Goal: Task Accomplishment & Management: Manage account settings

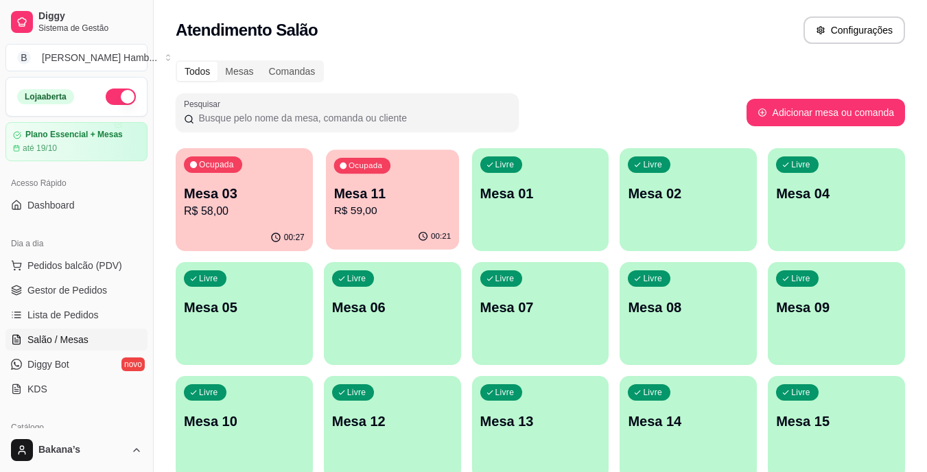
click at [376, 195] on p "Mesa 11" at bounding box center [391, 194] width 117 height 19
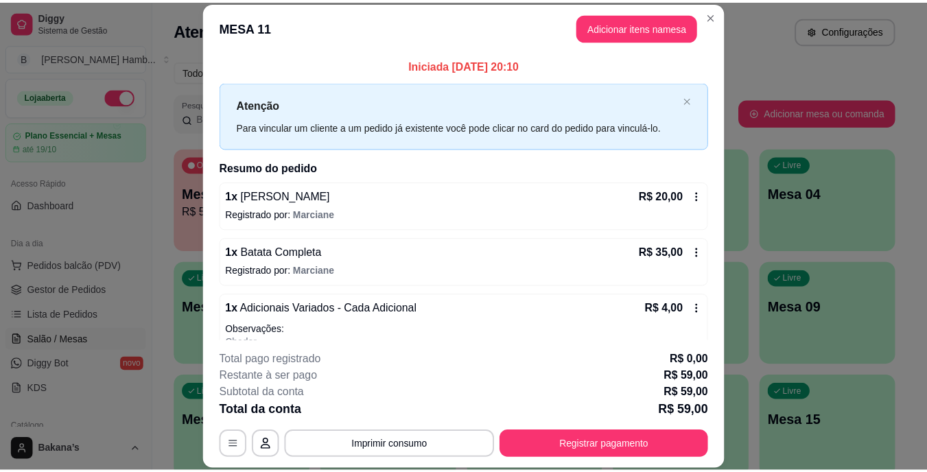
scroll to position [40, 0]
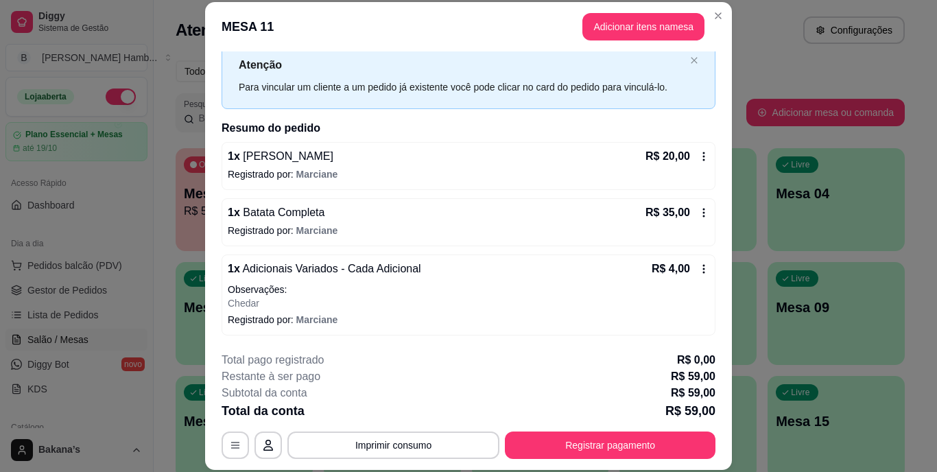
click at [698, 272] on icon at bounding box center [703, 268] width 11 height 11
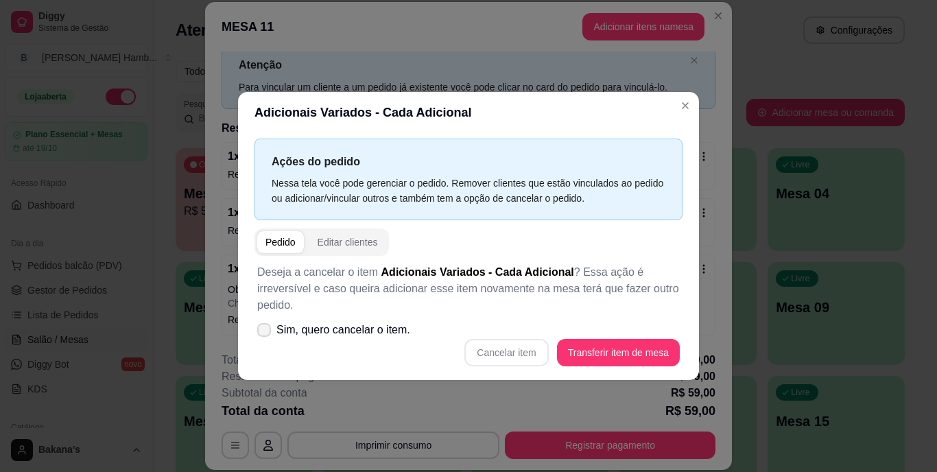
click at [400, 322] on span "Sim, quero cancelar o item." at bounding box center [343, 330] width 134 height 16
click at [265, 333] on input "Sim, quero cancelar o item." at bounding box center [261, 337] width 9 height 9
checkbox input "true"
click at [497, 339] on button "Cancelar item" at bounding box center [506, 352] width 84 height 27
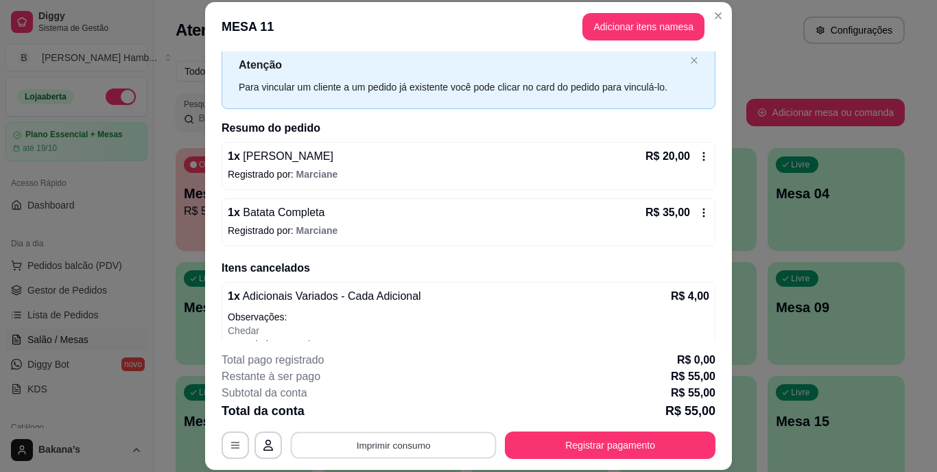
click at [427, 437] on button "Imprimir consumo" at bounding box center [394, 444] width 206 height 27
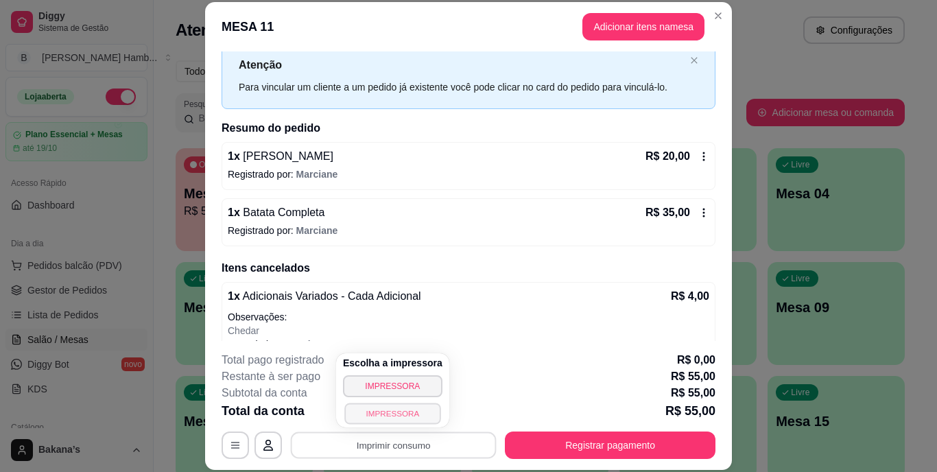
click at [415, 417] on button "IMPRESSORA" at bounding box center [392, 413] width 96 height 21
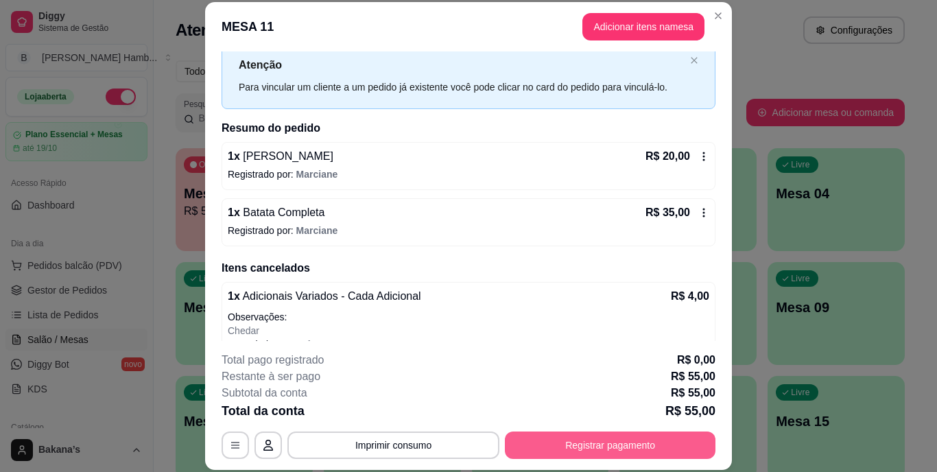
click at [536, 438] on button "Registrar pagamento" at bounding box center [610, 444] width 211 height 27
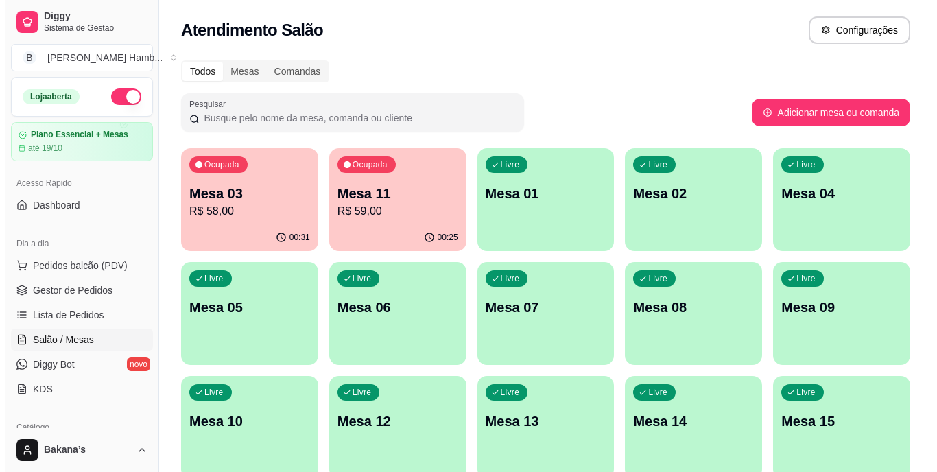
scroll to position [69, 0]
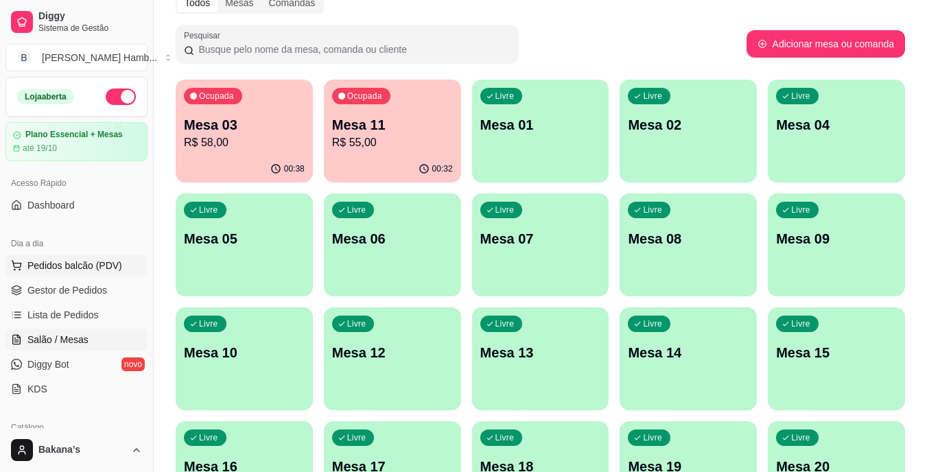
click at [95, 258] on button "Pedidos balcão (PDV)" at bounding box center [76, 265] width 142 height 22
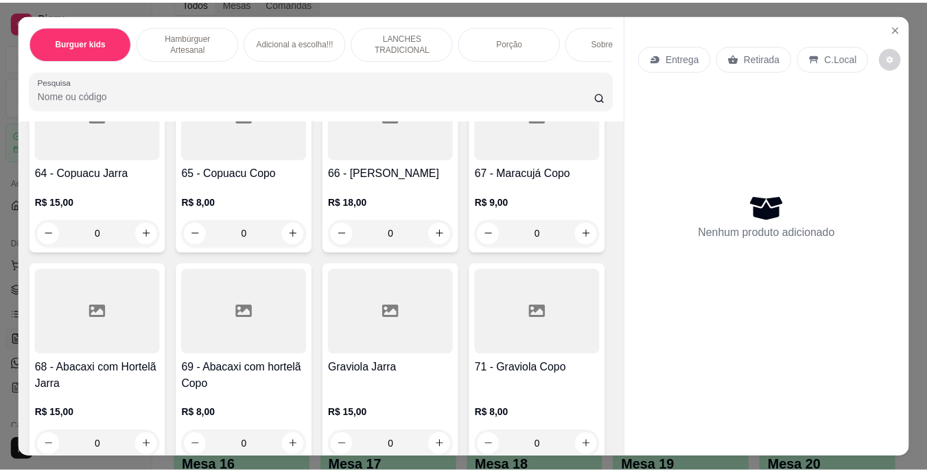
scroll to position [4870, 0]
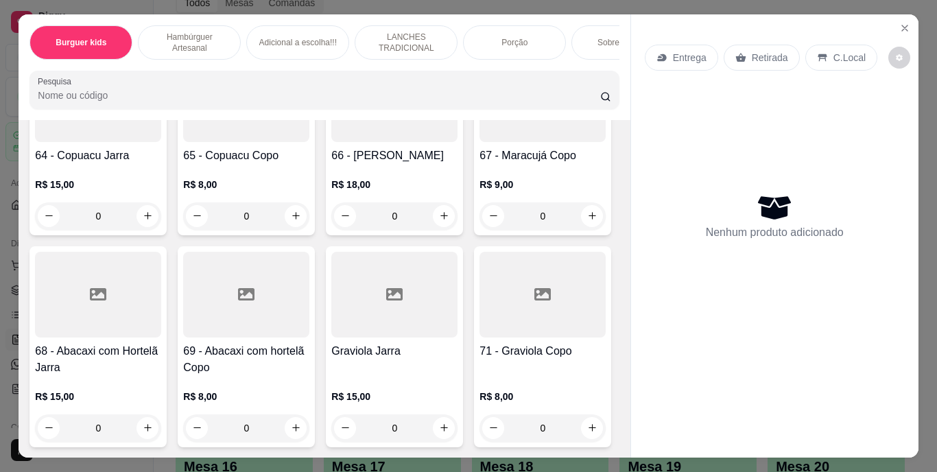
type input "1"
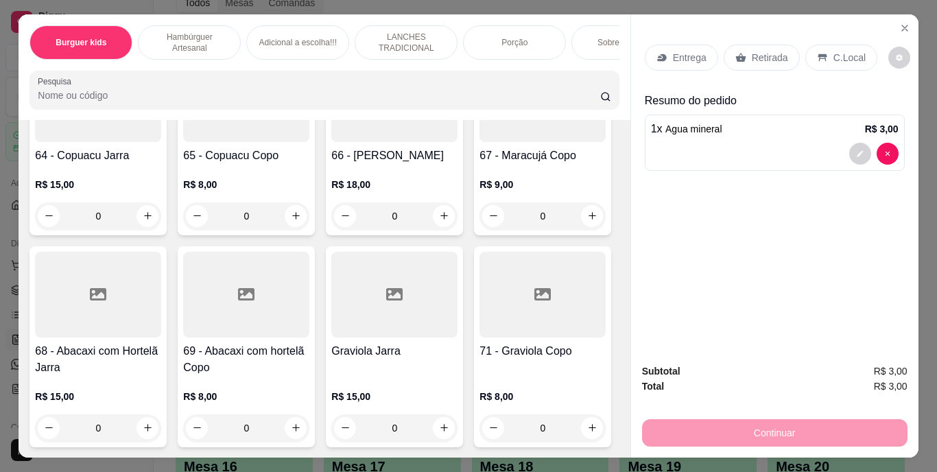
click at [758, 53] on p "Retirada" at bounding box center [770, 58] width 36 height 14
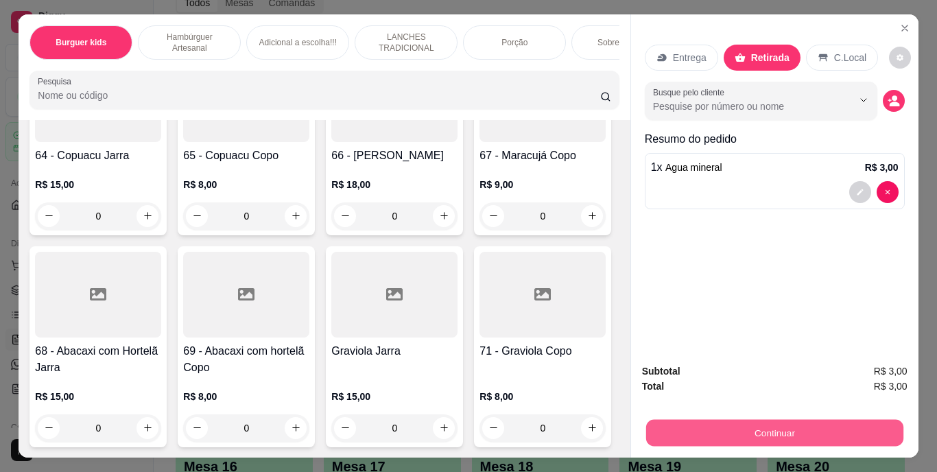
click at [676, 424] on button "Continuar" at bounding box center [773, 433] width 257 height 27
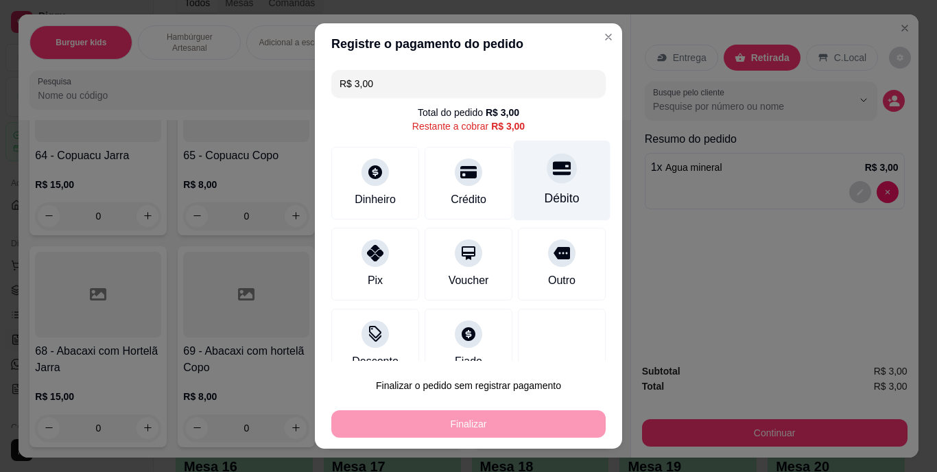
click at [547, 181] on div at bounding box center [562, 169] width 30 height 30
type input "R$ 0,00"
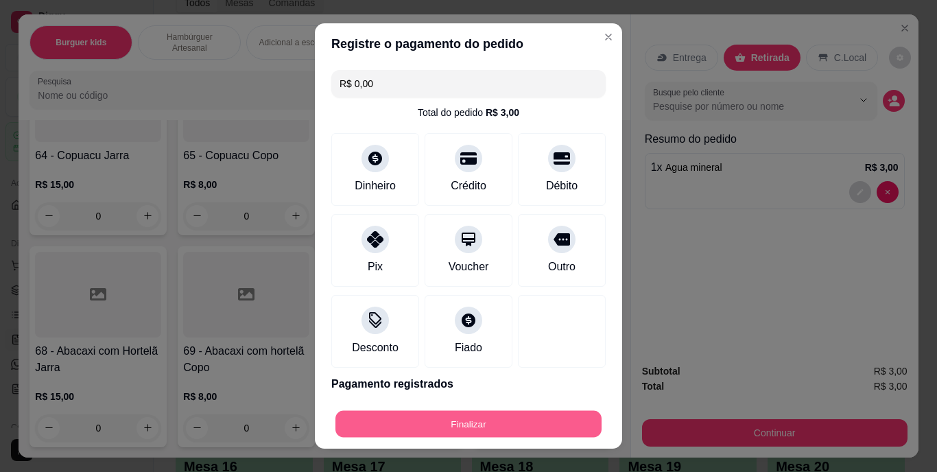
click at [502, 416] on button "Finalizar" at bounding box center [468, 423] width 266 height 27
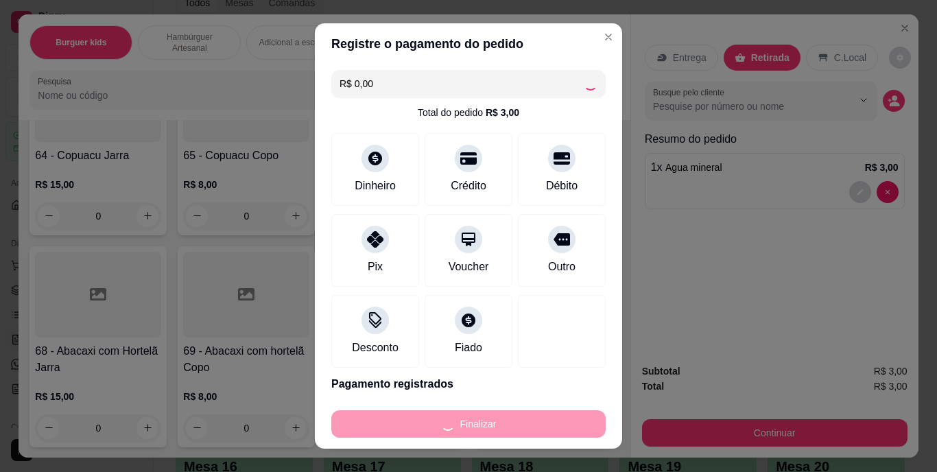
type input "0"
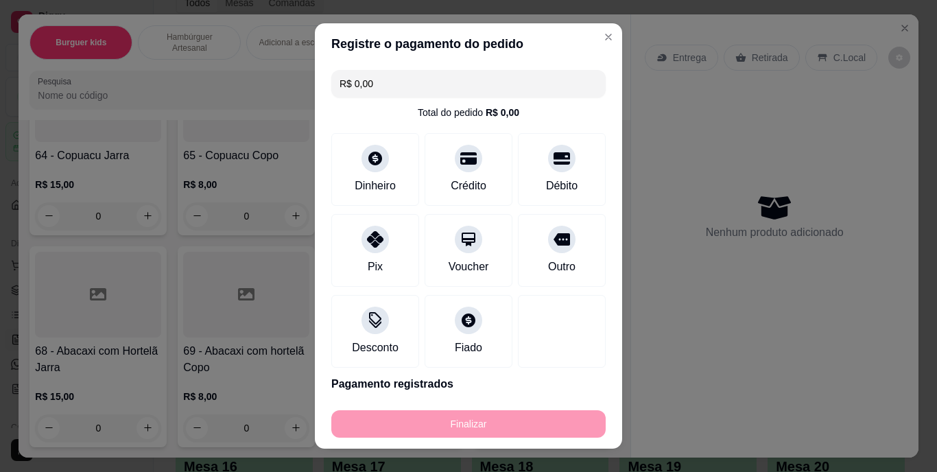
type input "-R$ 3,00"
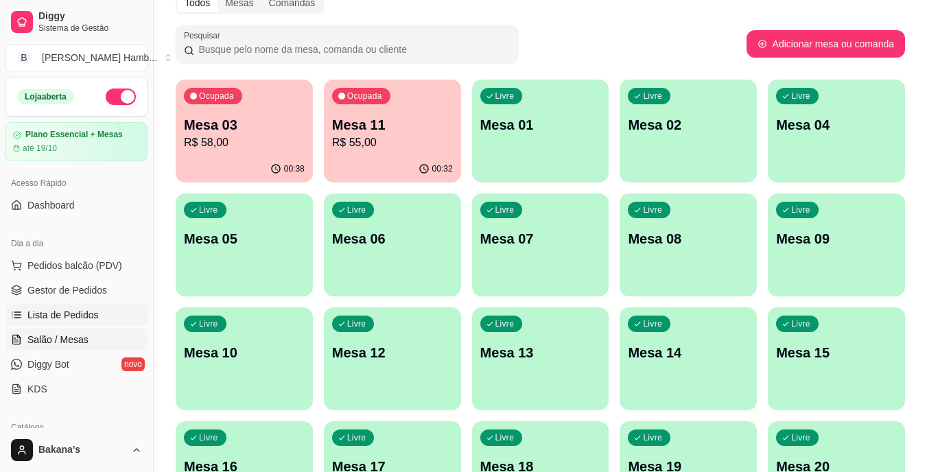
click at [116, 311] on link "Lista de Pedidos" at bounding box center [76, 315] width 142 height 22
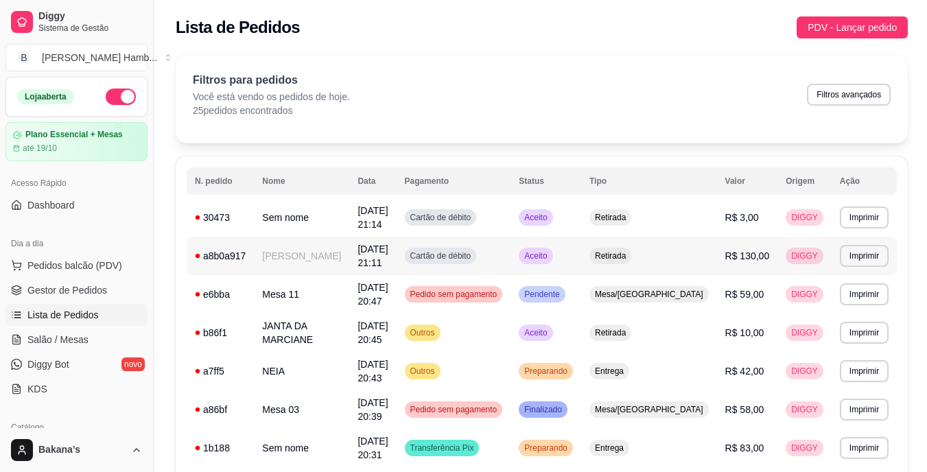
click at [313, 257] on td "[PERSON_NAME]" at bounding box center [301, 256] width 95 height 38
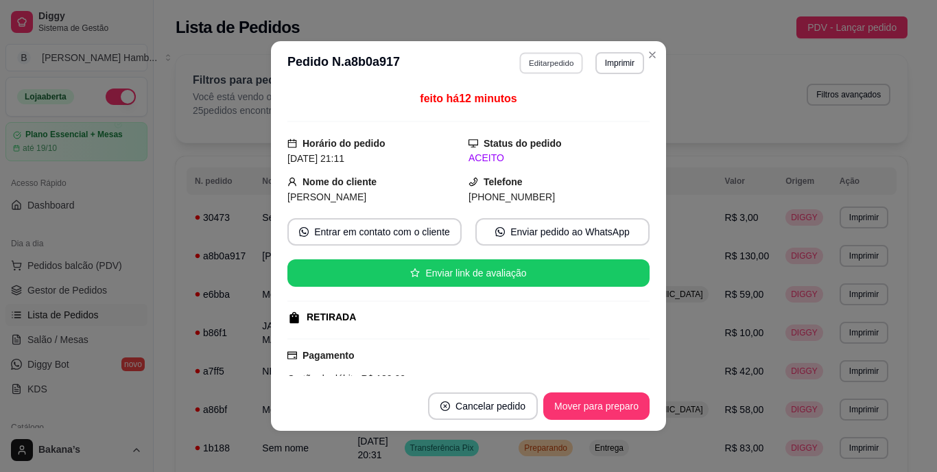
click at [548, 55] on button "Editar pedido" at bounding box center [552, 62] width 64 height 21
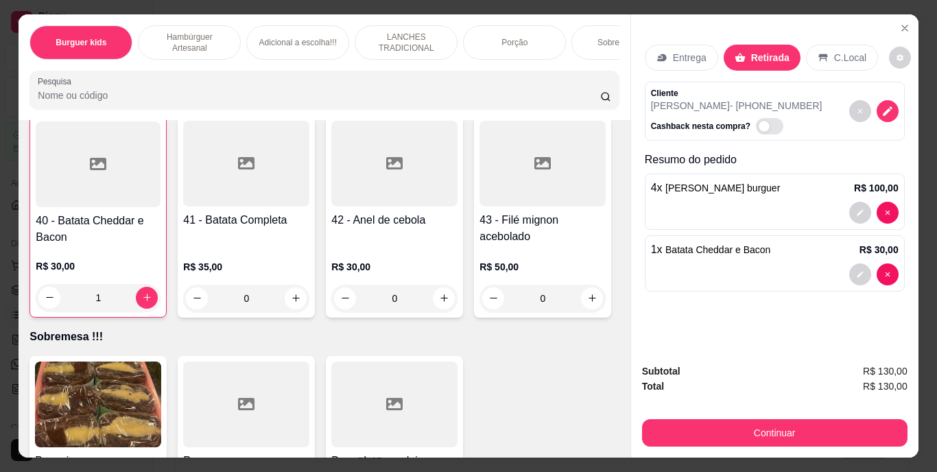
scroll to position [3018, 0]
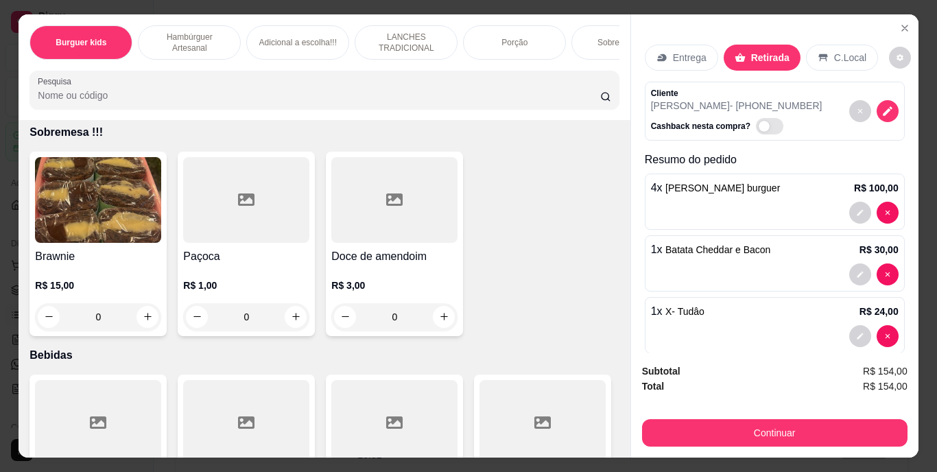
type input "1"
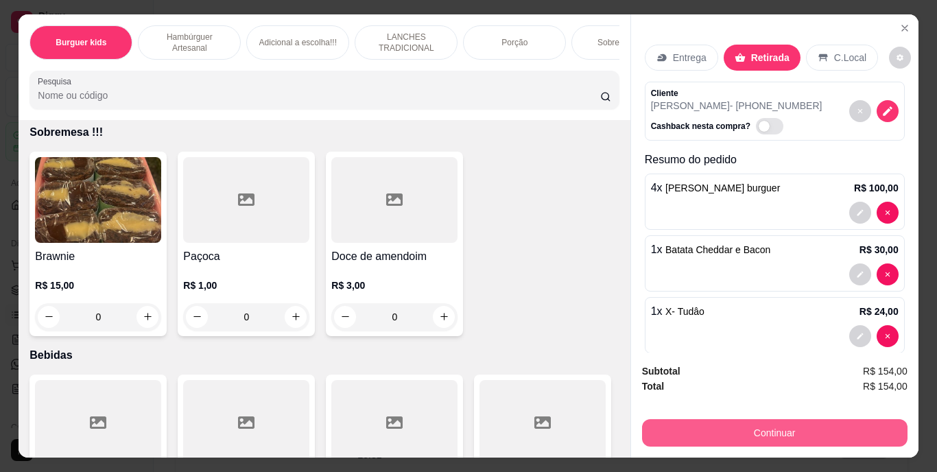
click at [744, 422] on button "Continuar" at bounding box center [774, 432] width 265 height 27
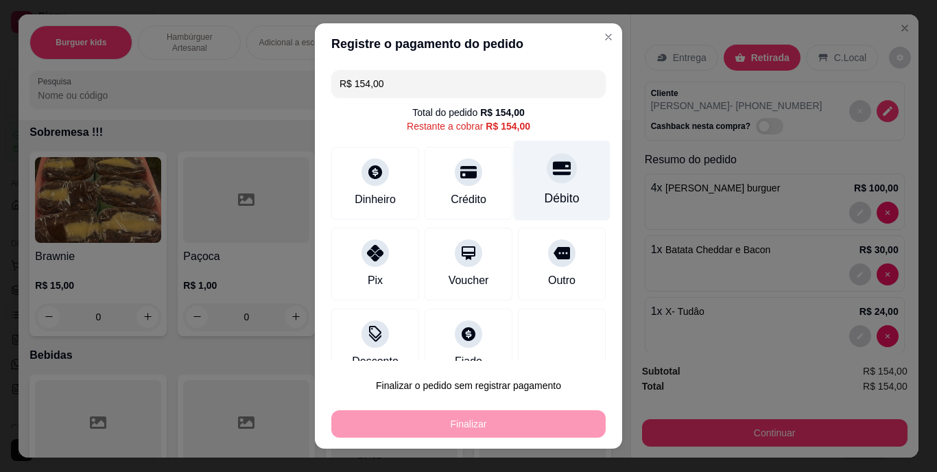
click at [546, 208] on div "Débito" at bounding box center [562, 181] width 97 height 80
type input "R$ 0,00"
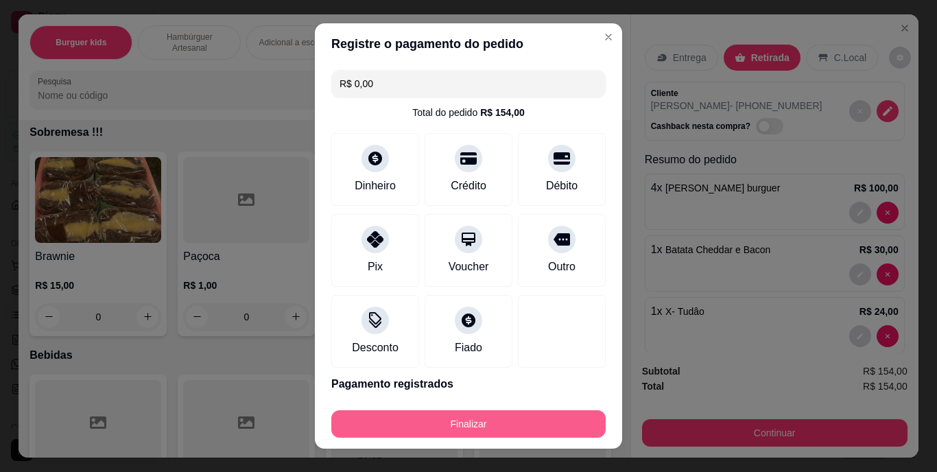
click at [522, 414] on button "Finalizar" at bounding box center [468, 423] width 274 height 27
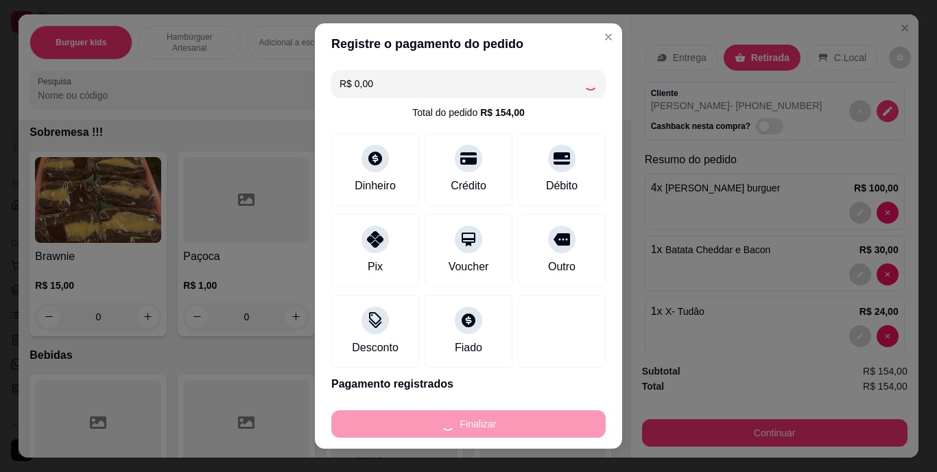
type input "0"
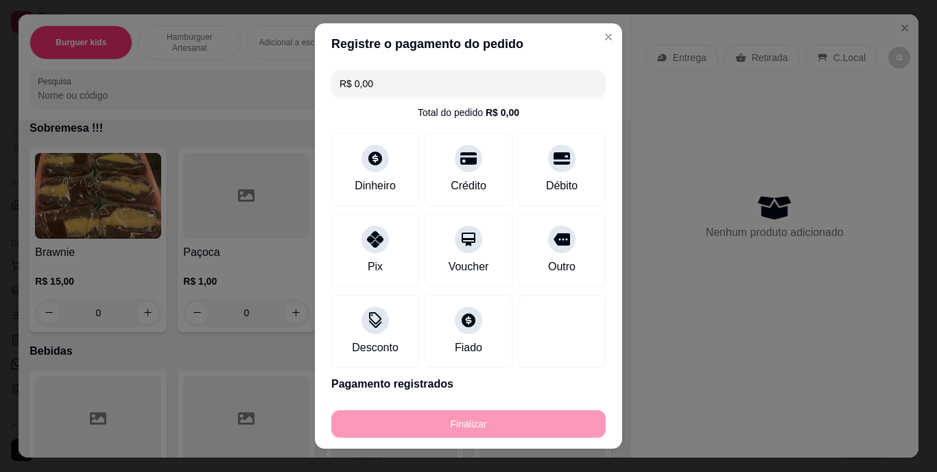
type input "-R$ 154,00"
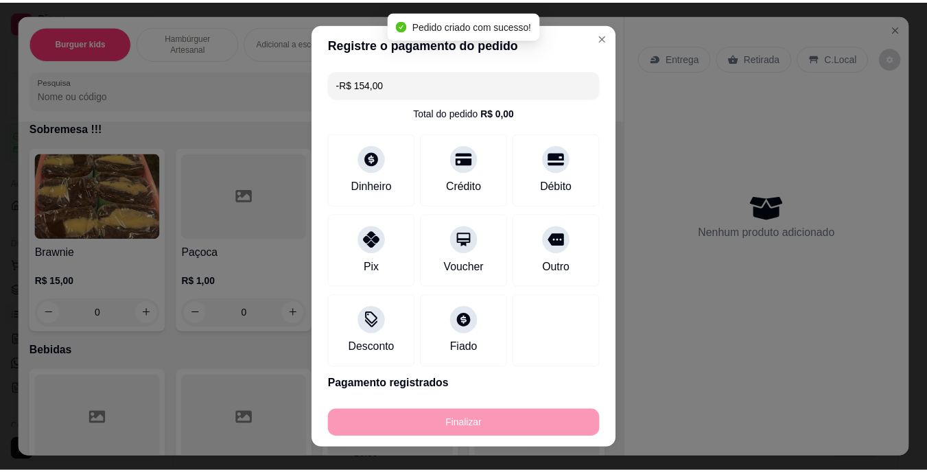
scroll to position [3017, 0]
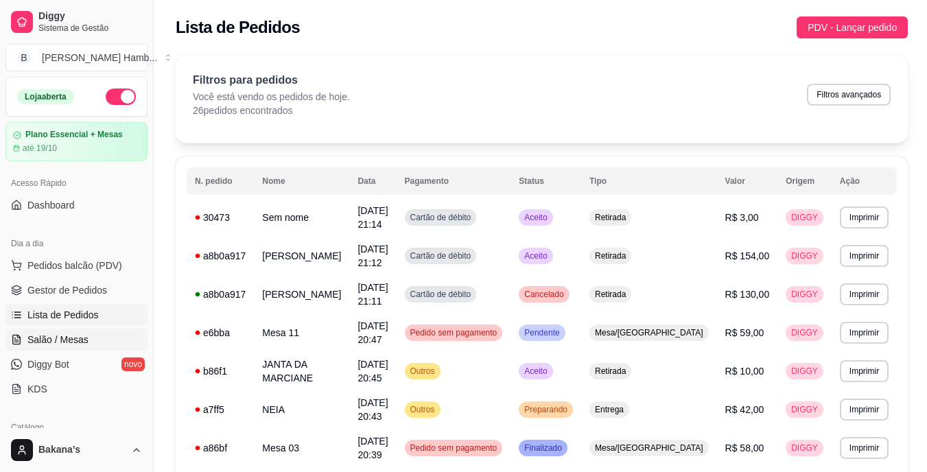
click at [40, 338] on span "Salão / Mesas" at bounding box center [57, 340] width 61 height 14
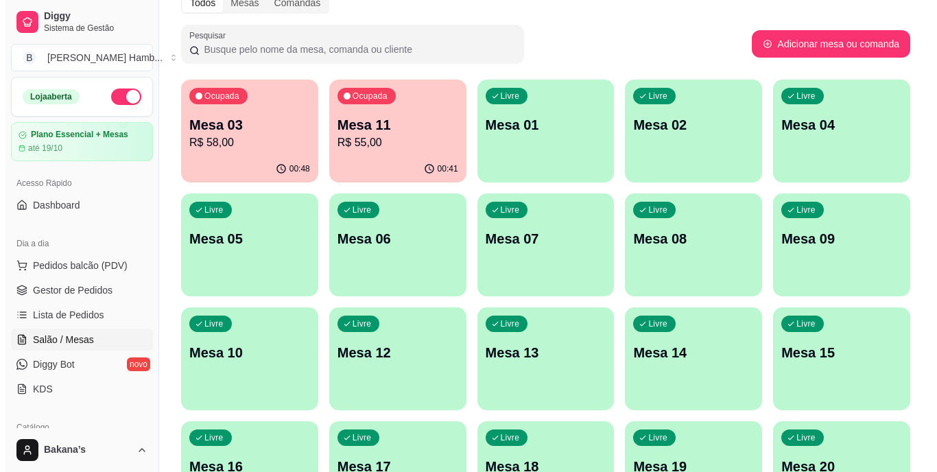
scroll to position [137, 0]
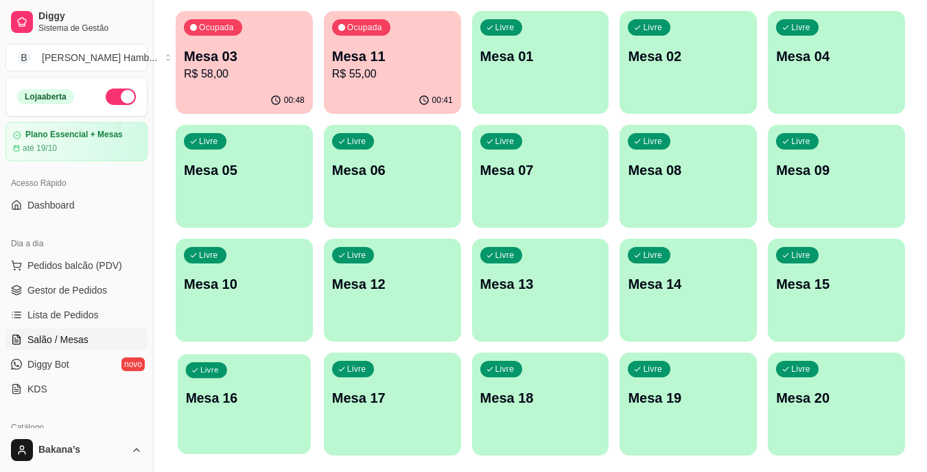
click at [228, 404] on p "Mesa 16" at bounding box center [244, 398] width 117 height 19
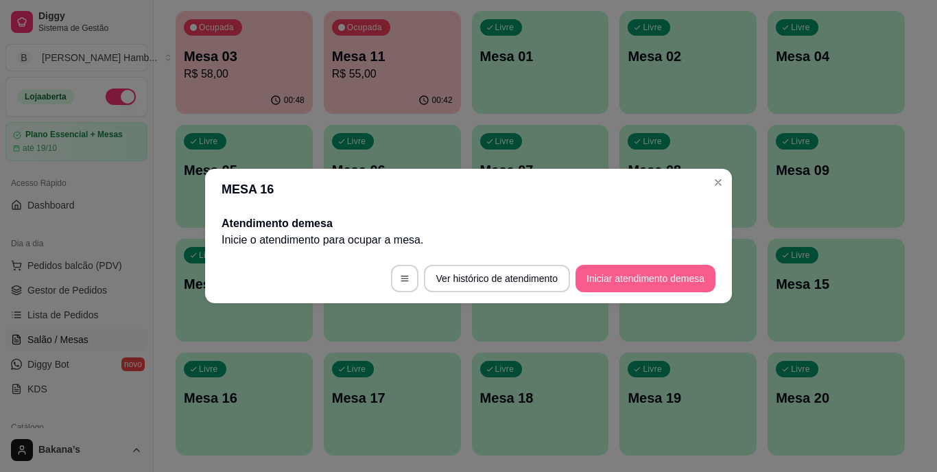
click at [629, 275] on button "Iniciar atendimento de mesa" at bounding box center [646, 278] width 140 height 27
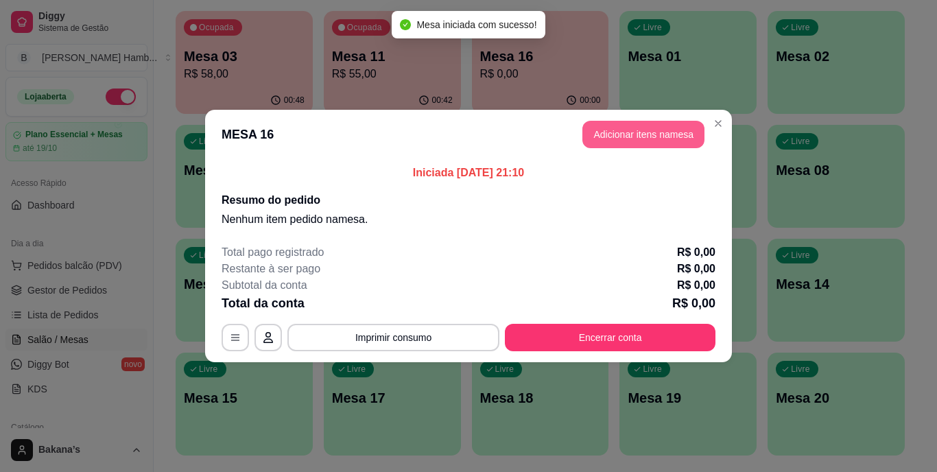
click at [648, 136] on button "Adicionar itens na mesa" at bounding box center [643, 134] width 122 height 27
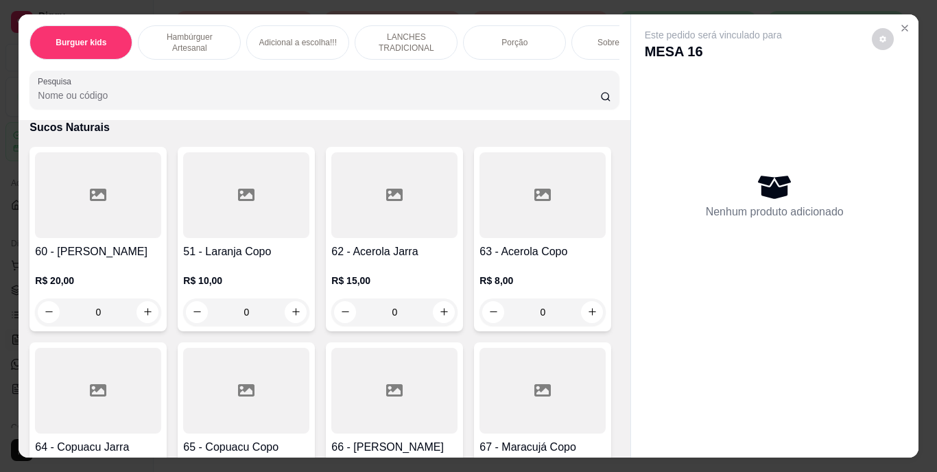
scroll to position [4596, 0]
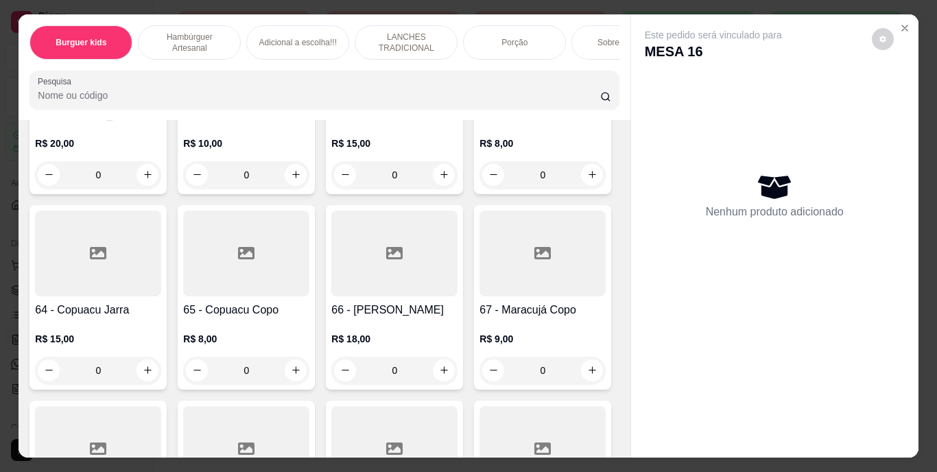
type input "1"
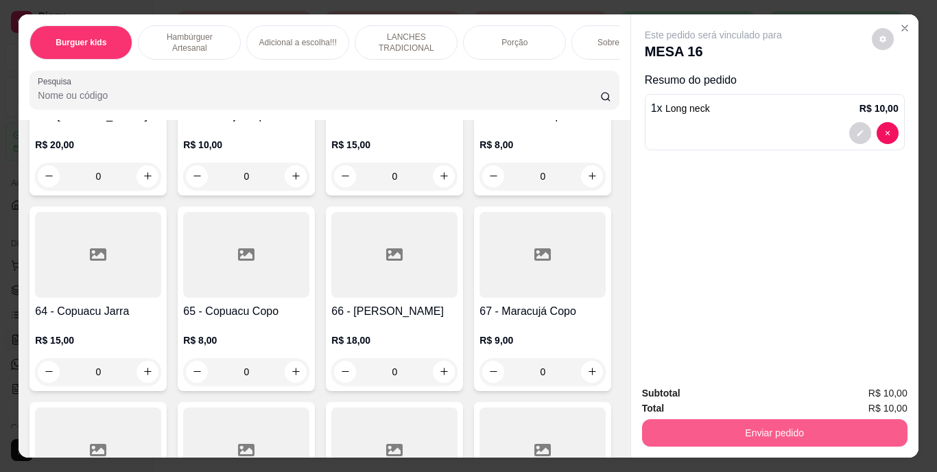
click at [836, 423] on button "Enviar pedido" at bounding box center [774, 432] width 265 height 27
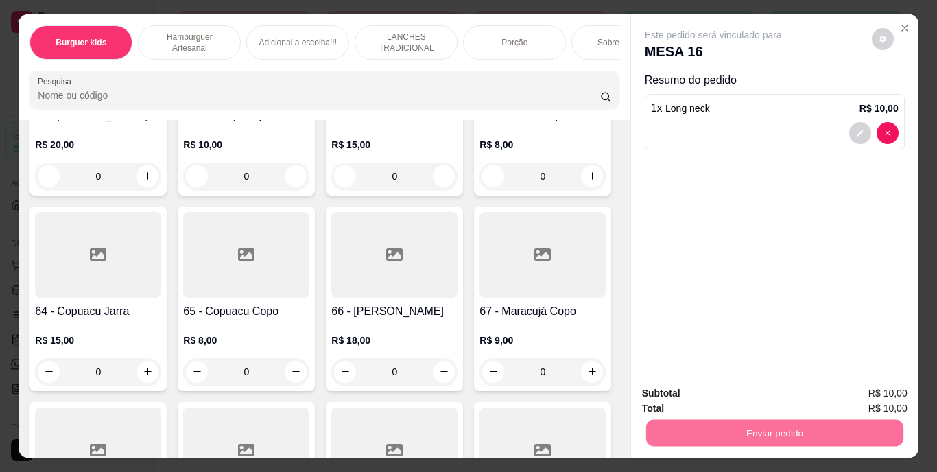
click at [871, 393] on button "Enviar pedido" at bounding box center [871, 393] width 75 height 25
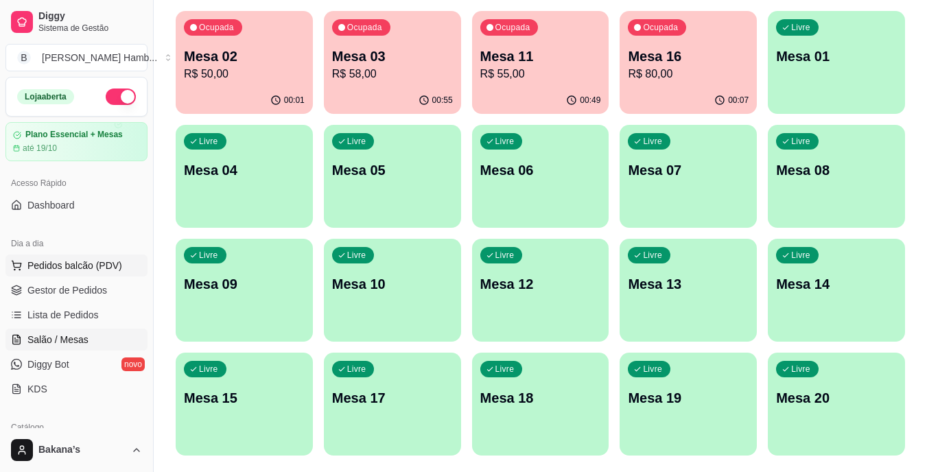
click at [84, 265] on span "Pedidos balcão (PDV)" at bounding box center [74, 266] width 95 height 14
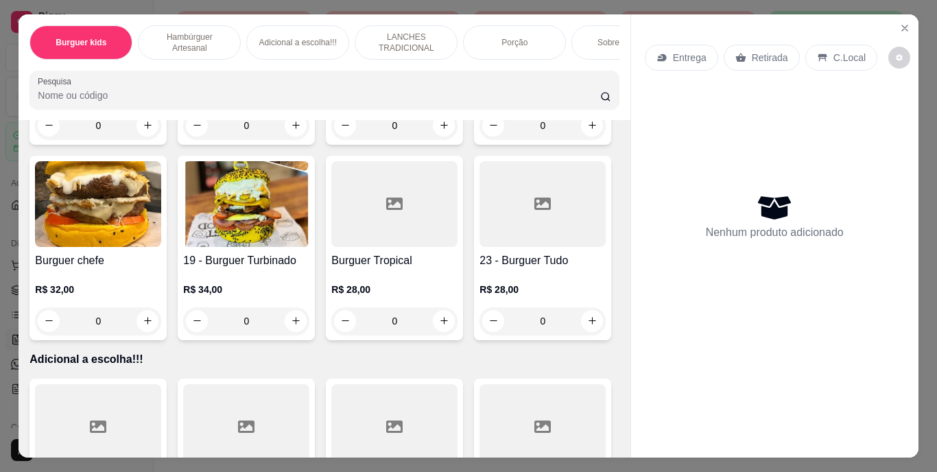
scroll to position [1578, 0]
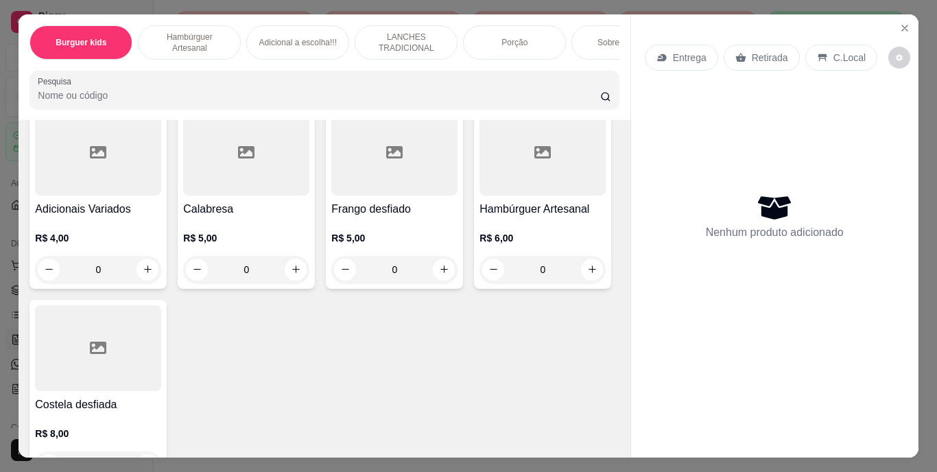
click at [291, 51] on icon "increase-product-quantity" at bounding box center [296, 46] width 10 height 10
click at [292, 50] on icon "increase-product-quantity" at bounding box center [296, 47] width 8 height 8
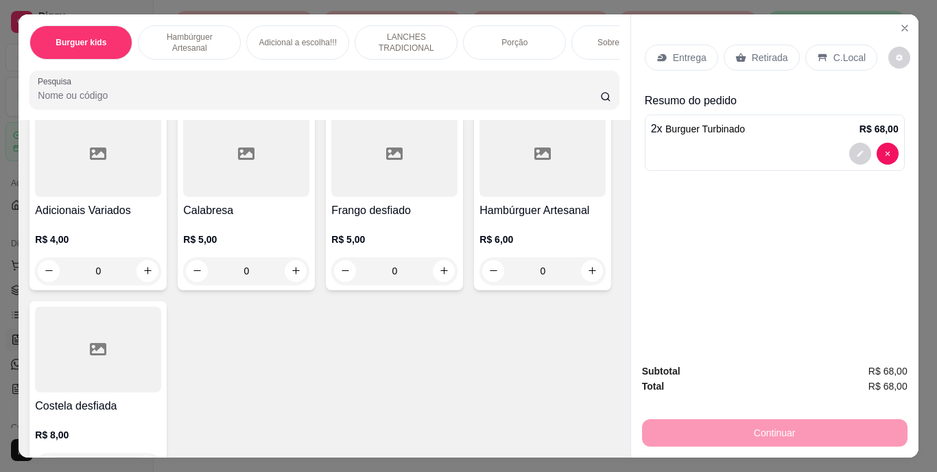
click at [284, 58] on button "increase-product-quantity" at bounding box center [295, 47] width 22 height 22
type input "3"
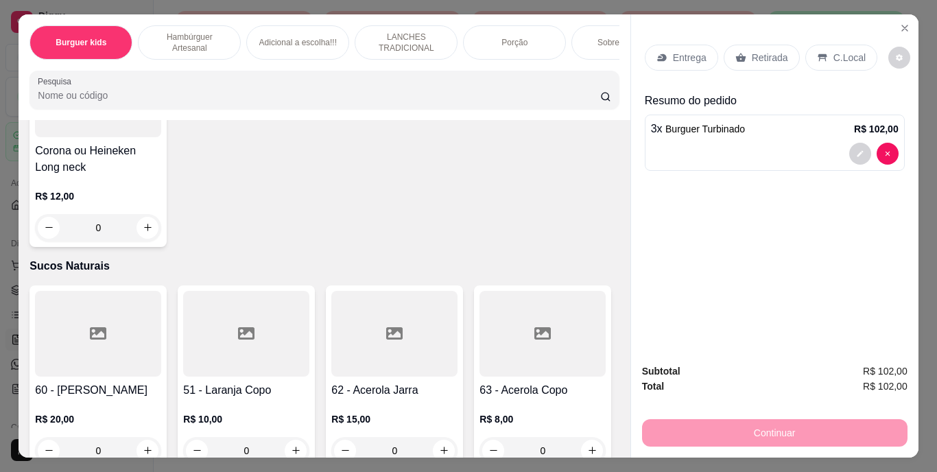
scroll to position [4459, 0]
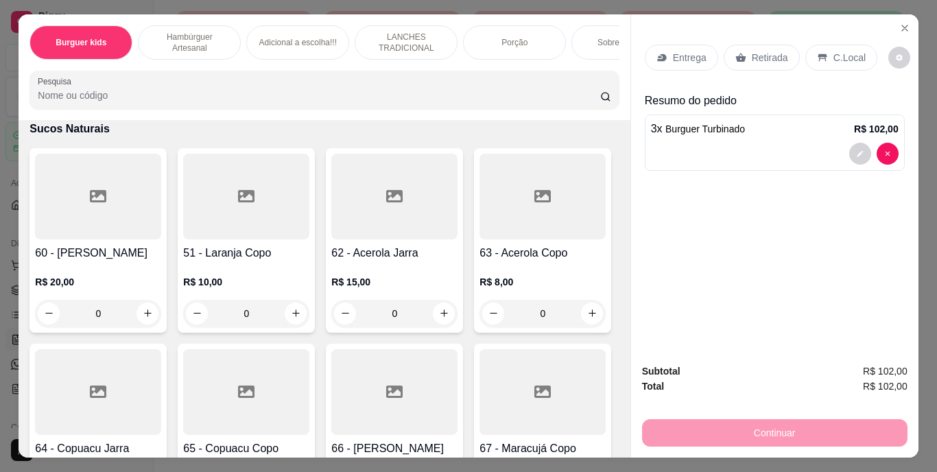
type input "1"
click at [657, 54] on icon at bounding box center [661, 58] width 9 height 8
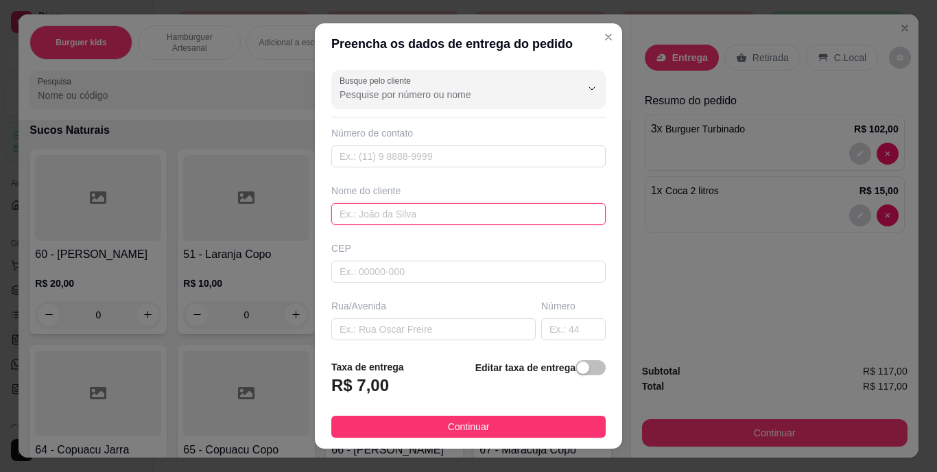
click at [405, 208] on input "text" at bounding box center [468, 214] width 274 height 22
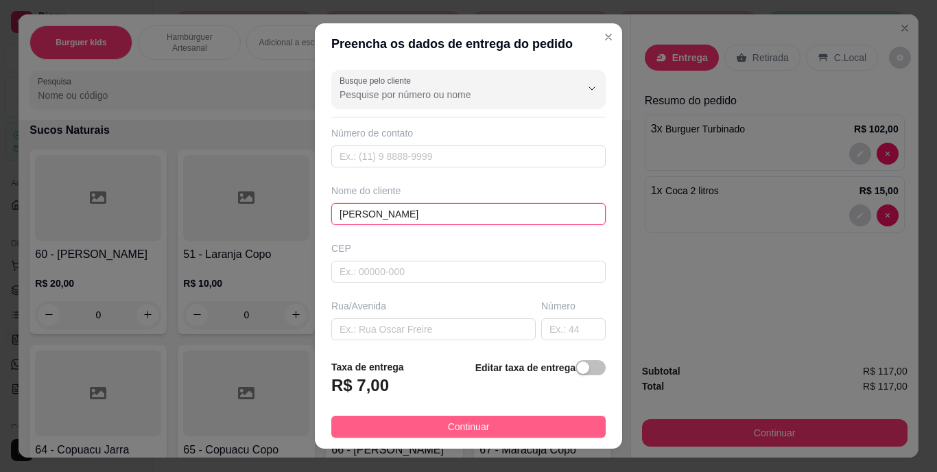
type input "[PERSON_NAME]"
click at [460, 421] on span "Continuar" at bounding box center [469, 426] width 42 height 15
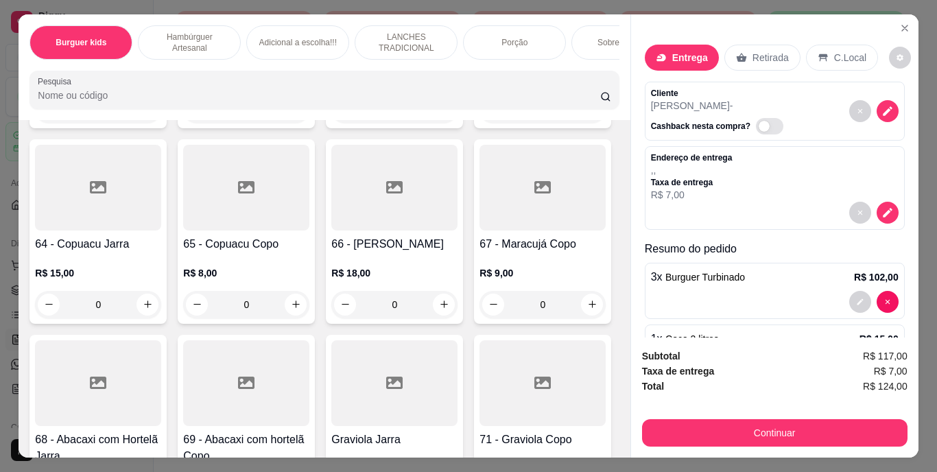
scroll to position [62, 0]
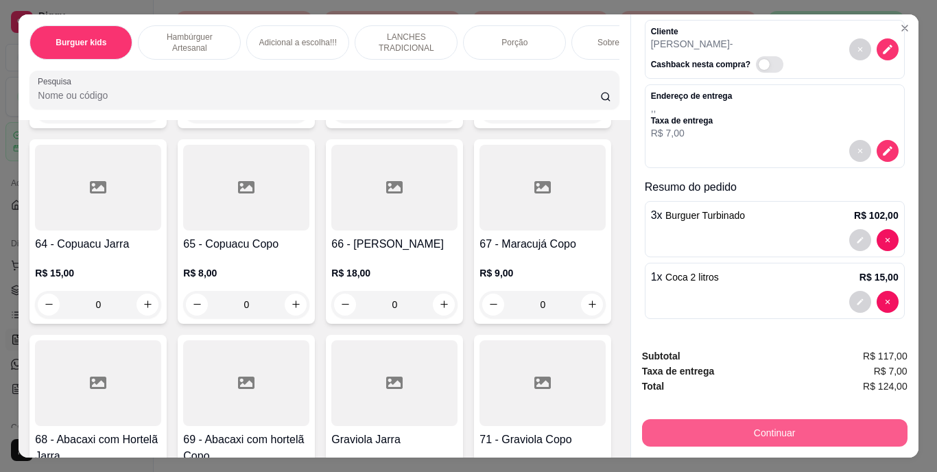
click at [805, 425] on button "Continuar" at bounding box center [774, 432] width 265 height 27
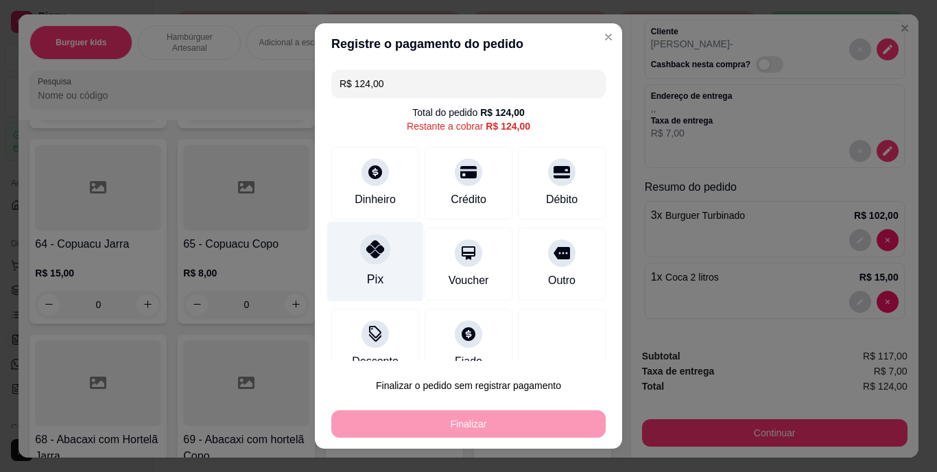
click at [359, 270] on div "Pix" at bounding box center [375, 262] width 97 height 80
type input "R$ 0,00"
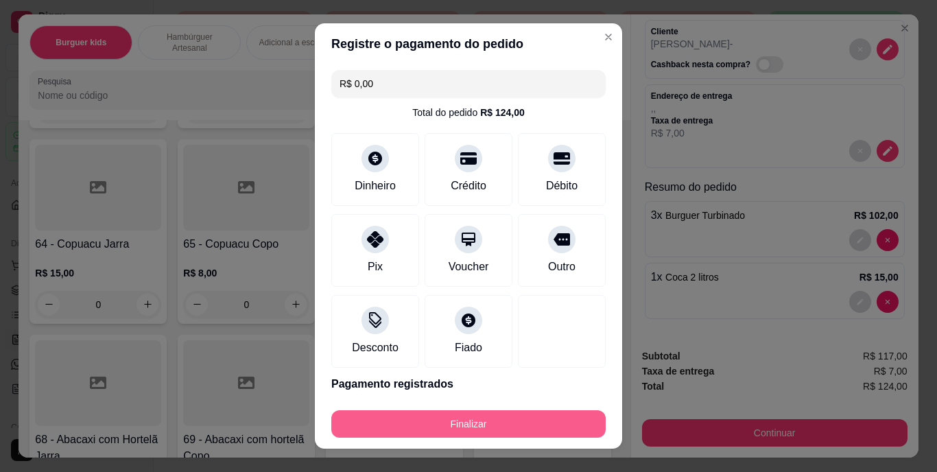
click at [479, 418] on button "Finalizar" at bounding box center [468, 423] width 274 height 27
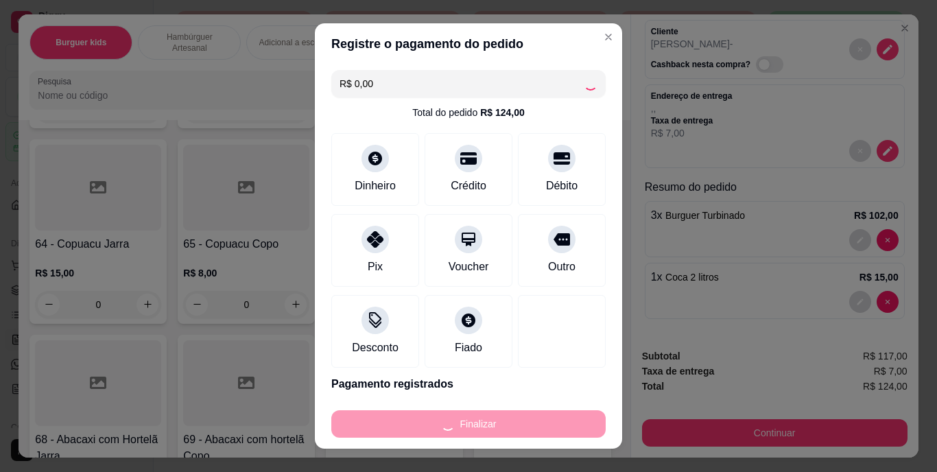
type input "0"
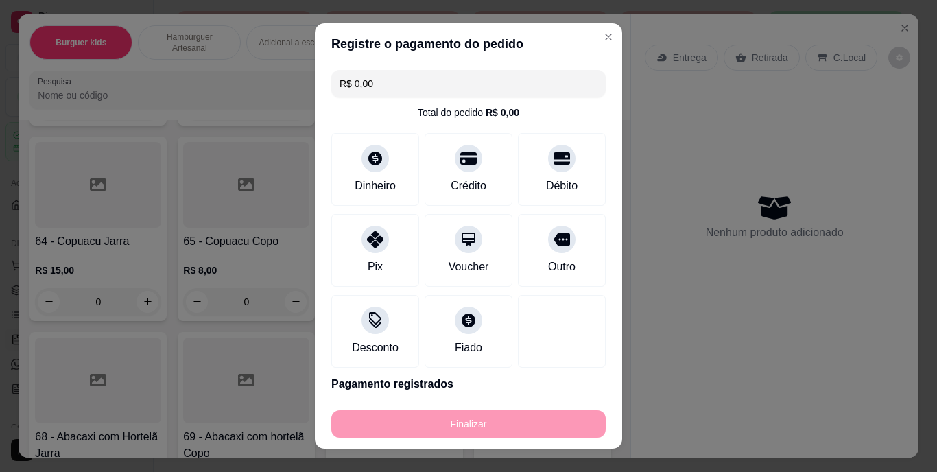
type input "-R$ 124,00"
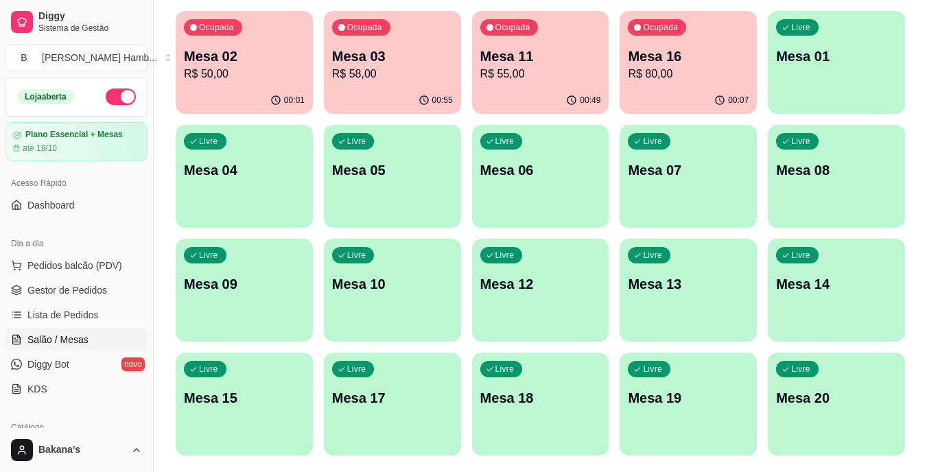
click at [674, 43] on div "Ocupada Mesa 16 R$ 80,00" at bounding box center [687, 49] width 137 height 76
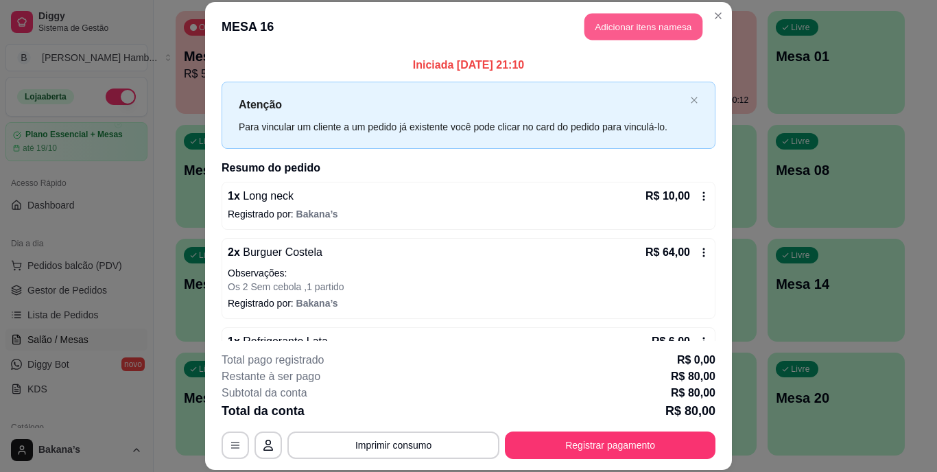
click at [662, 16] on button "Adicionar itens na mesa" at bounding box center [643, 27] width 118 height 27
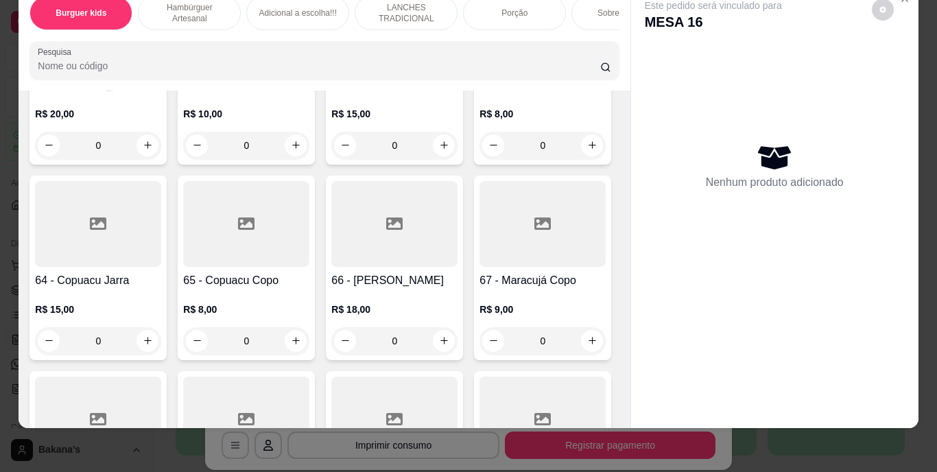
scroll to position [4802, 0]
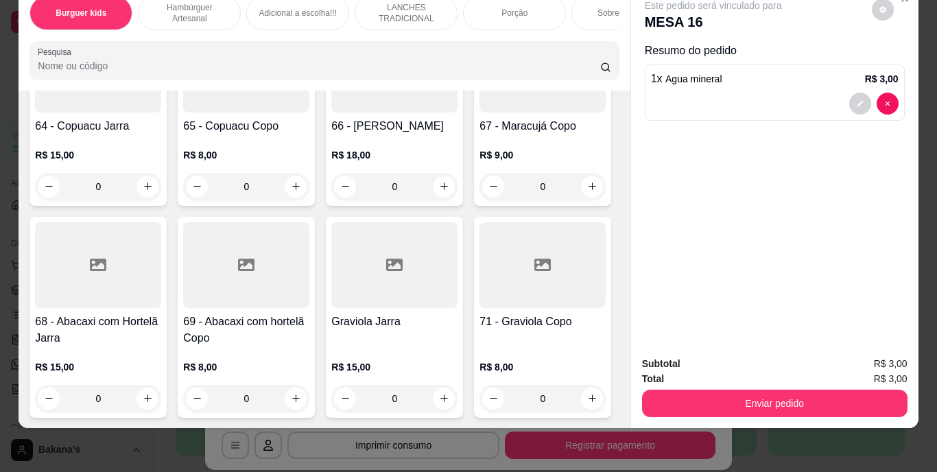
type input "1"
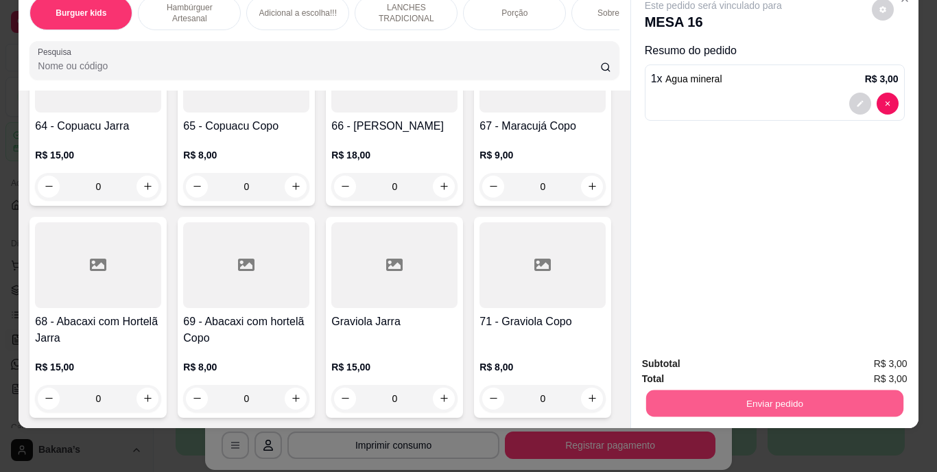
click at [805, 390] on button "Enviar pedido" at bounding box center [773, 403] width 257 height 27
click at [851, 348] on button "Enviar pedido" at bounding box center [871, 358] width 75 height 25
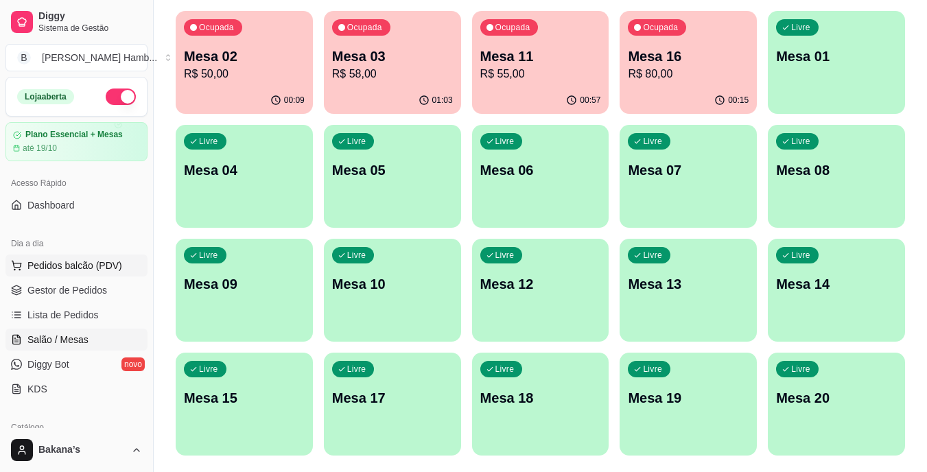
click at [126, 263] on button "Pedidos balcão (PDV)" at bounding box center [76, 265] width 142 height 22
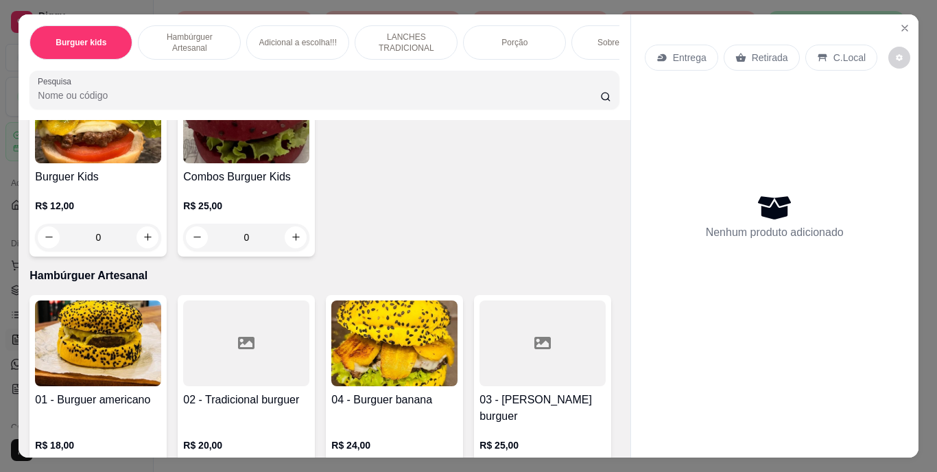
scroll to position [206, 0]
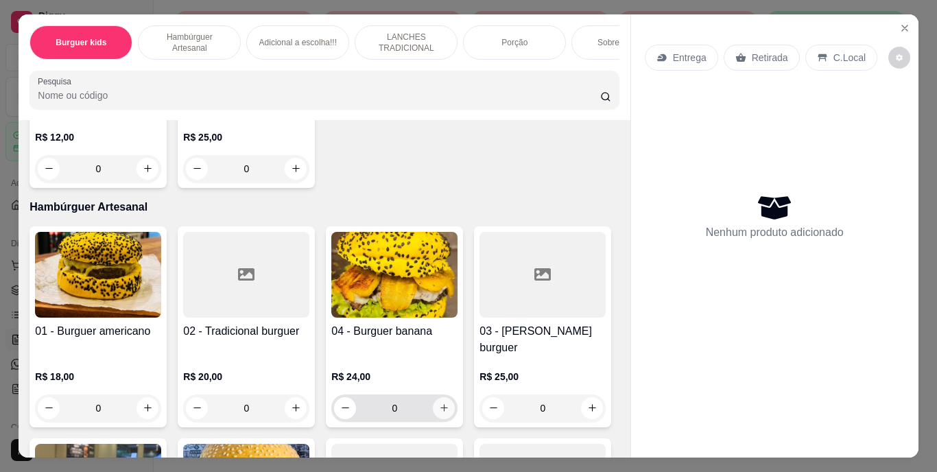
click at [436, 397] on button "increase-product-quantity" at bounding box center [444, 408] width 22 height 22
type input "1"
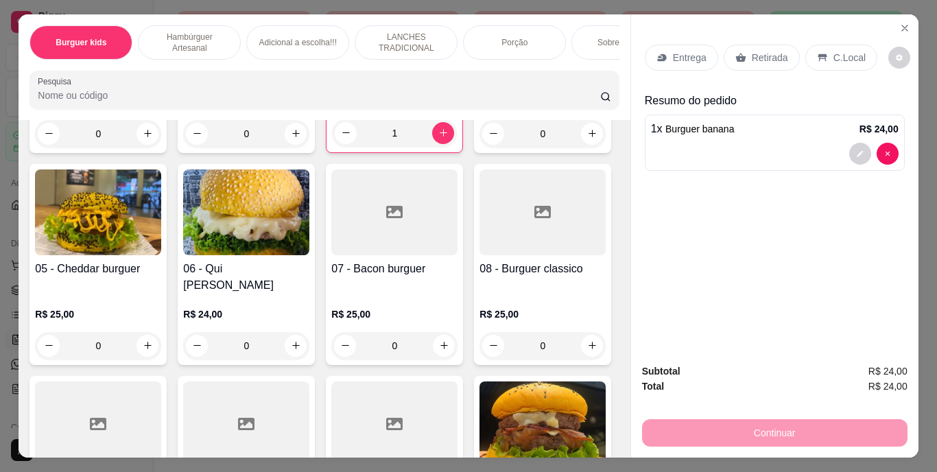
scroll to position [617, 0]
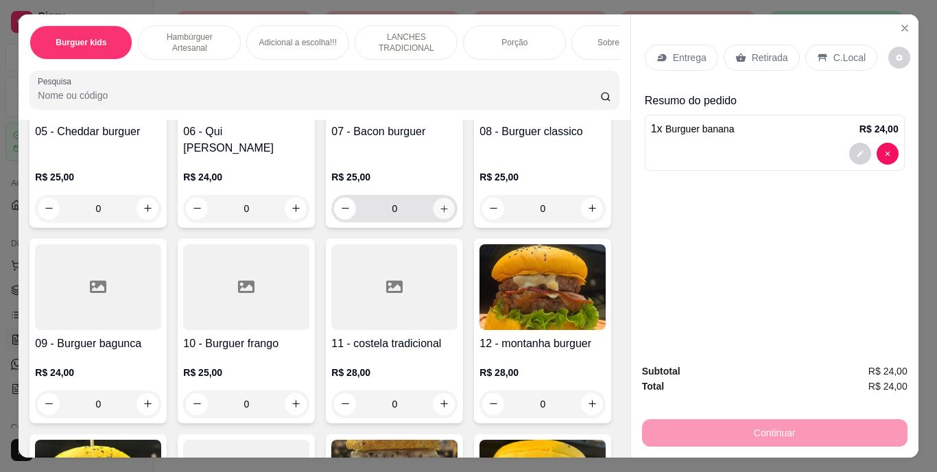
click at [439, 213] on icon "increase-product-quantity" at bounding box center [444, 208] width 10 height 10
type input "1"
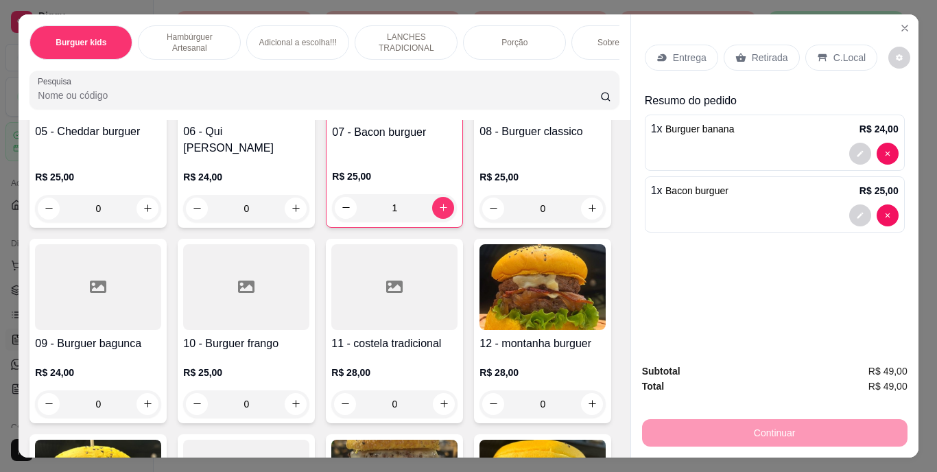
click at [680, 51] on p "Entrega" at bounding box center [690, 58] width 34 height 14
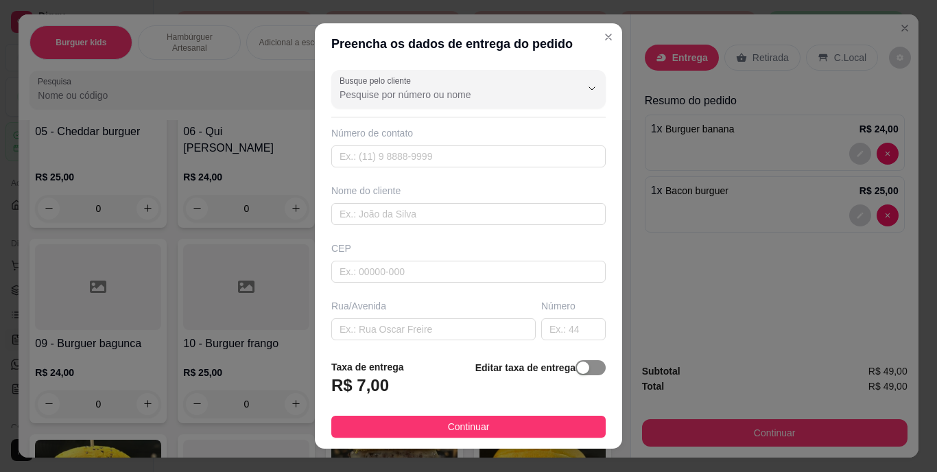
click at [576, 370] on span "button" at bounding box center [591, 367] width 30 height 15
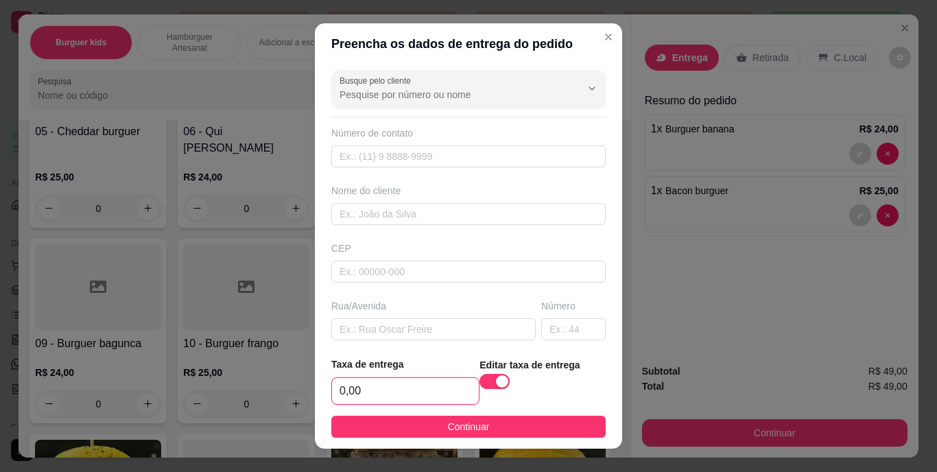
click at [395, 392] on input "0,00" at bounding box center [405, 391] width 147 height 26
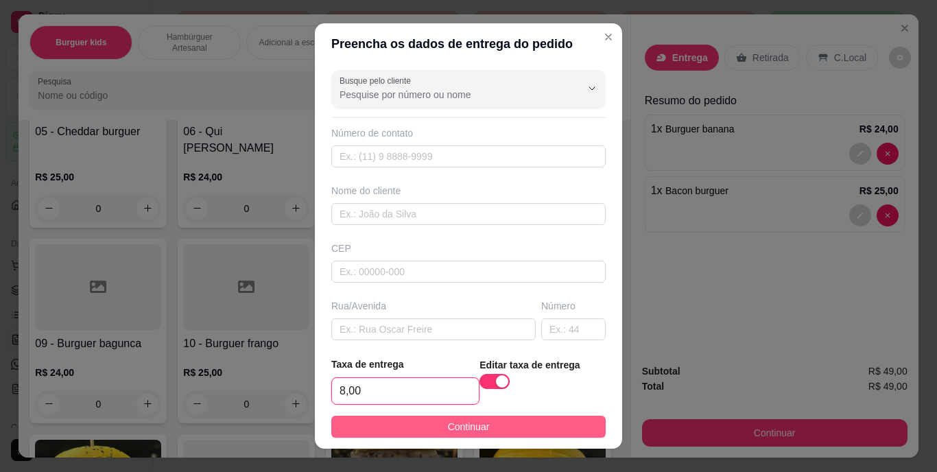
type input "8,00"
drag, startPoint x: 396, startPoint y: 423, endPoint x: 520, endPoint y: 442, distance: 125.1
click at [397, 423] on button "Continuar" at bounding box center [468, 427] width 274 height 22
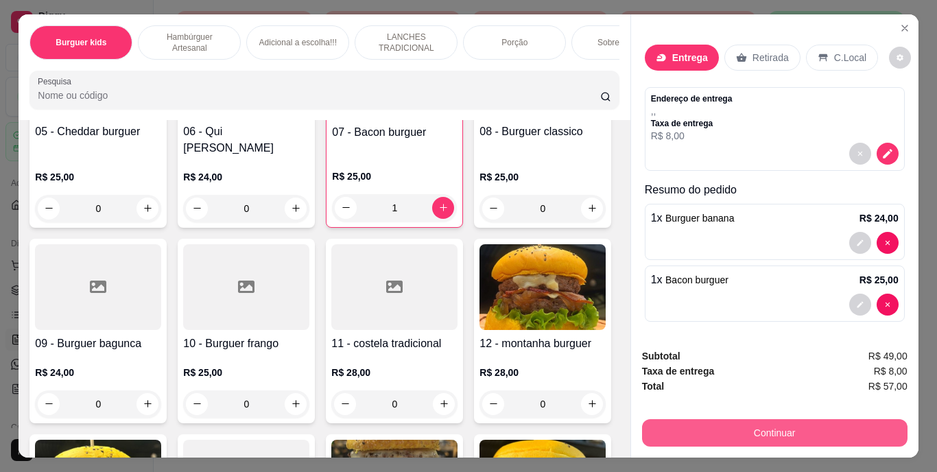
click at [751, 430] on button "Continuar" at bounding box center [774, 432] width 265 height 27
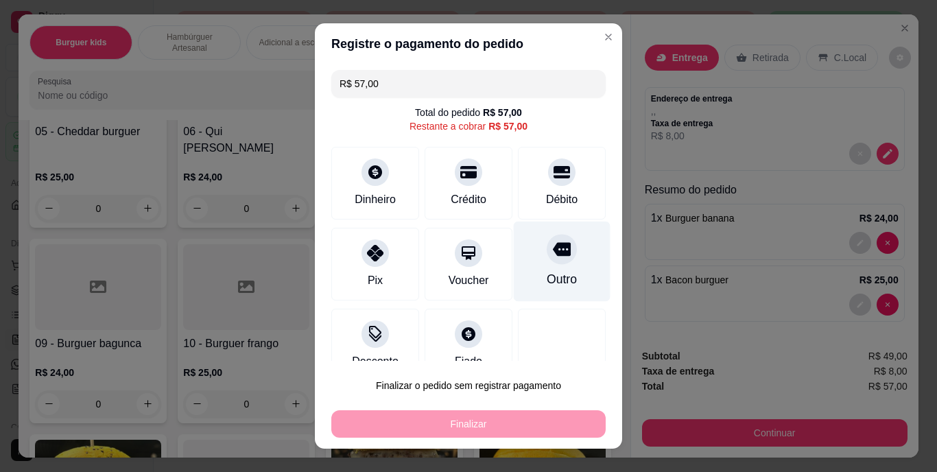
click at [553, 244] on icon at bounding box center [562, 250] width 18 height 18
type input "R$ 0,00"
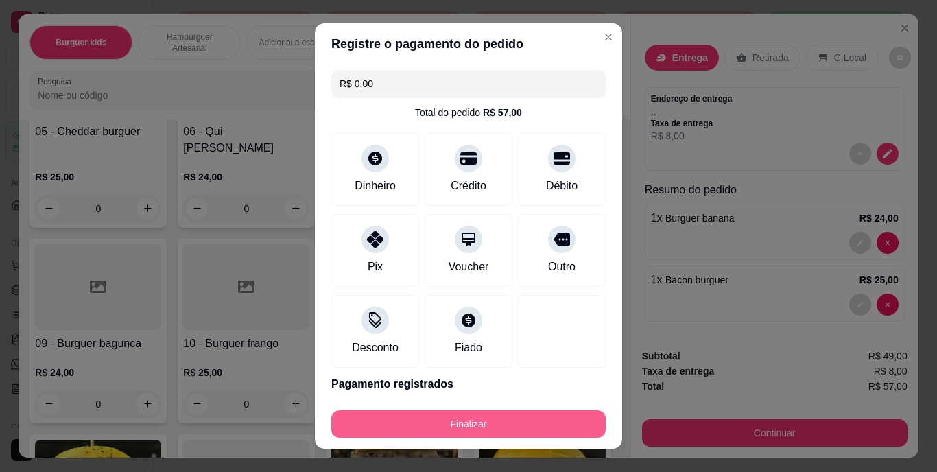
click at [482, 420] on button "Finalizar" at bounding box center [468, 423] width 274 height 27
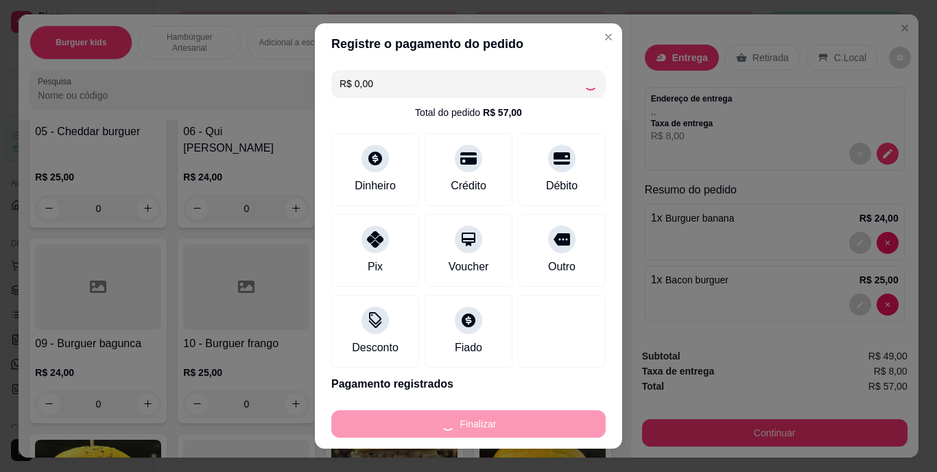
type input "0"
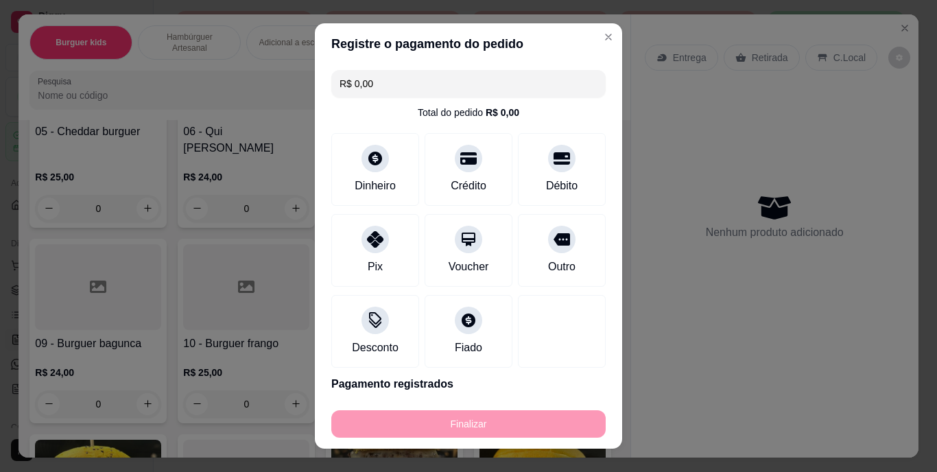
type input "-R$ 57,00"
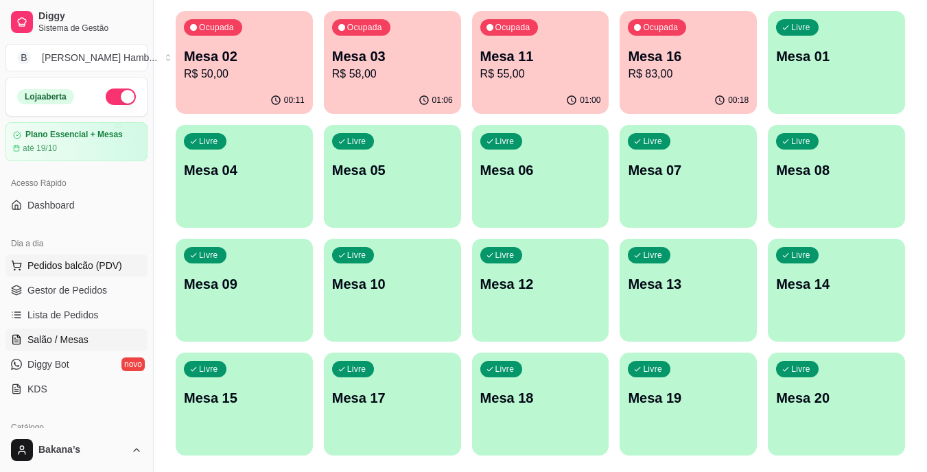
click at [107, 263] on span "Pedidos balcão (PDV)" at bounding box center [74, 266] width 95 height 14
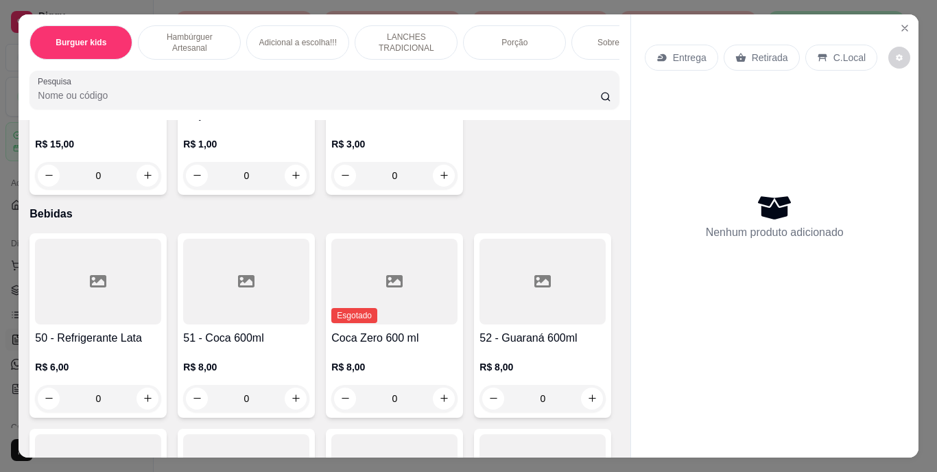
scroll to position [3293, 0]
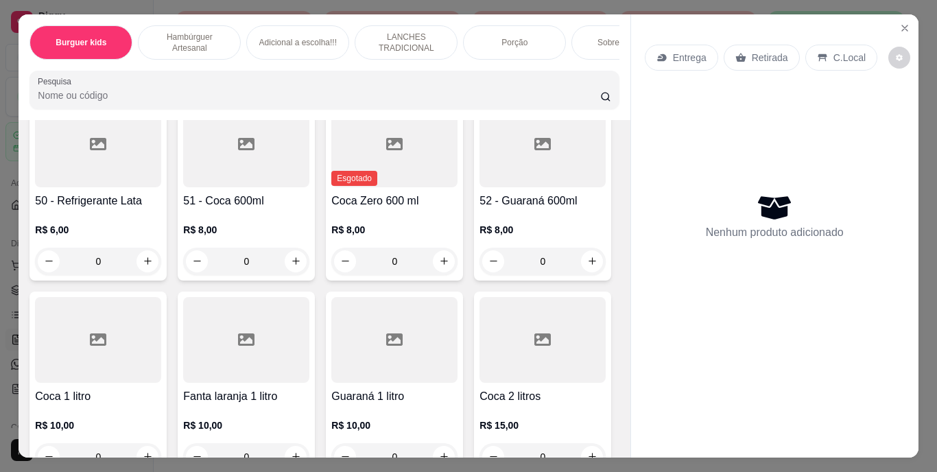
type input "1"
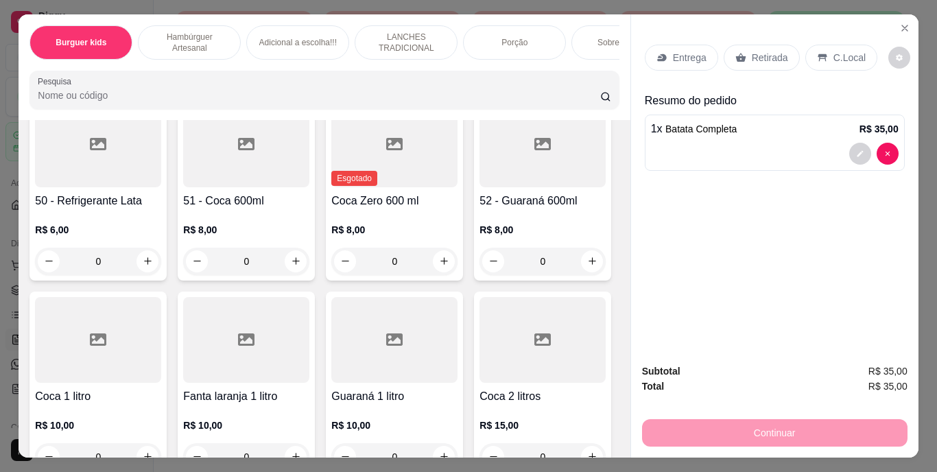
click at [681, 51] on p "Entrega" at bounding box center [690, 58] width 34 height 14
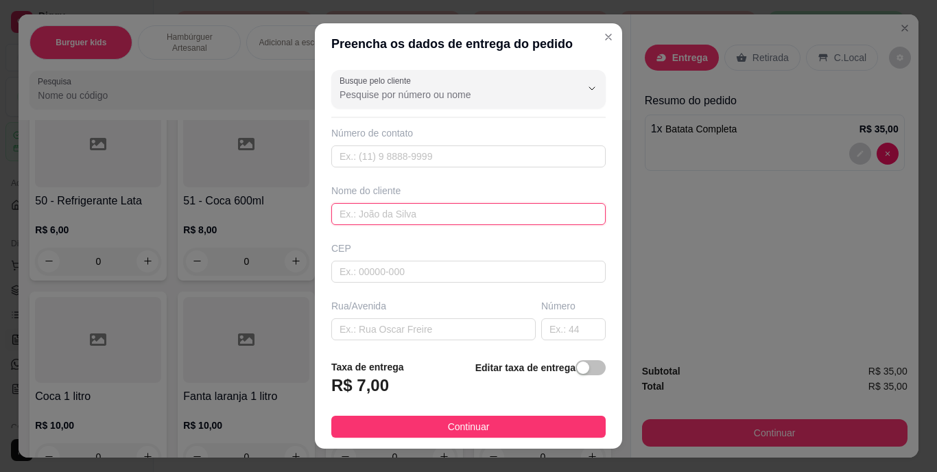
click at [465, 217] on input "text" at bounding box center [468, 214] width 274 height 22
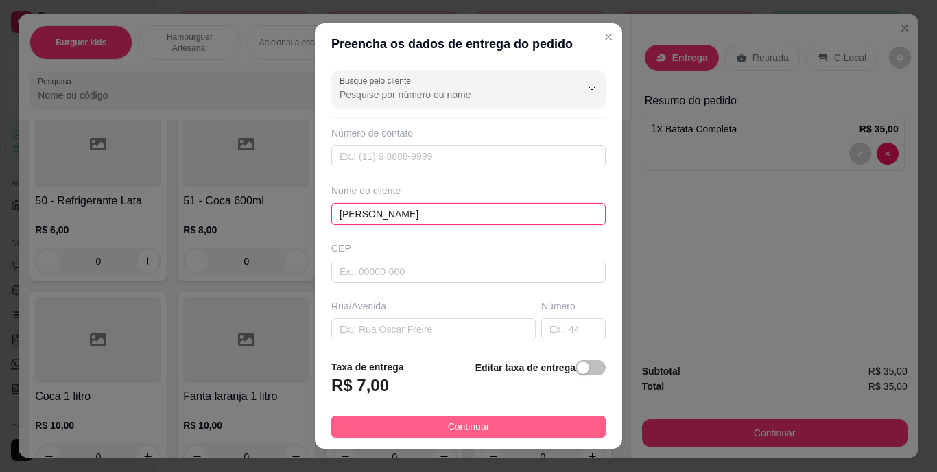
type input "[PERSON_NAME]"
click at [475, 420] on span "Continuar" at bounding box center [469, 426] width 42 height 15
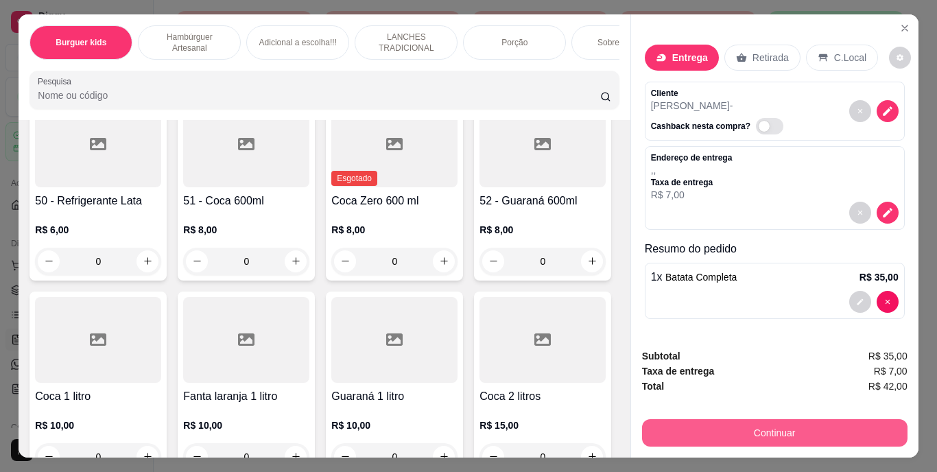
click at [666, 431] on button "Continuar" at bounding box center [774, 432] width 265 height 27
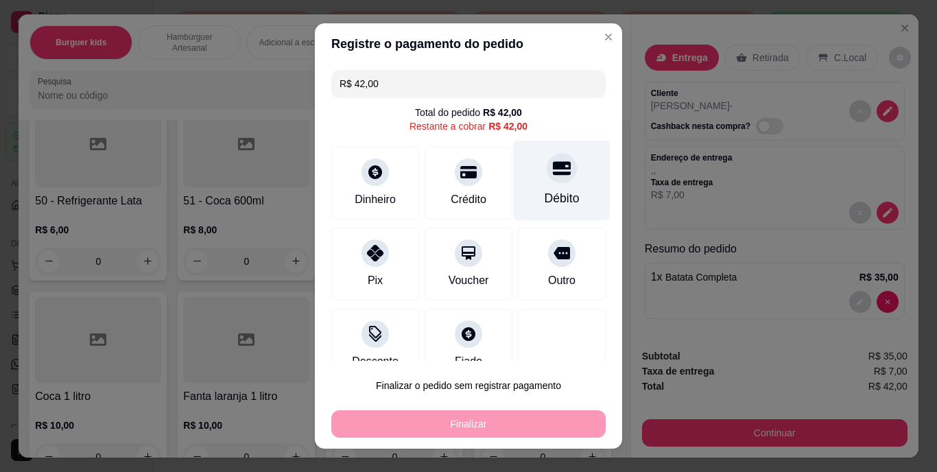
click at [545, 205] on div "Débito" at bounding box center [562, 199] width 35 height 18
type input "R$ 0,00"
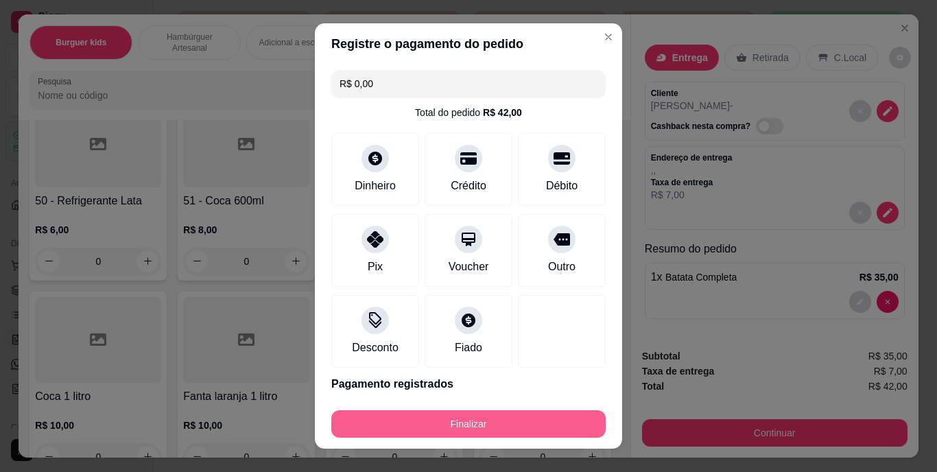
click at [497, 419] on button "Finalizar" at bounding box center [468, 423] width 274 height 27
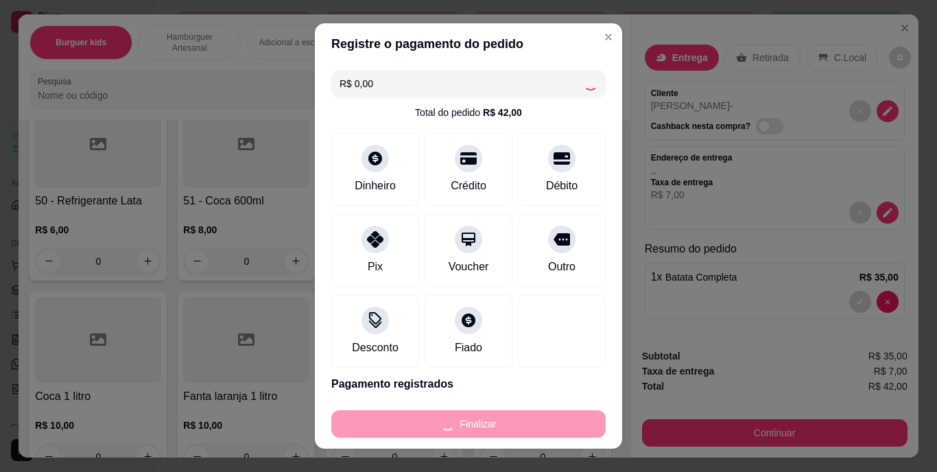
type input "0"
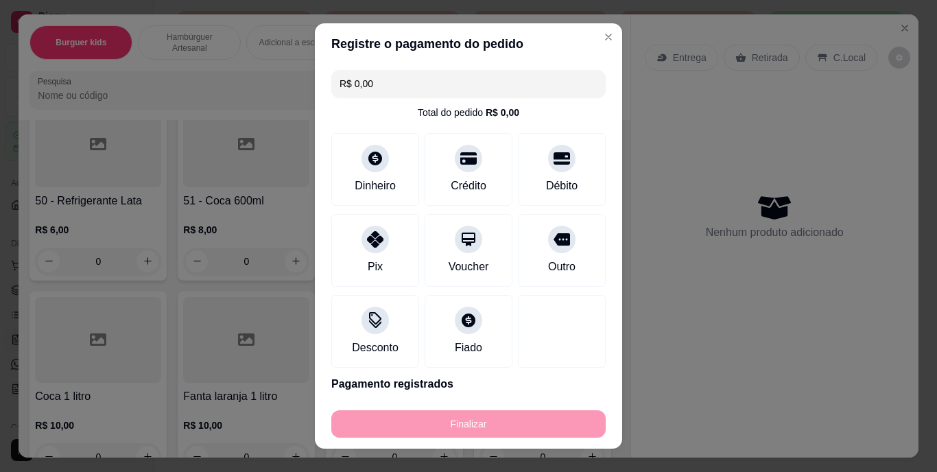
type input "-R$ 42,00"
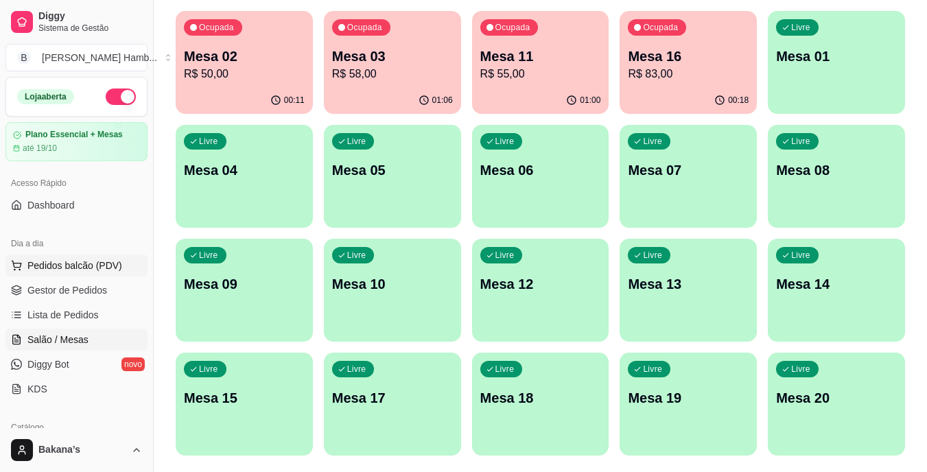
click at [42, 265] on span "Pedidos balcão (PDV)" at bounding box center [74, 266] width 95 height 14
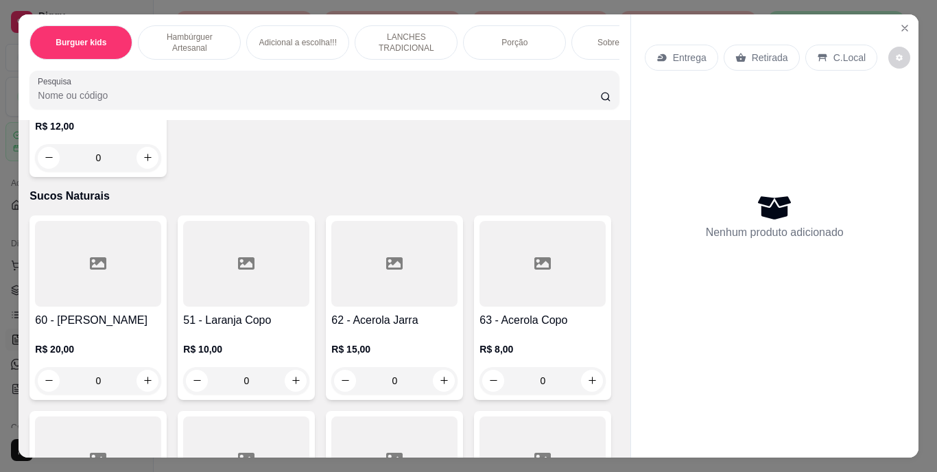
scroll to position [4184, 0]
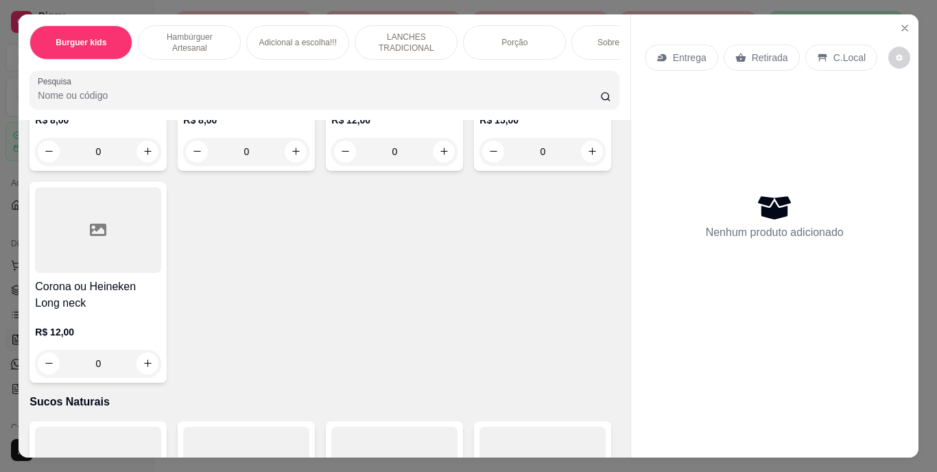
type input "1"
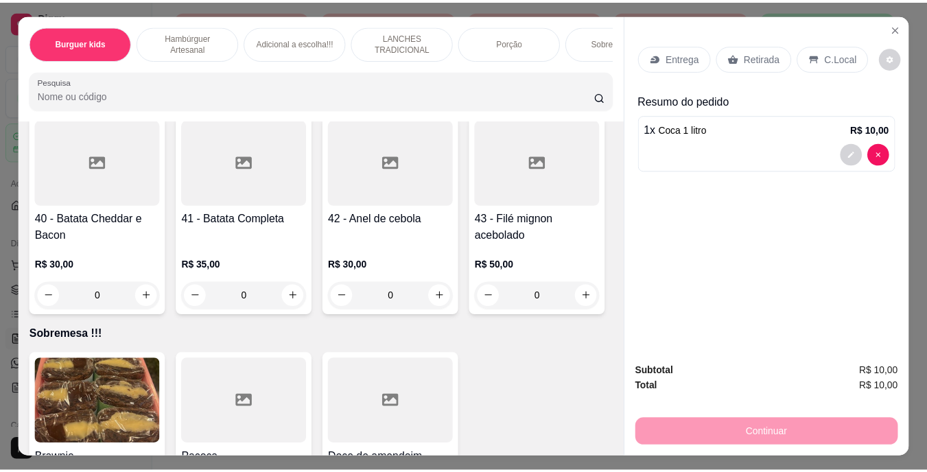
scroll to position [2881, 0]
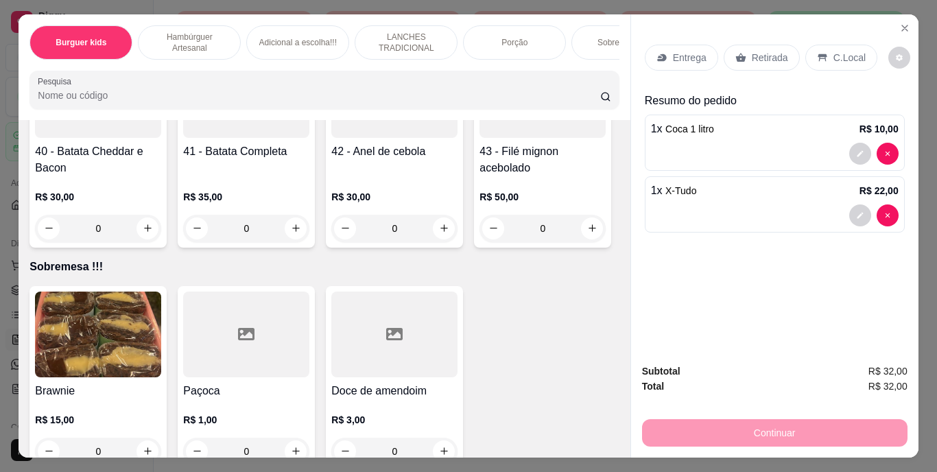
type input "2"
click at [757, 51] on p "Retirada" at bounding box center [770, 58] width 36 height 14
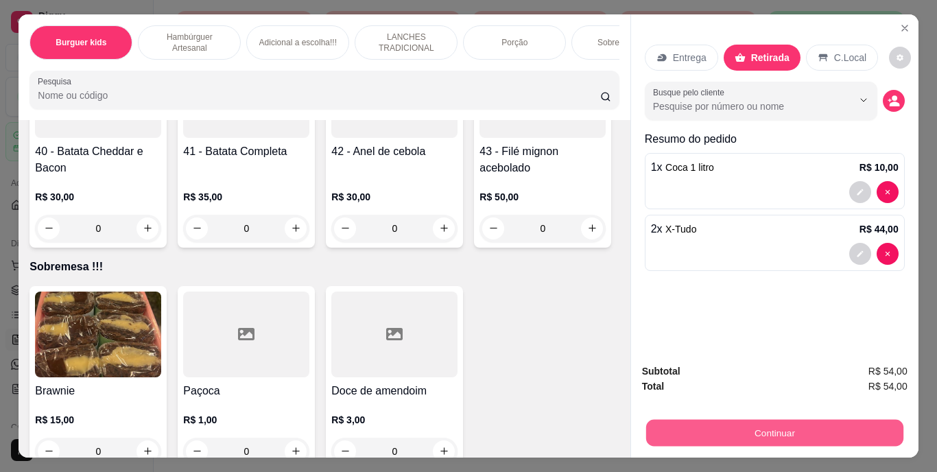
click at [692, 425] on button "Continuar" at bounding box center [773, 433] width 257 height 27
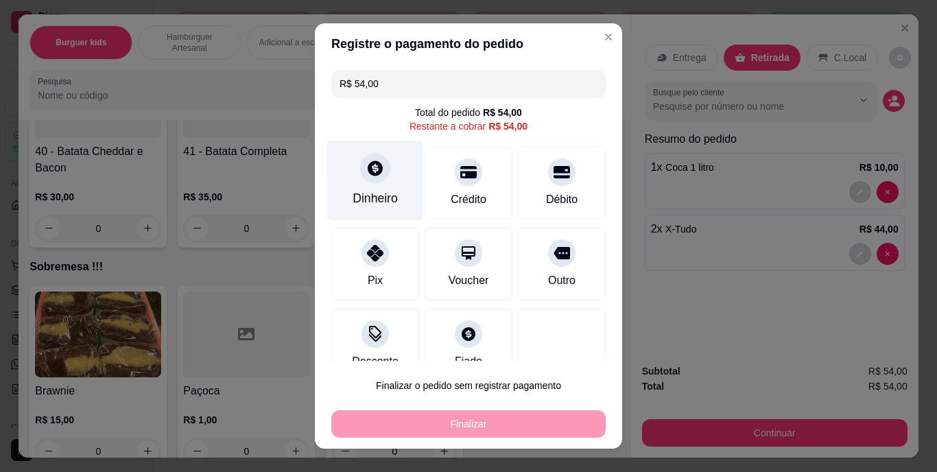
click at [360, 180] on div at bounding box center [375, 169] width 30 height 30
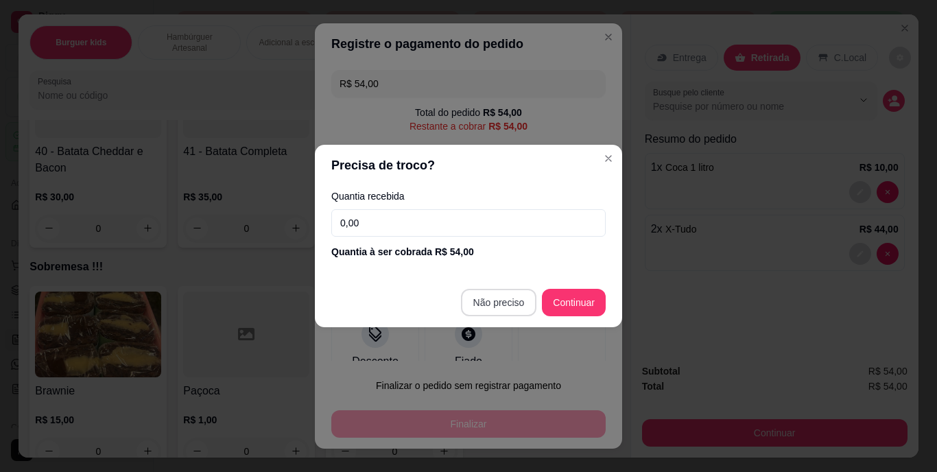
type input "R$ 0,00"
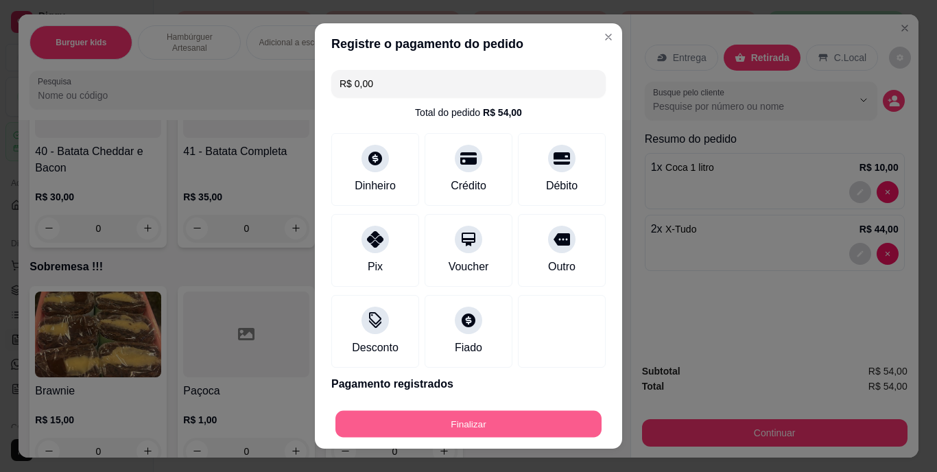
click at [465, 419] on button "Finalizar" at bounding box center [468, 423] width 266 height 27
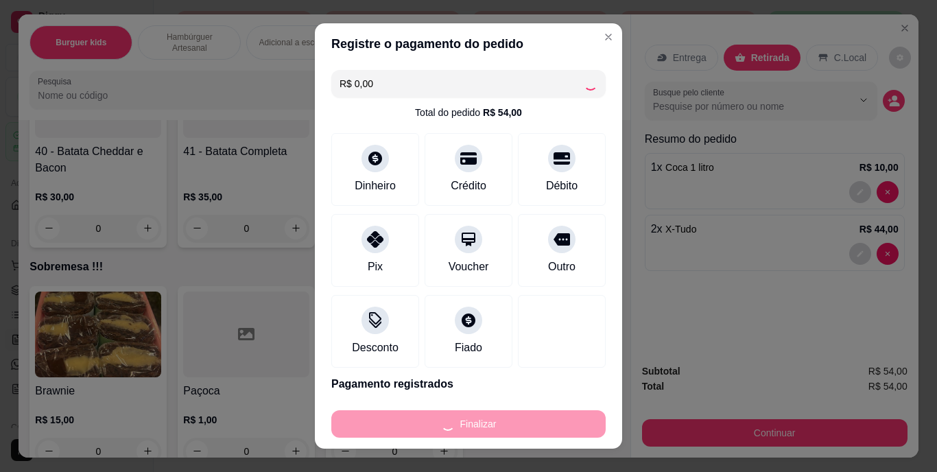
type input "0"
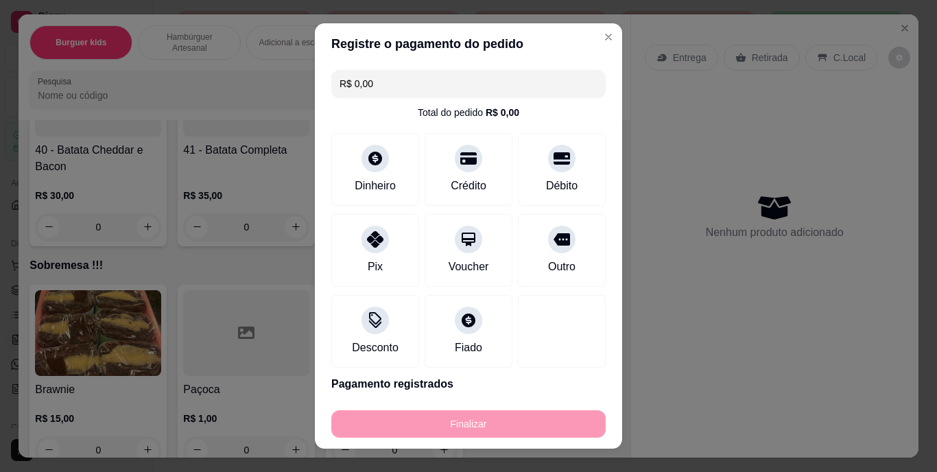
type input "-R$ 54,00"
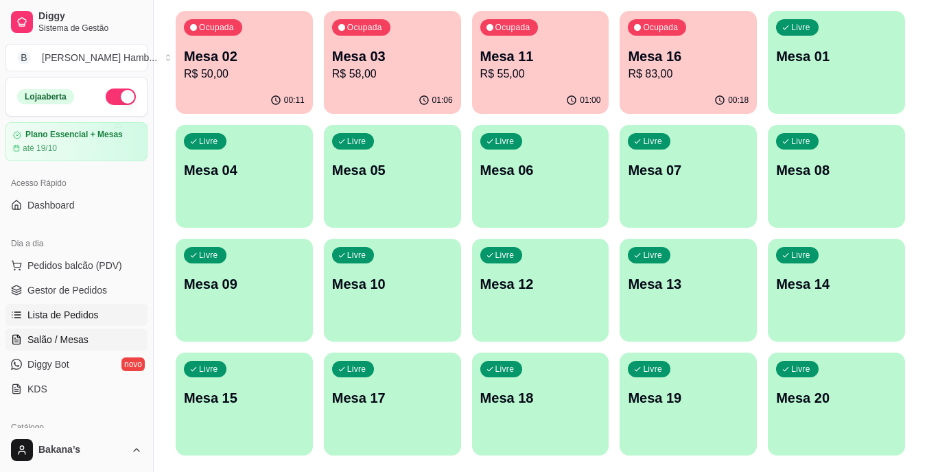
click at [95, 309] on span "Lista de Pedidos" at bounding box center [62, 315] width 71 height 14
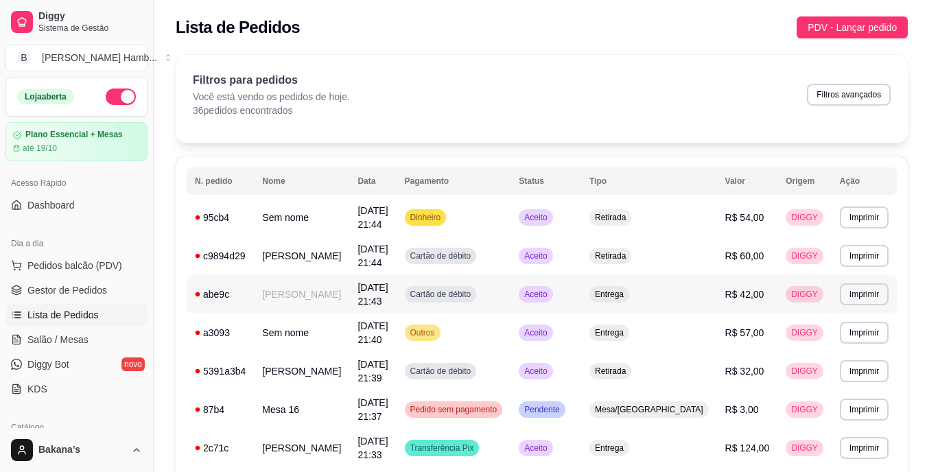
click at [321, 292] on td "[PERSON_NAME]" at bounding box center [301, 294] width 95 height 38
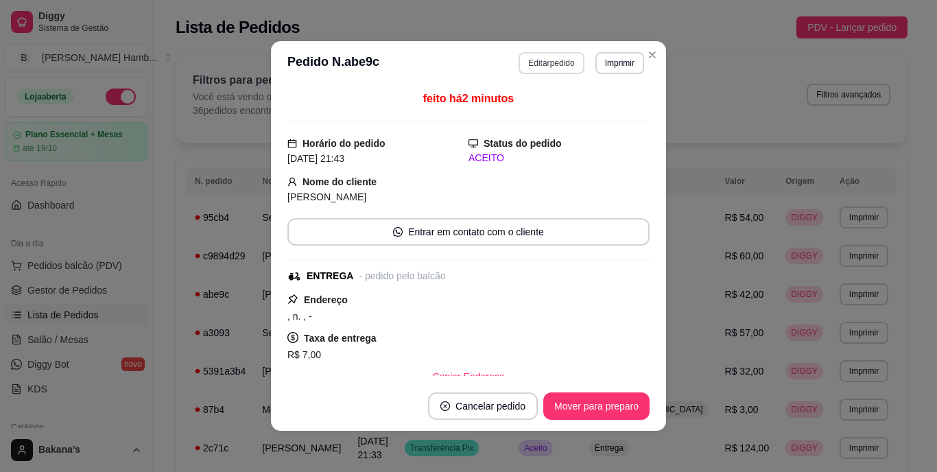
click at [541, 59] on button "Editar pedido" at bounding box center [551, 63] width 65 height 22
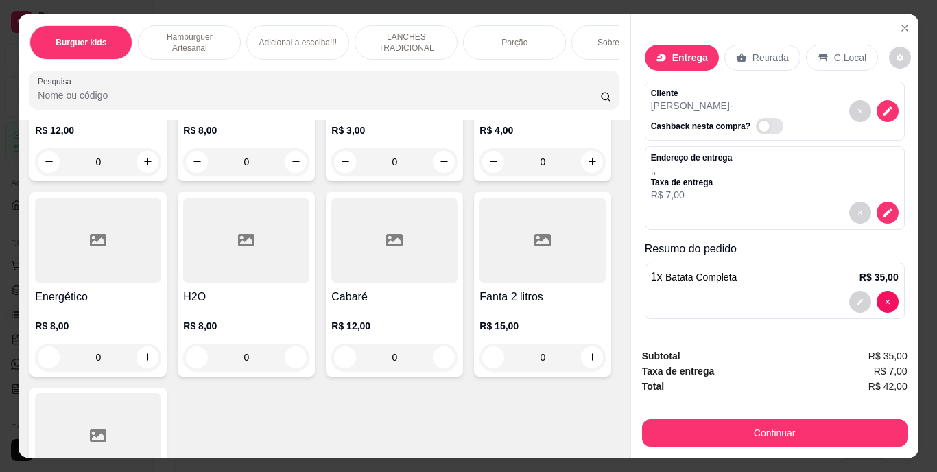
scroll to position [4116, 0]
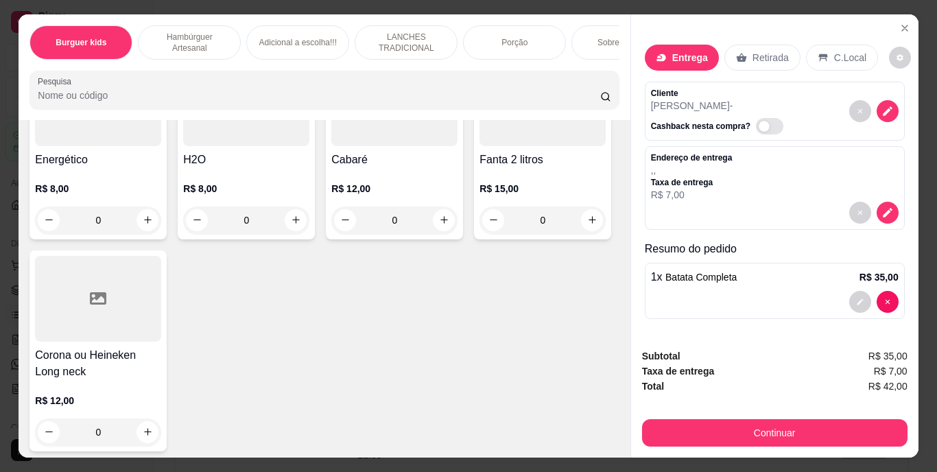
type input "1"
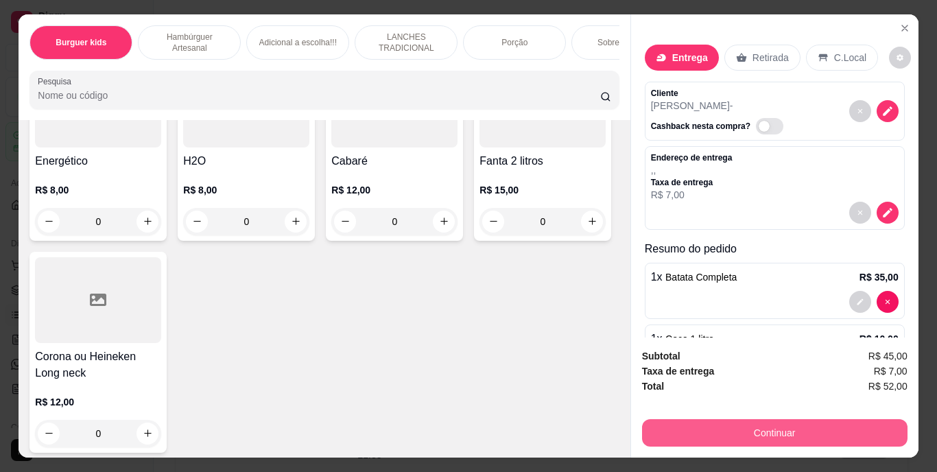
click at [723, 419] on button "Continuar" at bounding box center [774, 432] width 265 height 27
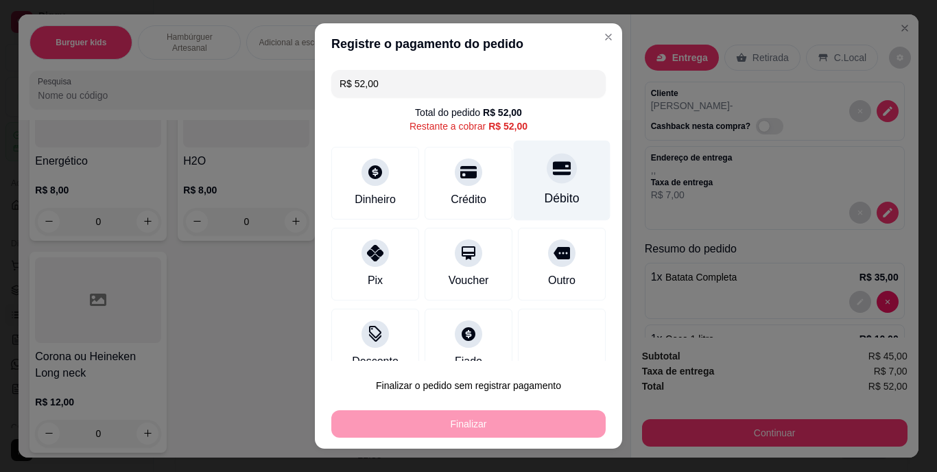
click at [548, 189] on div "Débito" at bounding box center [562, 181] width 97 height 80
type input "R$ 0,00"
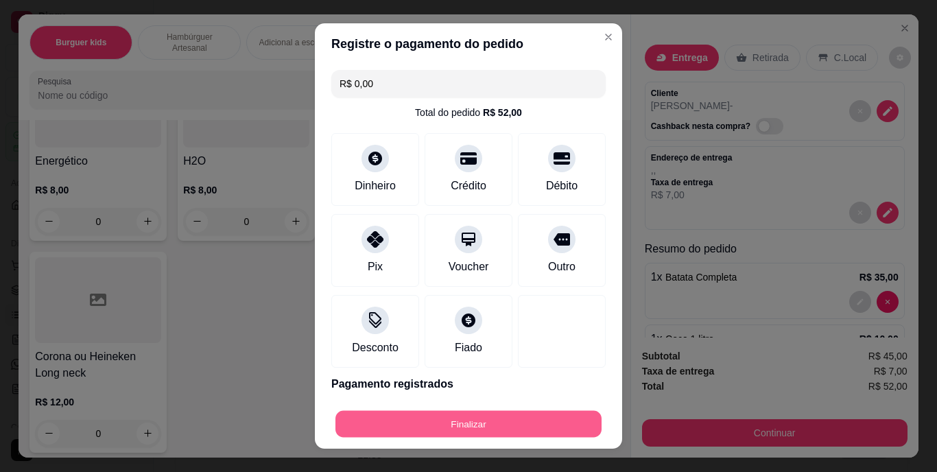
click at [519, 424] on button "Finalizar" at bounding box center [468, 423] width 266 height 27
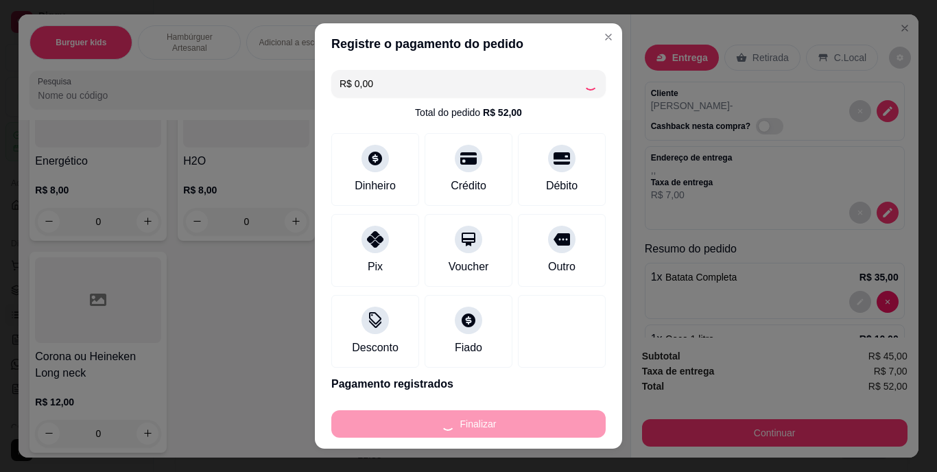
type input "0"
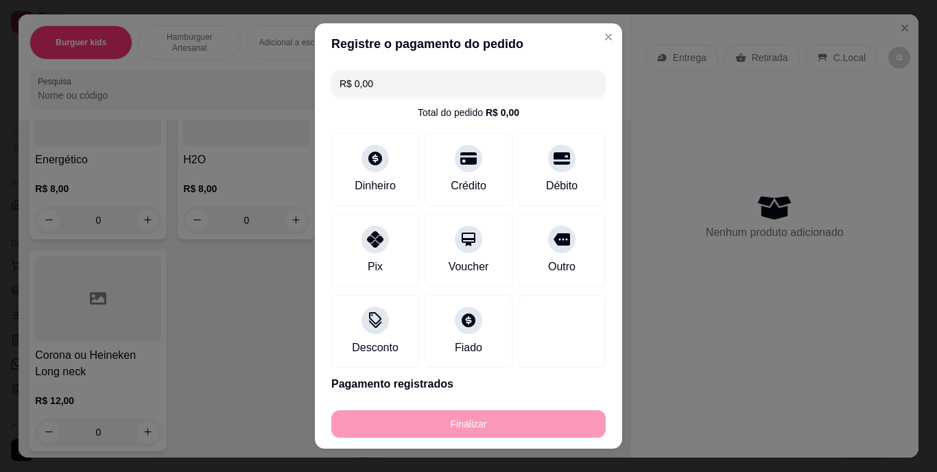
type input "-R$ 52,00"
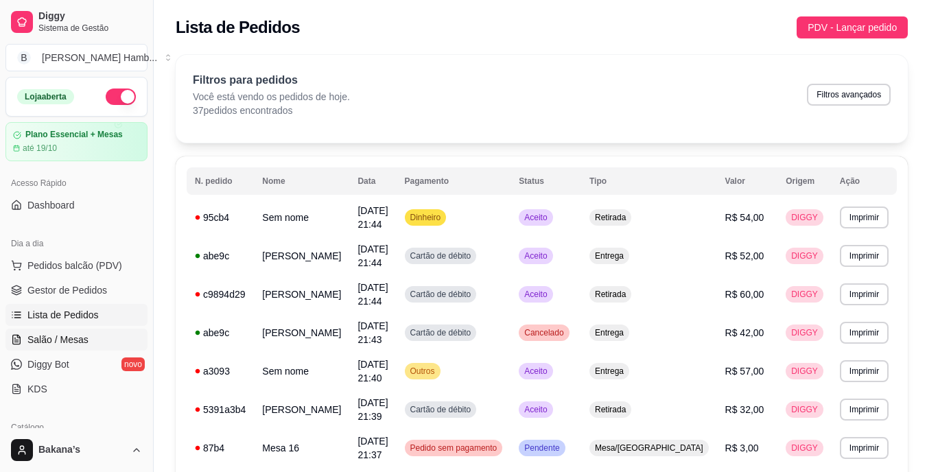
click at [89, 336] on link "Salão / Mesas" at bounding box center [76, 340] width 142 height 22
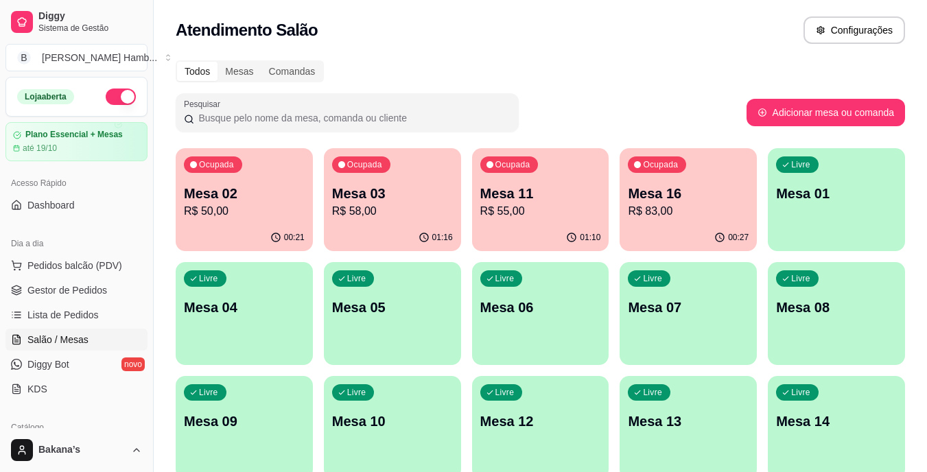
click at [539, 197] on p "Mesa 11" at bounding box center [540, 193] width 121 height 19
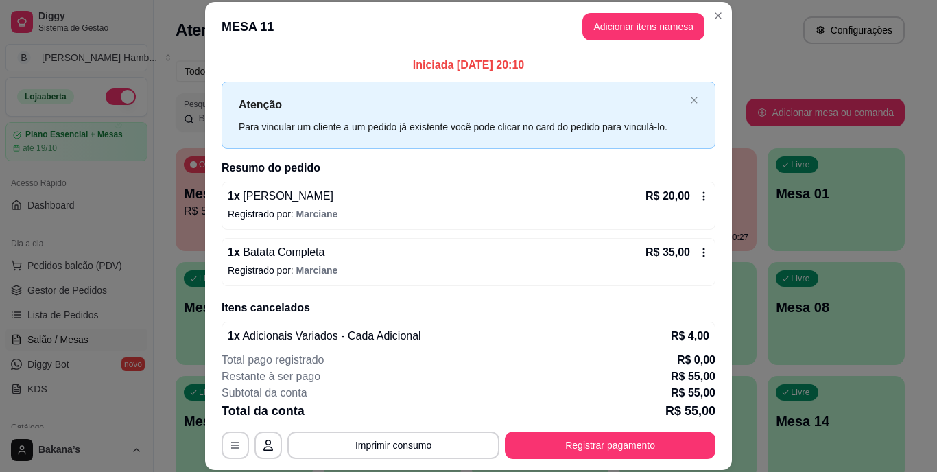
scroll to position [62, 0]
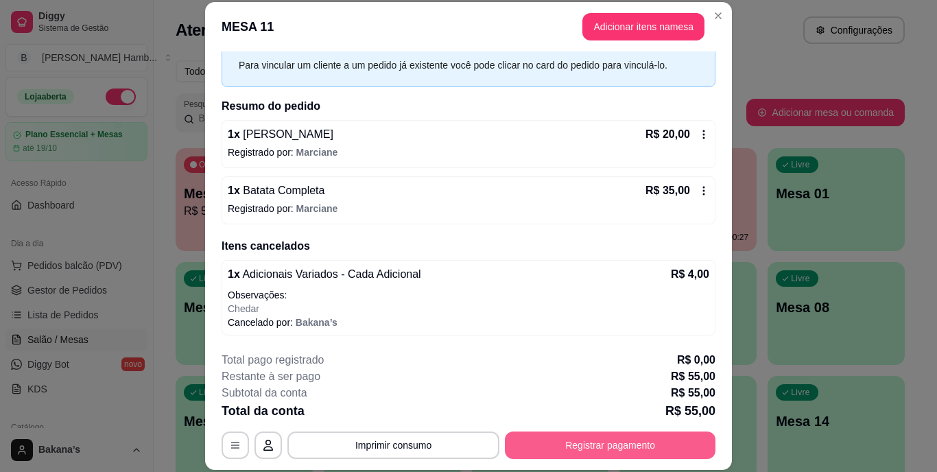
click at [582, 451] on button "Registrar pagamento" at bounding box center [610, 444] width 211 height 27
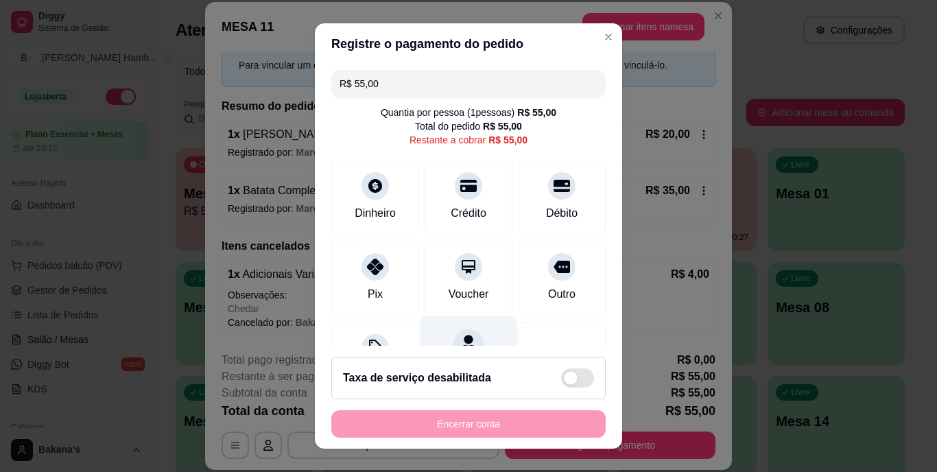
scroll to position [71, 0]
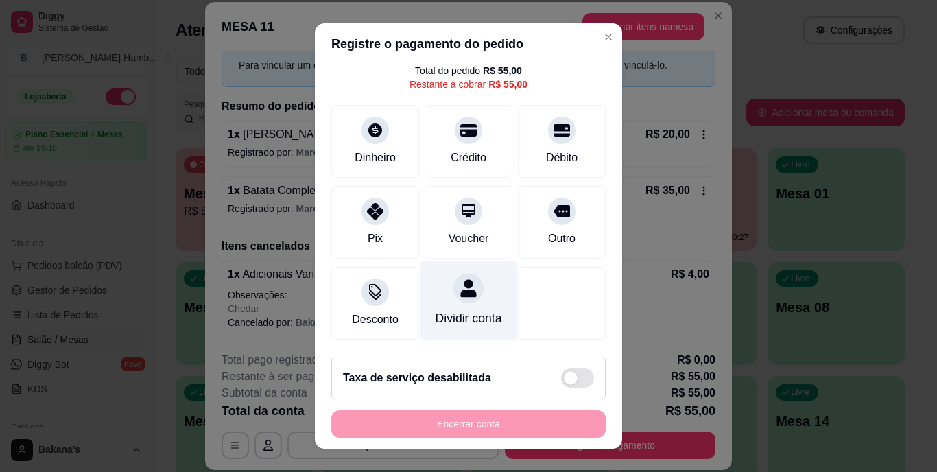
click at [458, 310] on div "Dividir conta" at bounding box center [469, 319] width 67 height 18
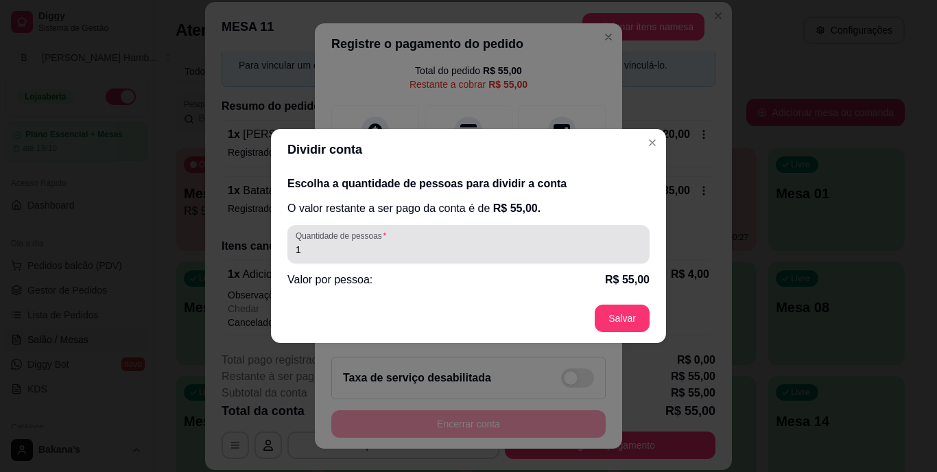
click at [507, 260] on div "Quantidade de pessoas 1" at bounding box center [468, 244] width 362 height 38
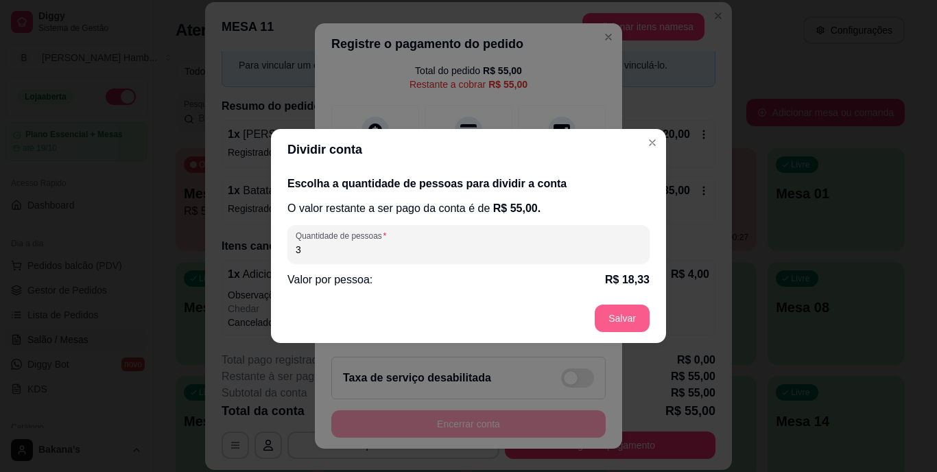
type input "3"
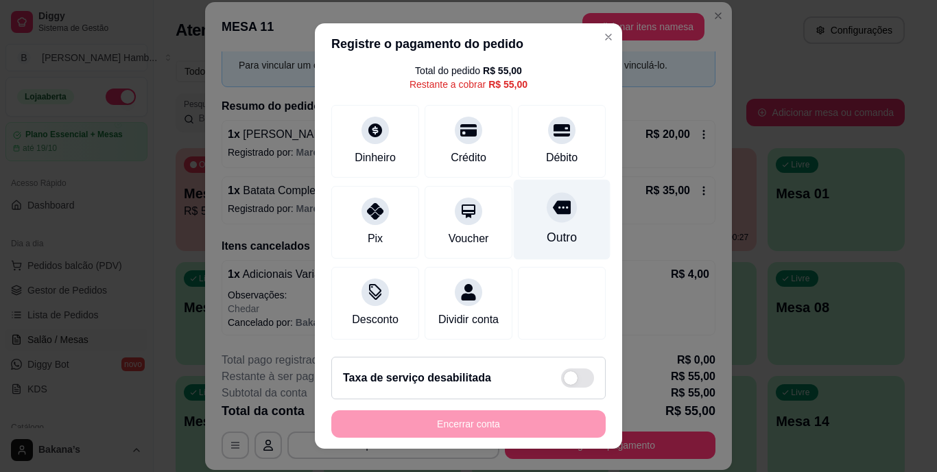
click at [538, 180] on div "Outro" at bounding box center [562, 220] width 97 height 80
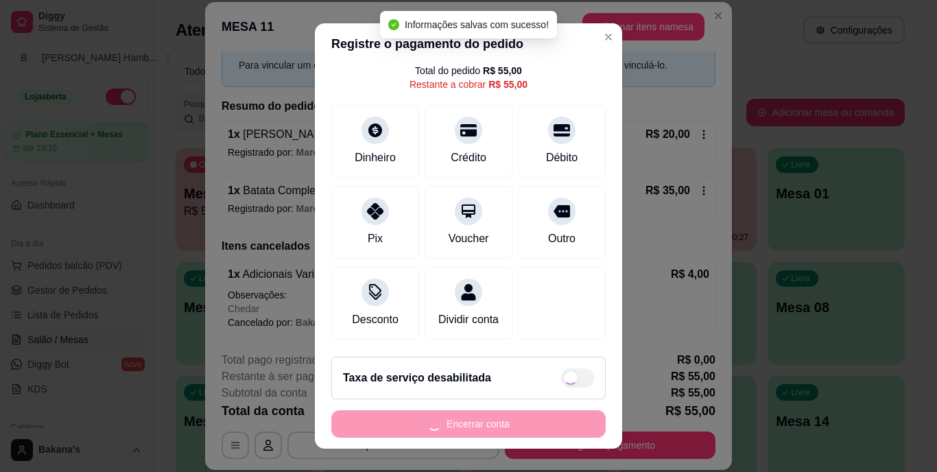
type input "R$ 0,00"
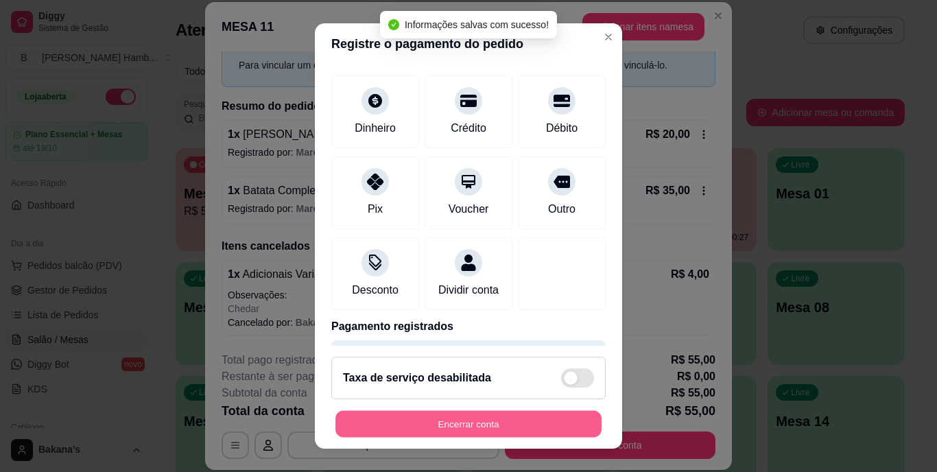
click at [511, 424] on button "Encerrar conta" at bounding box center [468, 423] width 266 height 27
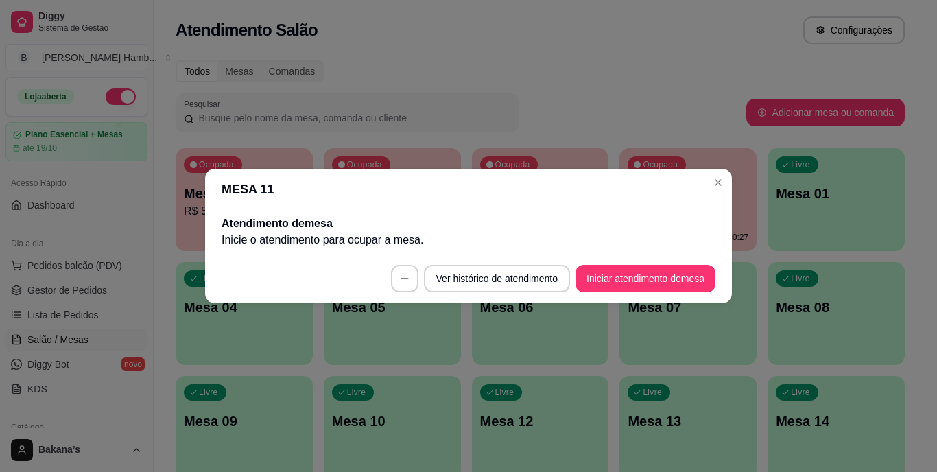
scroll to position [0, 0]
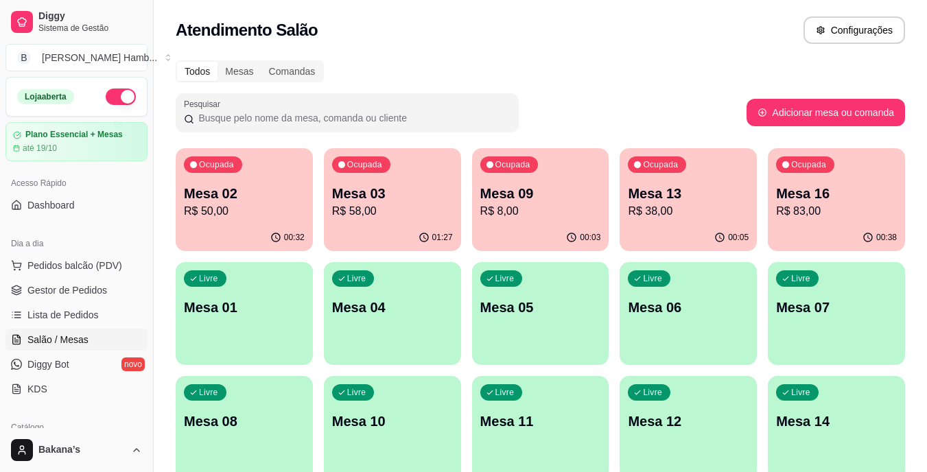
click at [519, 213] on p "R$ 8,00" at bounding box center [540, 211] width 121 height 16
click at [816, 189] on p "Mesa 16" at bounding box center [836, 194] width 117 height 19
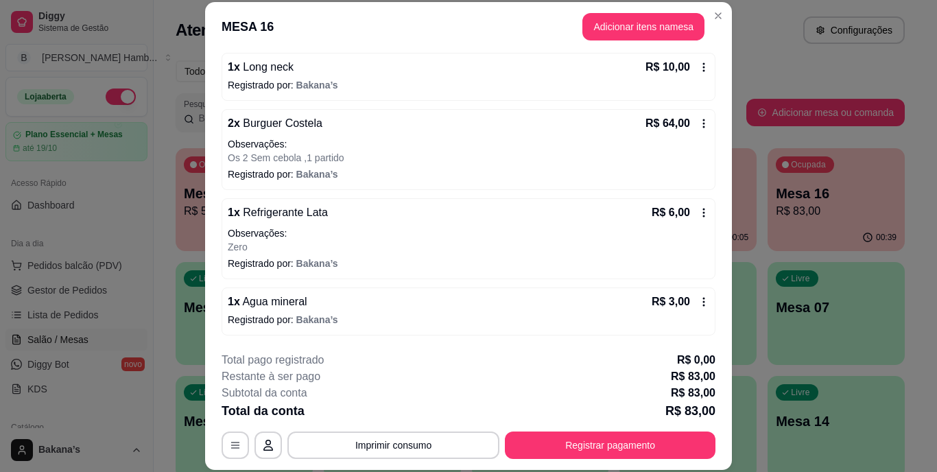
scroll to position [42, 0]
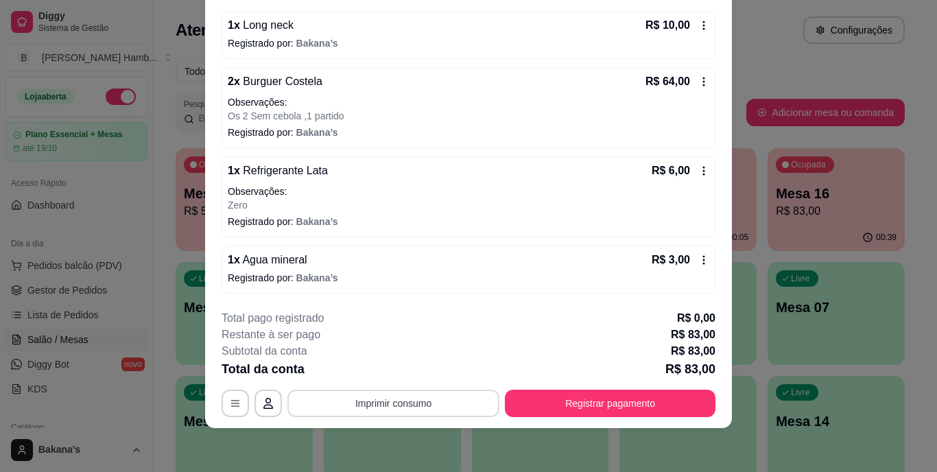
click at [370, 395] on button "Imprimir consumo" at bounding box center [393, 403] width 212 height 27
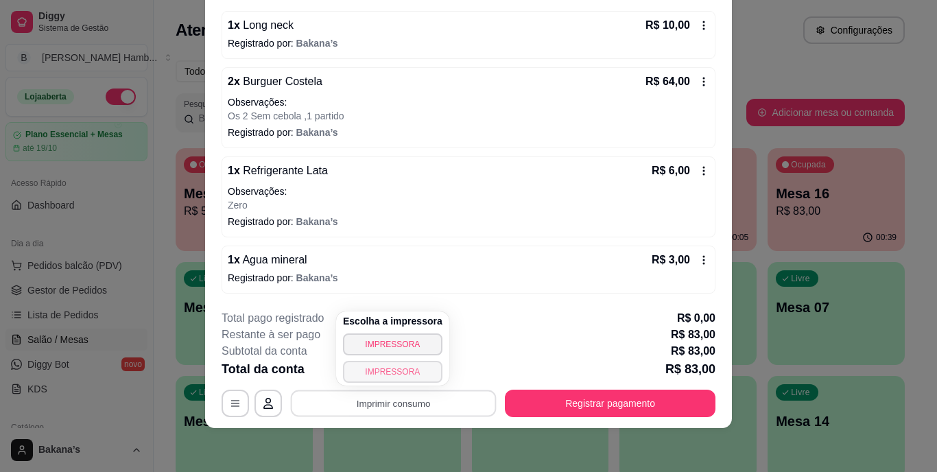
click at [397, 368] on button "IMPRESSORA" at bounding box center [392, 372] width 99 height 22
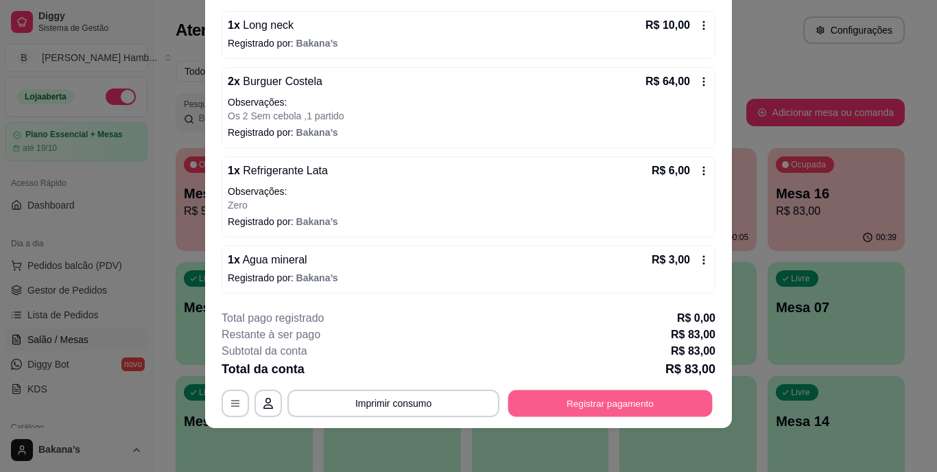
click at [567, 410] on button "Registrar pagamento" at bounding box center [610, 403] width 204 height 27
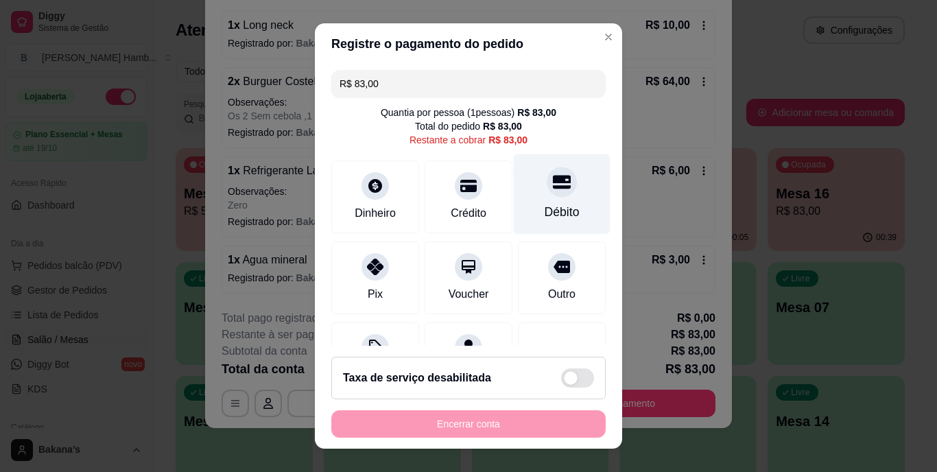
click at [553, 178] on icon at bounding box center [562, 183] width 18 height 14
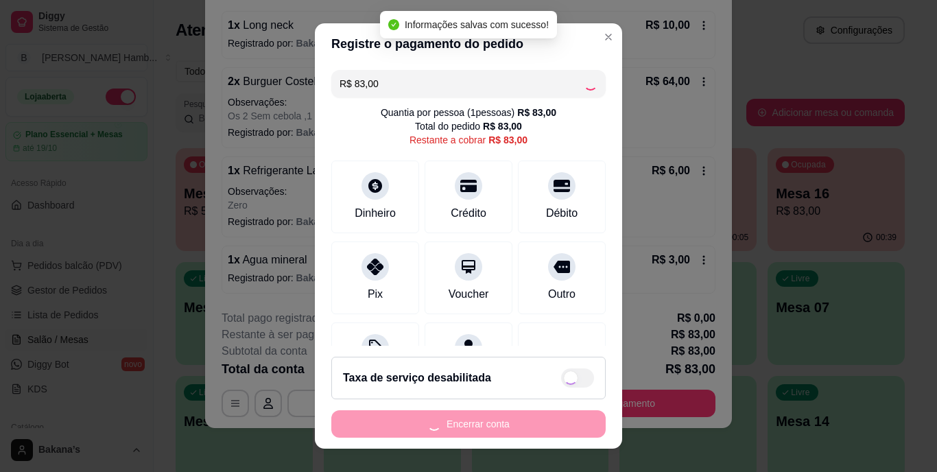
type input "R$ 0,00"
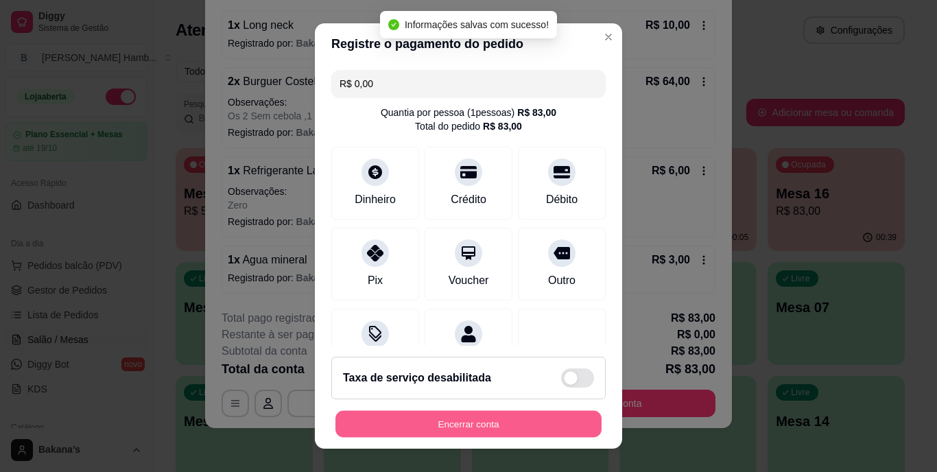
click at [479, 425] on button "Encerrar conta" at bounding box center [468, 423] width 266 height 27
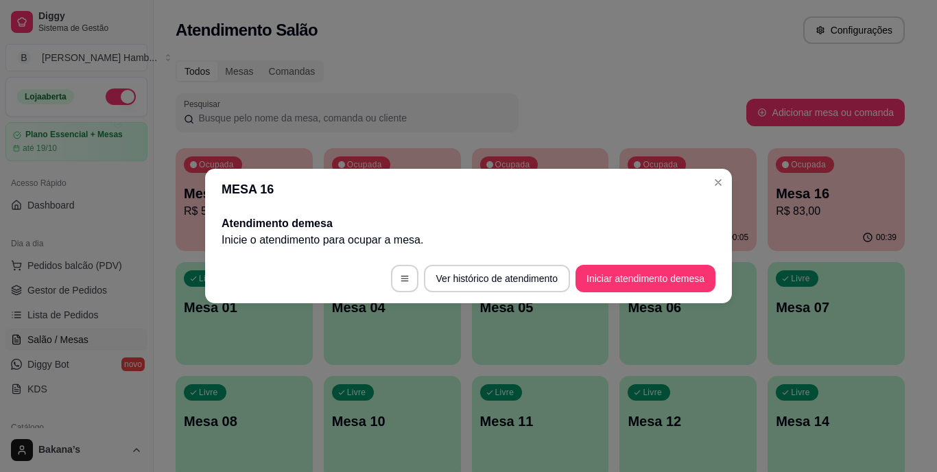
scroll to position [0, 0]
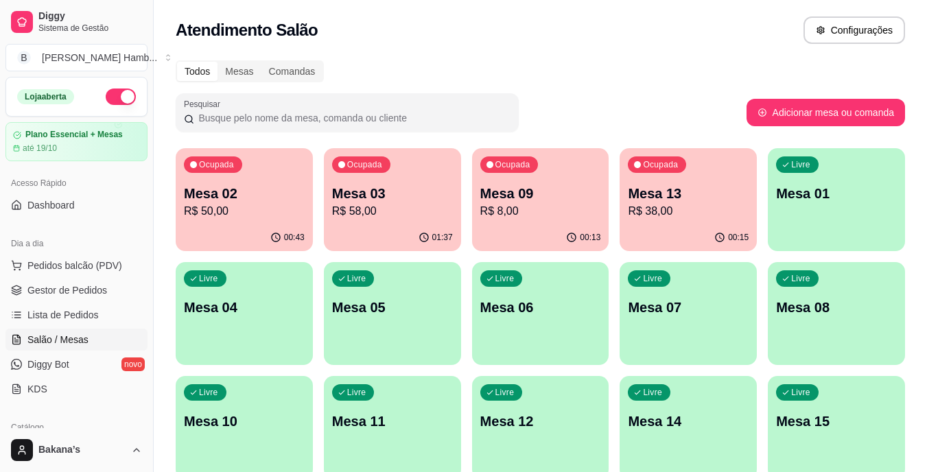
click at [502, 211] on p "R$ 8,00" at bounding box center [540, 211] width 121 height 16
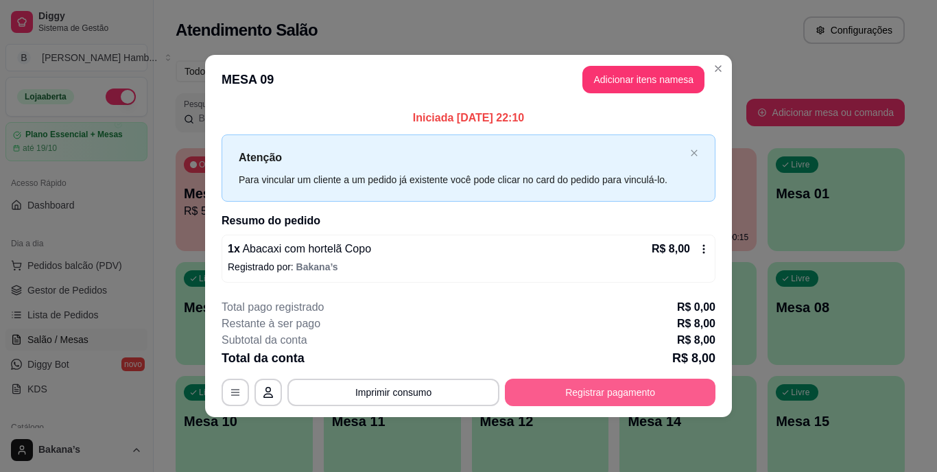
click at [677, 398] on button "Registrar pagamento" at bounding box center [610, 392] width 211 height 27
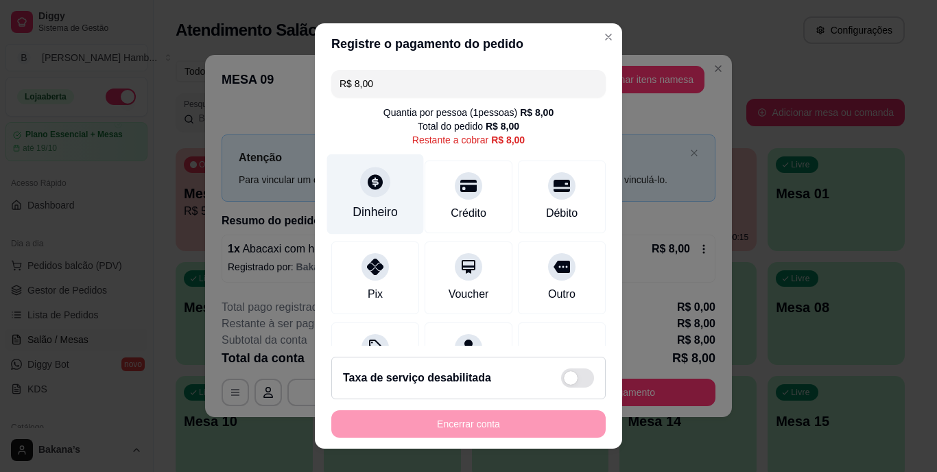
click at [370, 198] on div "Dinheiro" at bounding box center [375, 194] width 97 height 80
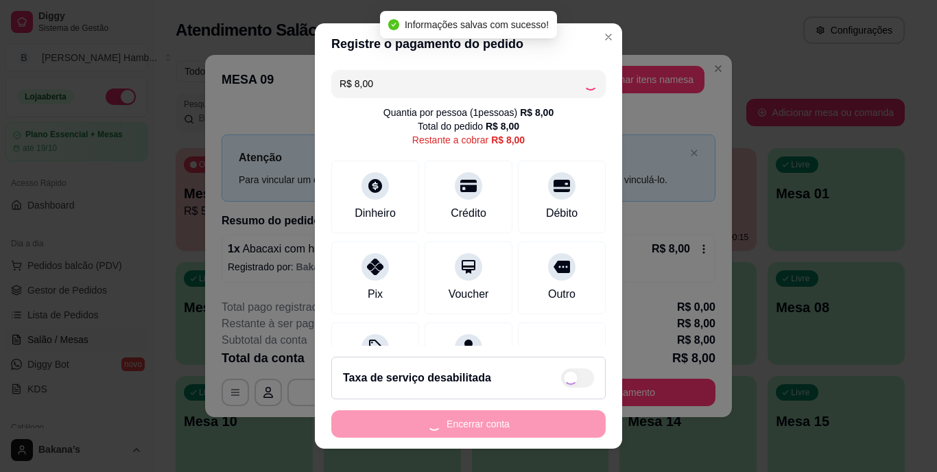
type input "R$ 0,00"
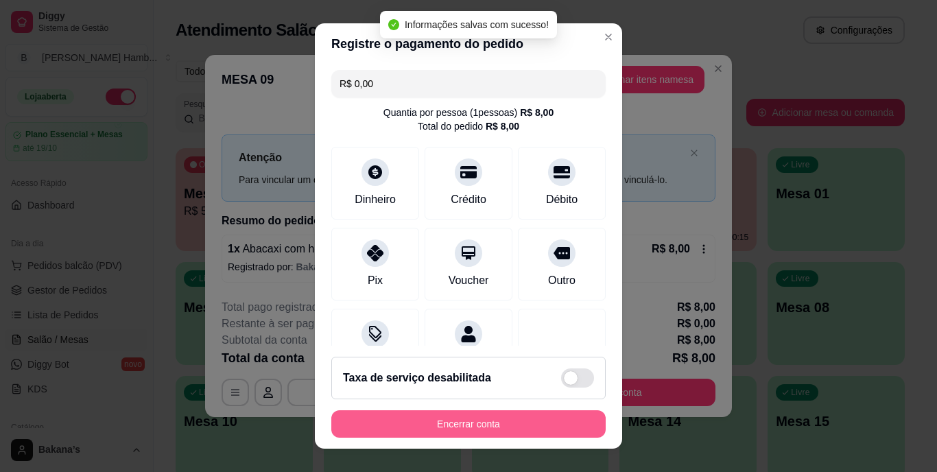
click at [447, 418] on button "Encerrar conta" at bounding box center [468, 423] width 274 height 27
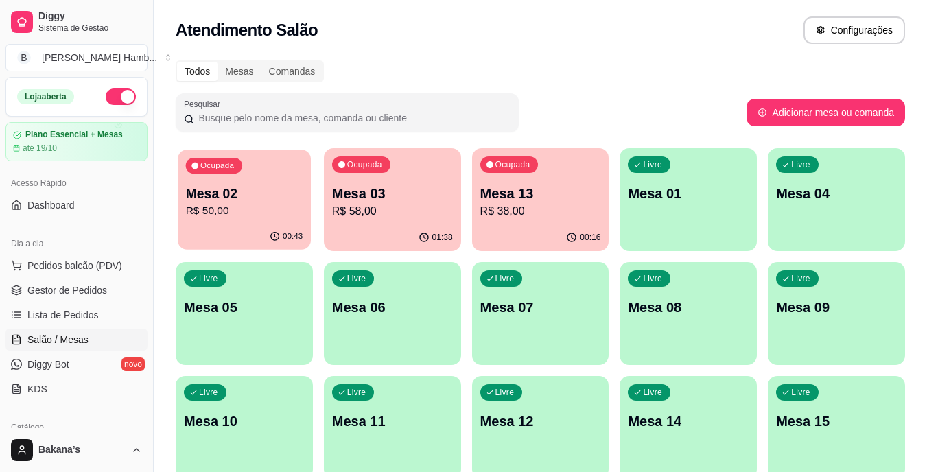
click at [234, 181] on div "Ocupada Mesa 02 R$ 50,00" at bounding box center [244, 187] width 133 height 74
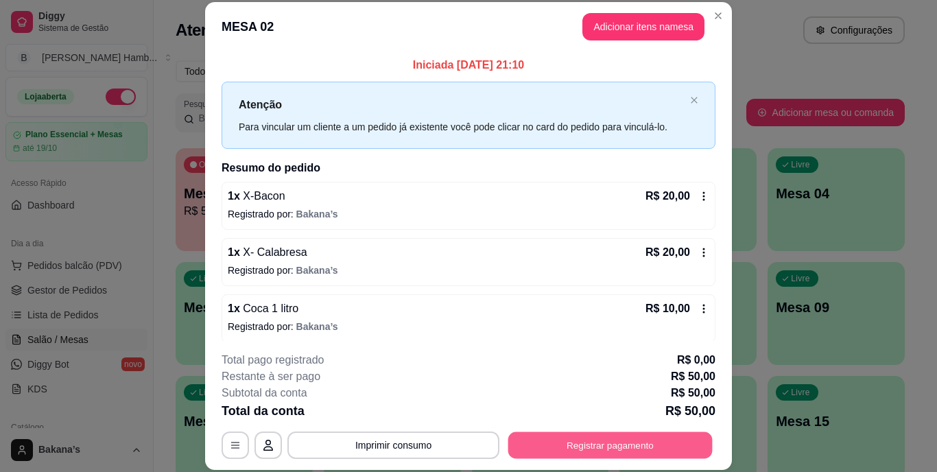
click at [608, 440] on button "Registrar pagamento" at bounding box center [610, 444] width 204 height 27
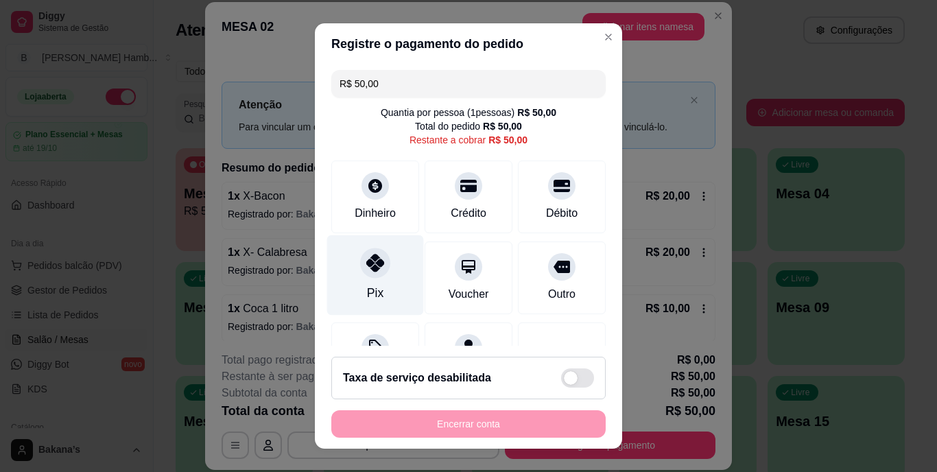
click at [363, 279] on div "Pix" at bounding box center [375, 275] width 97 height 80
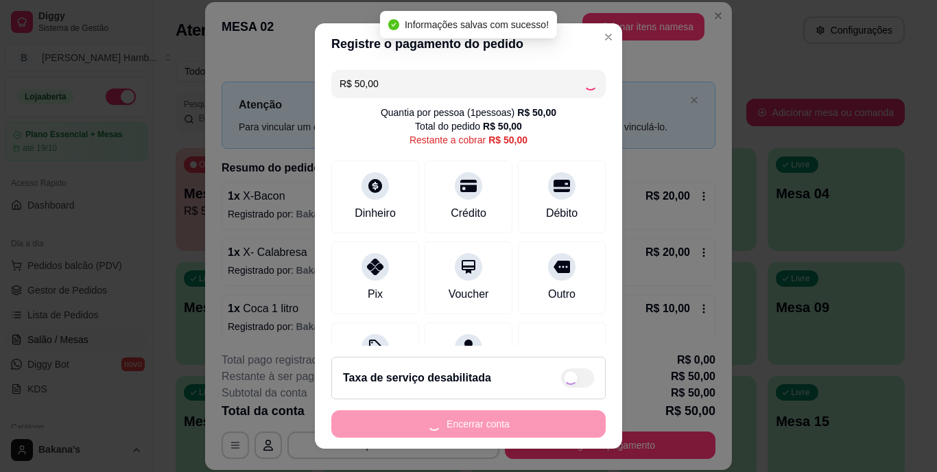
type input "R$ 0,00"
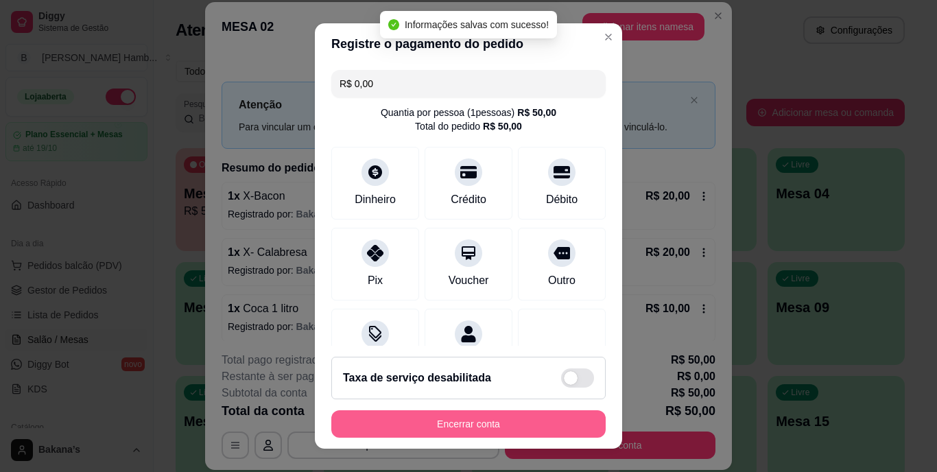
click at [476, 420] on button "Encerrar conta" at bounding box center [468, 423] width 274 height 27
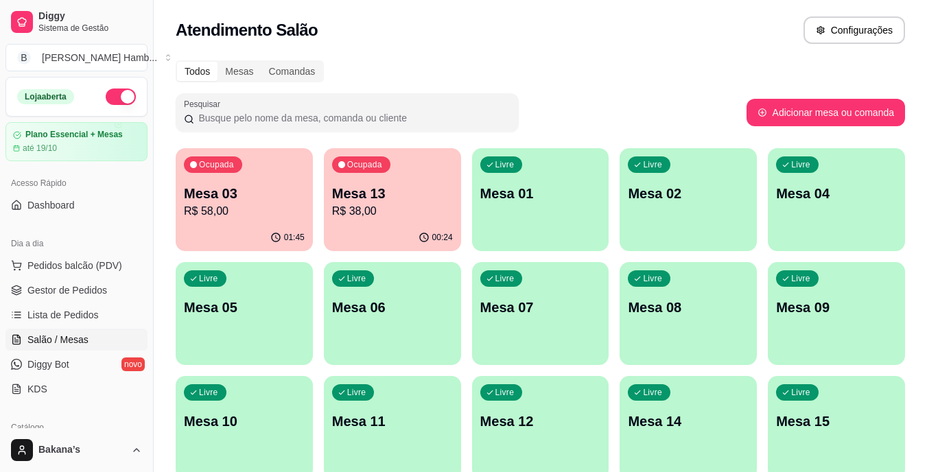
click at [82, 338] on span "Salão / Mesas" at bounding box center [57, 340] width 61 height 14
click at [118, 268] on button "Pedidos balcão (PDV)" at bounding box center [76, 265] width 142 height 22
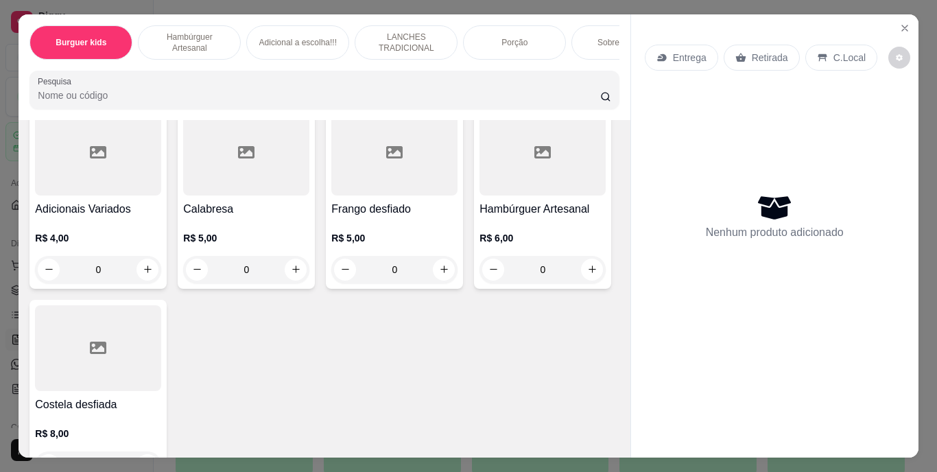
scroll to position [1303, 0]
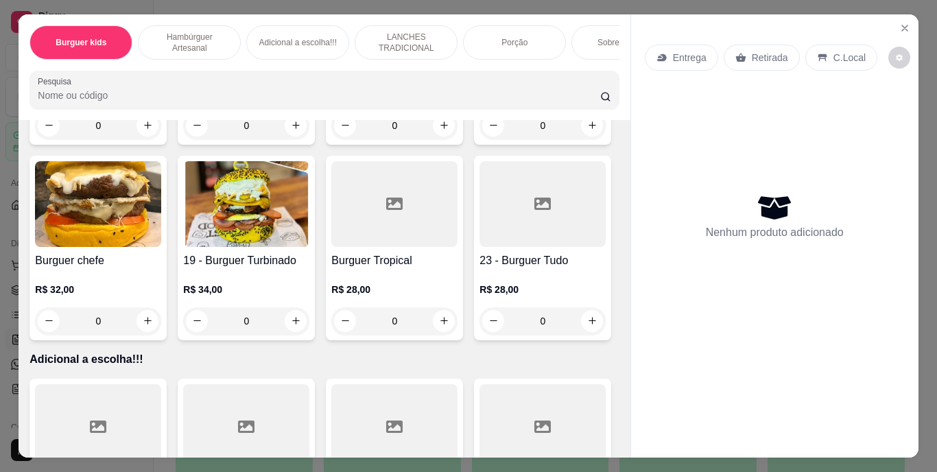
type input "1"
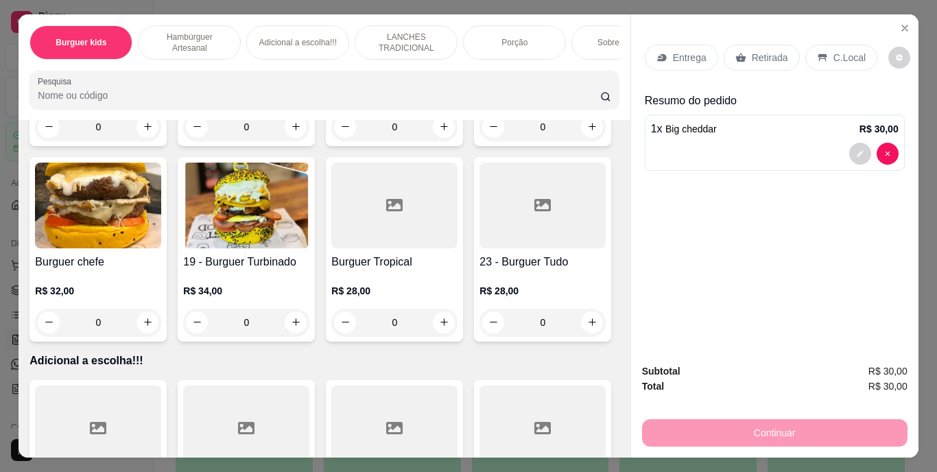
scroll to position [1304, 0]
click at [752, 51] on p "Retirada" at bounding box center [770, 58] width 36 height 14
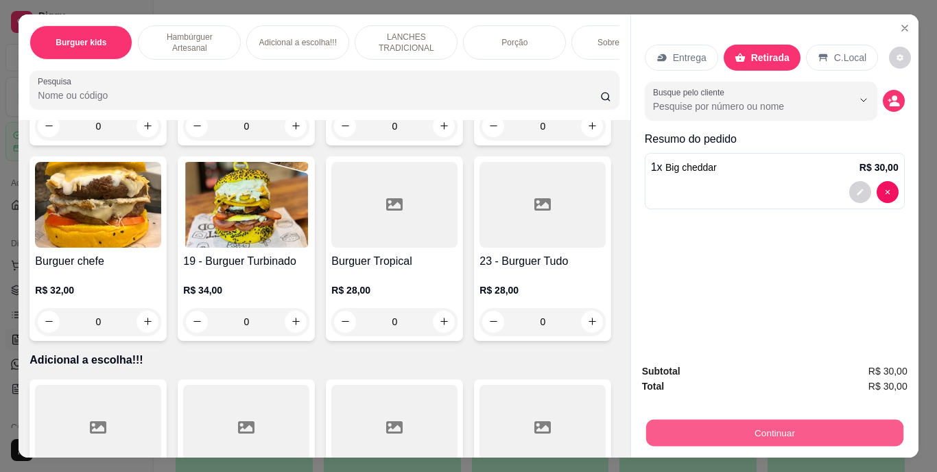
click at [807, 420] on button "Continuar" at bounding box center [773, 433] width 257 height 27
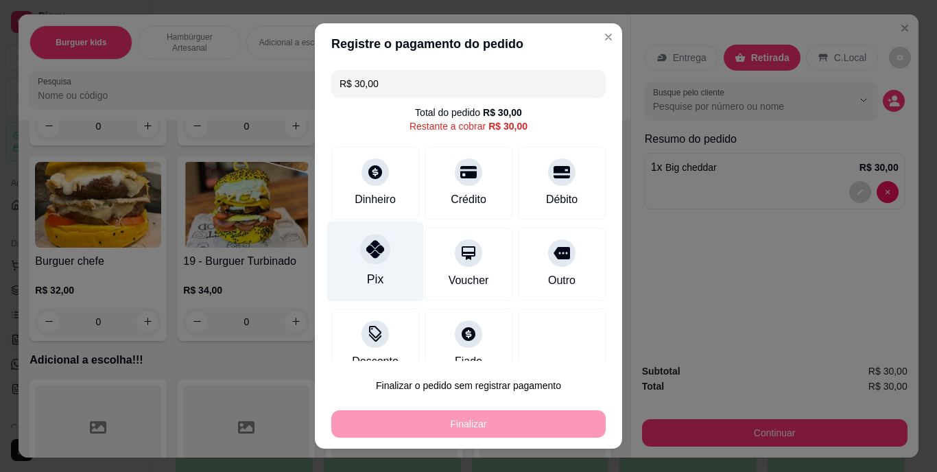
click at [389, 272] on div "Pix" at bounding box center [375, 262] width 97 height 80
type input "R$ 0,00"
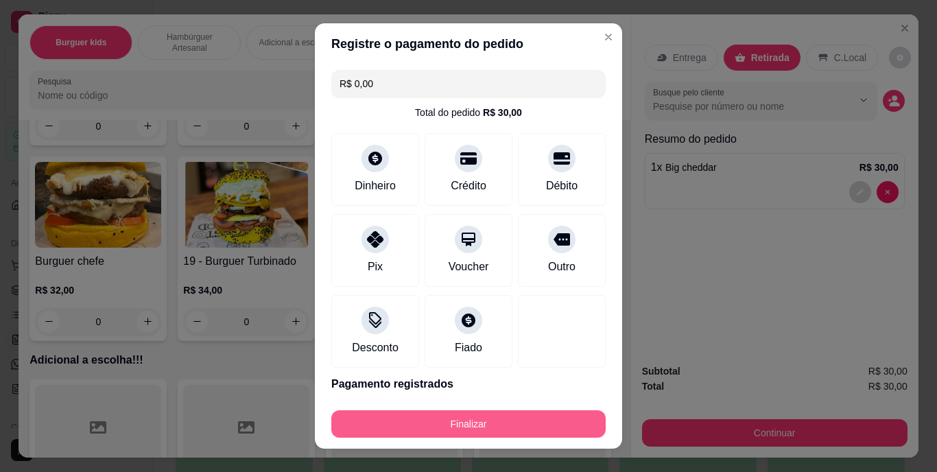
click at [477, 415] on button "Finalizar" at bounding box center [468, 423] width 274 height 27
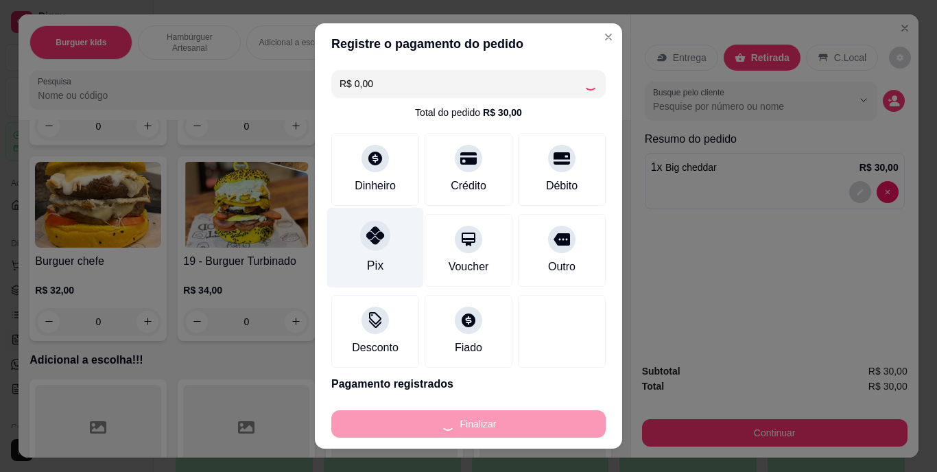
type input "0"
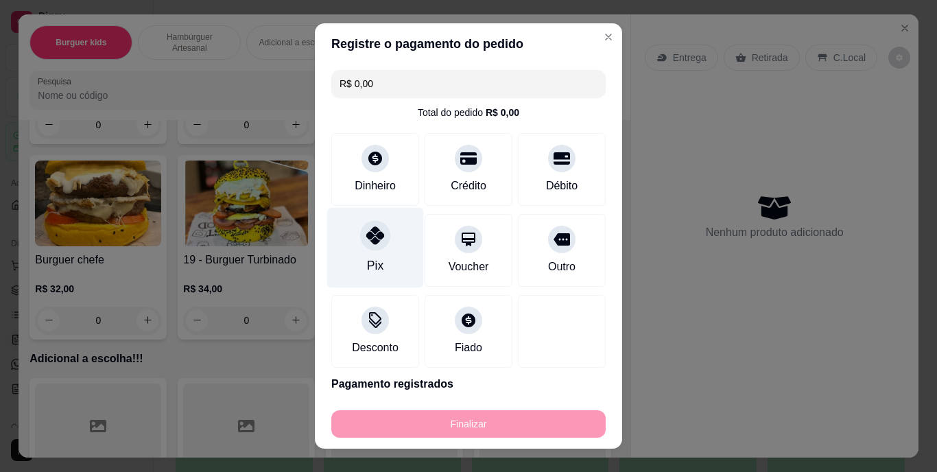
type input "-R$ 30,00"
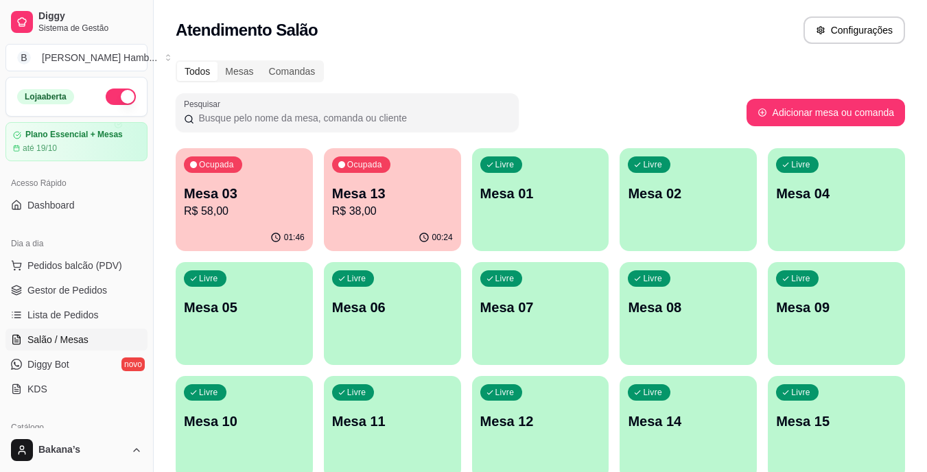
click at [687, 284] on div "Livre Mesa 08" at bounding box center [687, 305] width 137 height 86
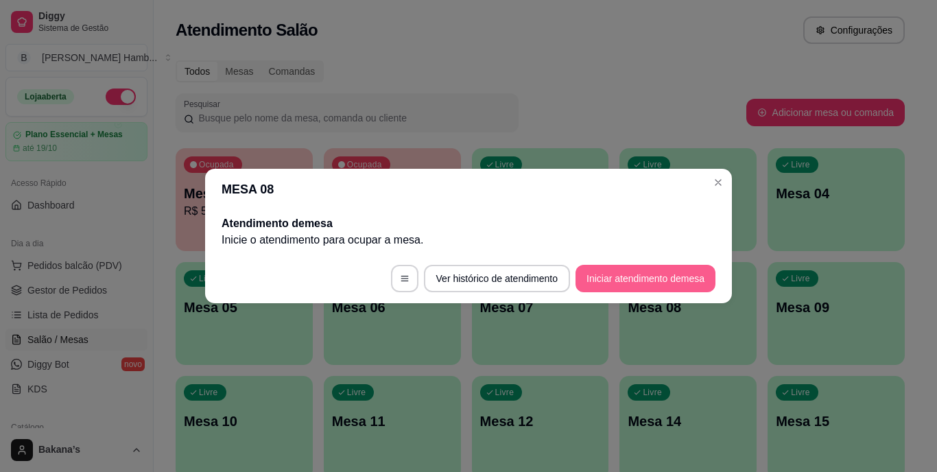
click at [643, 276] on button "Iniciar atendimento de mesa" at bounding box center [646, 278] width 140 height 27
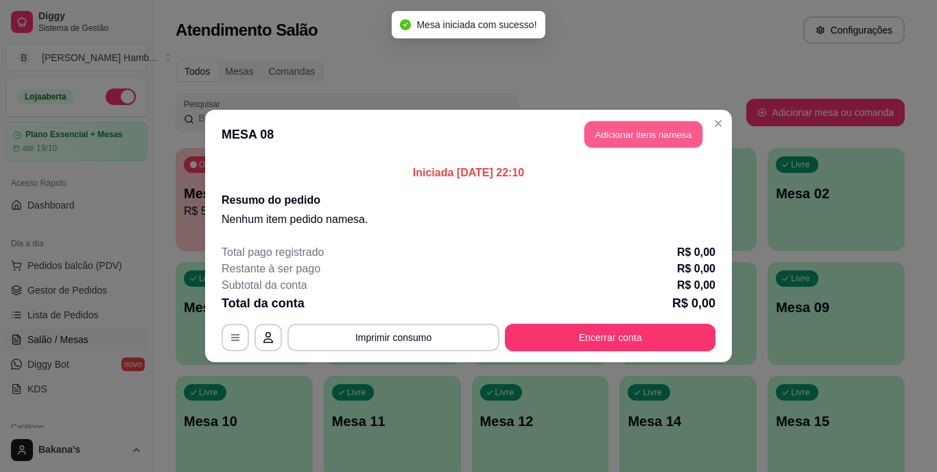
click at [610, 123] on button "Adicionar itens na mesa" at bounding box center [643, 134] width 118 height 27
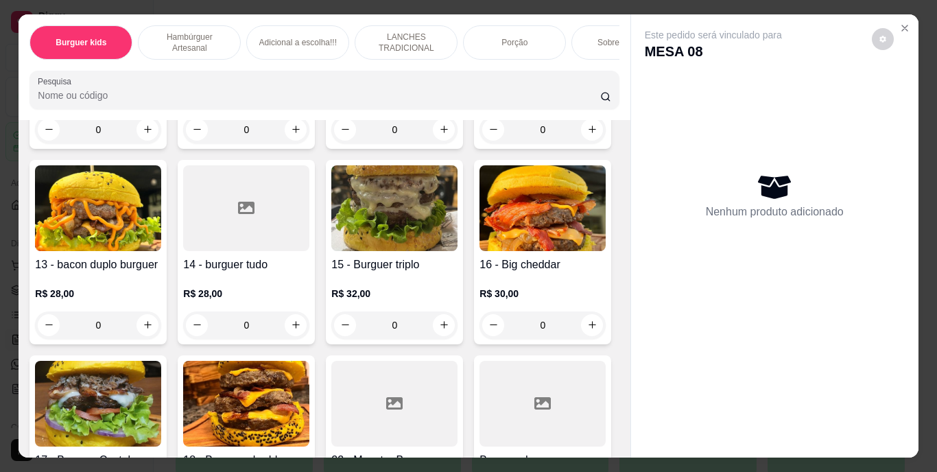
scroll to position [823, 0]
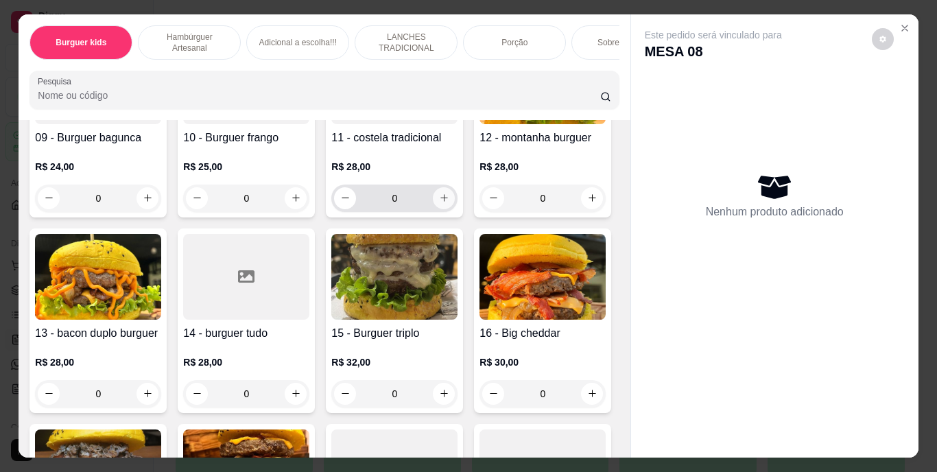
click at [433, 209] on button "increase-product-quantity" at bounding box center [444, 198] width 22 height 22
type input "1"
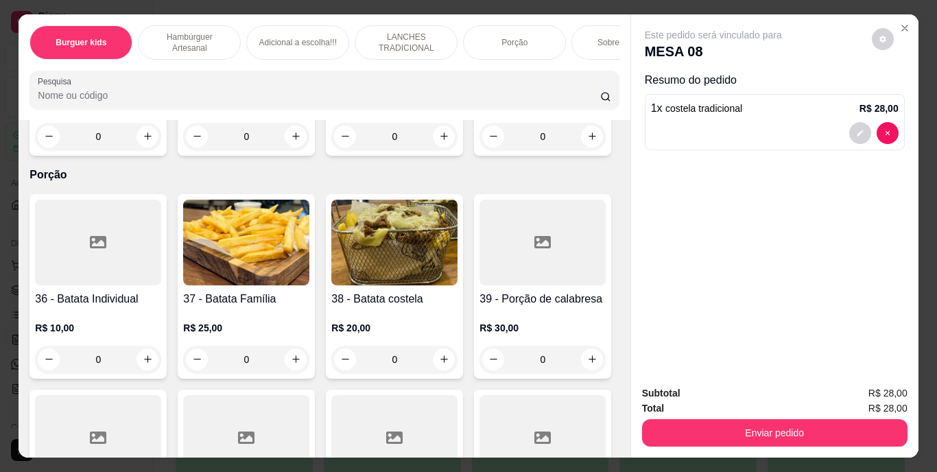
scroll to position [2744, 0]
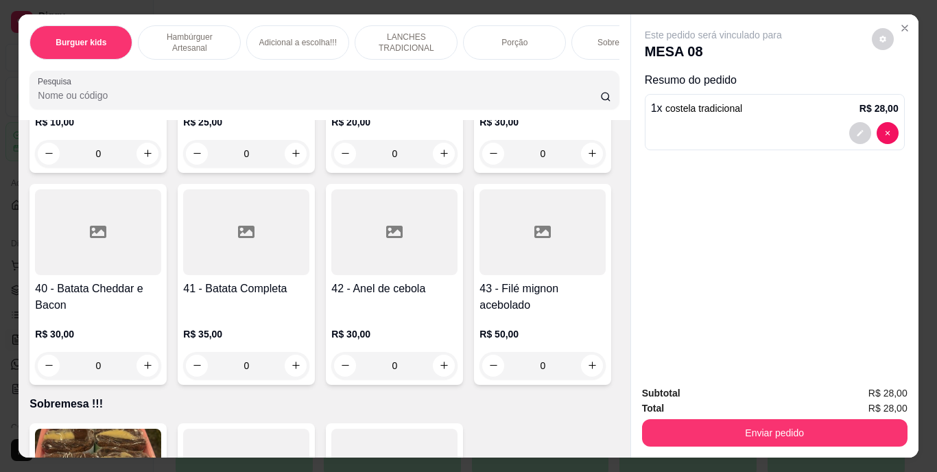
type input "1"
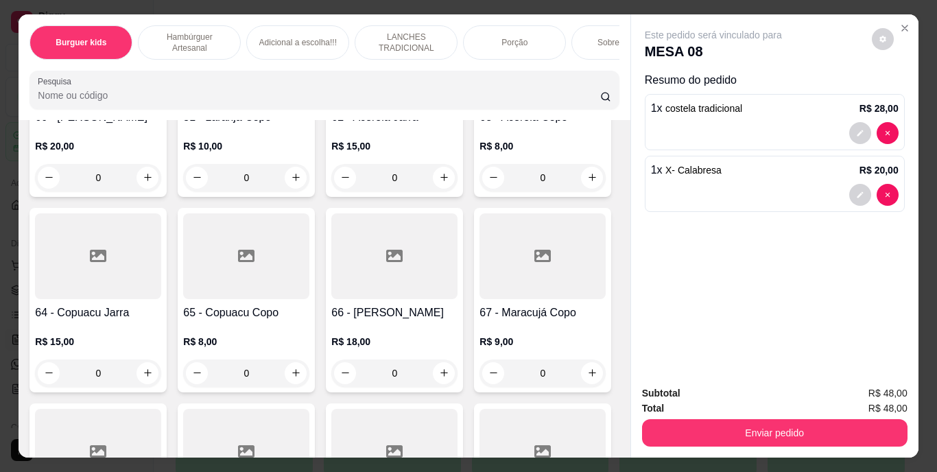
scroll to position [4733, 0]
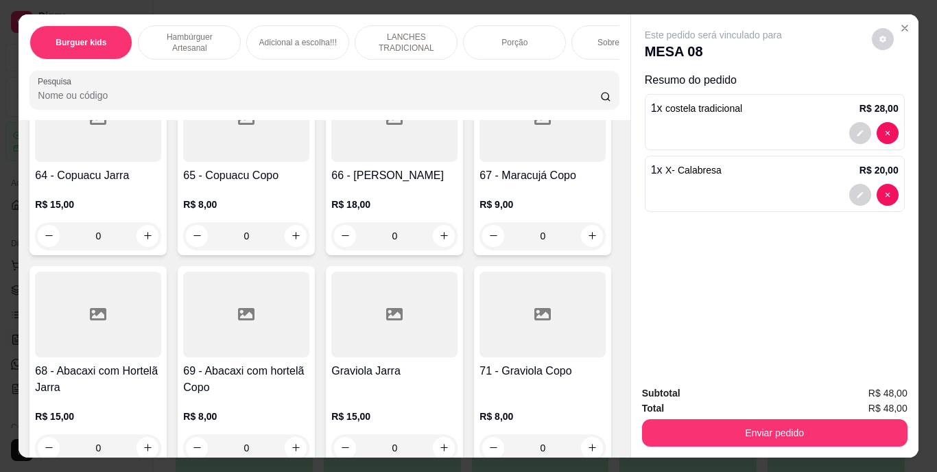
type input "1"
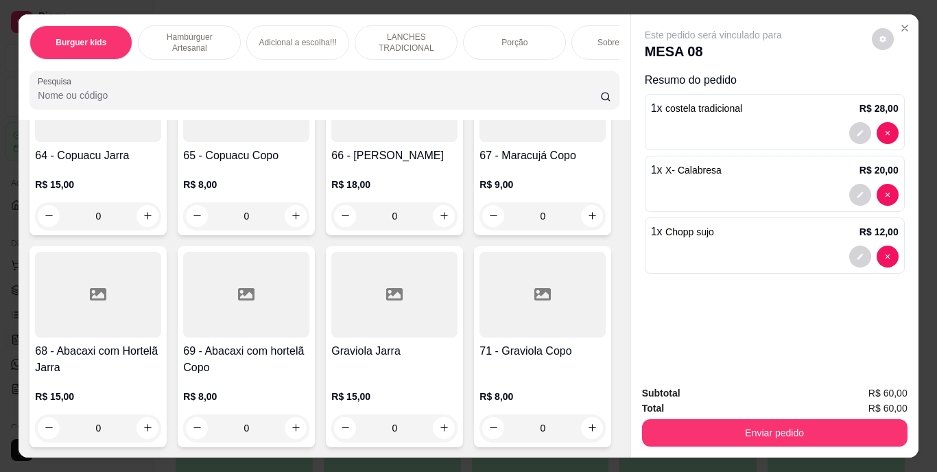
scroll to position [5899, 0]
click at [587, 221] on icon "increase-product-quantity" at bounding box center [592, 216] width 10 height 10
type input "1"
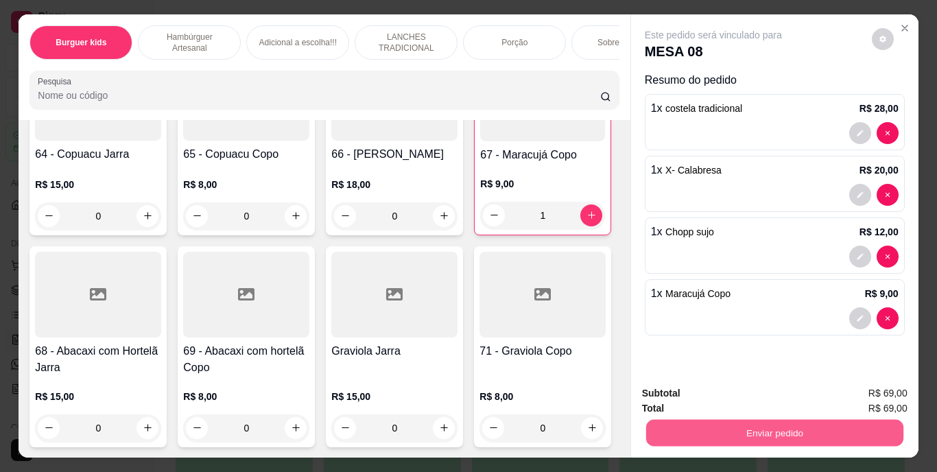
click at [748, 424] on button "Enviar pedido" at bounding box center [773, 433] width 257 height 27
click at [850, 391] on button "Enviar pedido" at bounding box center [871, 393] width 75 height 25
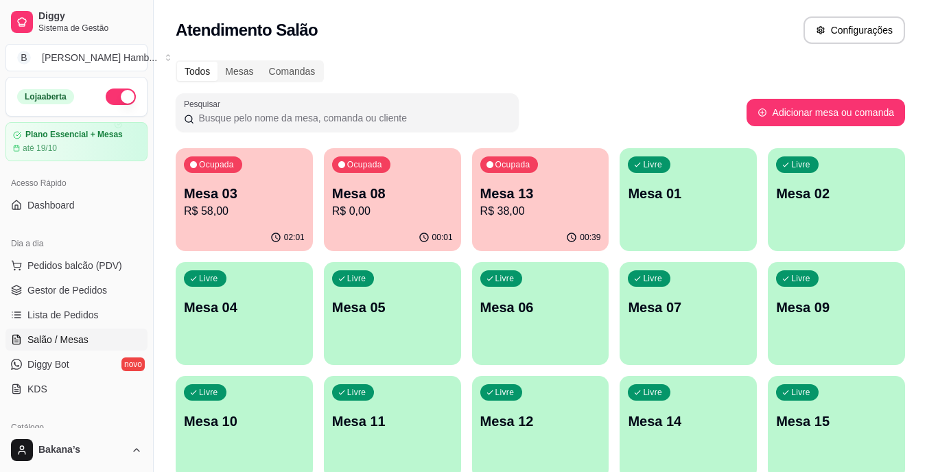
click at [532, 212] on p "R$ 38,00" at bounding box center [540, 211] width 121 height 16
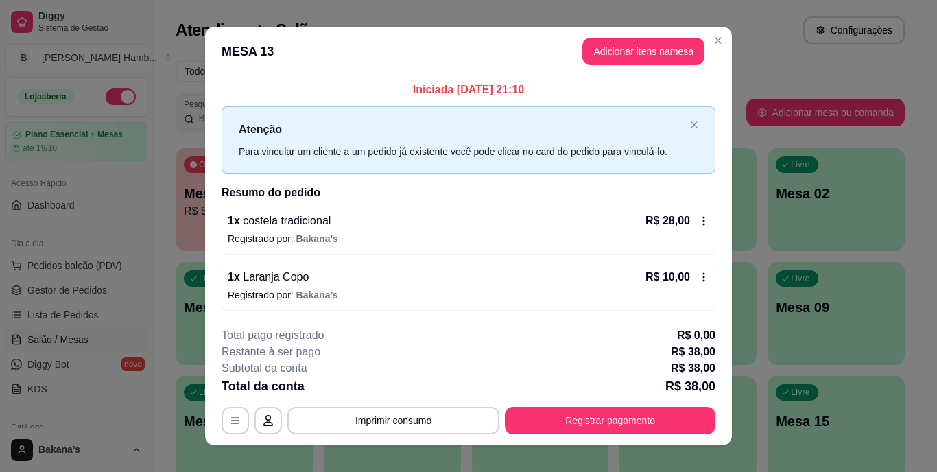
scroll to position [17, 0]
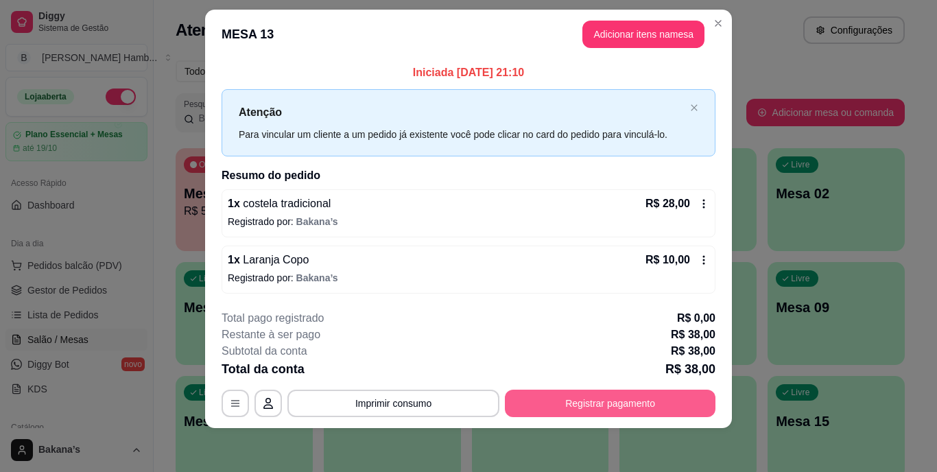
click at [572, 403] on button "Registrar pagamento" at bounding box center [610, 403] width 211 height 27
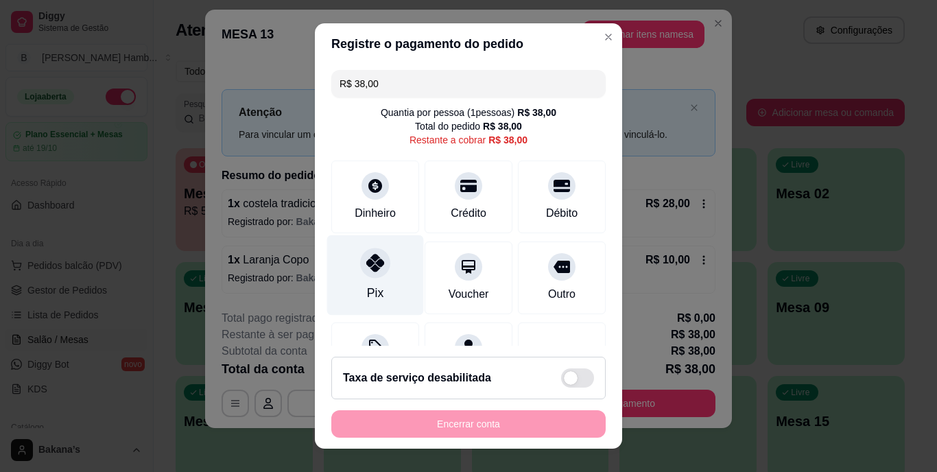
click at [373, 274] on div at bounding box center [375, 263] width 30 height 30
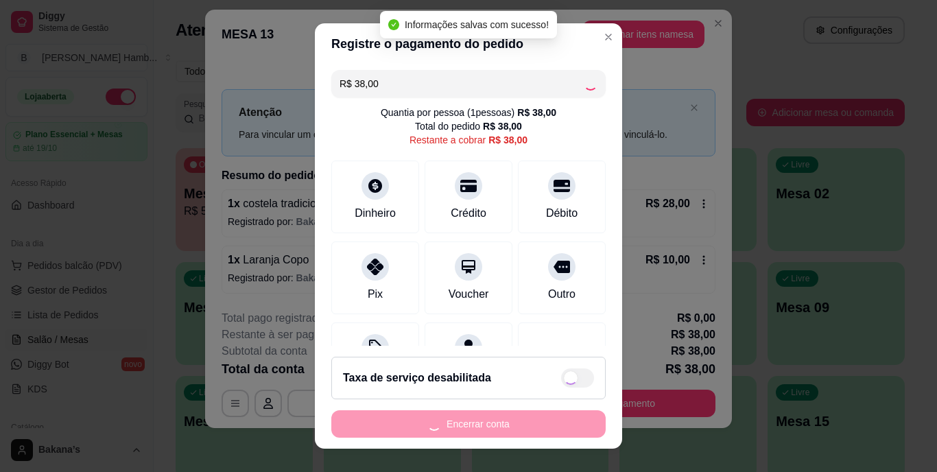
type input "R$ 0,00"
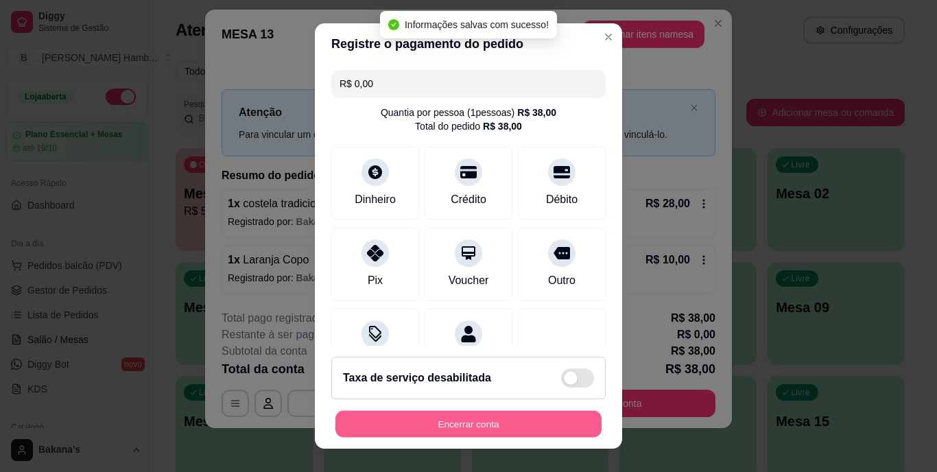
click at [490, 429] on button "Encerrar conta" at bounding box center [468, 423] width 266 height 27
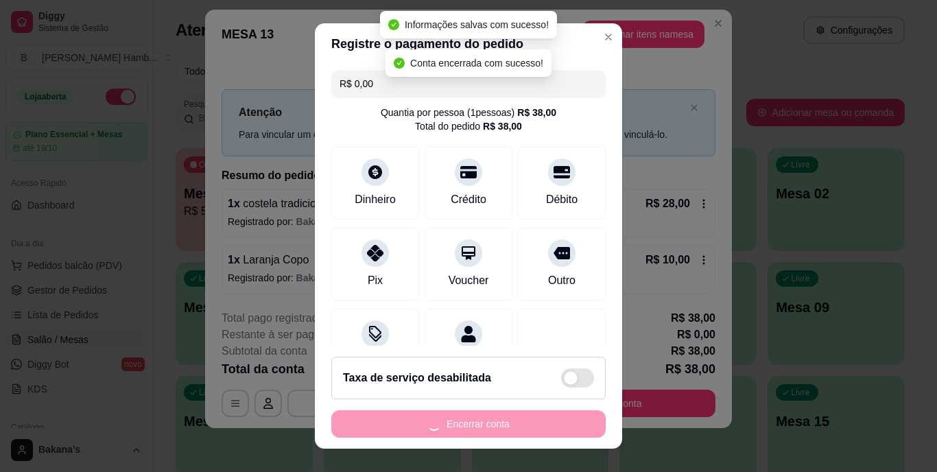
scroll to position [0, 0]
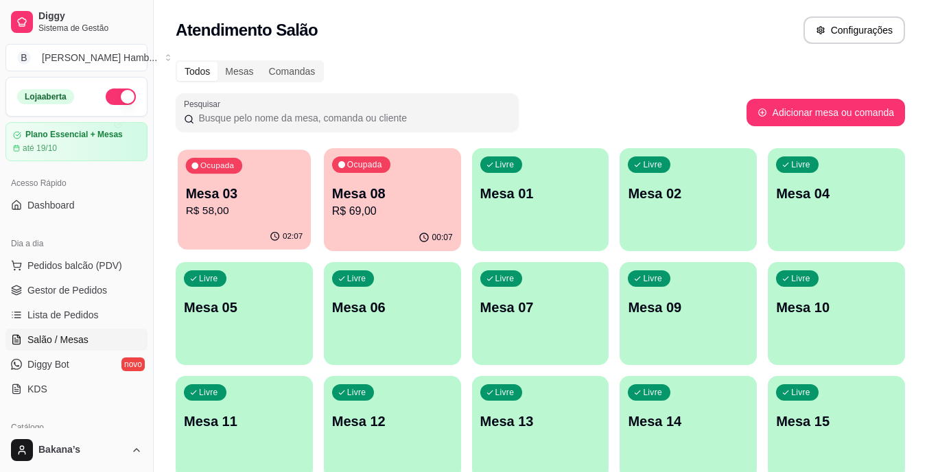
click at [270, 195] on p "Mesa 03" at bounding box center [244, 194] width 117 height 19
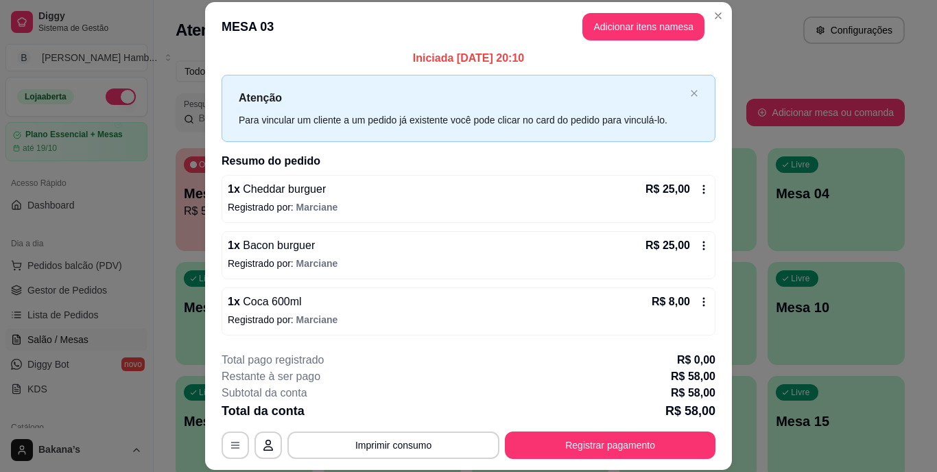
scroll to position [42, 0]
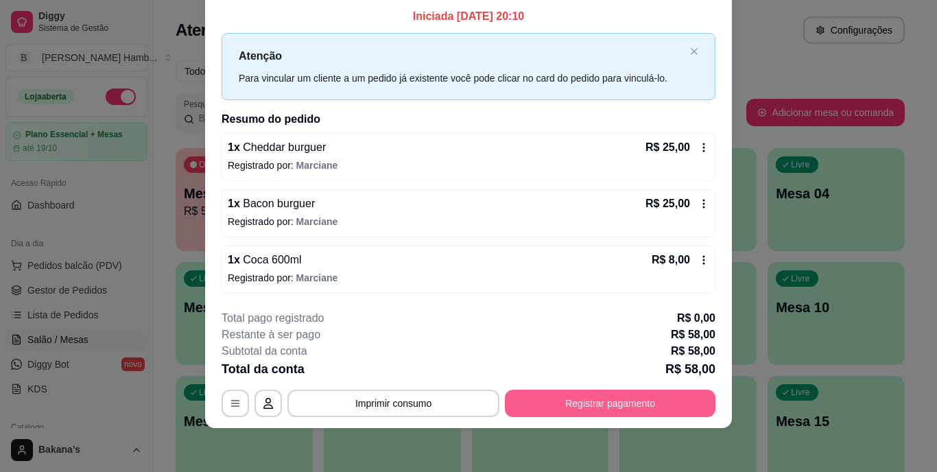
click at [589, 394] on button "Registrar pagamento" at bounding box center [610, 403] width 211 height 27
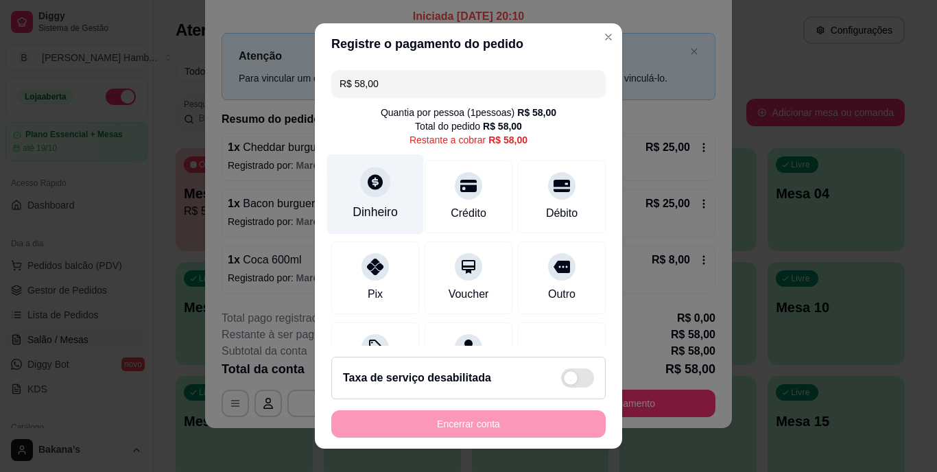
click at [366, 212] on div "Dinheiro" at bounding box center [375, 213] width 45 height 18
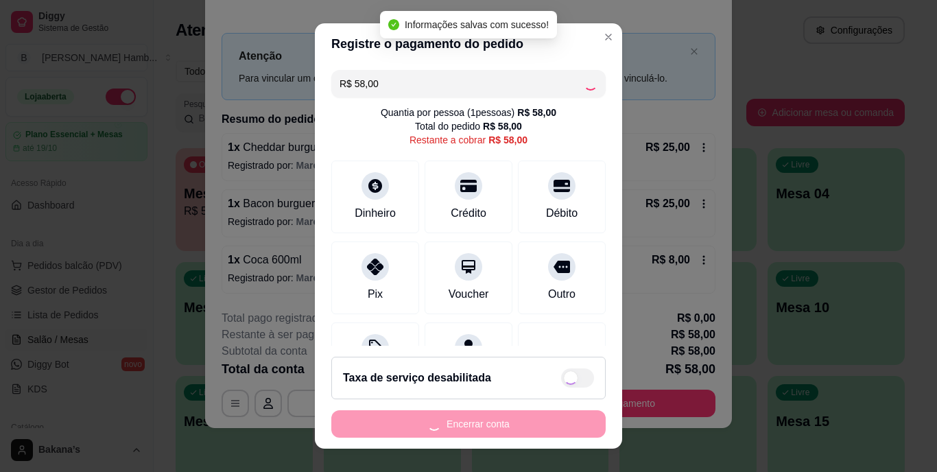
type input "R$ 0,00"
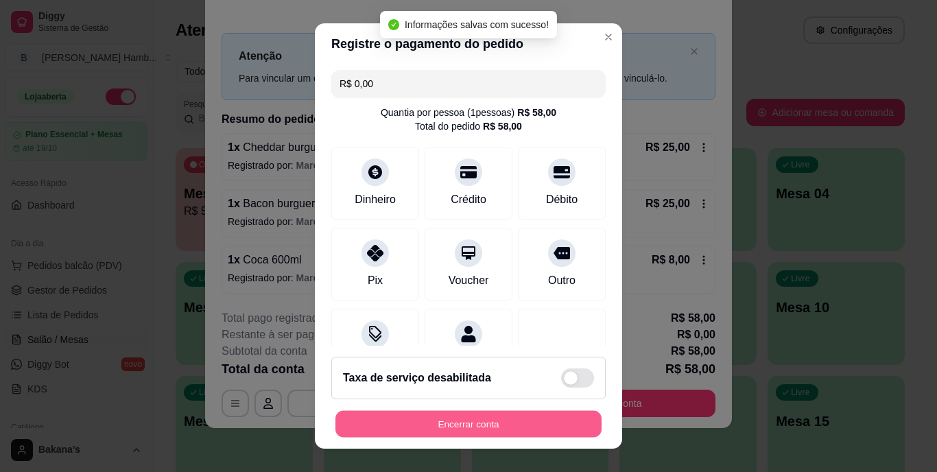
click at [489, 419] on button "Encerrar conta" at bounding box center [468, 423] width 266 height 27
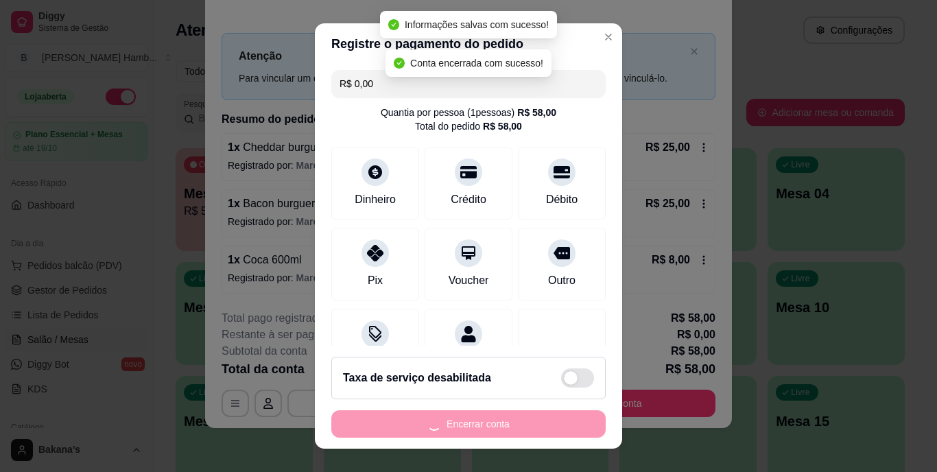
scroll to position [0, 0]
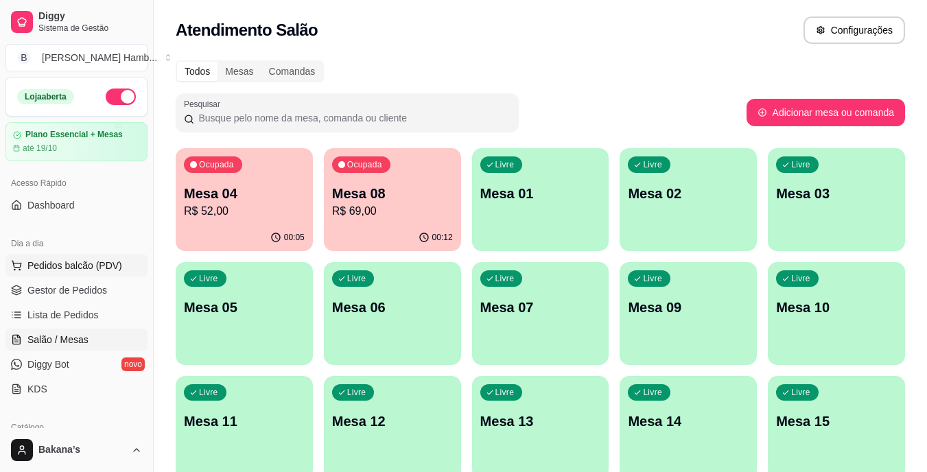
click at [78, 267] on span "Pedidos balcão (PDV)" at bounding box center [74, 266] width 95 height 14
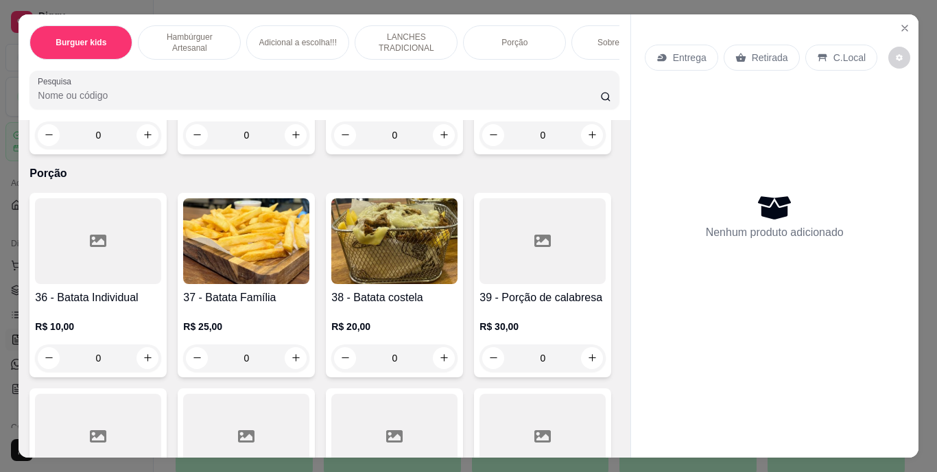
scroll to position [2332, 0]
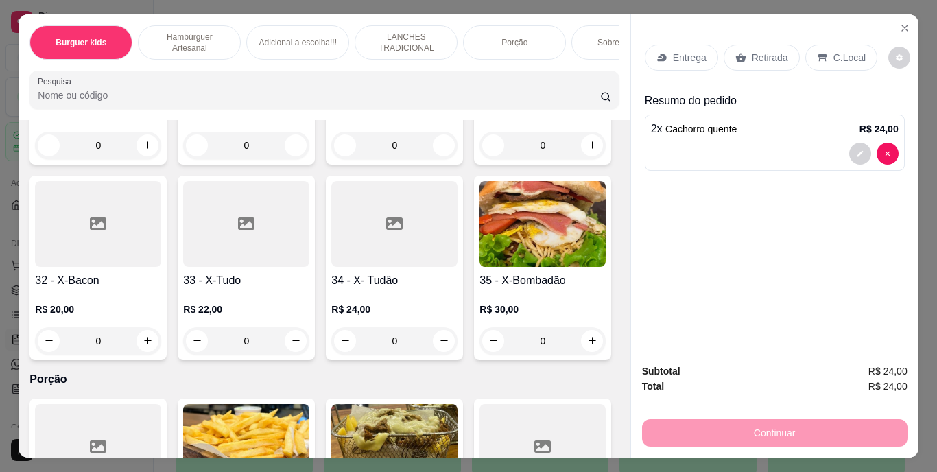
type input "3"
click at [753, 51] on p "Retirada" at bounding box center [770, 58] width 36 height 14
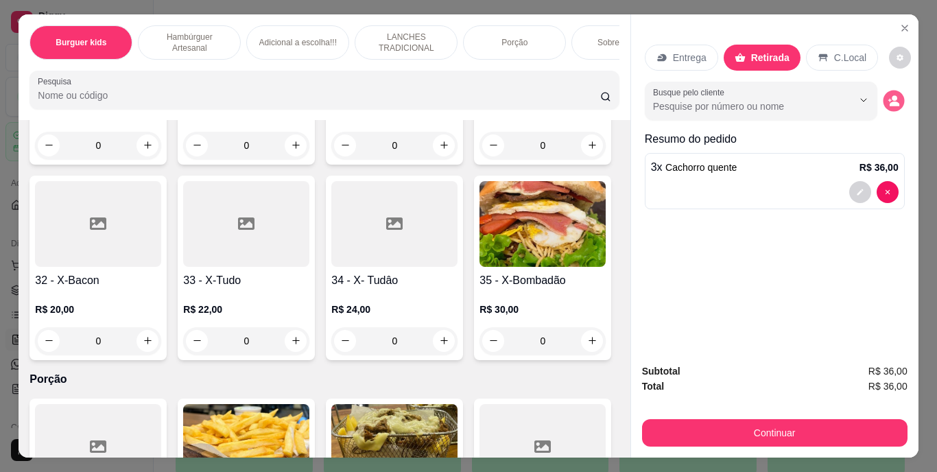
click at [883, 91] on button "decrease-product-quantity" at bounding box center [893, 100] width 21 height 21
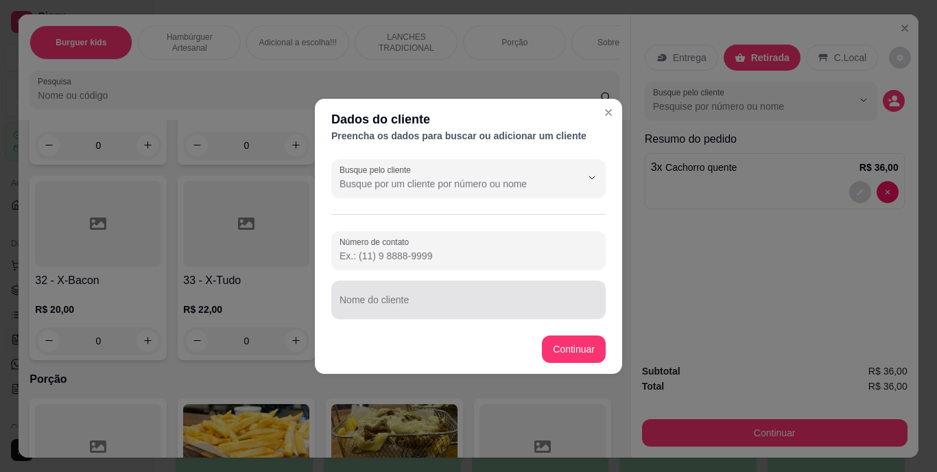
click at [542, 307] on input "Nome do cliente" at bounding box center [469, 305] width 258 height 14
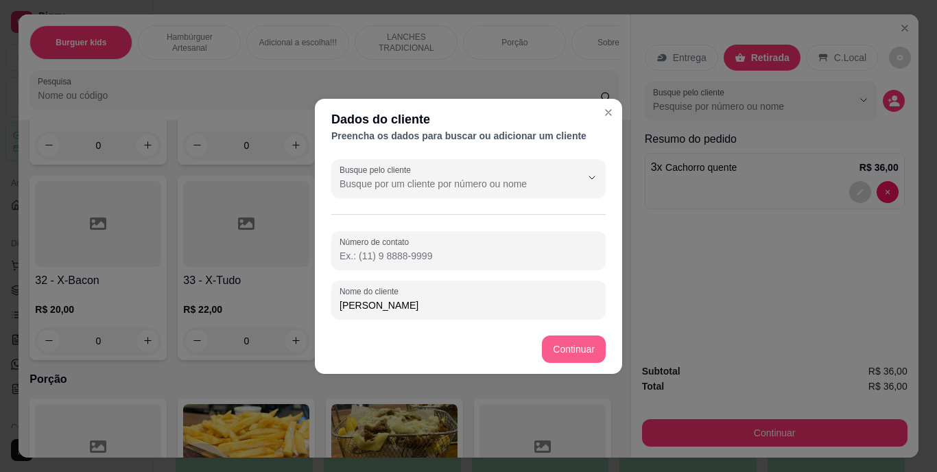
type input "[PERSON_NAME]"
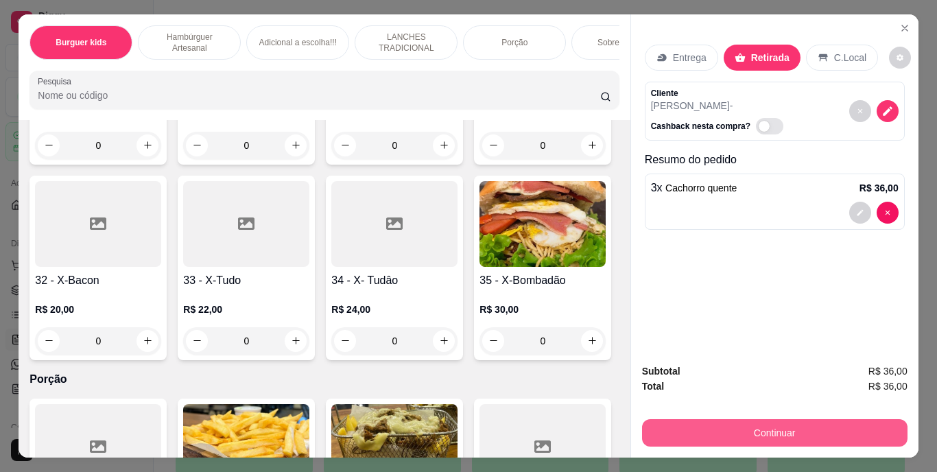
click at [766, 421] on button "Continuar" at bounding box center [774, 432] width 265 height 27
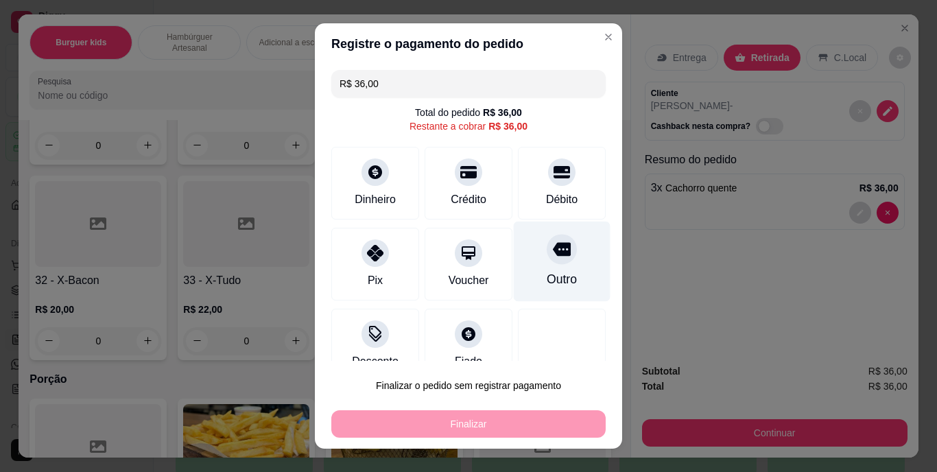
click at [547, 271] on div "Outro" at bounding box center [562, 280] width 30 height 18
type input "R$ 0,00"
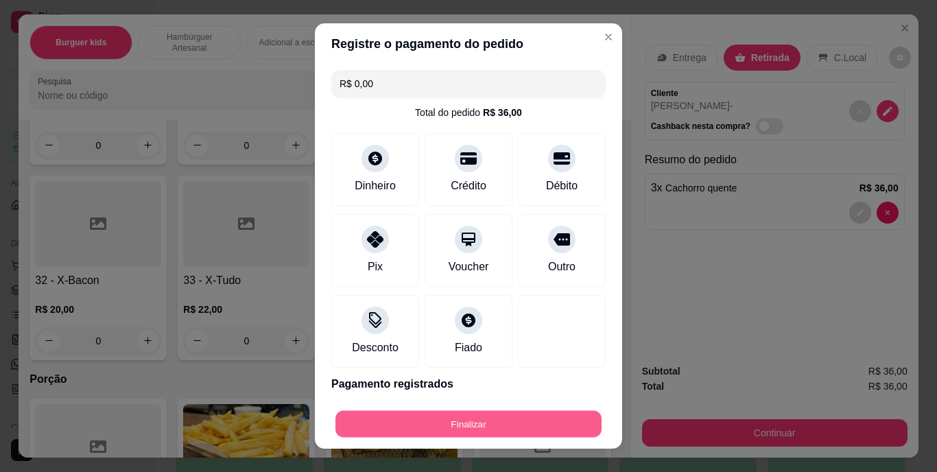
click at [548, 415] on button "Finalizar" at bounding box center [468, 423] width 266 height 27
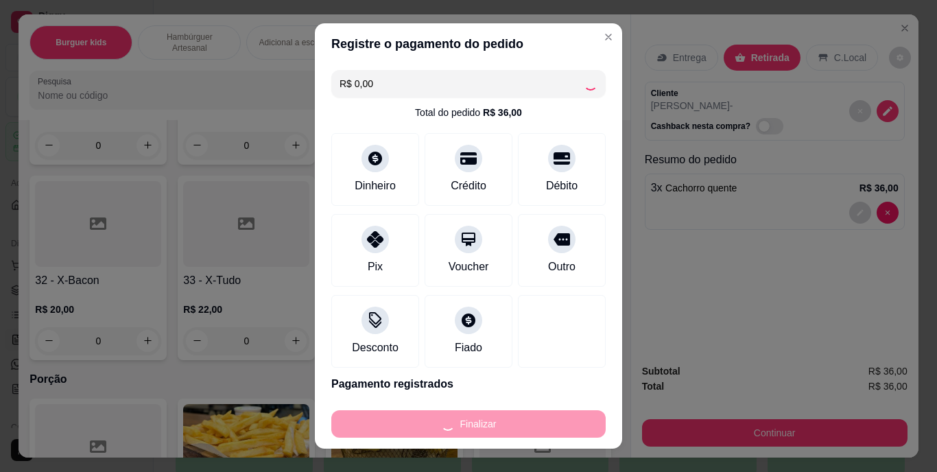
type input "0"
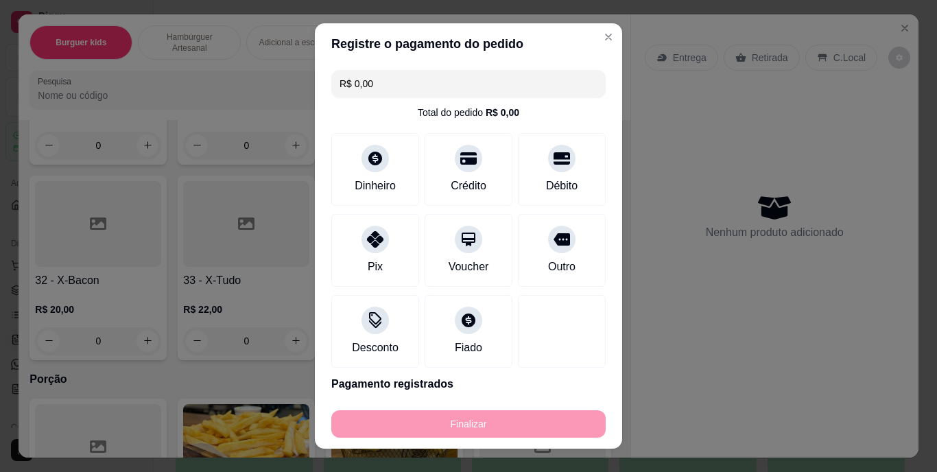
type input "-R$ 36,00"
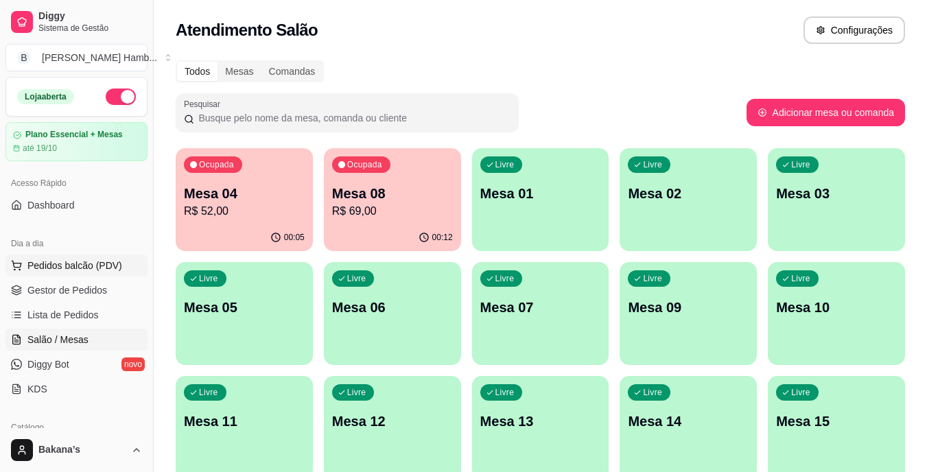
click at [106, 272] on span "Pedidos balcão (PDV)" at bounding box center [74, 266] width 95 height 14
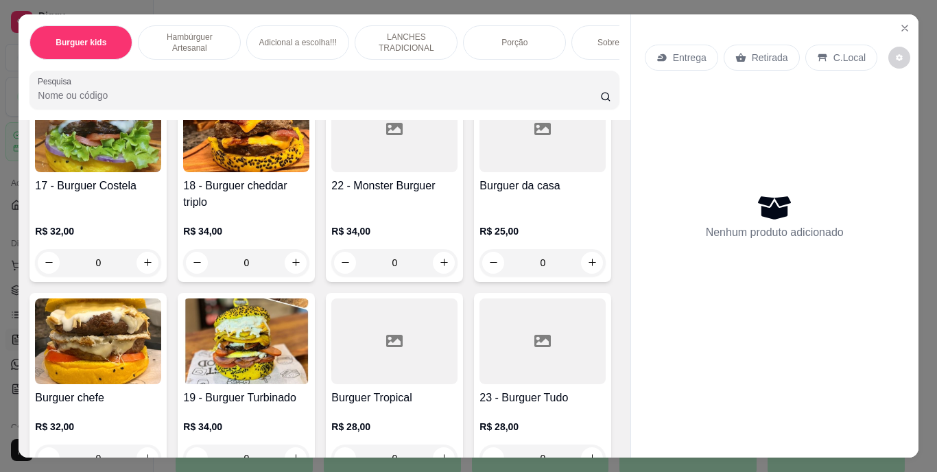
scroll to position [1372, 0]
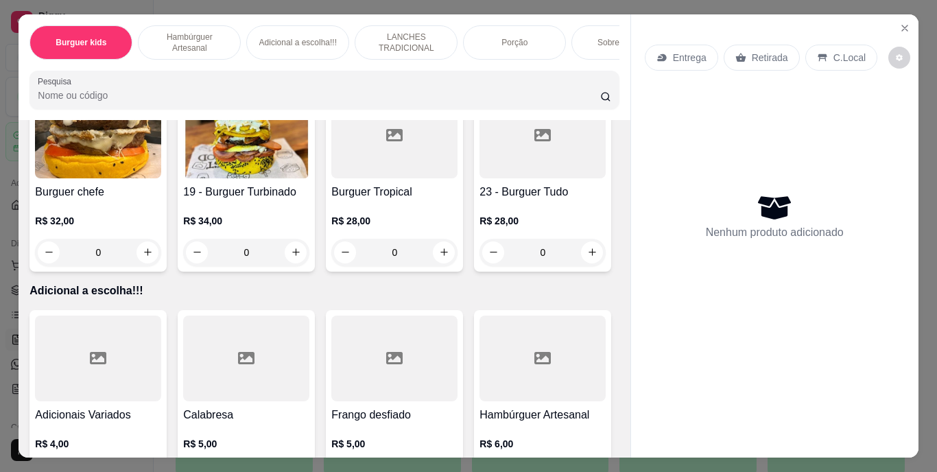
type input "1"
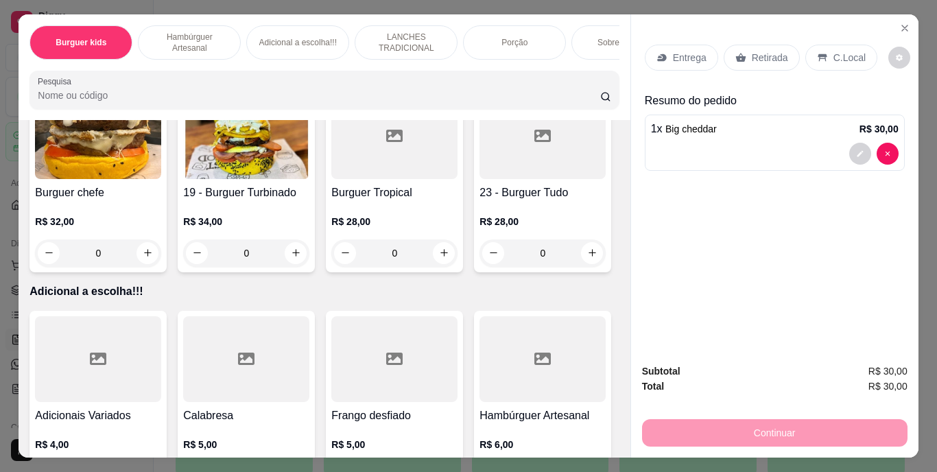
scroll to position [1167, 0]
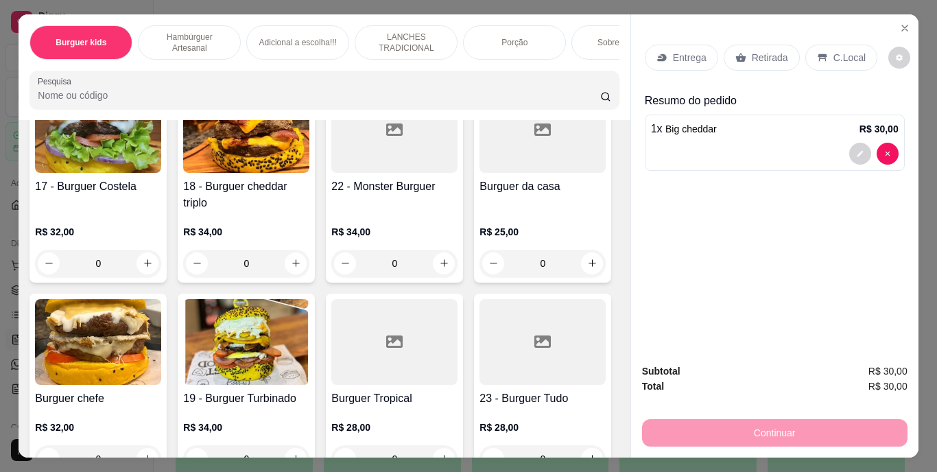
click at [757, 51] on p "Retirada" at bounding box center [770, 58] width 36 height 14
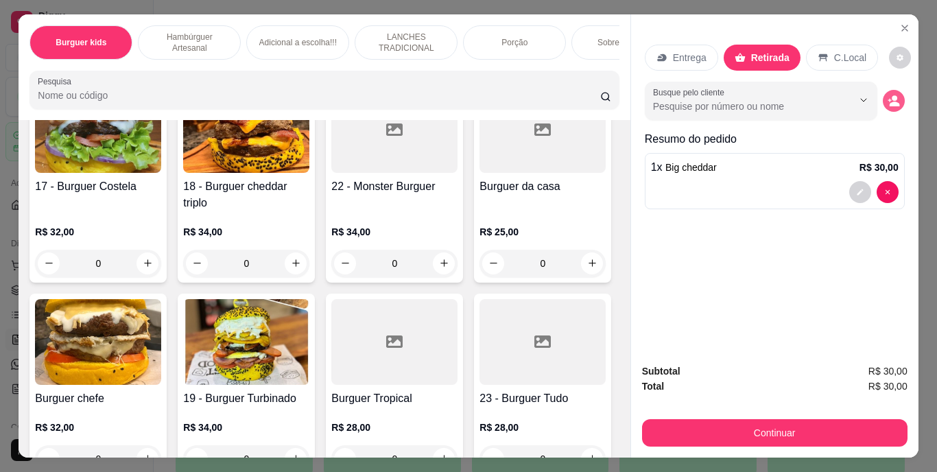
click at [883, 90] on button "decrease-product-quantity" at bounding box center [894, 101] width 22 height 22
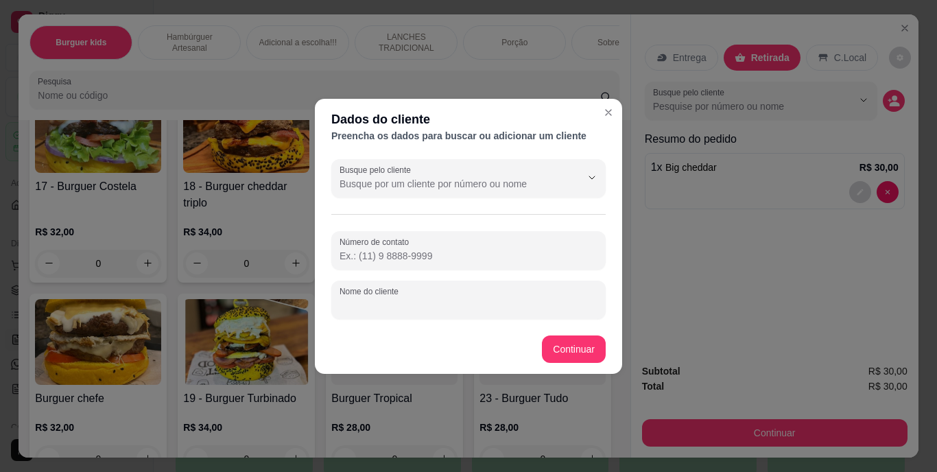
click at [523, 298] on input "Nome do cliente" at bounding box center [469, 305] width 258 height 14
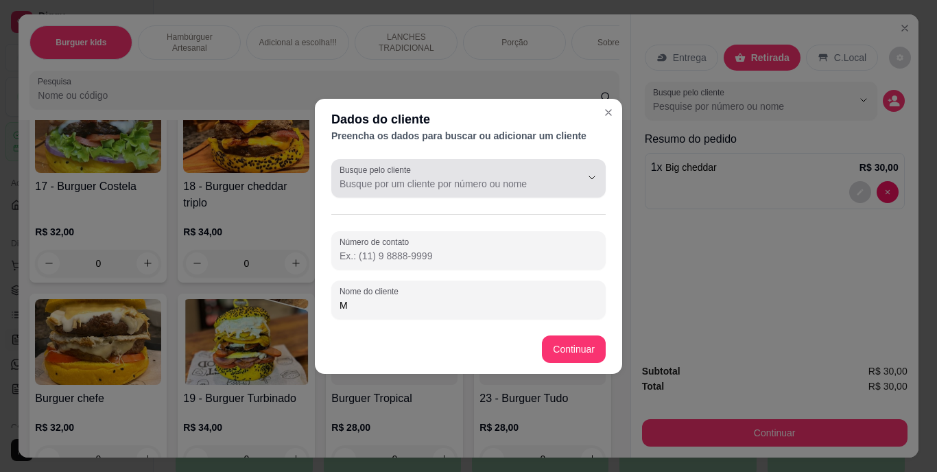
type input "M"
click at [499, 173] on div at bounding box center [469, 178] width 258 height 27
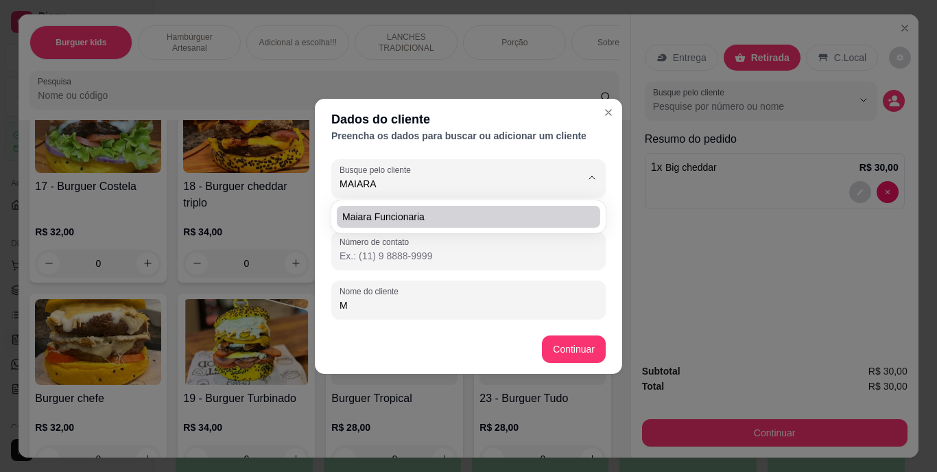
click at [500, 222] on span "maiara funcionaria" at bounding box center [461, 217] width 239 height 14
type input "maiara funcionaria"
type input "[PHONE_NUMBER]"
type input "maiara funcionaria"
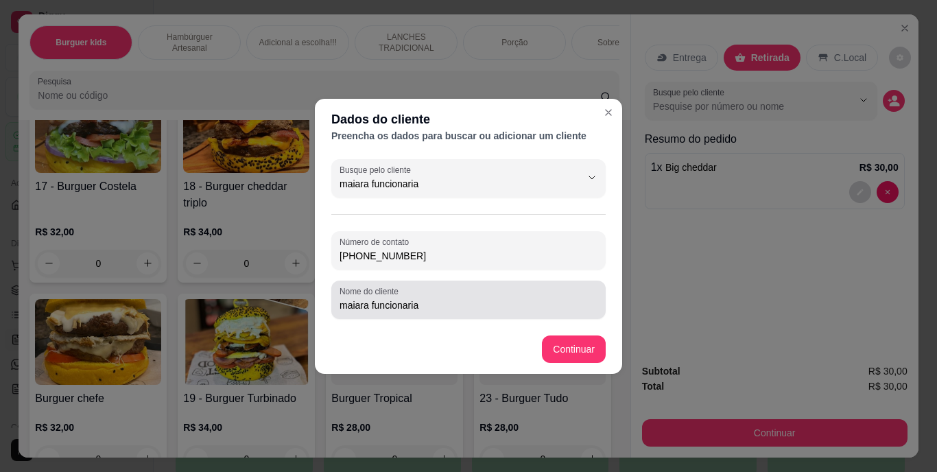
type input "maiara funcionaria"
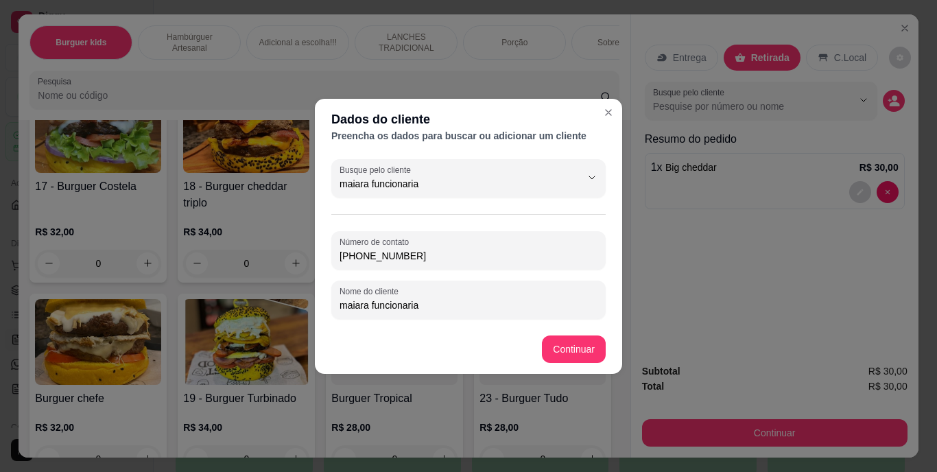
click at [475, 311] on input "maiara funcionaria" at bounding box center [469, 305] width 258 height 14
click at [370, 307] on input "maiara funcionaria" at bounding box center [469, 305] width 258 height 14
type input "maiara EX funcionaria"
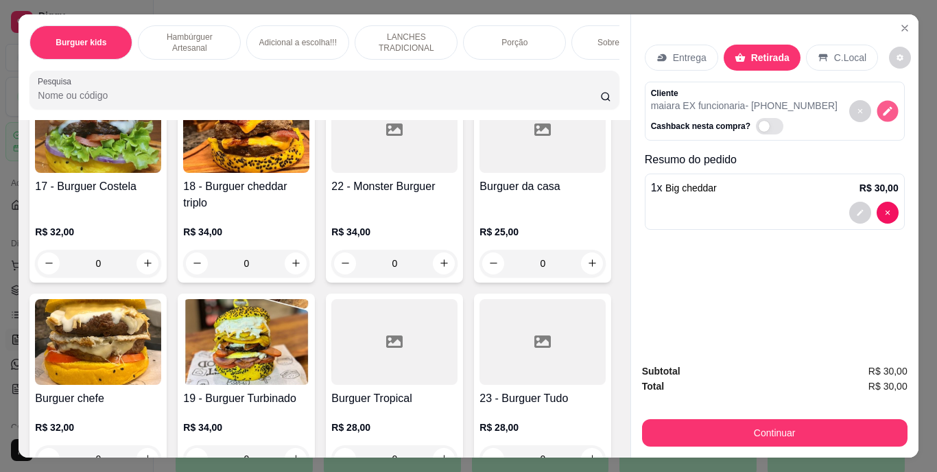
click at [892, 104] on button "decrease-product-quantity" at bounding box center [887, 110] width 21 height 21
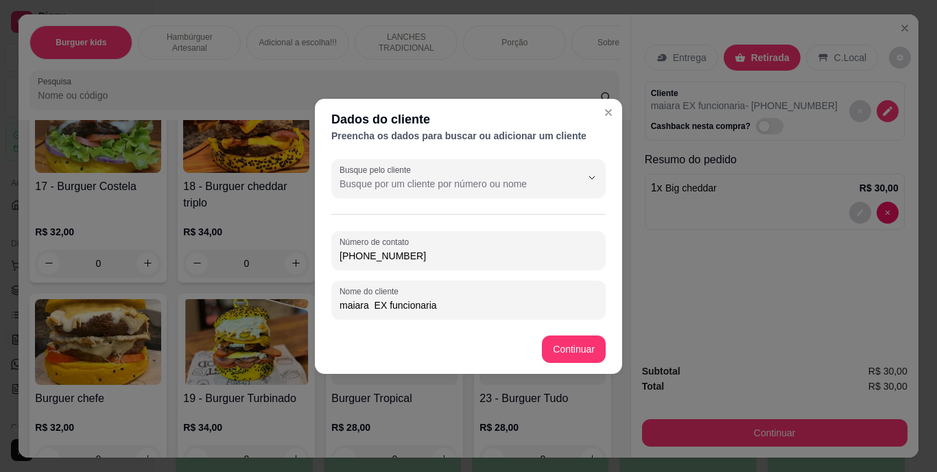
click at [385, 306] on input "maiara EX funcionaria" at bounding box center [469, 305] width 258 height 14
type input "maiara ex funcionaria"
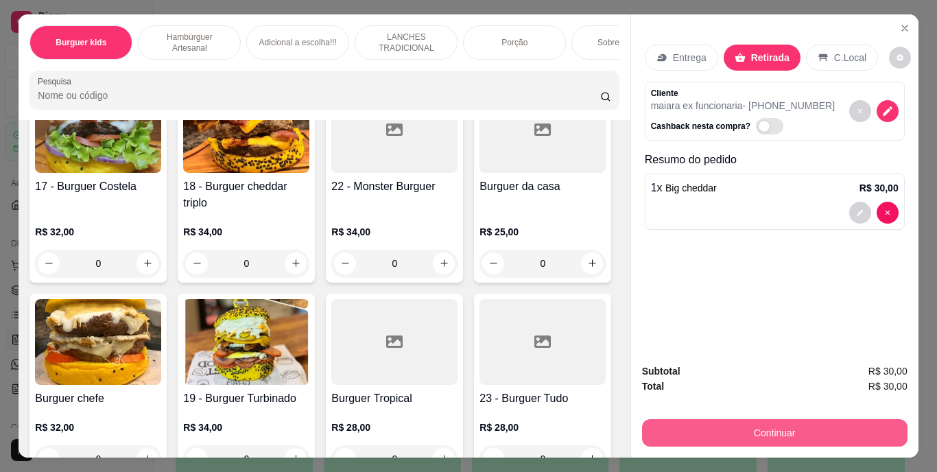
click at [711, 421] on button "Continuar" at bounding box center [774, 432] width 265 height 27
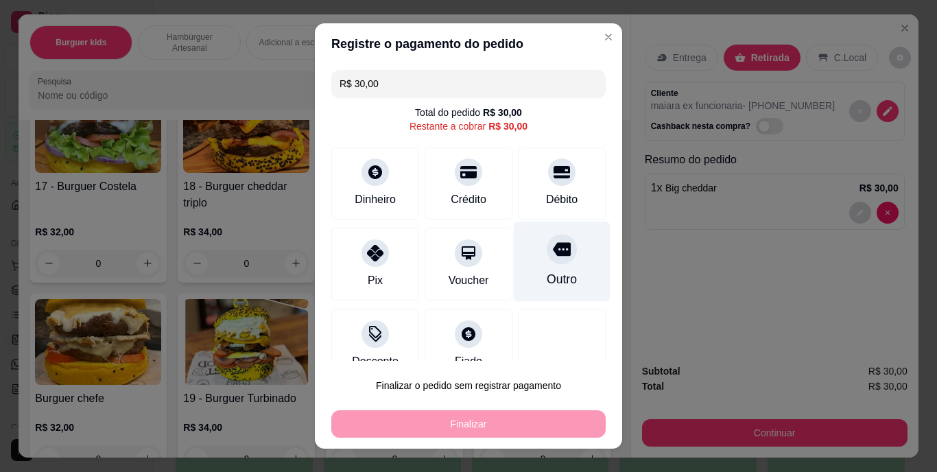
scroll to position [26, 0]
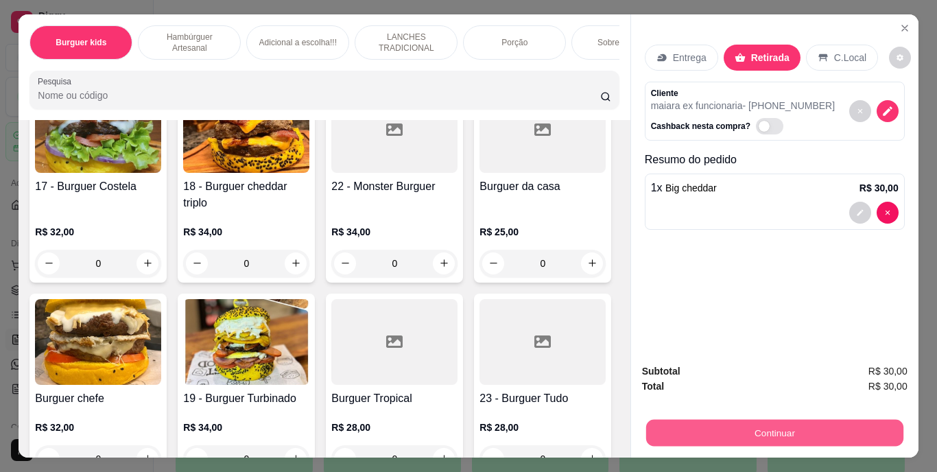
click at [772, 429] on button "Continuar" at bounding box center [773, 433] width 257 height 27
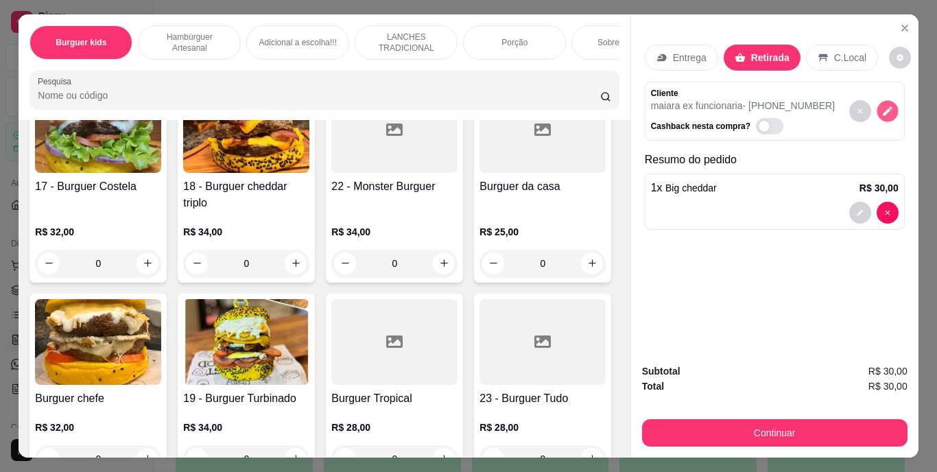
click at [881, 105] on icon "decrease-product-quantity" at bounding box center [887, 111] width 12 height 12
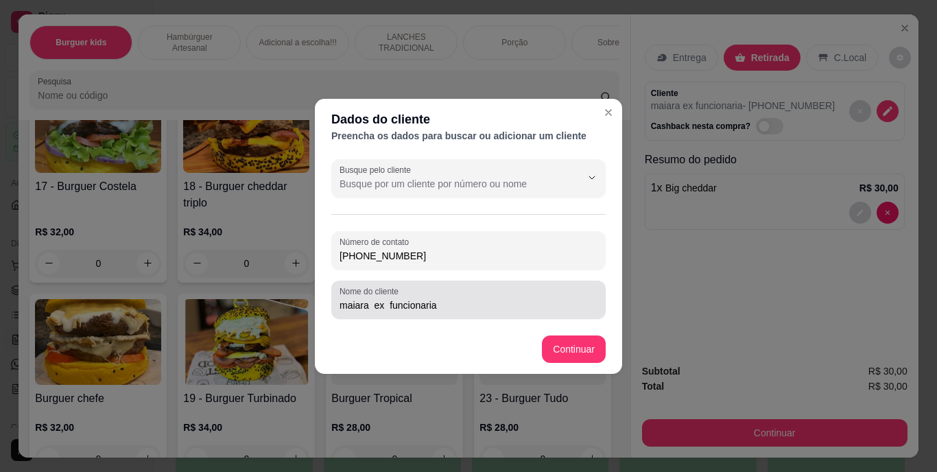
click at [524, 292] on div "maiara ex funcionaria" at bounding box center [469, 299] width 258 height 27
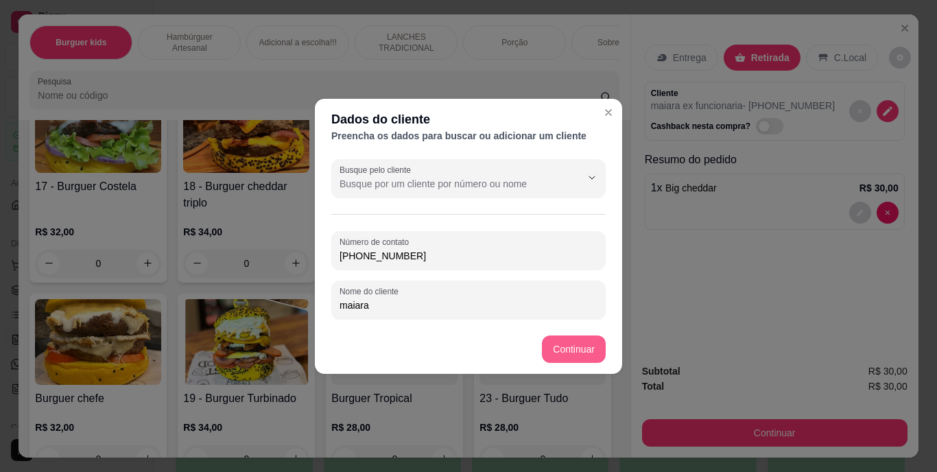
type input "maiara"
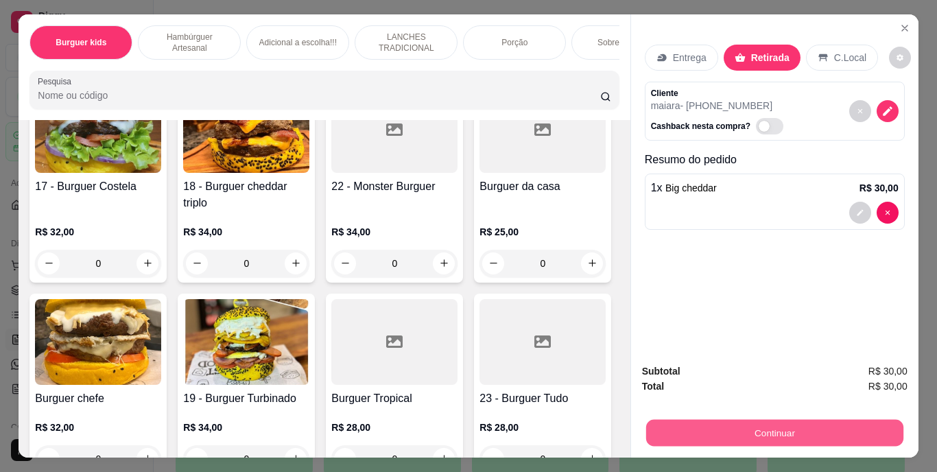
click at [665, 420] on button "Continuar" at bounding box center [773, 433] width 257 height 27
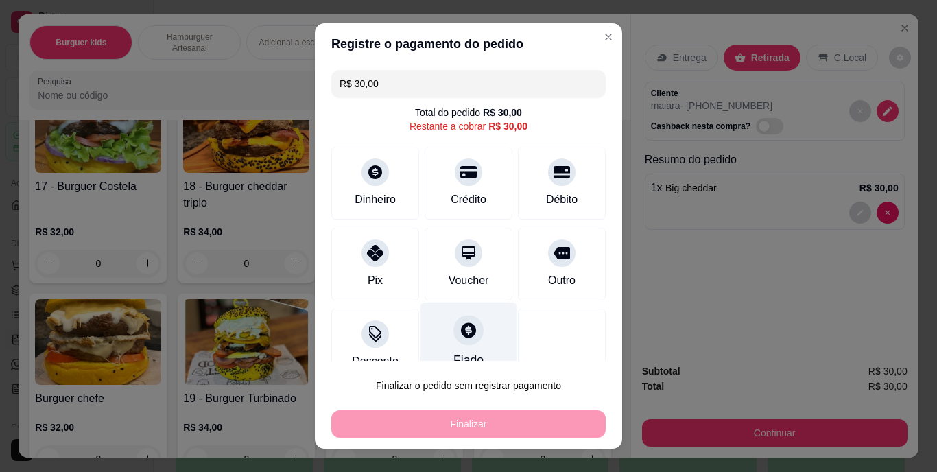
click at [471, 326] on div "Fiado" at bounding box center [468, 343] width 97 height 80
type input "R$ 0,00"
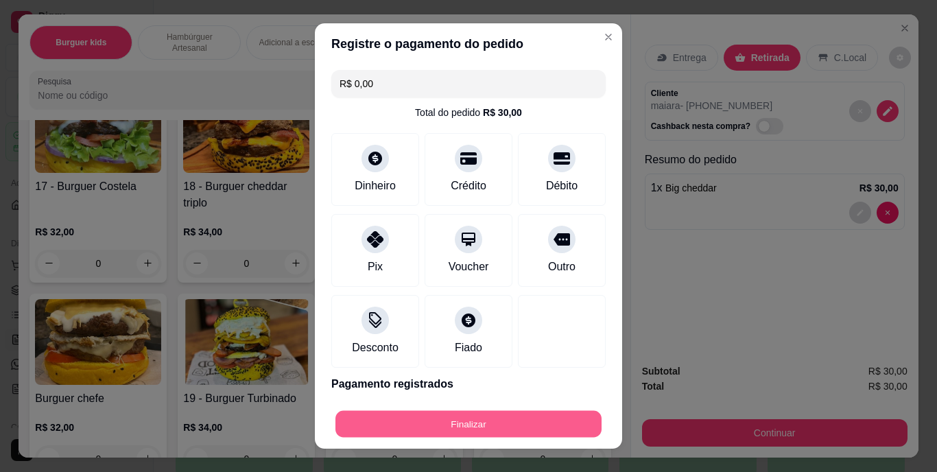
click at [447, 422] on button "Finalizar" at bounding box center [468, 423] width 266 height 27
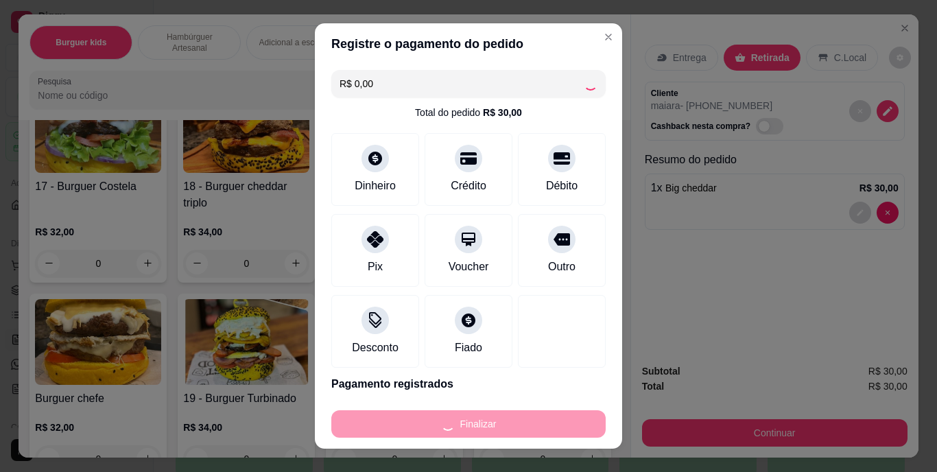
type input "0"
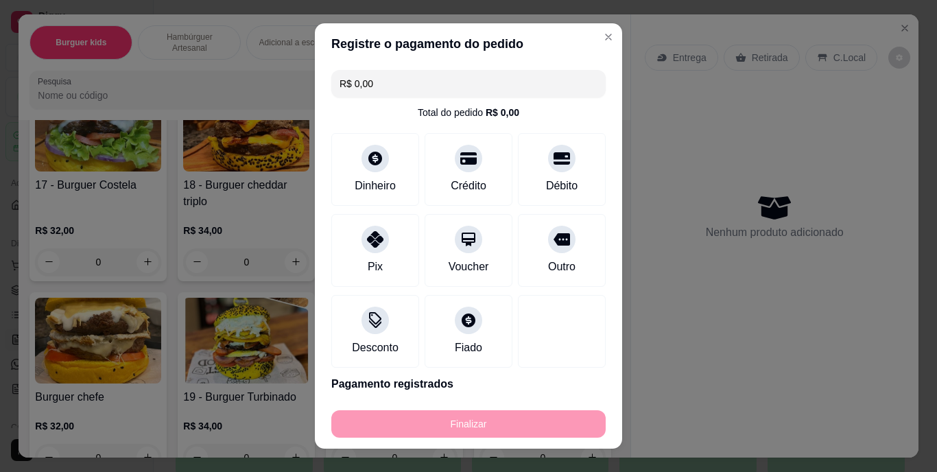
type input "-R$ 30,00"
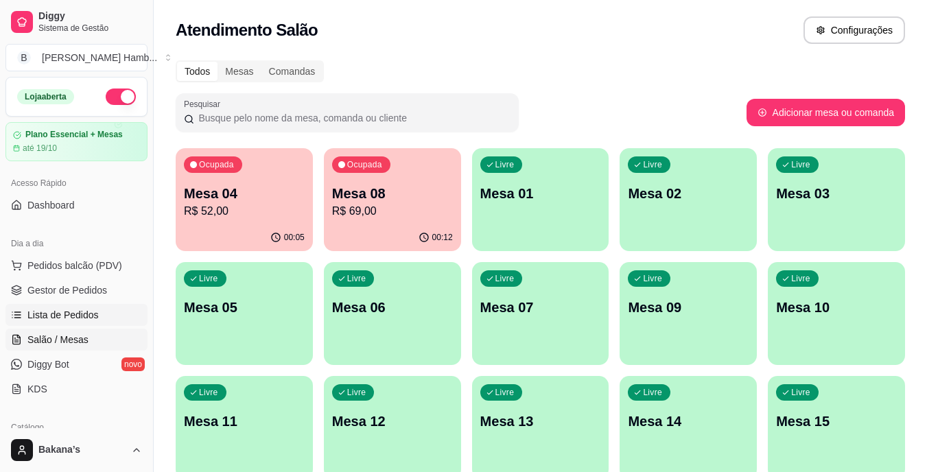
click at [95, 311] on span "Lista de Pedidos" at bounding box center [62, 315] width 71 height 14
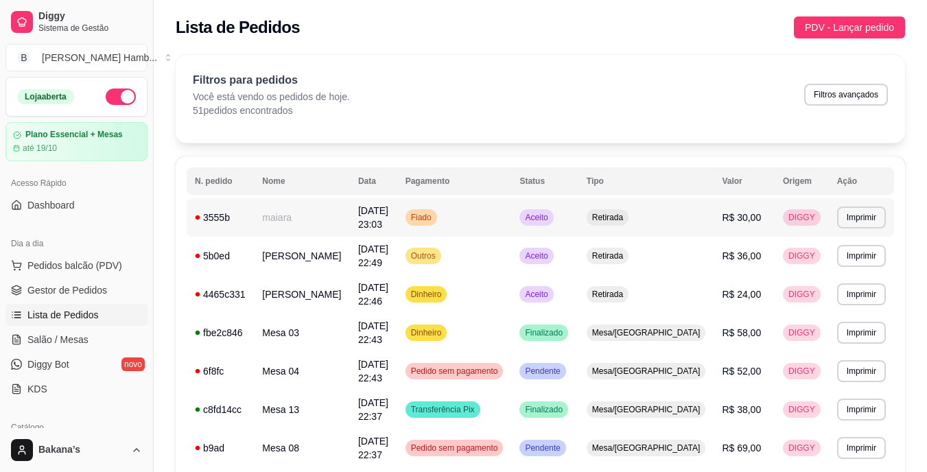
click at [350, 222] on td "maiara" at bounding box center [302, 217] width 96 height 38
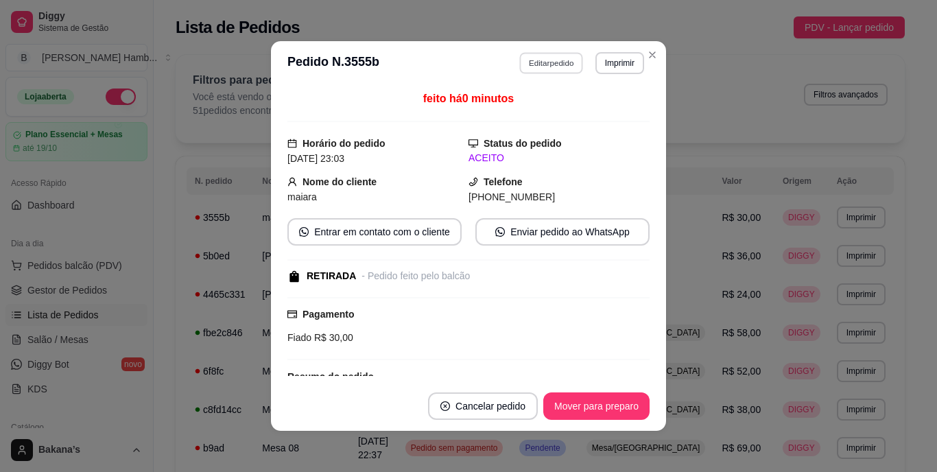
click at [554, 60] on button "Editar pedido" at bounding box center [552, 62] width 64 height 21
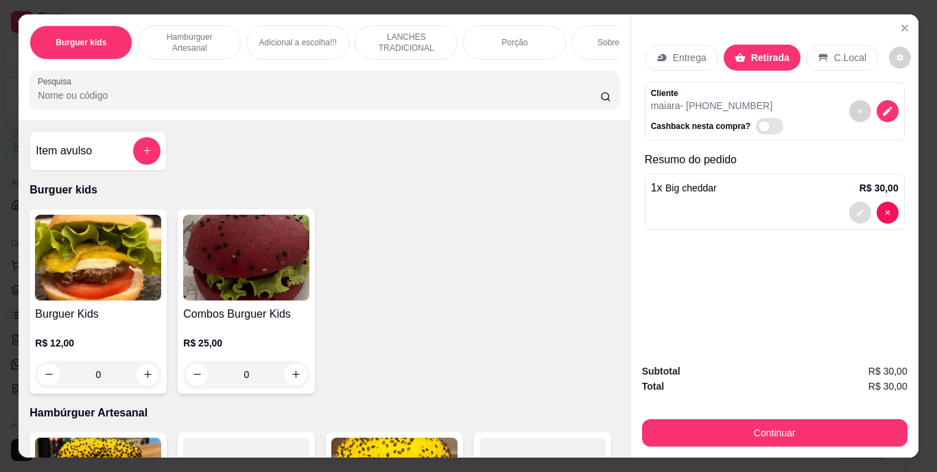
click at [858, 209] on icon "decrease-product-quantity" at bounding box center [860, 213] width 8 height 8
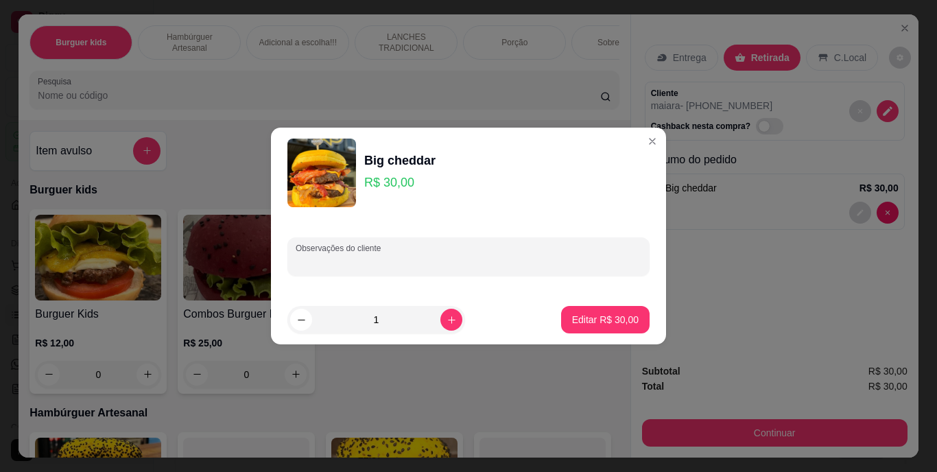
click at [508, 268] on input "Observações do cliente" at bounding box center [469, 262] width 346 height 14
type input "hanburguer mal passado,pao bem molhadinho"
click at [567, 309] on button "Editar R$ 30,00" at bounding box center [605, 320] width 86 height 27
type input "0"
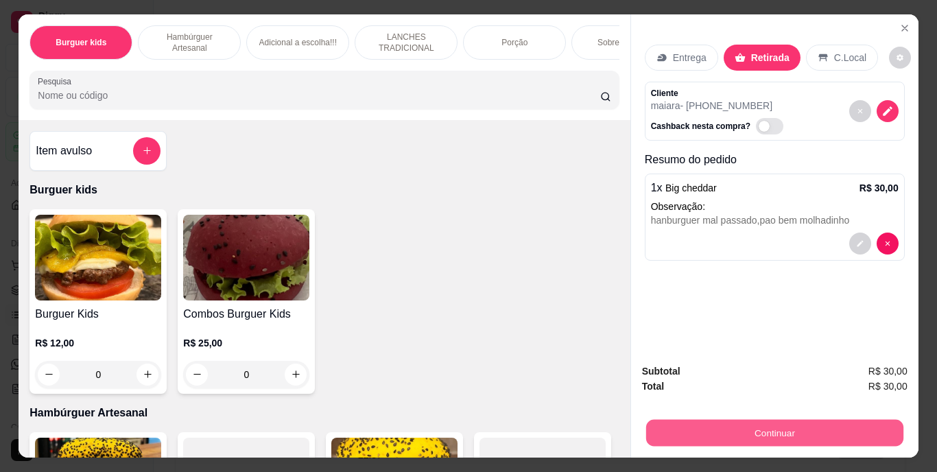
click at [680, 422] on button "Continuar" at bounding box center [773, 433] width 257 height 27
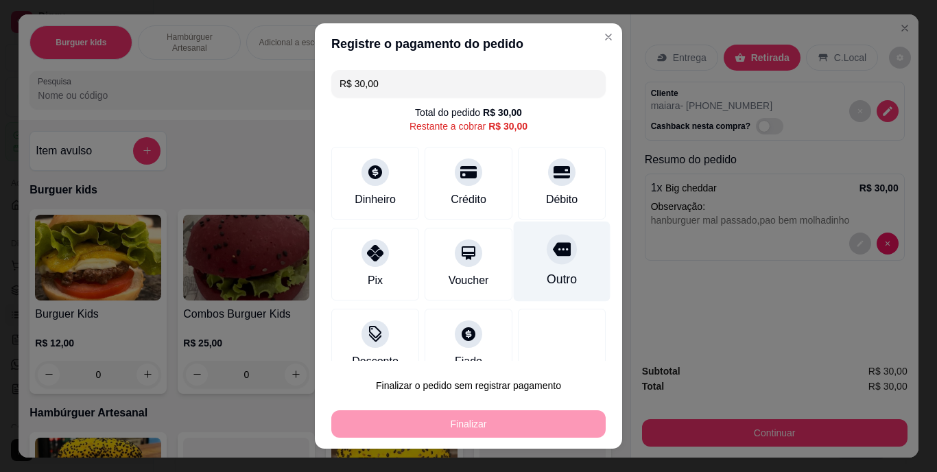
click at [547, 276] on div "Outro" at bounding box center [562, 280] width 30 height 18
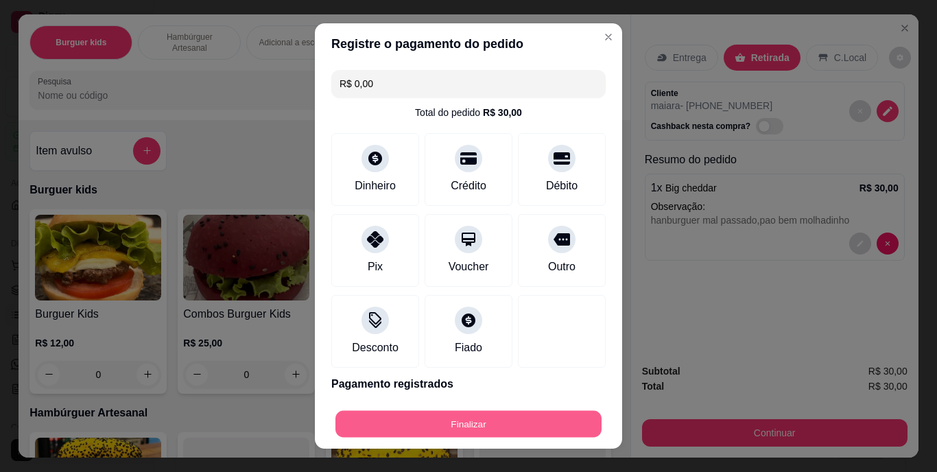
click at [493, 418] on button "Finalizar" at bounding box center [468, 423] width 266 height 27
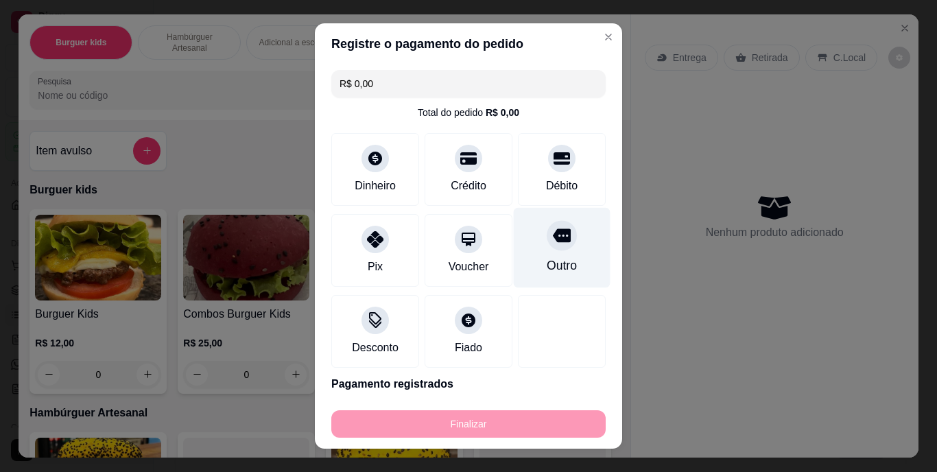
type input "-R$ 30,00"
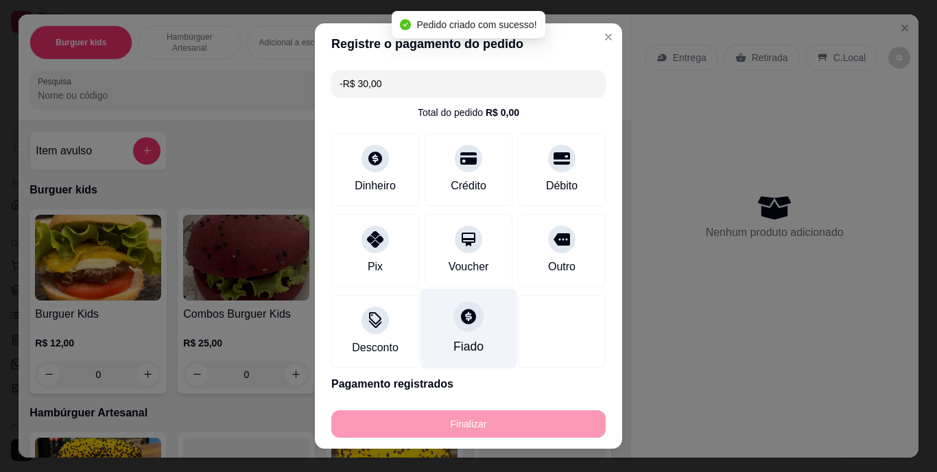
click at [455, 334] on div "Pagamento Fiado R$ 30,00" at bounding box center [468, 328] width 362 height 63
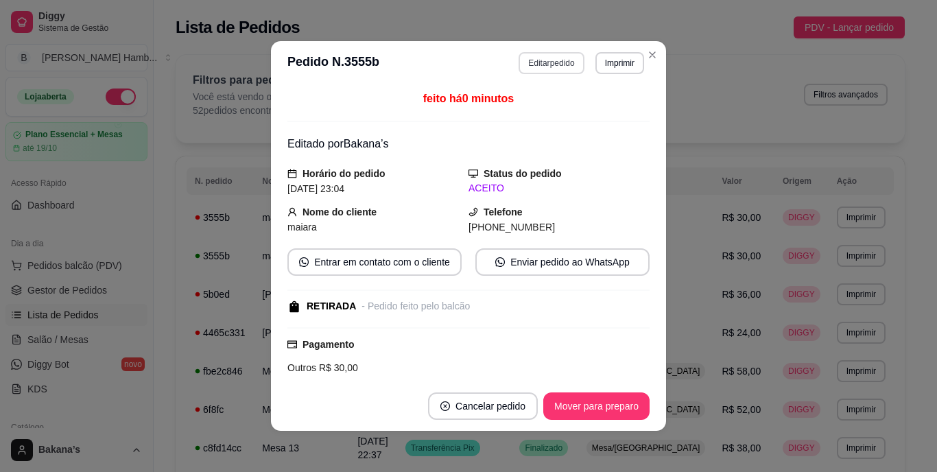
click at [553, 53] on button "Editar pedido" at bounding box center [551, 63] width 65 height 22
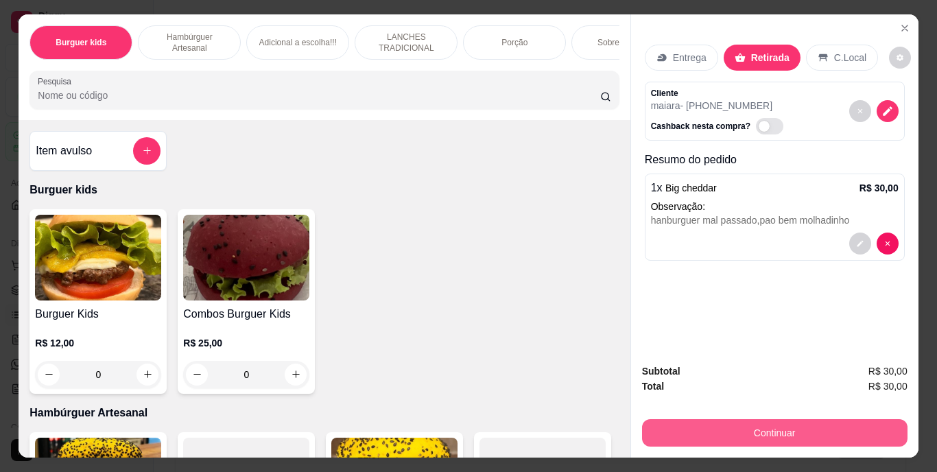
click at [823, 419] on button "Continuar" at bounding box center [774, 432] width 265 height 27
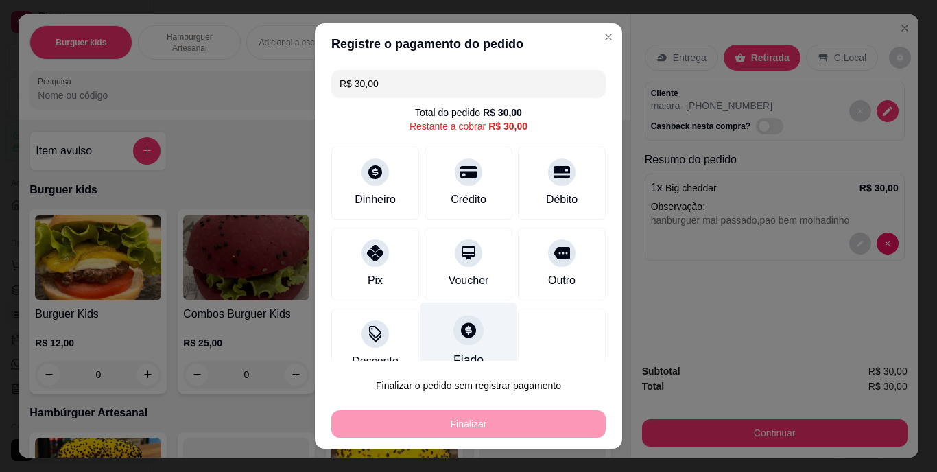
click at [469, 329] on div "Fiado" at bounding box center [468, 343] width 97 height 80
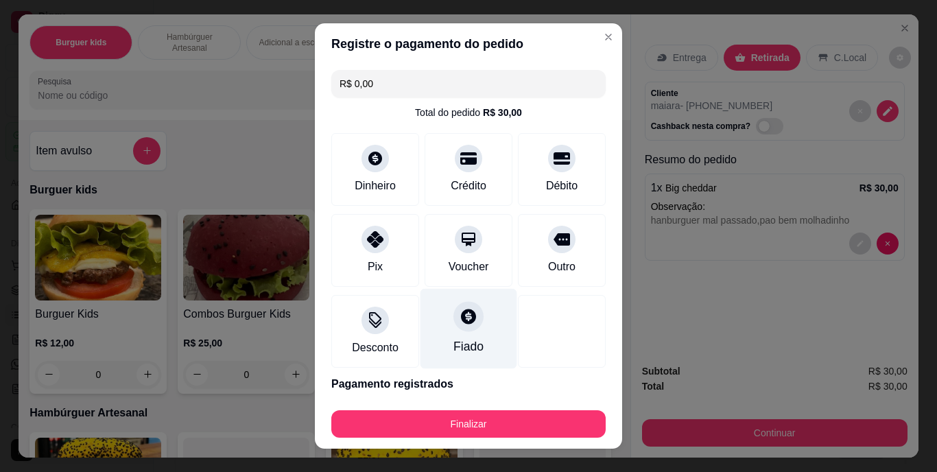
click at [467, 322] on div at bounding box center [468, 317] width 30 height 30
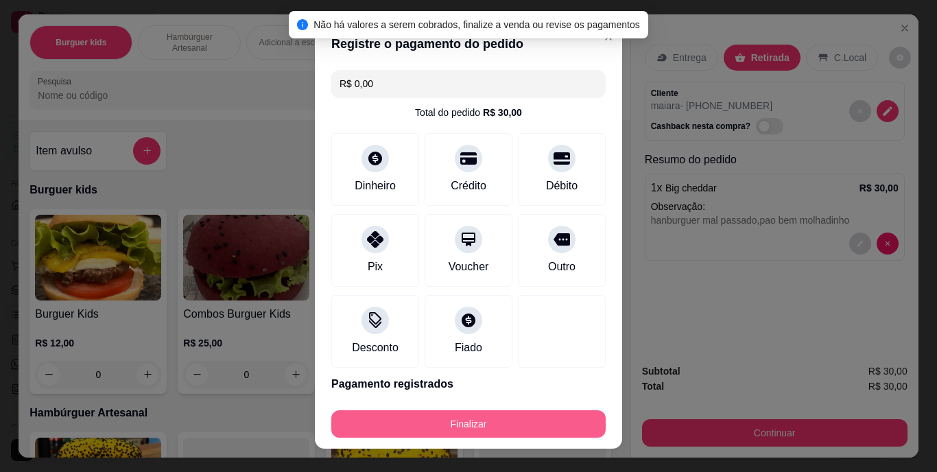
click at [490, 418] on button "Finalizar" at bounding box center [468, 423] width 274 height 27
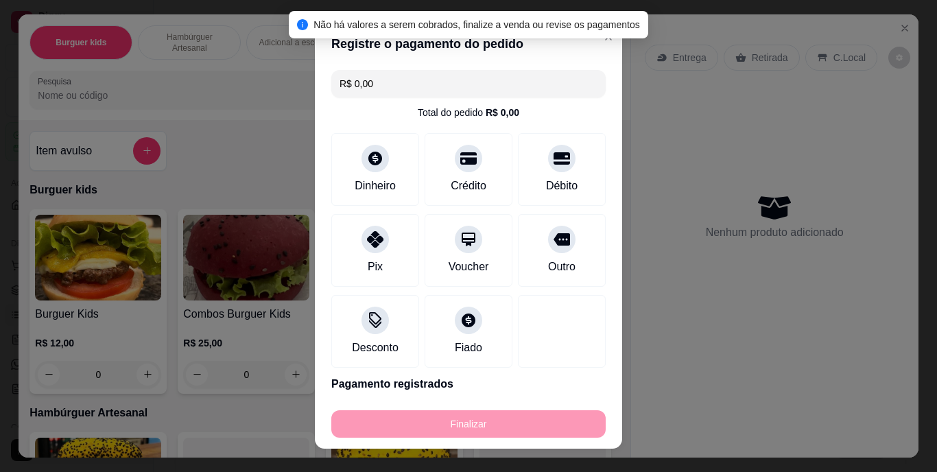
type input "-R$ 30,00"
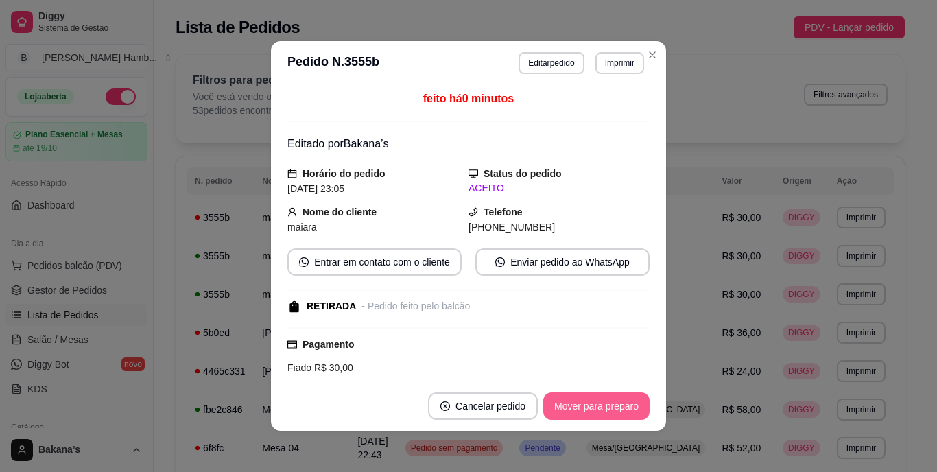
click at [619, 411] on button "Mover para preparo" at bounding box center [596, 405] width 106 height 27
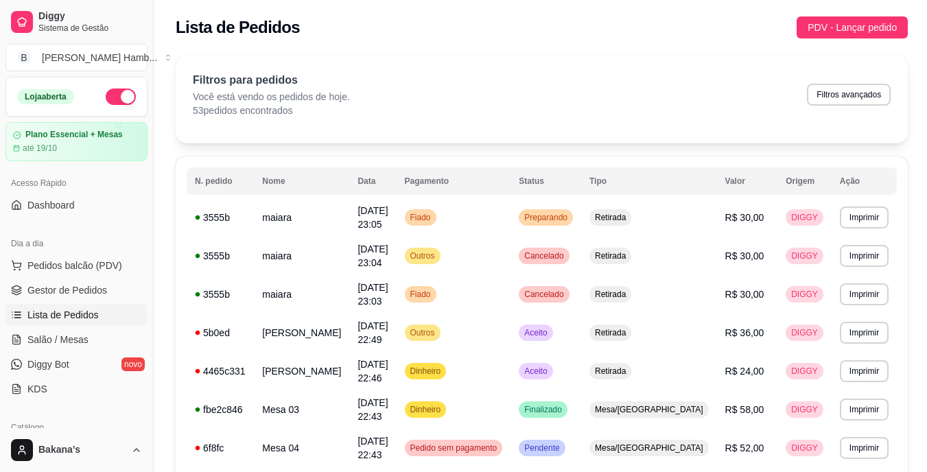
click at [121, 261] on button "Pedidos balcão (PDV)" at bounding box center [76, 265] width 142 height 22
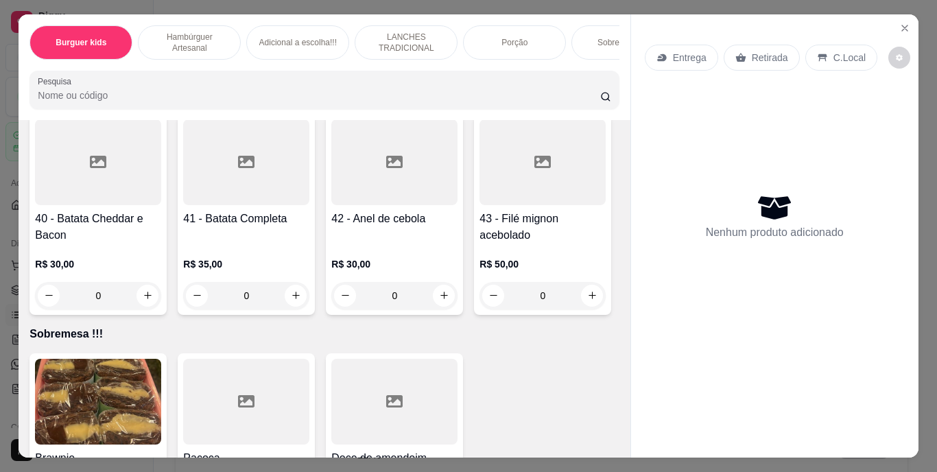
scroll to position [2950, 0]
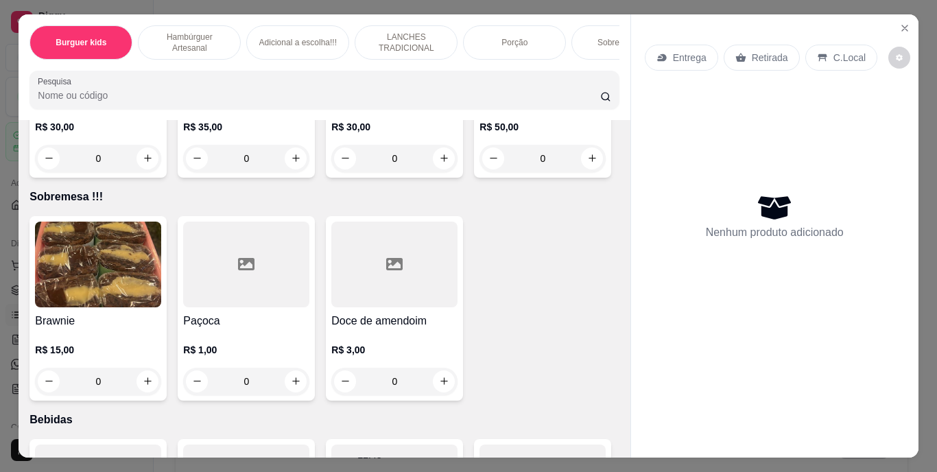
type input "2"
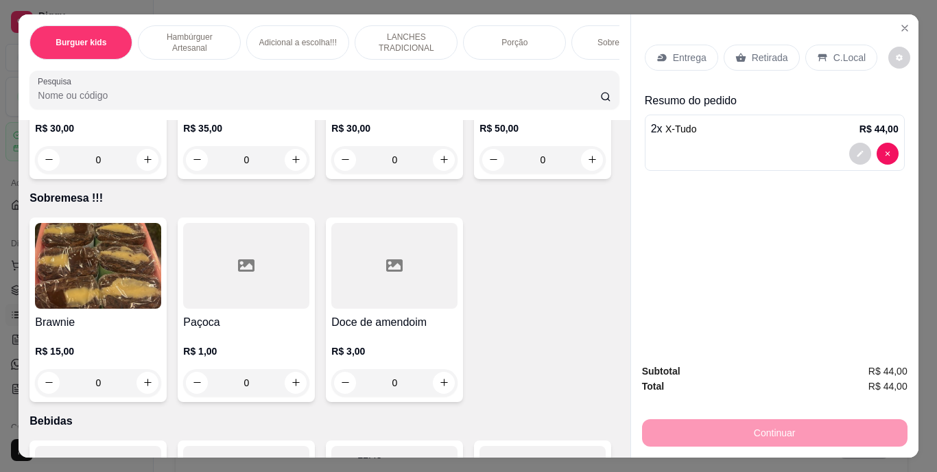
scroll to position [2950, 0]
click at [772, 45] on div "Retirada" at bounding box center [762, 58] width 76 height 26
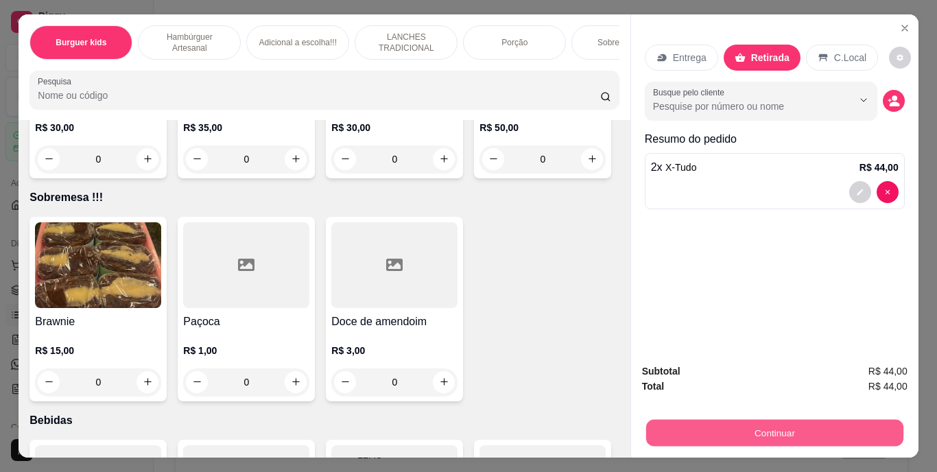
click at [817, 425] on button "Continuar" at bounding box center [773, 433] width 257 height 27
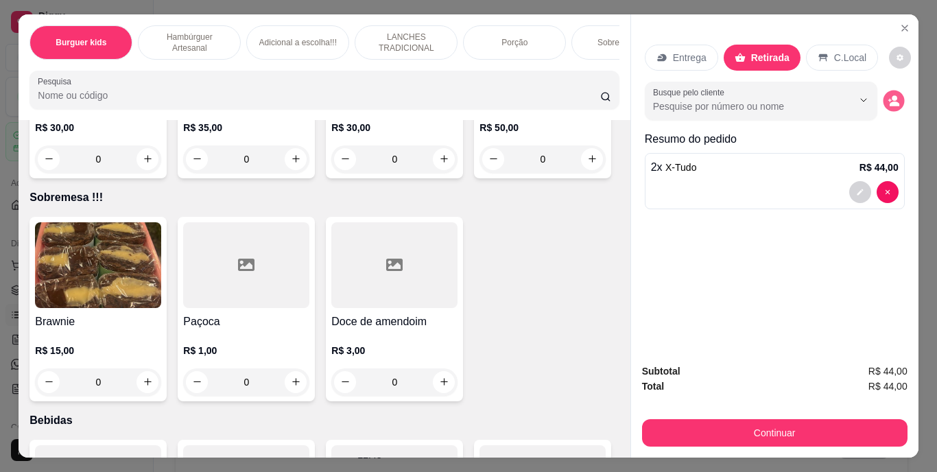
click at [892, 95] on icon "decrease-product-quantity" at bounding box center [894, 101] width 12 height 12
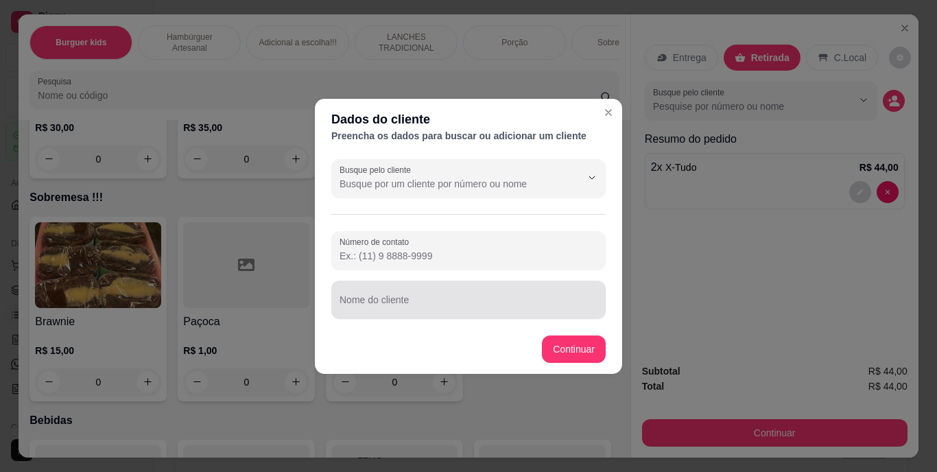
click at [460, 292] on div at bounding box center [469, 299] width 258 height 27
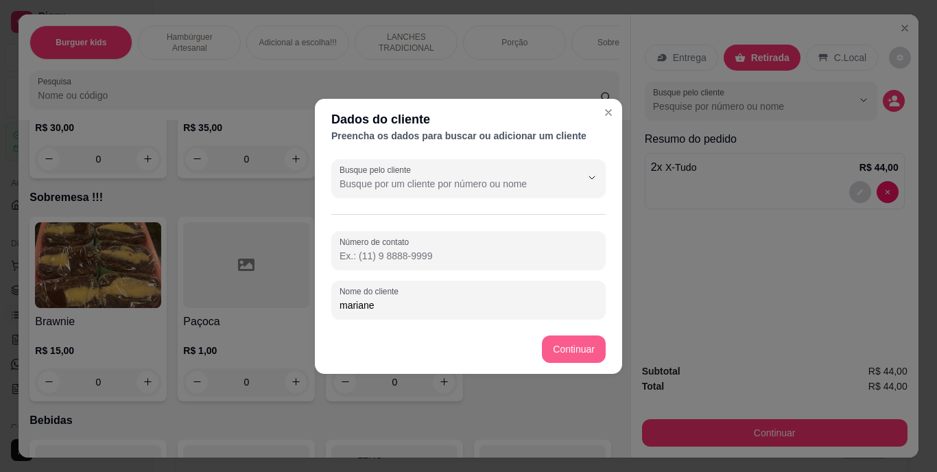
type input "mariane"
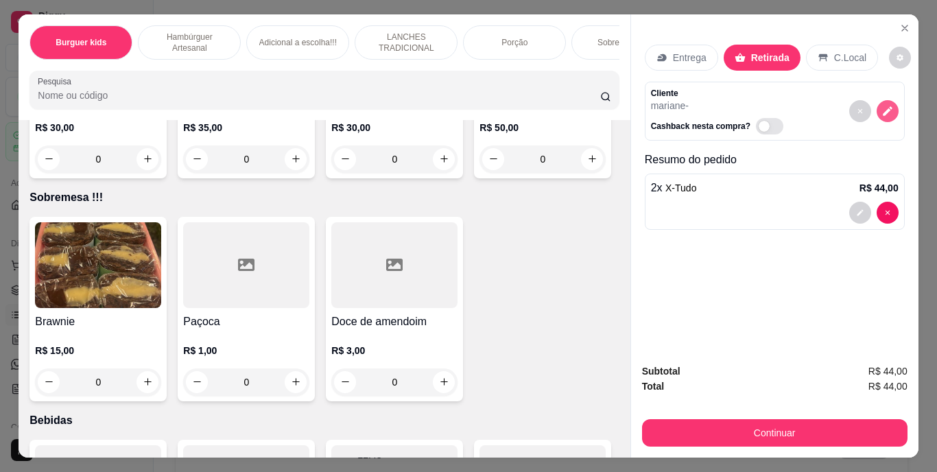
click at [881, 105] on icon "decrease-product-quantity" at bounding box center [887, 111] width 12 height 12
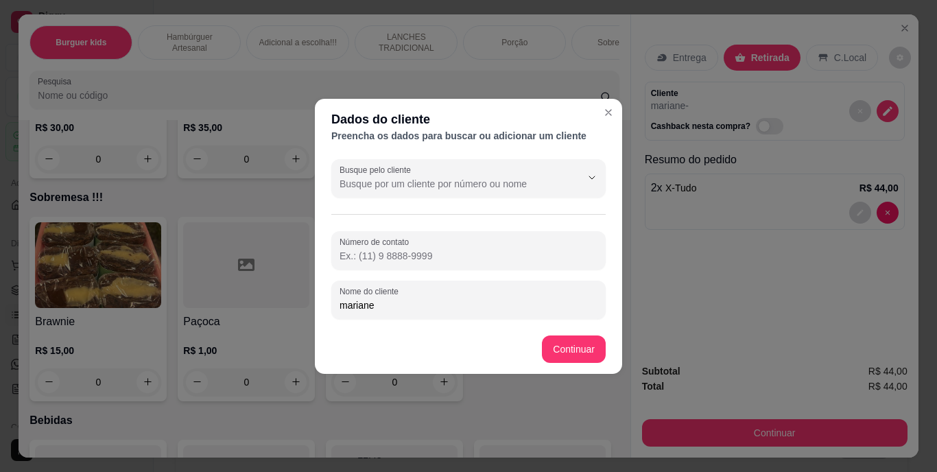
click at [351, 309] on input "mariane" at bounding box center [469, 305] width 258 height 14
click at [348, 306] on input "mariane" at bounding box center [469, 305] width 258 height 14
type input "Mariane"
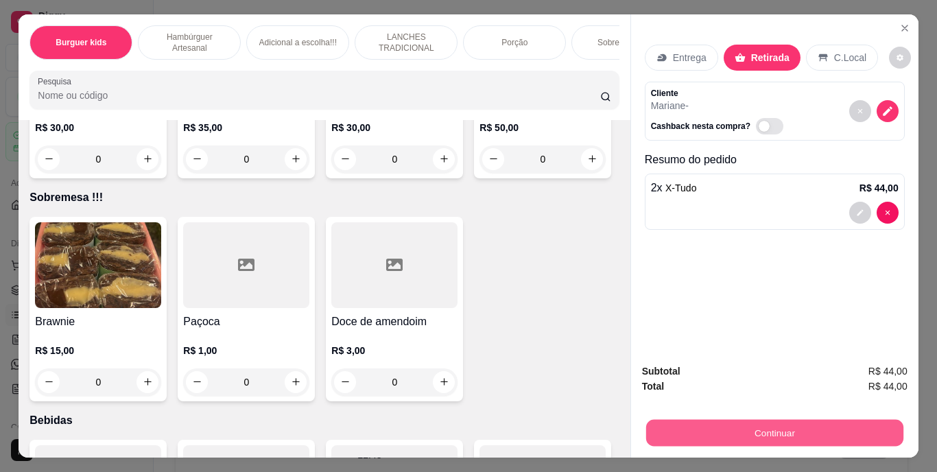
click at [736, 422] on button "Continuar" at bounding box center [773, 433] width 257 height 27
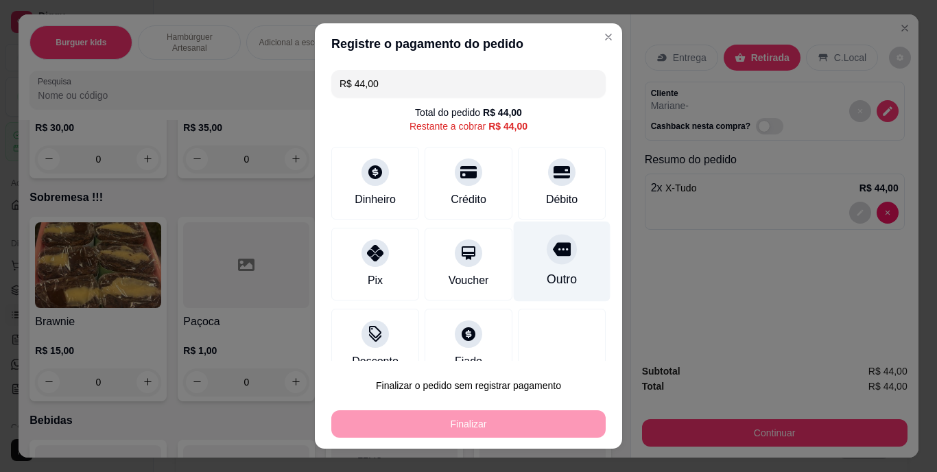
click at [547, 260] on div at bounding box center [562, 250] width 30 height 30
type input "R$ 0,00"
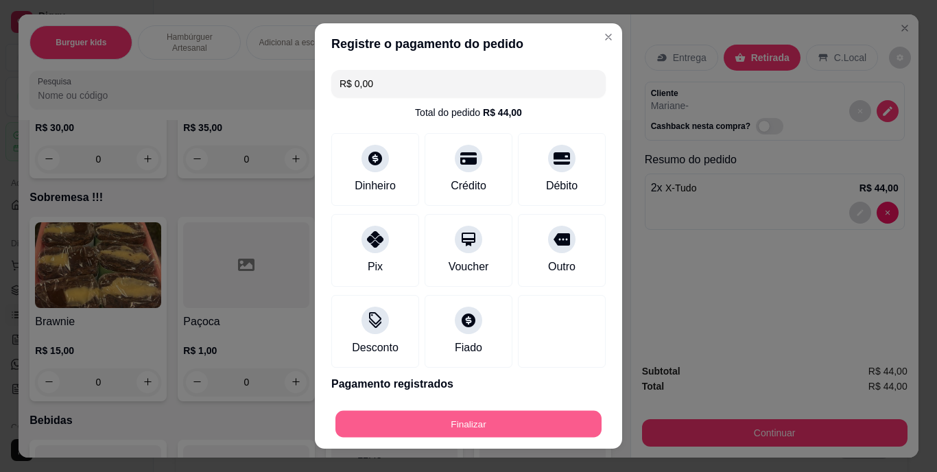
click at [508, 418] on button "Finalizar" at bounding box center [468, 423] width 266 height 27
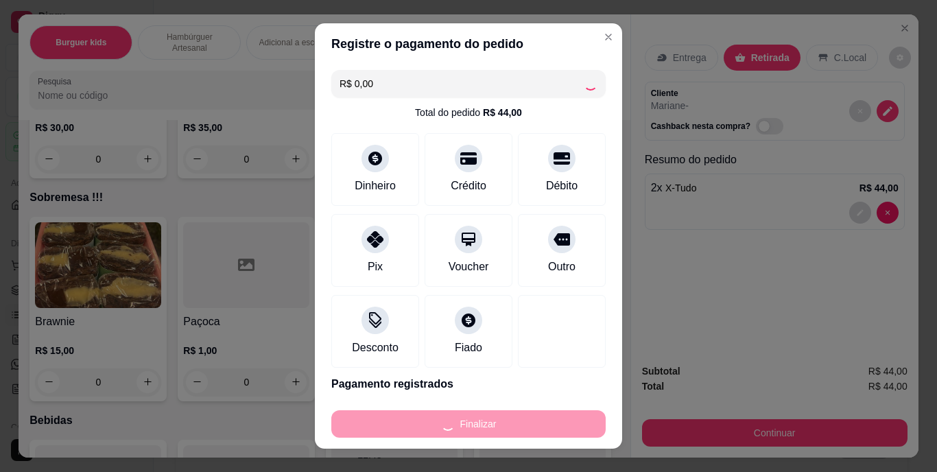
type input "0"
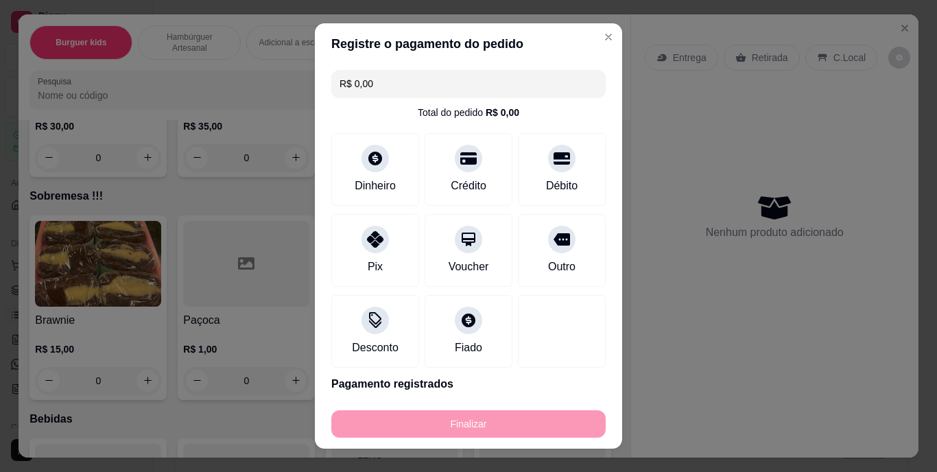
type input "-R$ 44,00"
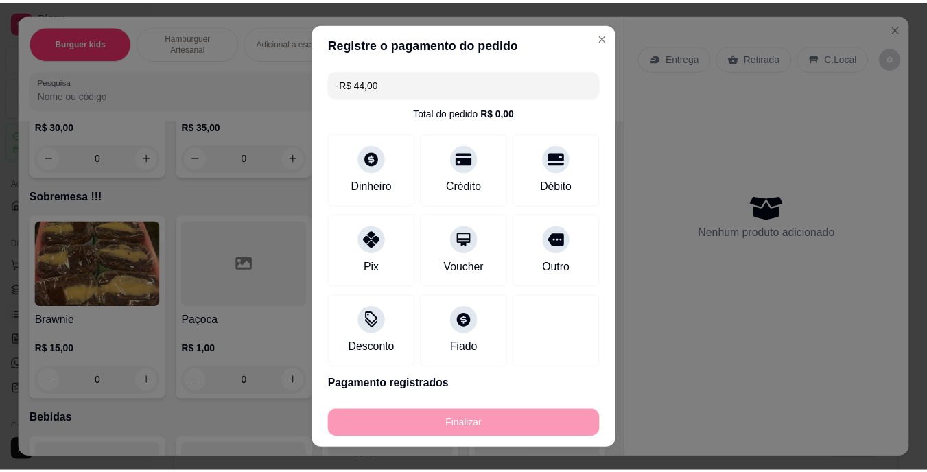
scroll to position [2950, 0]
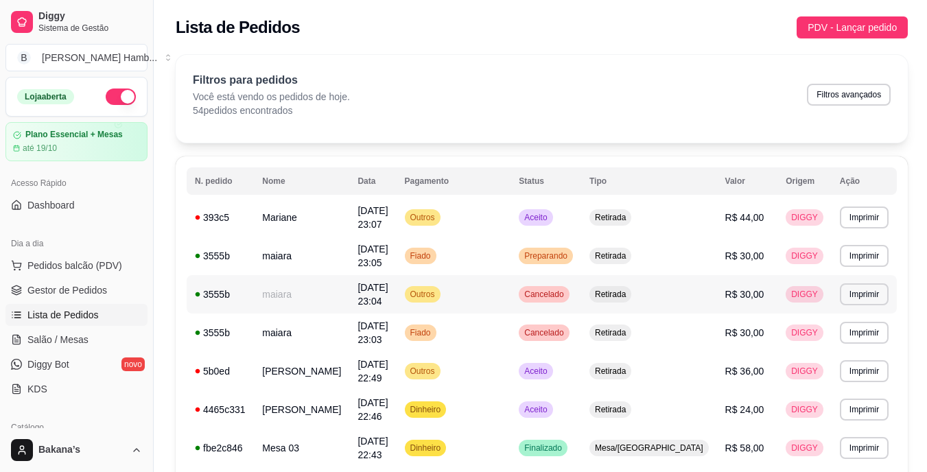
click at [309, 303] on td "maiara" at bounding box center [301, 294] width 95 height 38
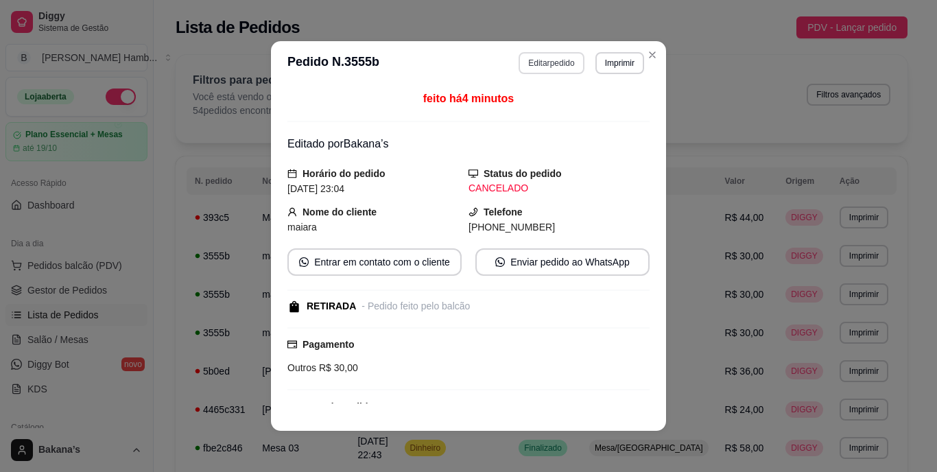
click at [540, 56] on button "Editar pedido" at bounding box center [551, 63] width 65 height 22
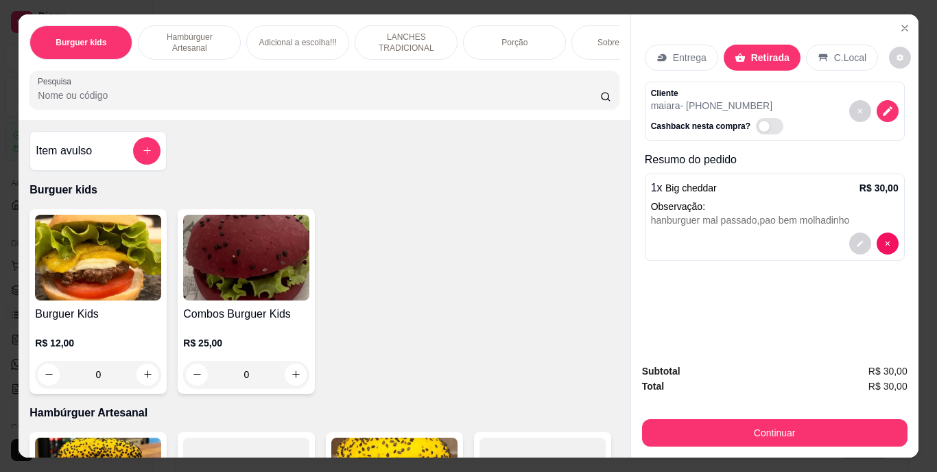
click at [667, 56] on div "Entrega" at bounding box center [681, 58] width 73 height 26
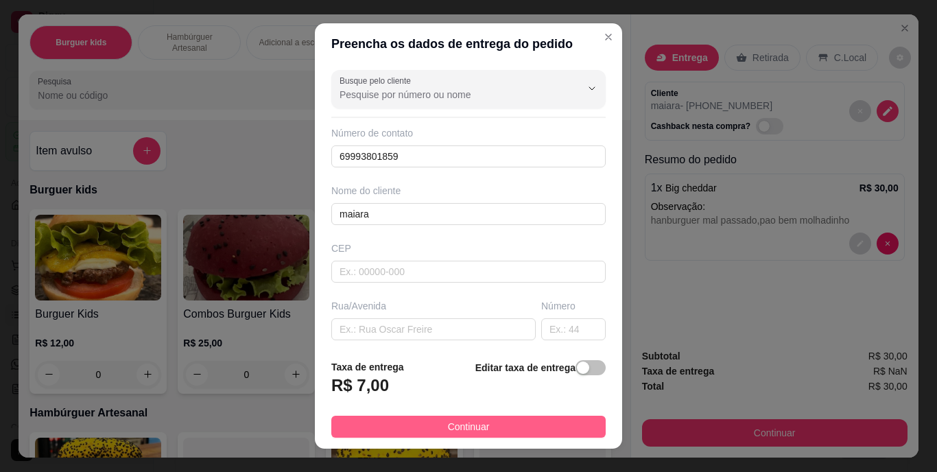
click at [508, 425] on button "Continuar" at bounding box center [468, 427] width 274 height 22
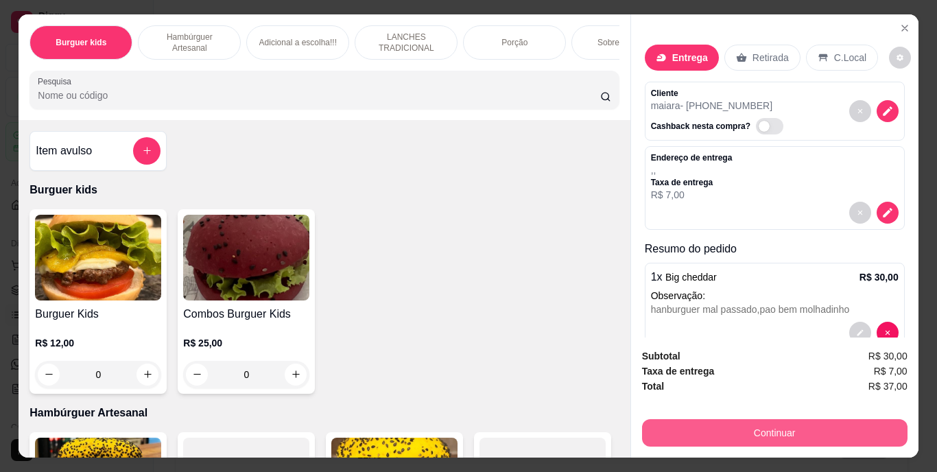
click at [702, 419] on button "Continuar" at bounding box center [774, 432] width 265 height 27
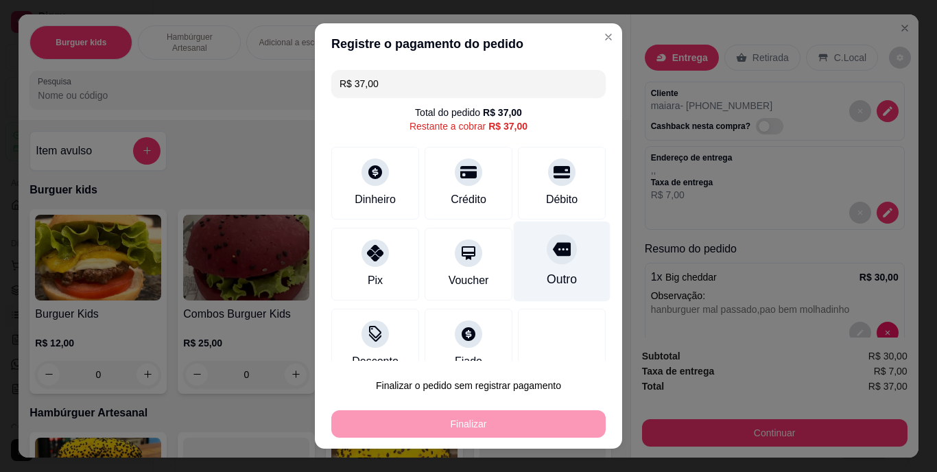
click at [548, 268] on div "Outro" at bounding box center [562, 262] width 97 height 80
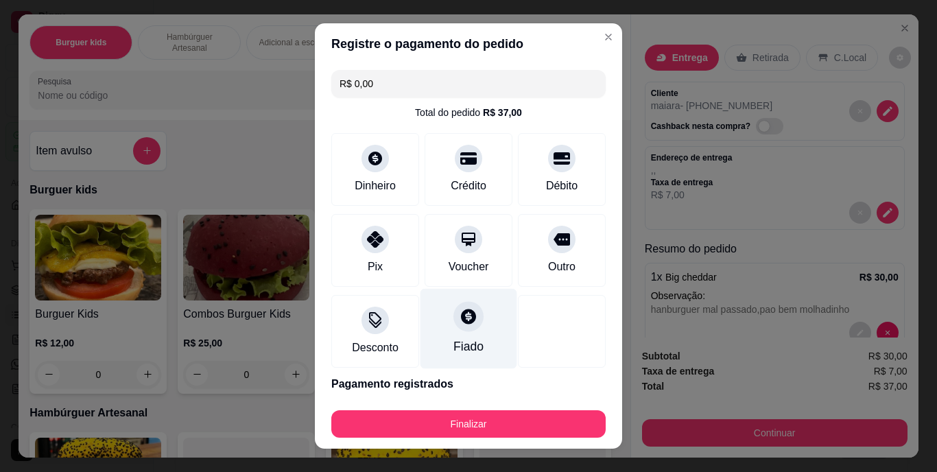
click at [440, 329] on div "Fiado" at bounding box center [468, 329] width 97 height 80
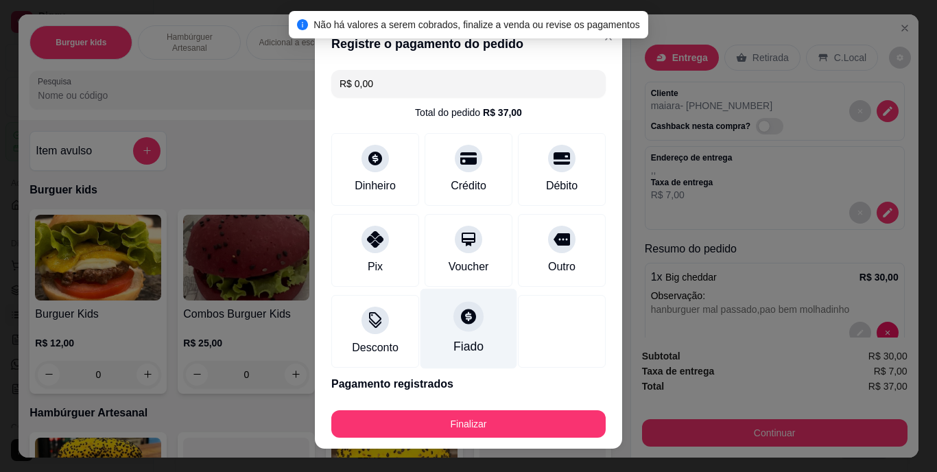
click at [454, 338] on div "Fiado" at bounding box center [468, 347] width 30 height 18
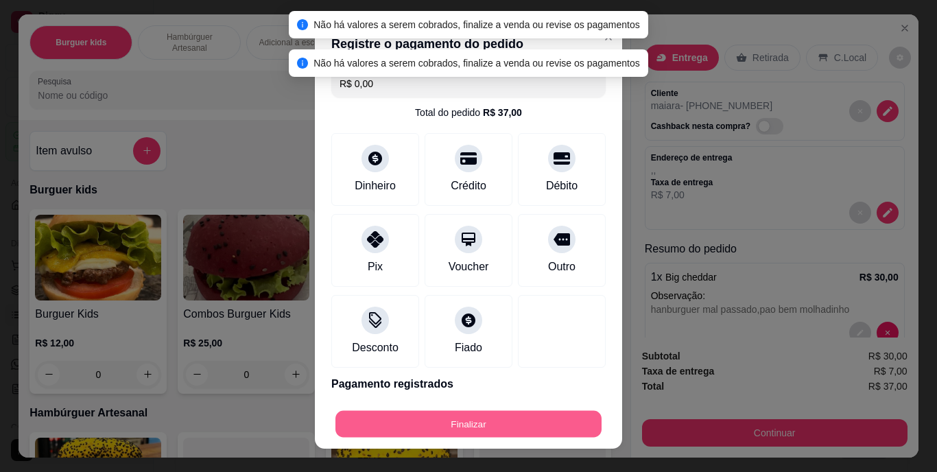
click at [513, 422] on button "Finalizar" at bounding box center [468, 423] width 266 height 27
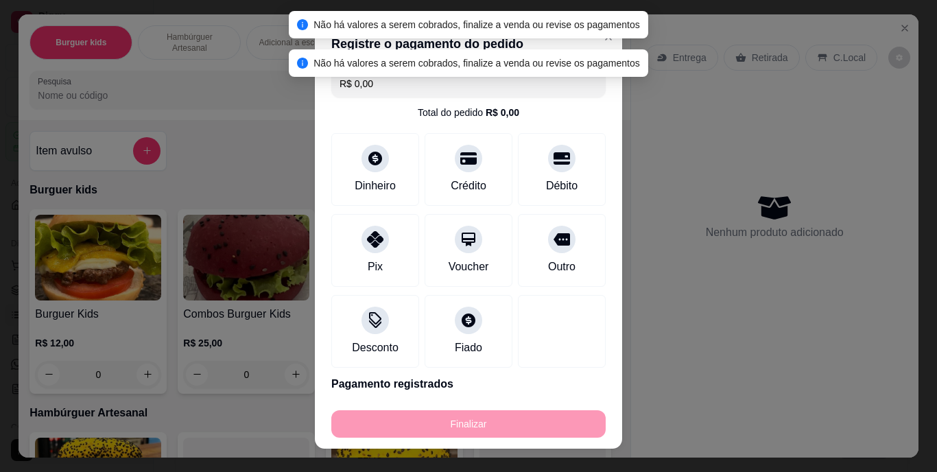
type input "-R$ 37,00"
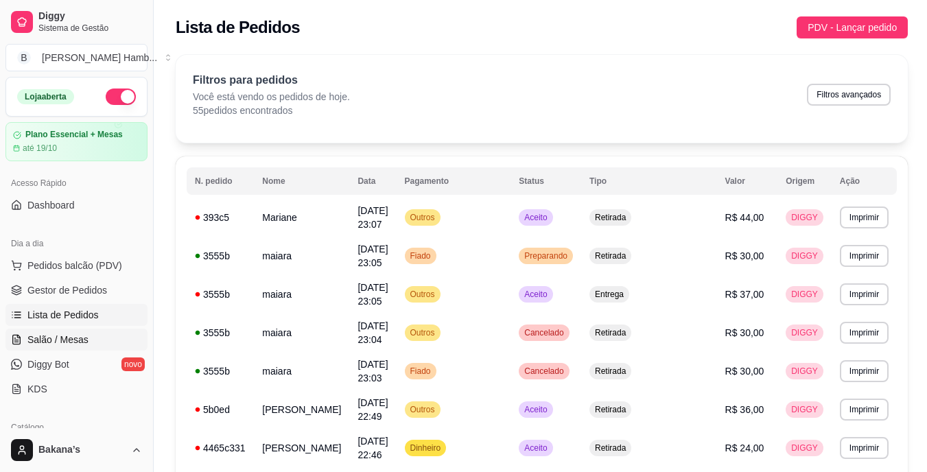
click at [93, 337] on link "Salão / Mesas" at bounding box center [76, 340] width 142 height 22
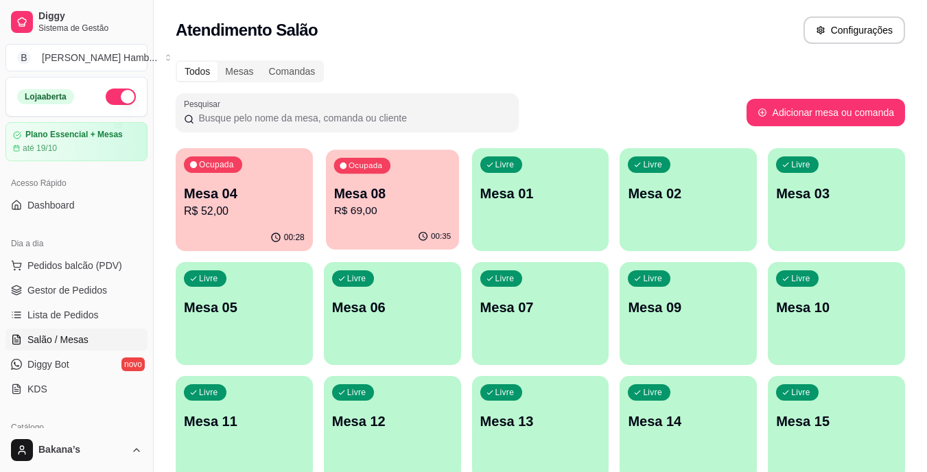
click at [358, 213] on p "R$ 69,00" at bounding box center [391, 211] width 117 height 16
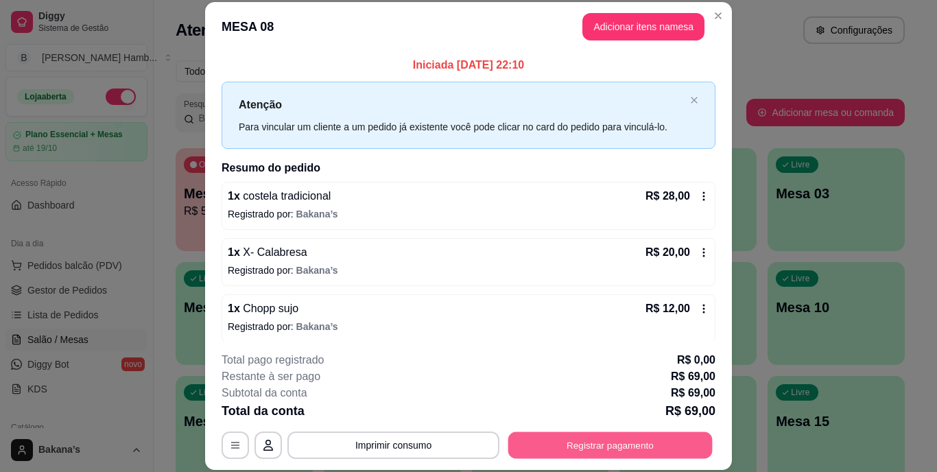
click at [549, 435] on button "Registrar pagamento" at bounding box center [610, 444] width 204 height 27
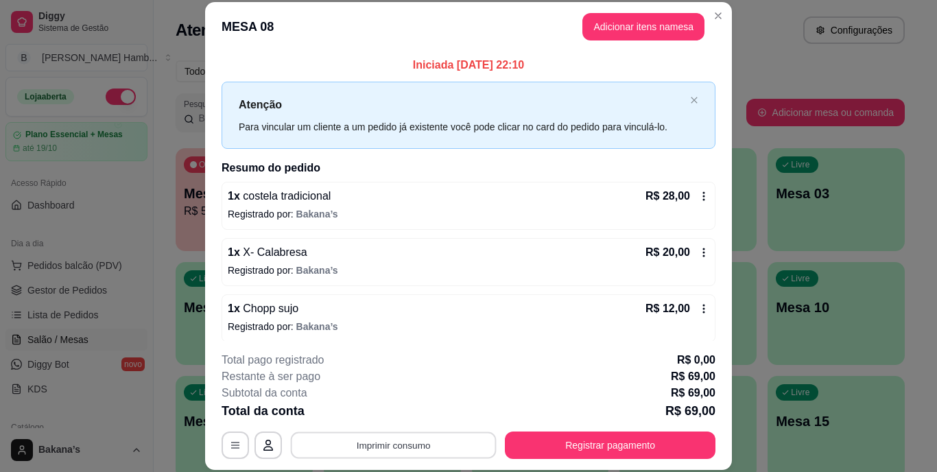
click at [427, 446] on button "Imprimir consumo" at bounding box center [394, 444] width 206 height 27
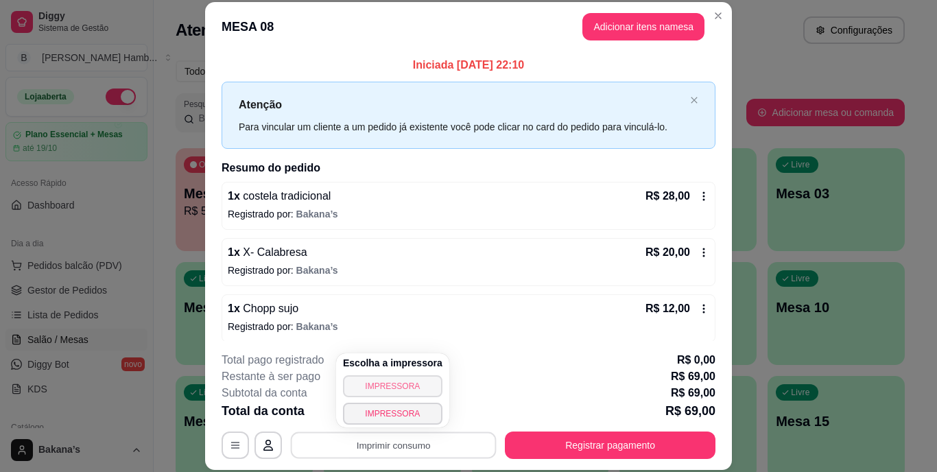
click at [392, 386] on button "IMPRESSORA" at bounding box center [392, 386] width 99 height 22
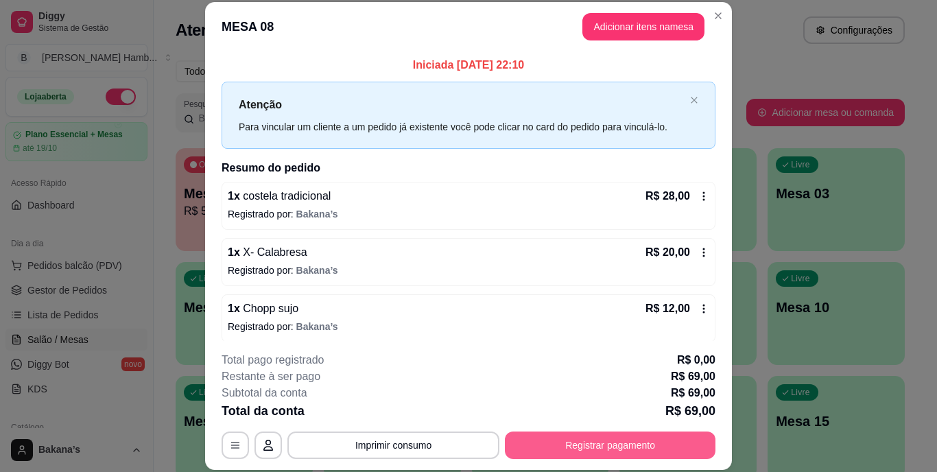
click at [556, 440] on button "Registrar pagamento" at bounding box center [610, 444] width 211 height 27
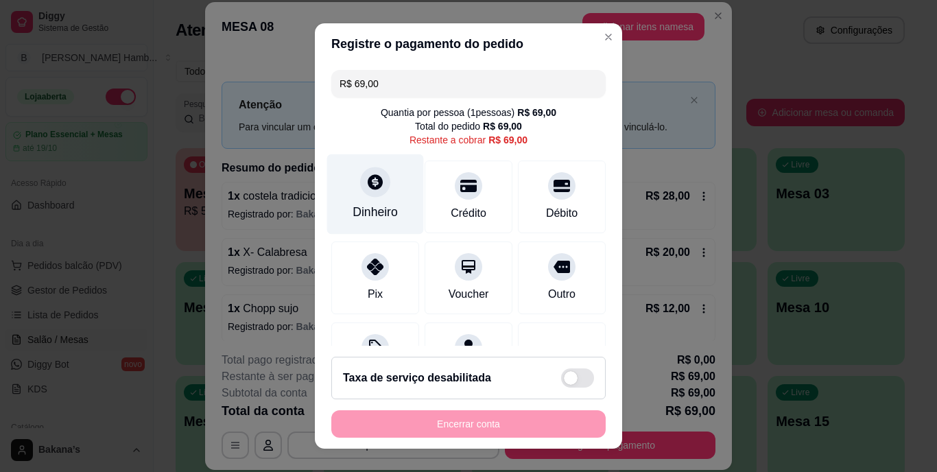
click at [384, 204] on div "Dinheiro" at bounding box center [375, 213] width 45 height 18
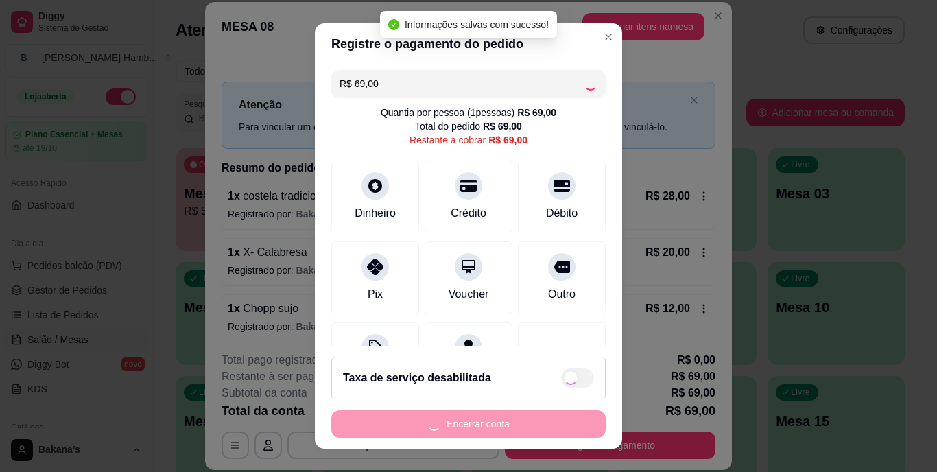
type input "R$ 0,00"
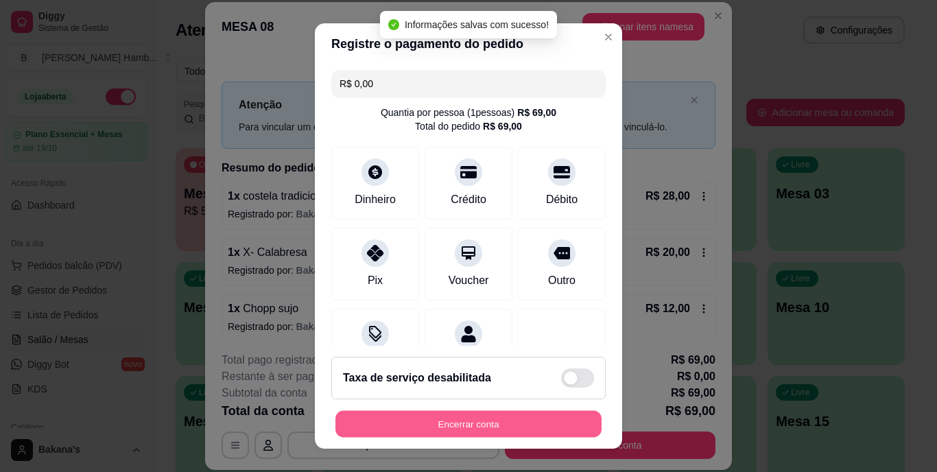
click at [490, 425] on button "Encerrar conta" at bounding box center [468, 423] width 266 height 27
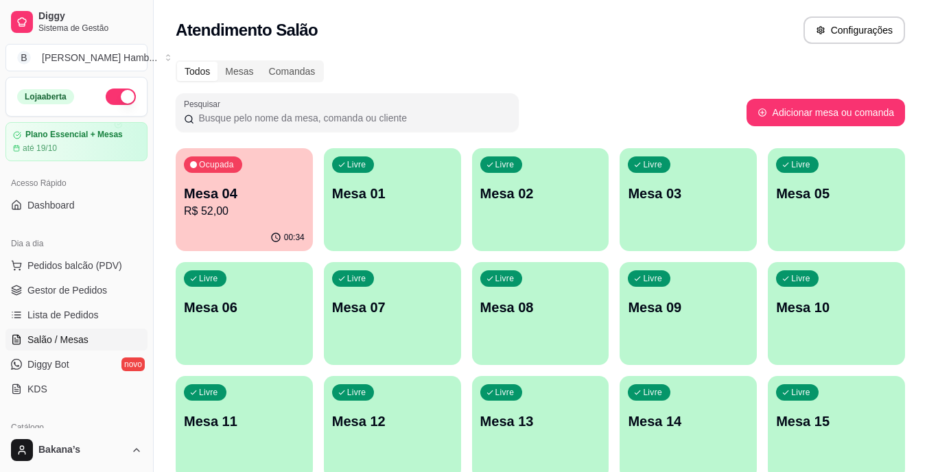
click at [215, 216] on p "R$ 52,00" at bounding box center [244, 211] width 121 height 16
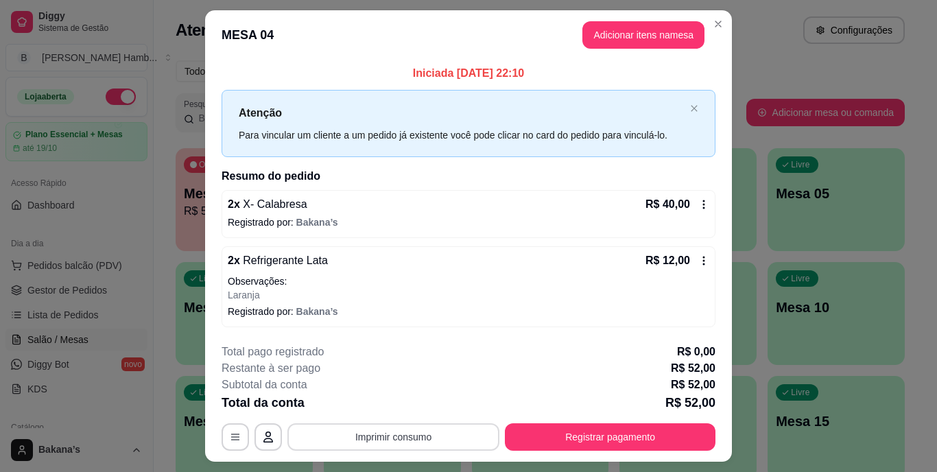
click at [384, 438] on button "Imprimir consumo" at bounding box center [393, 436] width 212 height 27
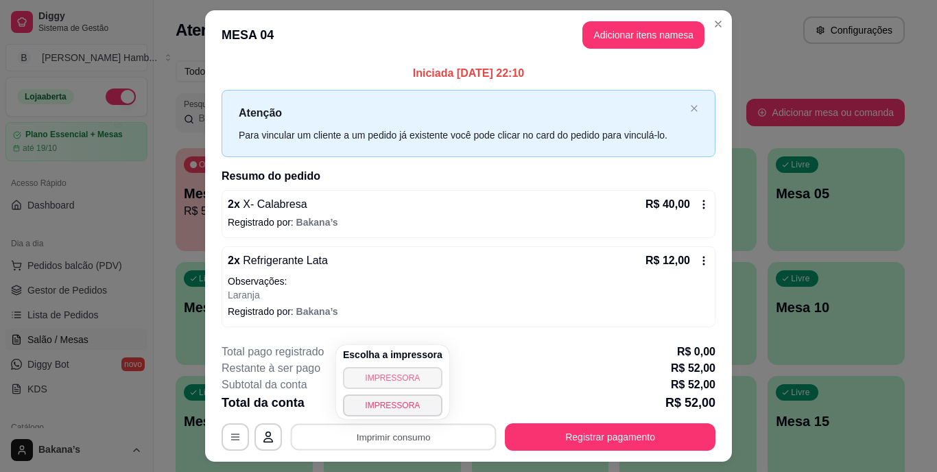
click at [382, 381] on button "IMPRESSORA" at bounding box center [392, 378] width 99 height 22
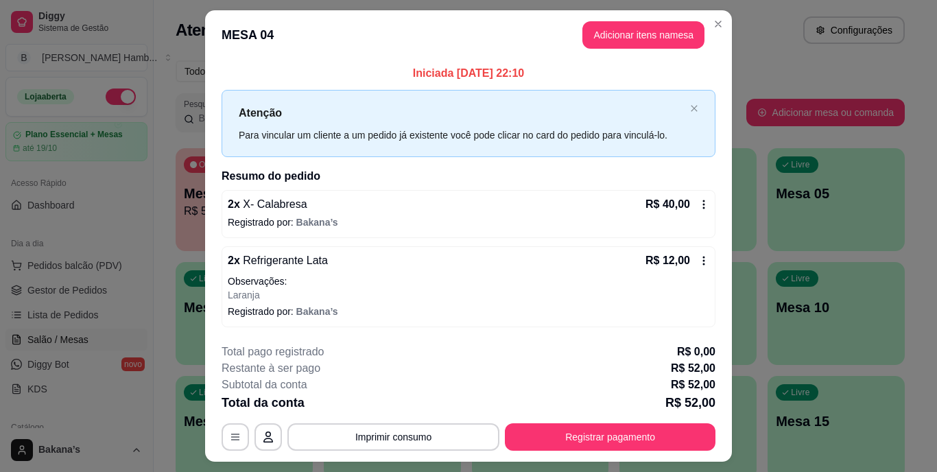
drag, startPoint x: 630, startPoint y: 305, endPoint x: 936, endPoint y: 501, distance: 363.6
click at [571, 442] on button "Registrar pagamento" at bounding box center [610, 436] width 211 height 27
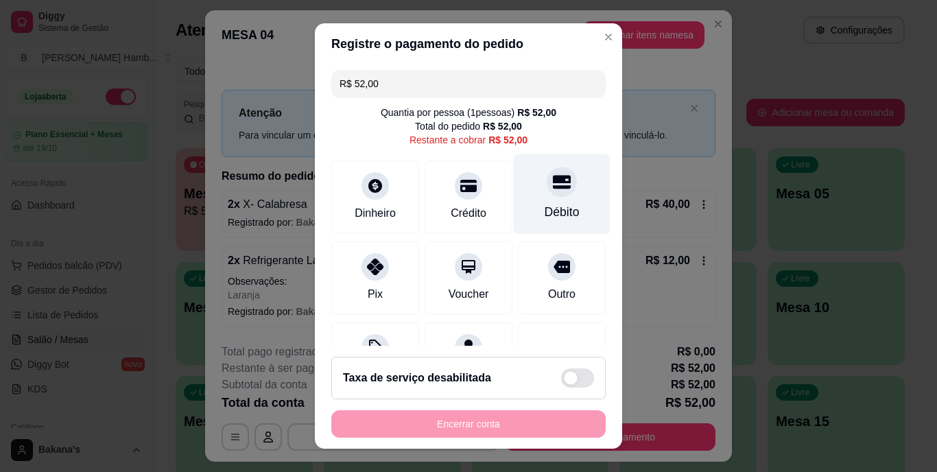
click at [522, 180] on div "Débito" at bounding box center [562, 194] width 97 height 80
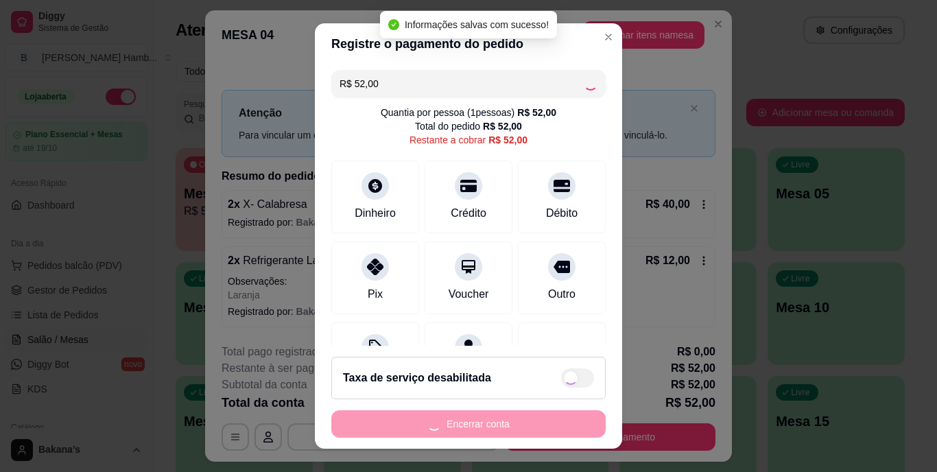
type input "R$ 0,00"
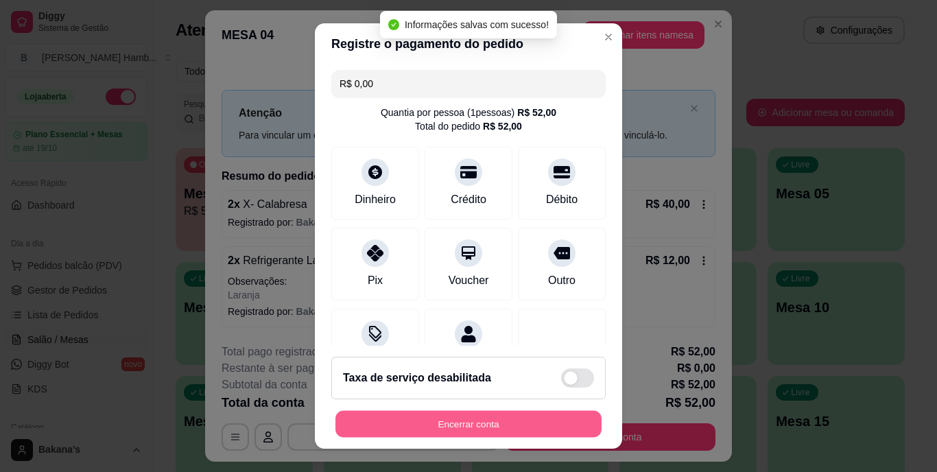
click at [541, 423] on button "Encerrar conta" at bounding box center [468, 423] width 266 height 27
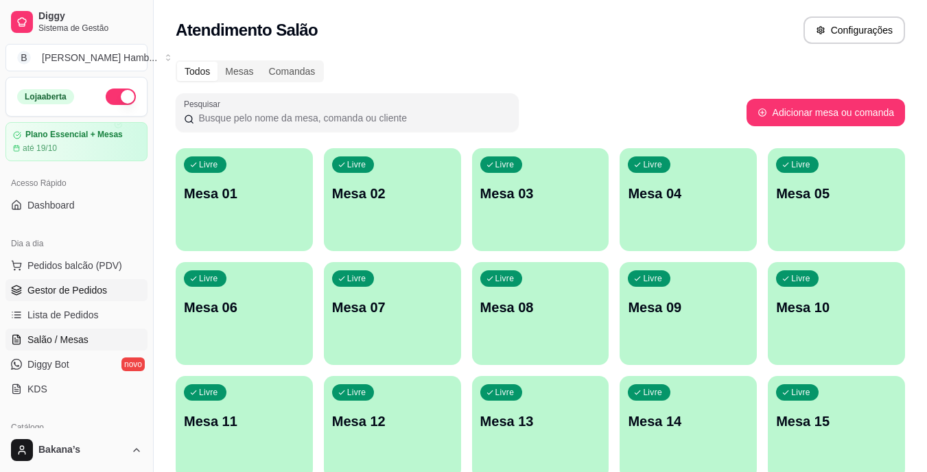
click at [88, 292] on span "Gestor de Pedidos" at bounding box center [67, 290] width 80 height 14
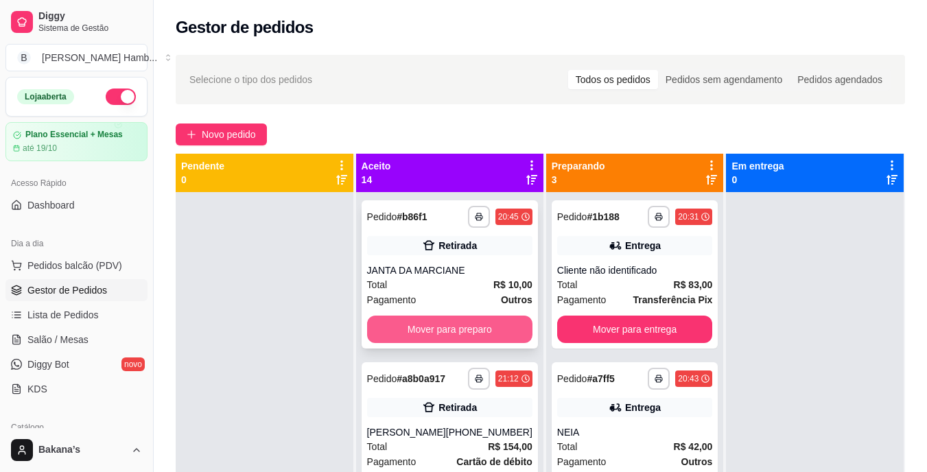
click at [462, 329] on button "Mover para preparo" at bounding box center [449, 329] width 165 height 27
click at [430, 334] on button "Mover para preparo" at bounding box center [449, 329] width 165 height 27
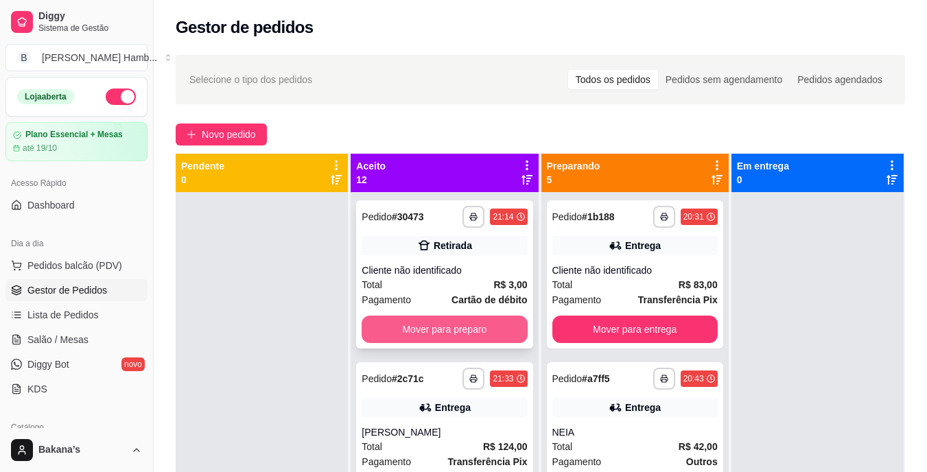
click at [432, 331] on button "Mover para preparo" at bounding box center [444, 329] width 165 height 27
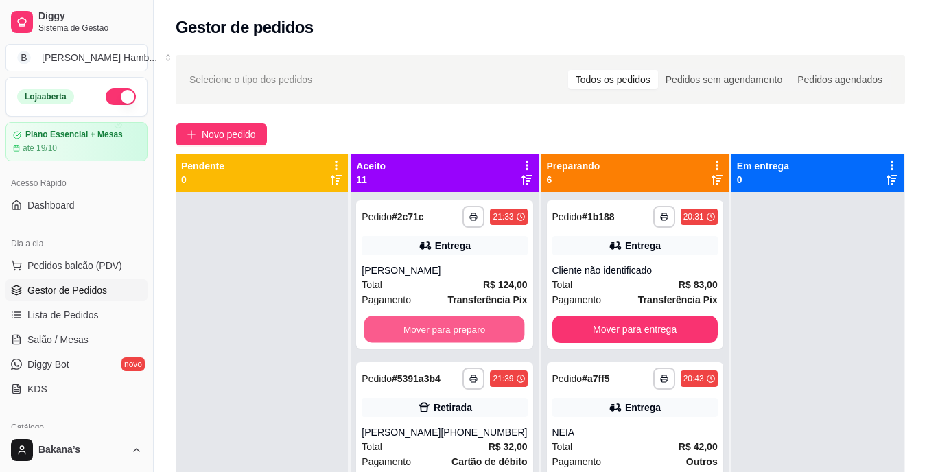
click at [445, 329] on button "Mover para preparo" at bounding box center [444, 329] width 161 height 27
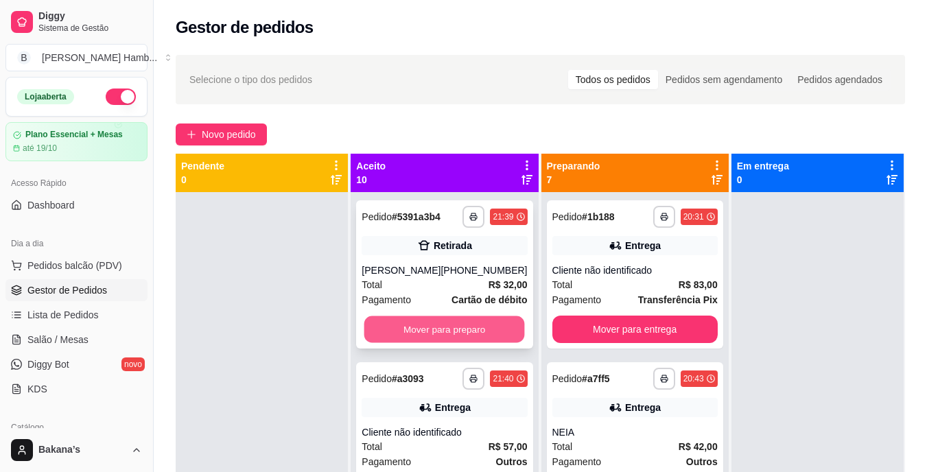
click at [453, 340] on button "Mover para preparo" at bounding box center [444, 329] width 161 height 27
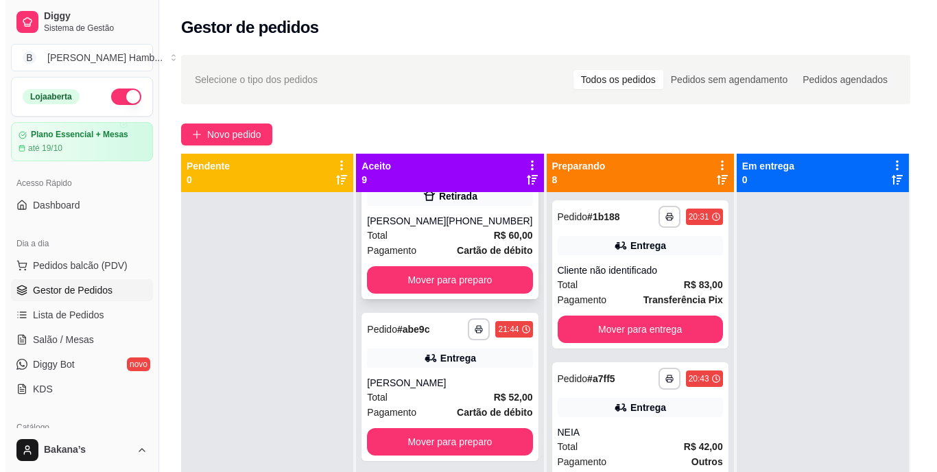
scroll to position [217, 0]
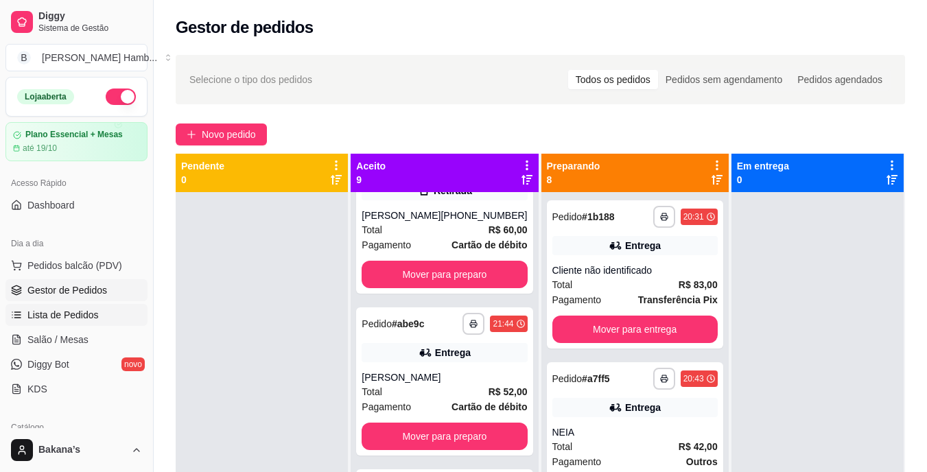
click at [87, 312] on span "Lista de Pedidos" at bounding box center [62, 315] width 71 height 14
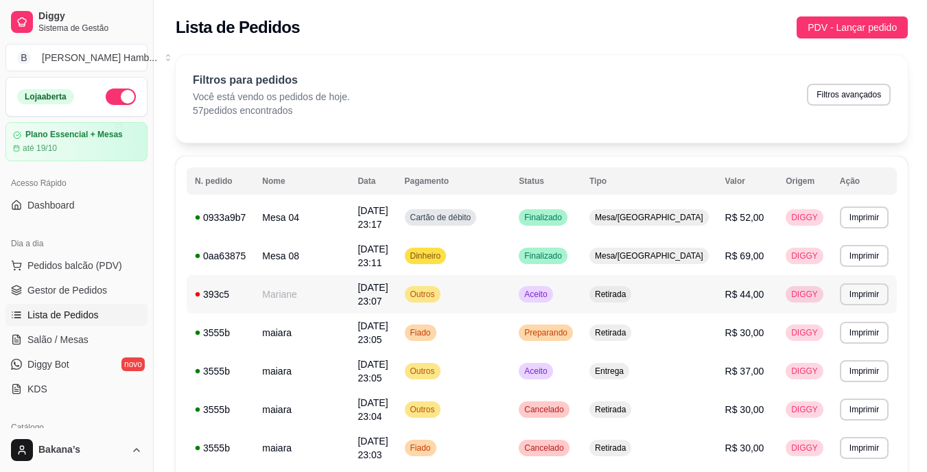
click at [330, 300] on td "Mariane" at bounding box center [301, 294] width 95 height 38
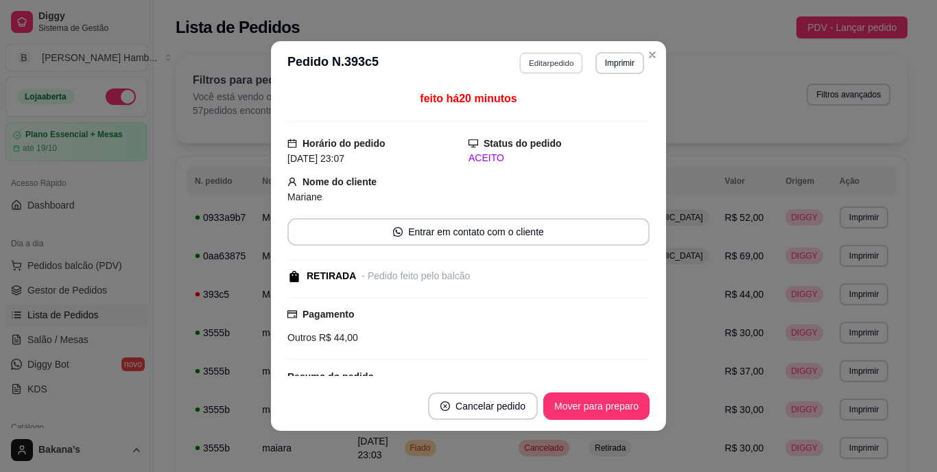
click at [547, 64] on button "Editar pedido" at bounding box center [552, 62] width 64 height 21
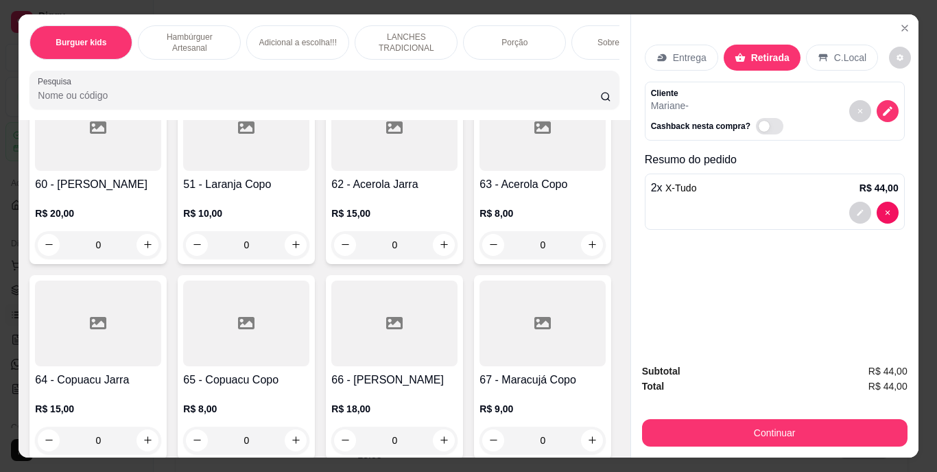
scroll to position [4390, 0]
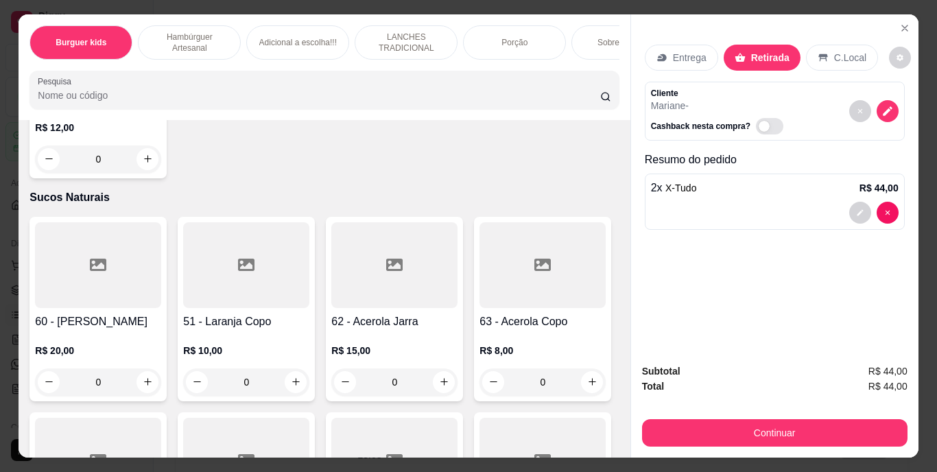
type input "1"
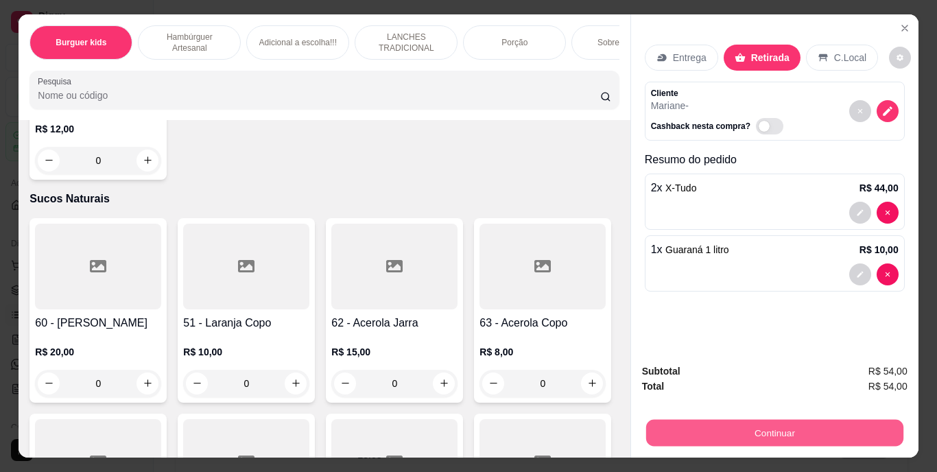
click at [854, 424] on button "Continuar" at bounding box center [773, 433] width 257 height 27
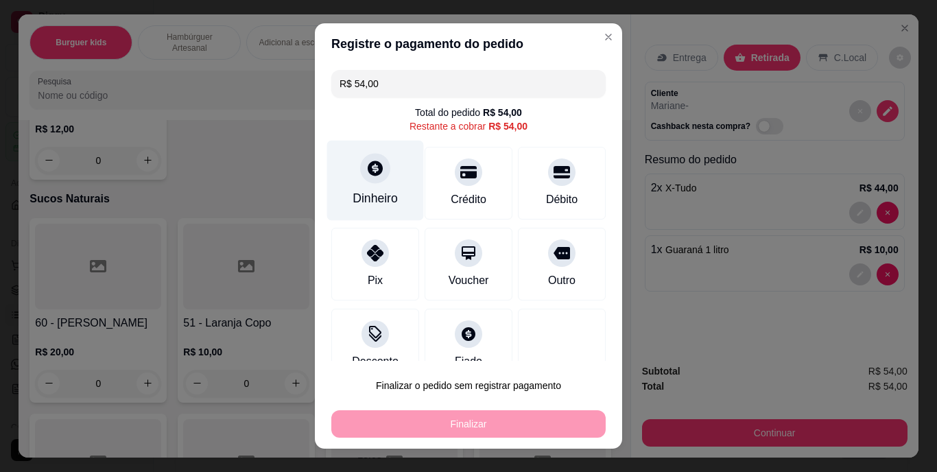
click at [357, 192] on div "Dinheiro" at bounding box center [375, 199] width 45 height 18
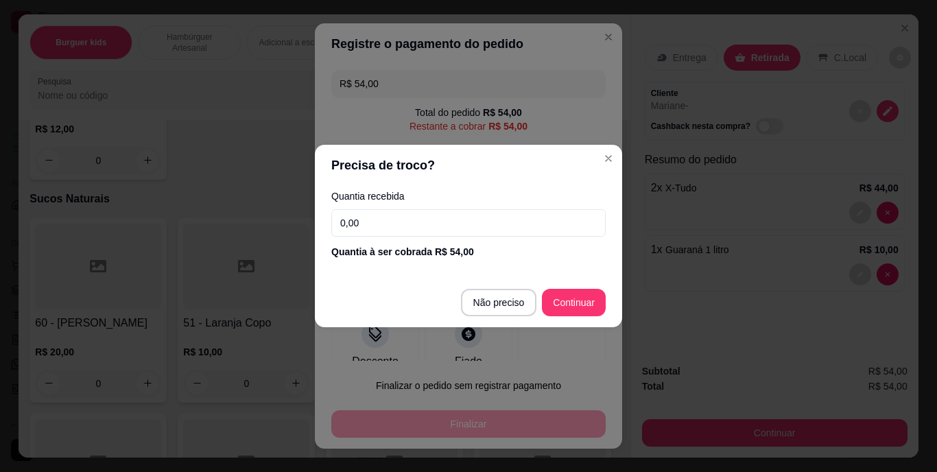
click at [506, 232] on input "0,00" at bounding box center [468, 222] width 274 height 27
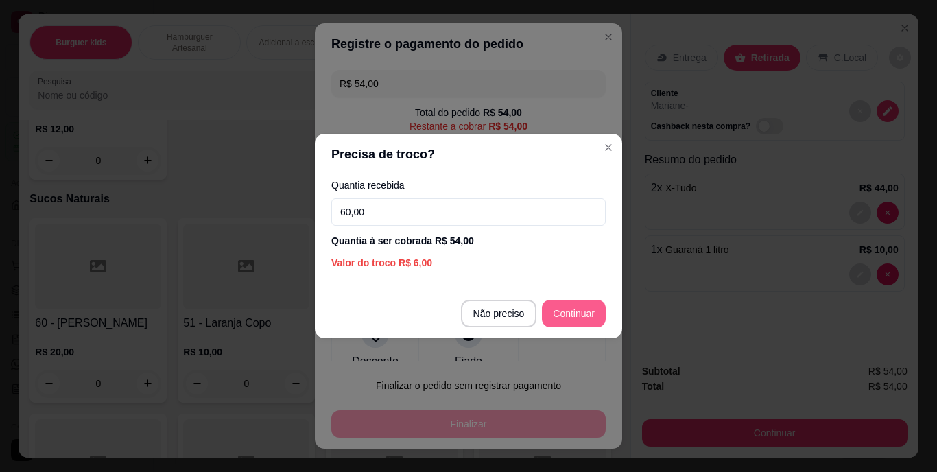
type input "60,00"
type input "R$ 0,00"
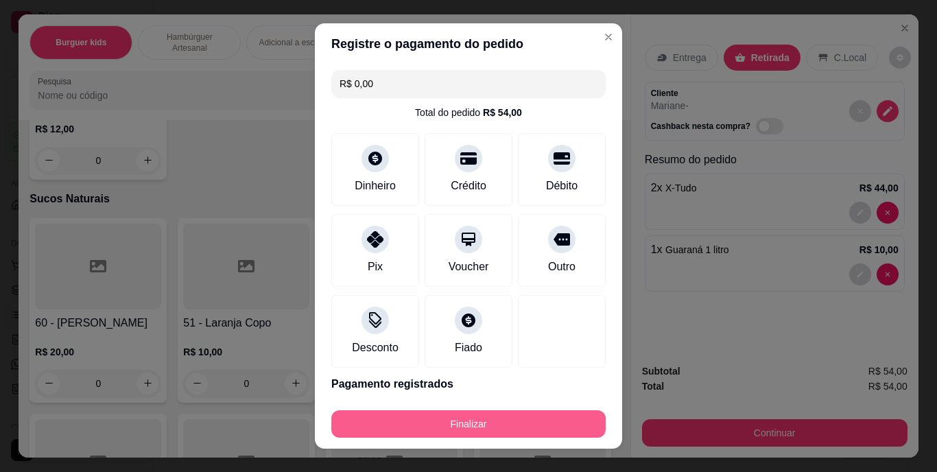
click at [495, 422] on button "Finalizar" at bounding box center [468, 423] width 274 height 27
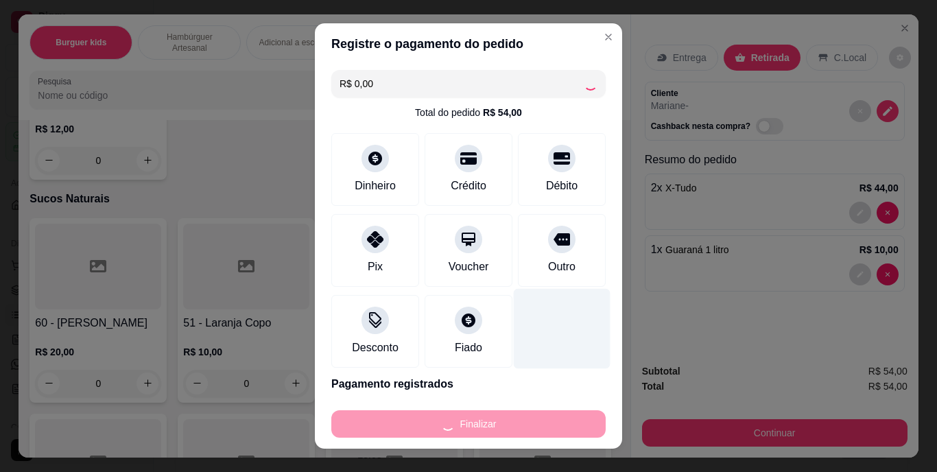
type input "0"
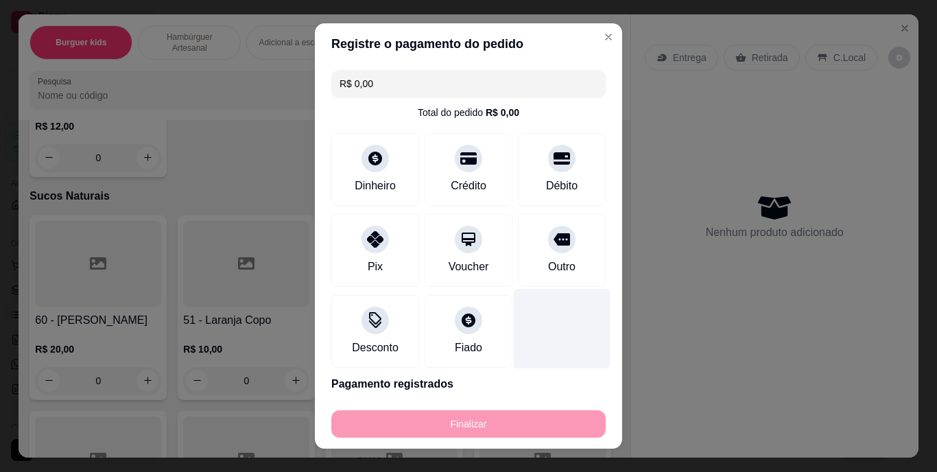
type input "-R$ 54,00"
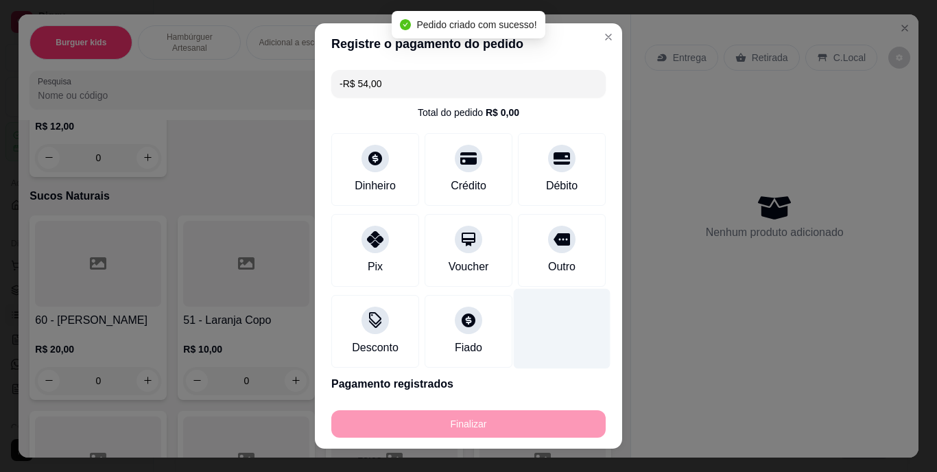
scroll to position [4389, 0]
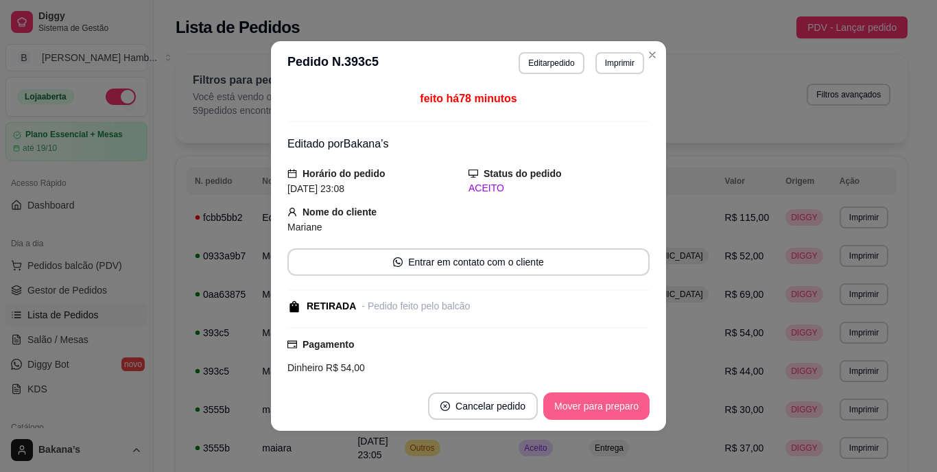
click at [569, 396] on button "Mover para preparo" at bounding box center [596, 405] width 106 height 27
click at [589, 403] on button "Mover para retirada disponível" at bounding box center [574, 405] width 152 height 27
click at [589, 403] on button "Mover para finalizado" at bounding box center [593, 406] width 110 height 27
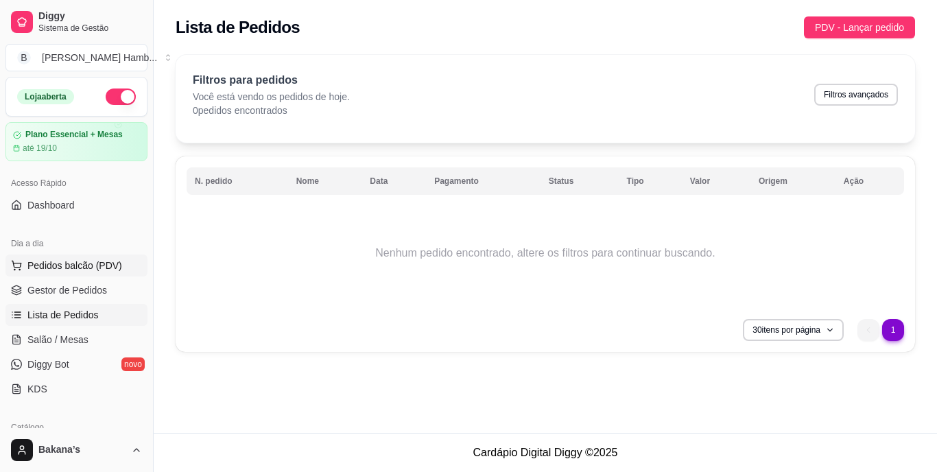
click at [112, 269] on span "Pedidos balcão (PDV)" at bounding box center [74, 266] width 95 height 14
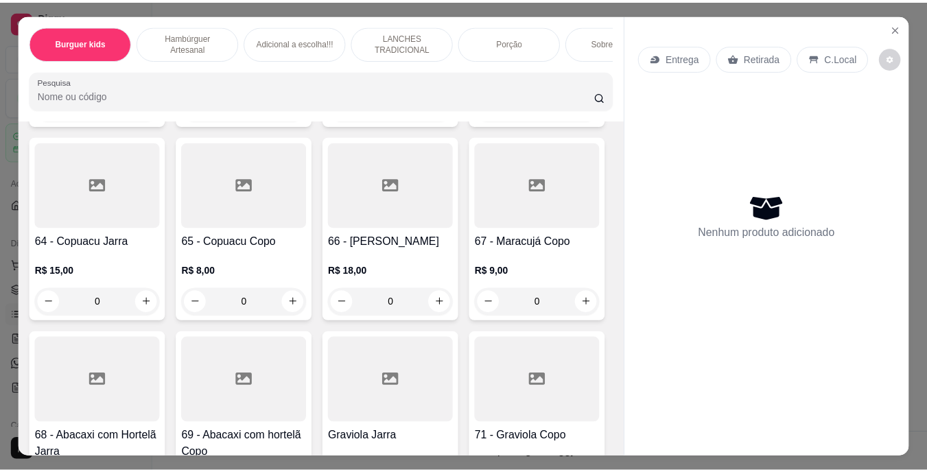
scroll to position [4596, 0]
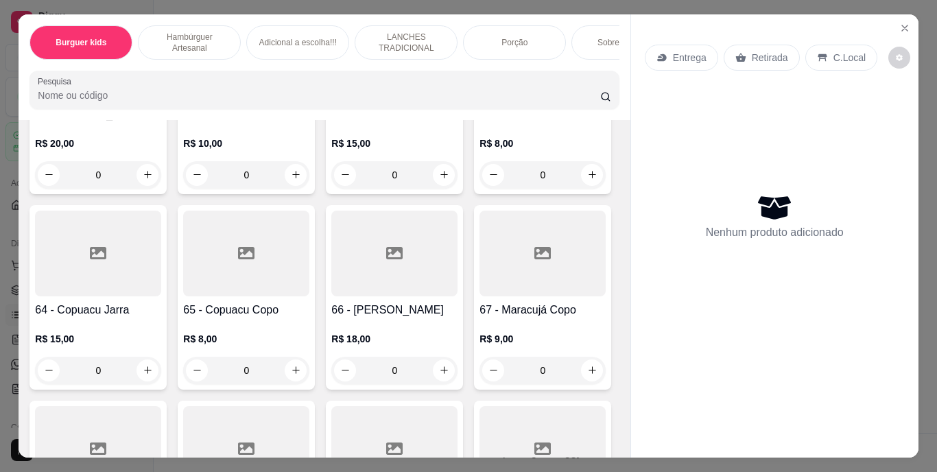
type input "1"
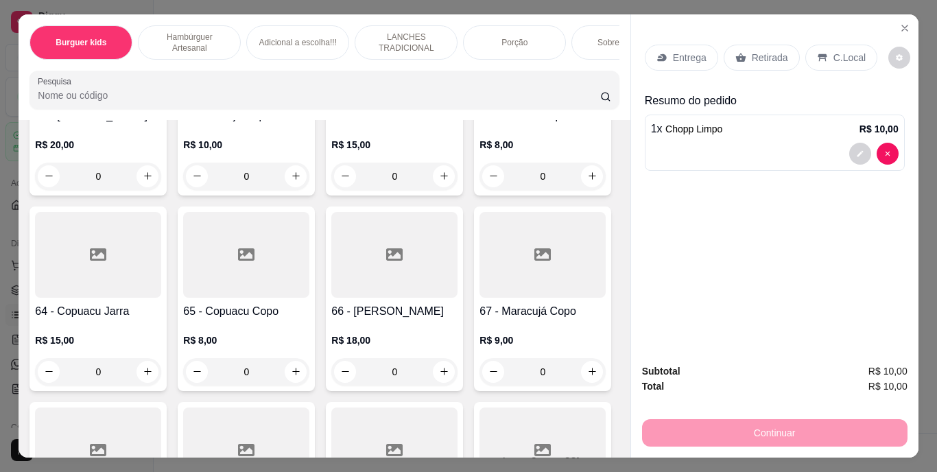
click at [766, 45] on div "Retirada" at bounding box center [762, 58] width 76 height 26
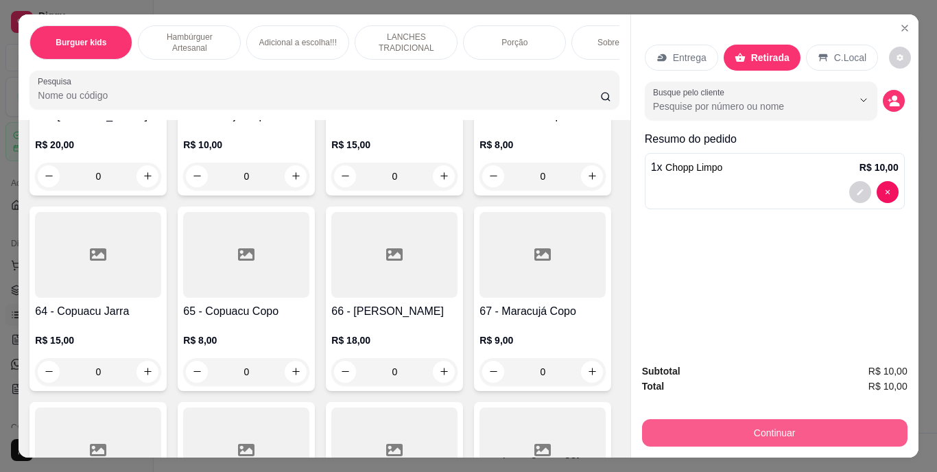
click at [779, 419] on button "Continuar" at bounding box center [774, 432] width 265 height 27
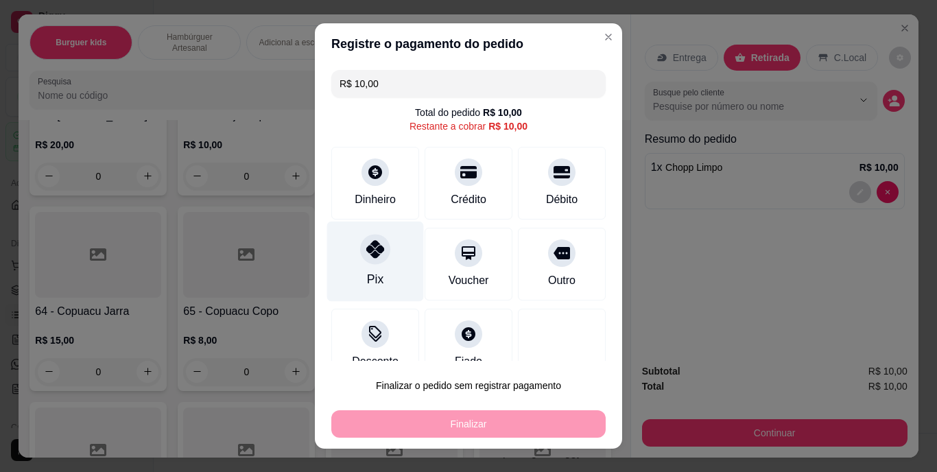
click at [366, 253] on icon at bounding box center [375, 250] width 18 height 18
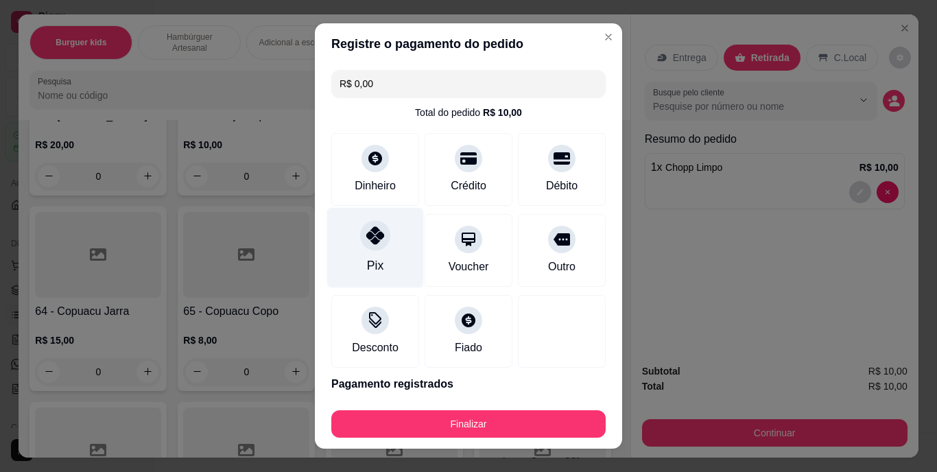
type input "R$ 0,00"
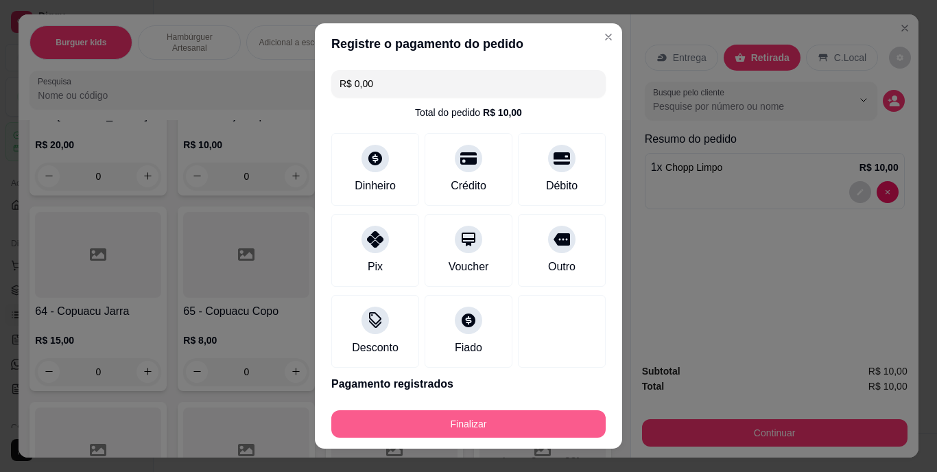
click at [489, 420] on button "Finalizar" at bounding box center [468, 423] width 274 height 27
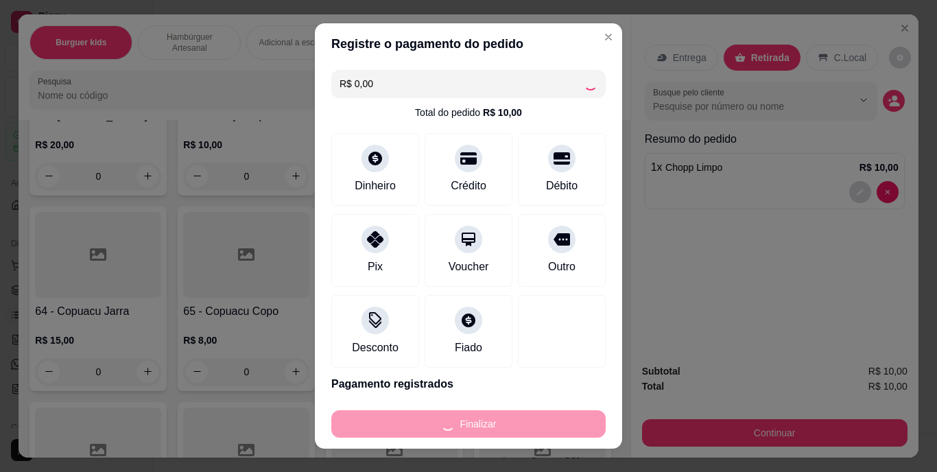
type input "0"
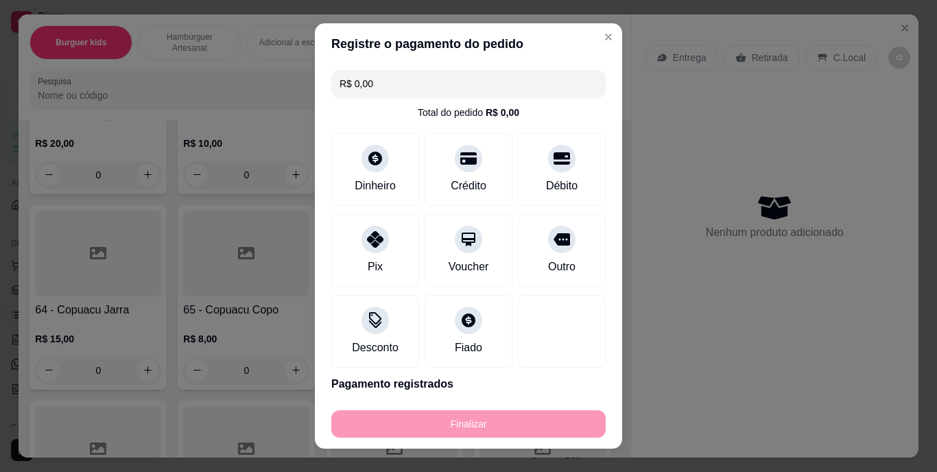
type input "-R$ 10,00"
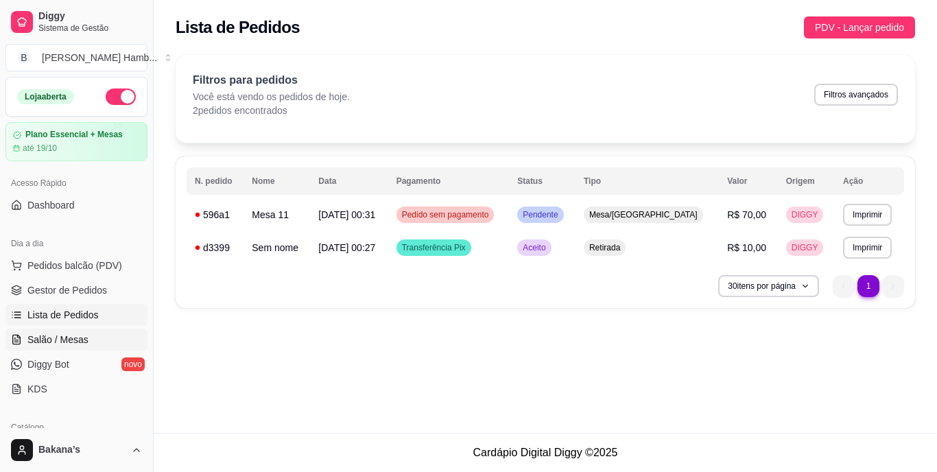
click at [75, 333] on span "Salão / Mesas" at bounding box center [57, 340] width 61 height 14
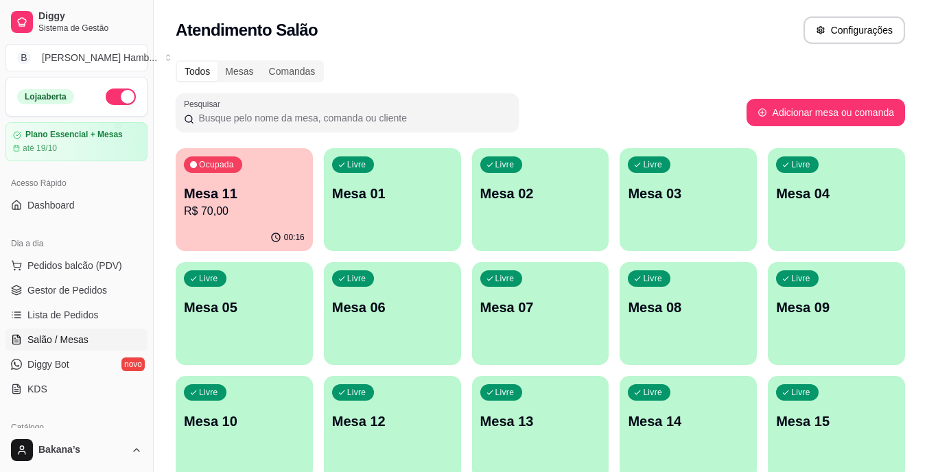
click at [254, 182] on div "Ocupada Mesa 11 R$ 70,00" at bounding box center [244, 186] width 137 height 76
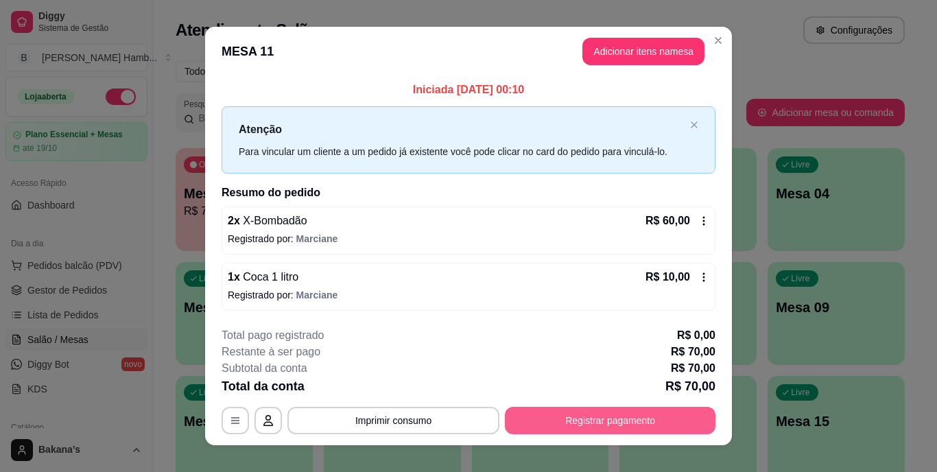
click at [570, 418] on button "Registrar pagamento" at bounding box center [610, 420] width 211 height 27
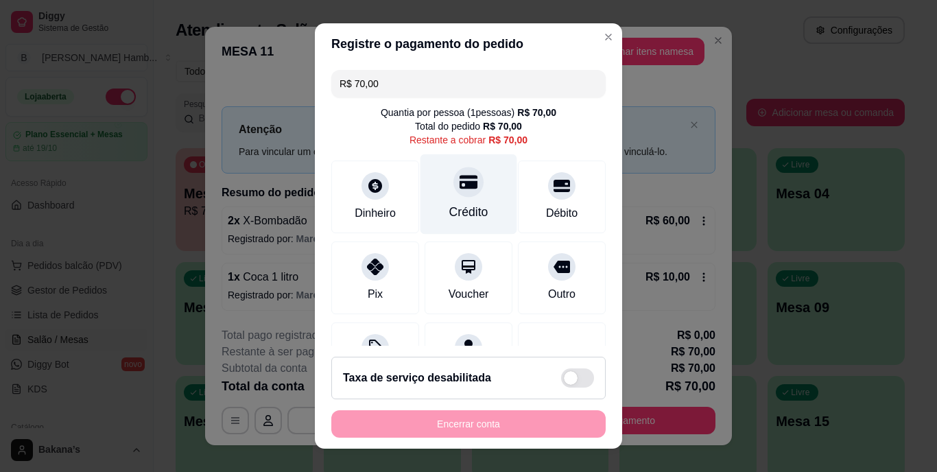
click at [449, 204] on div "Crédito" at bounding box center [468, 213] width 39 height 18
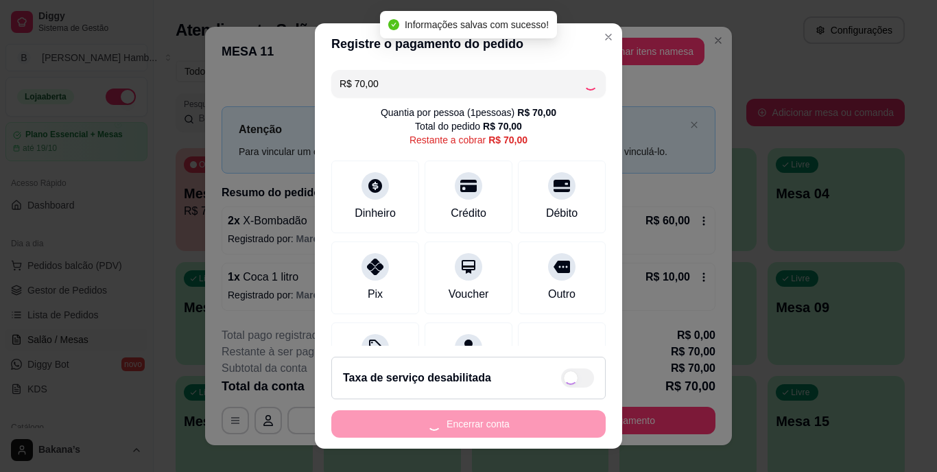
type input "R$ 0,00"
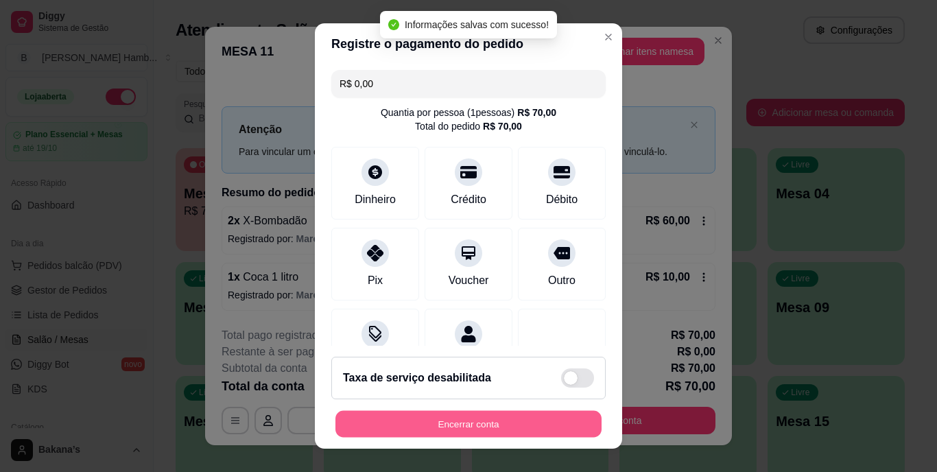
click at [455, 418] on button "Encerrar conta" at bounding box center [468, 423] width 266 height 27
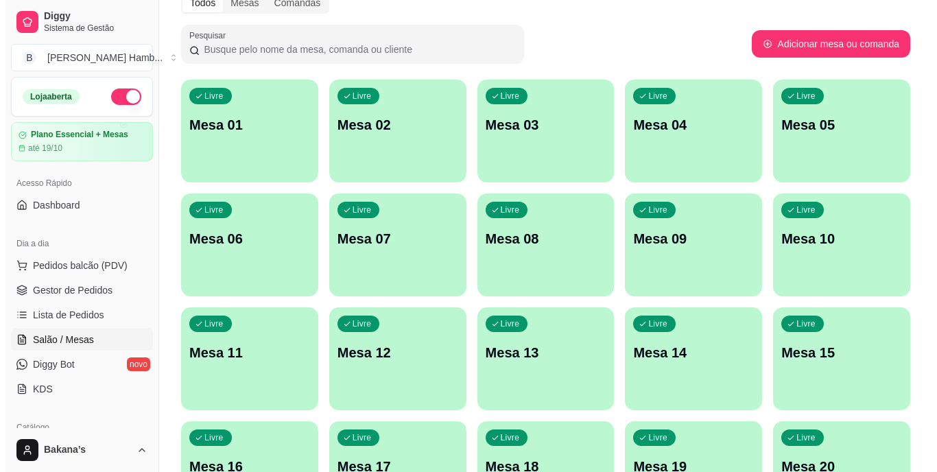
scroll to position [137, 0]
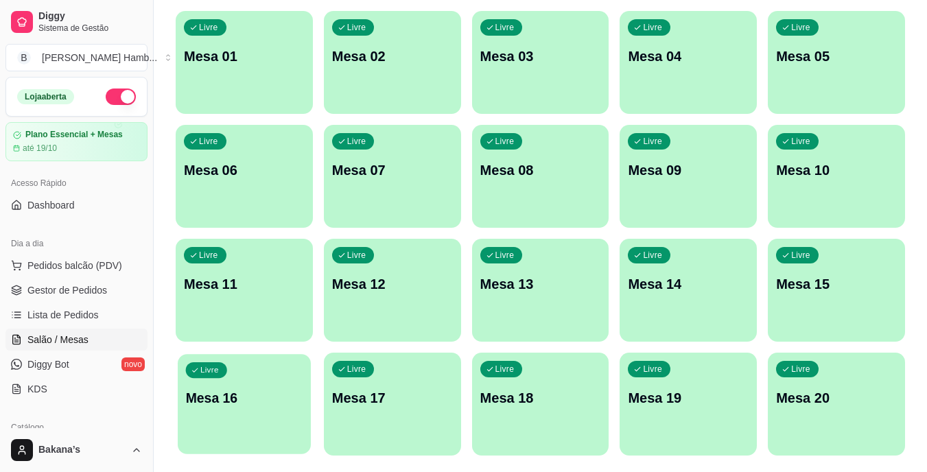
click at [257, 392] on p "Mesa 16" at bounding box center [244, 398] width 117 height 19
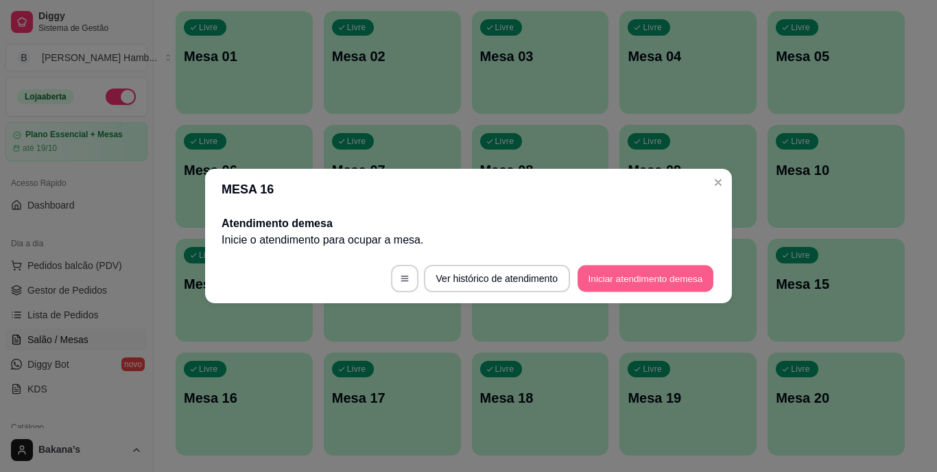
click at [594, 290] on button "Iniciar atendimento de mesa" at bounding box center [646, 278] width 136 height 27
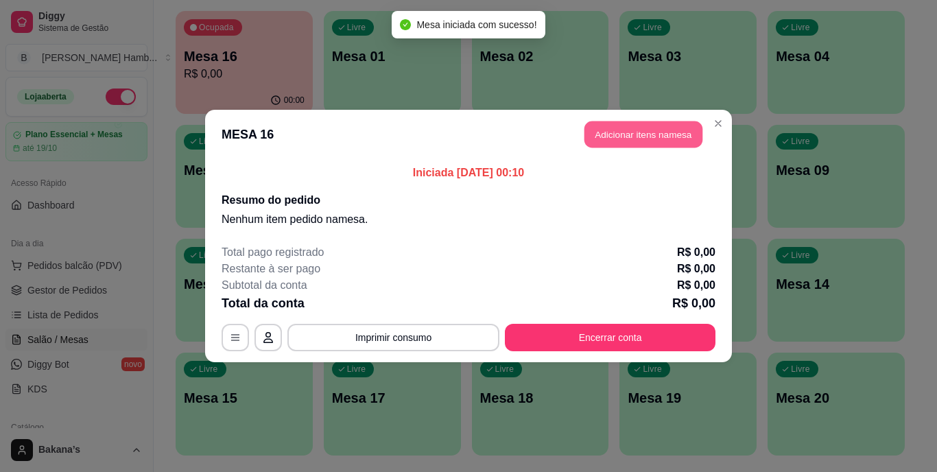
click at [652, 123] on button "Adicionar itens na mesa" at bounding box center [643, 134] width 118 height 27
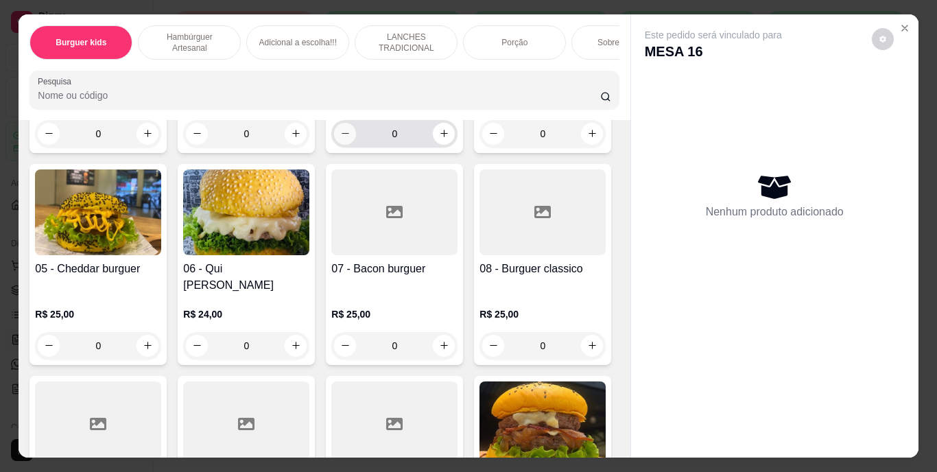
scroll to position [412, 0]
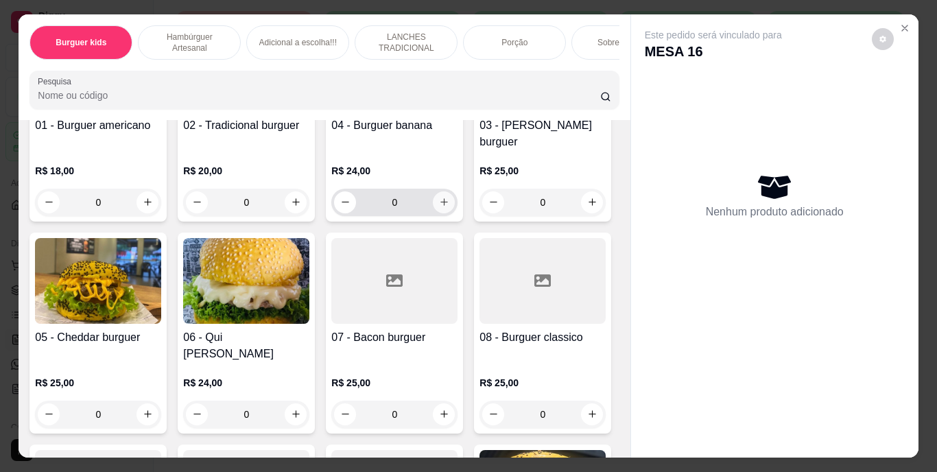
click at [441, 197] on icon "increase-product-quantity" at bounding box center [444, 202] width 10 height 10
type input "1"
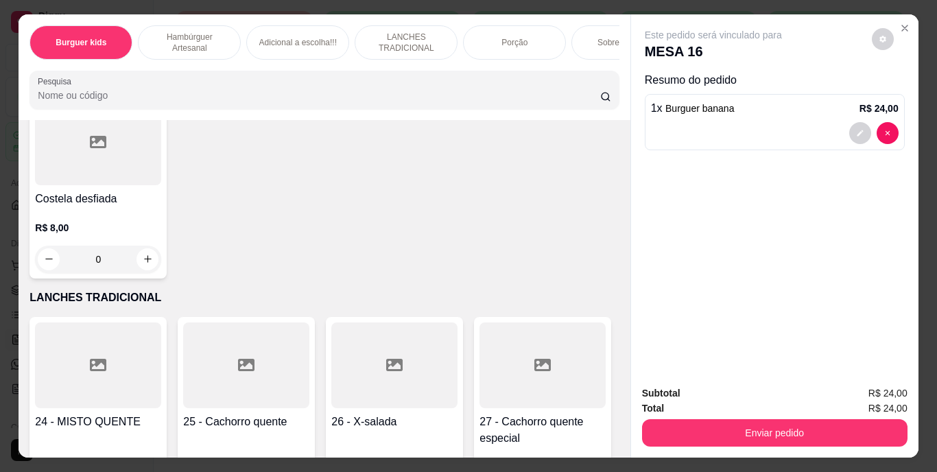
scroll to position [1989, 0]
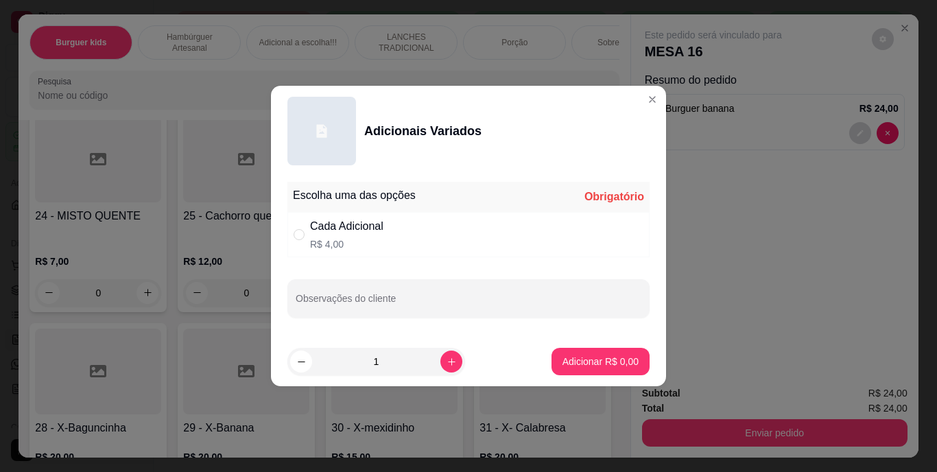
click at [349, 237] on p "R$ 4,00" at bounding box center [346, 244] width 73 height 14
radio input "true"
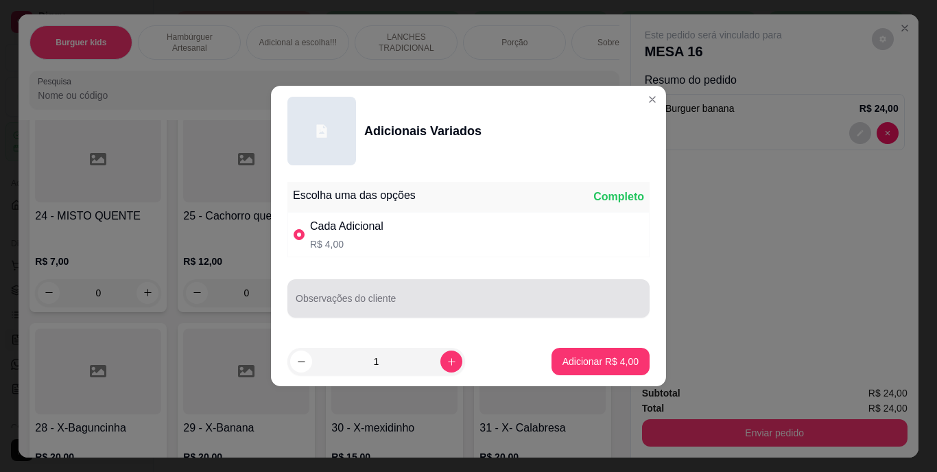
click at [381, 297] on input "Observações do cliente" at bounding box center [469, 304] width 346 height 14
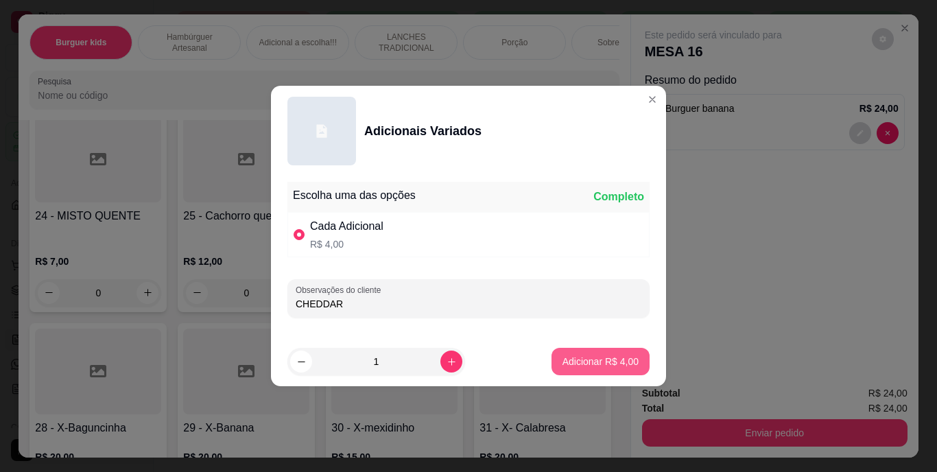
type input "CHEDDAR"
click at [600, 348] on button "Adicionar R$ 4,00" at bounding box center [601, 361] width 98 height 27
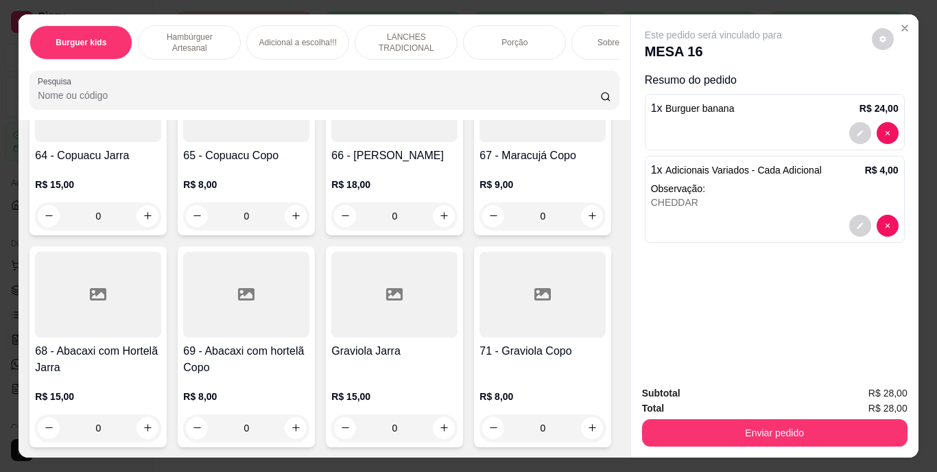
scroll to position [5831, 0]
click at [587, 221] on icon "increase-product-quantity" at bounding box center [592, 216] width 10 height 10
type input "1"
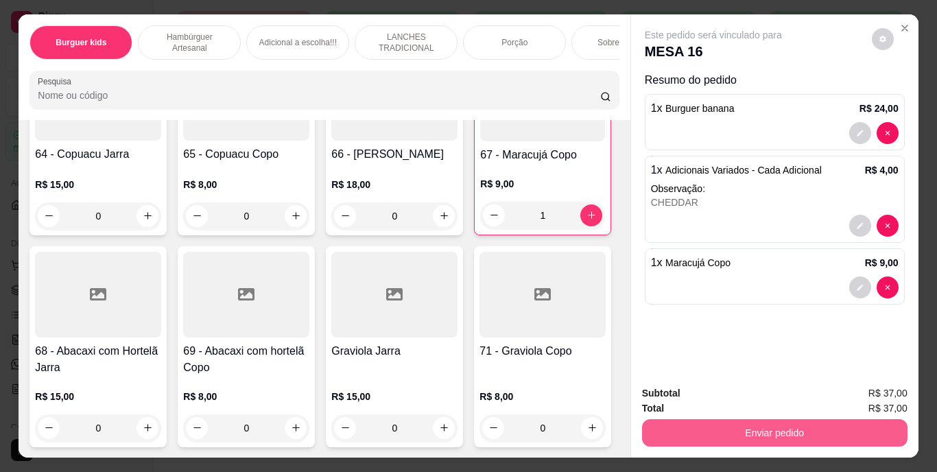
click at [732, 427] on button "Enviar pedido" at bounding box center [774, 432] width 265 height 27
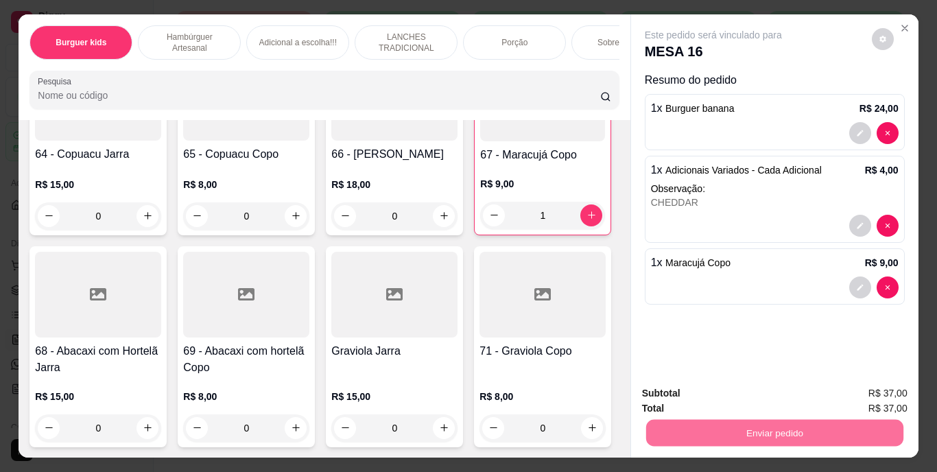
click at [866, 390] on button "Enviar pedido" at bounding box center [871, 393] width 75 height 25
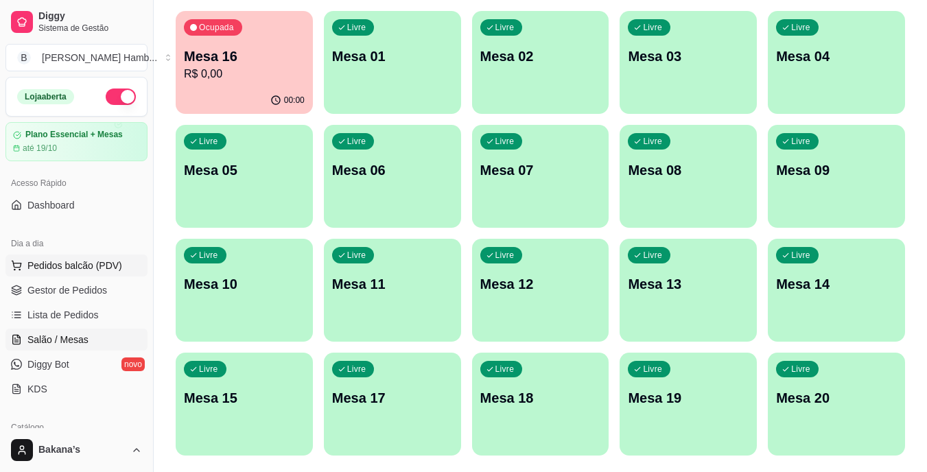
click at [97, 267] on span "Pedidos balcão (PDV)" at bounding box center [74, 266] width 95 height 14
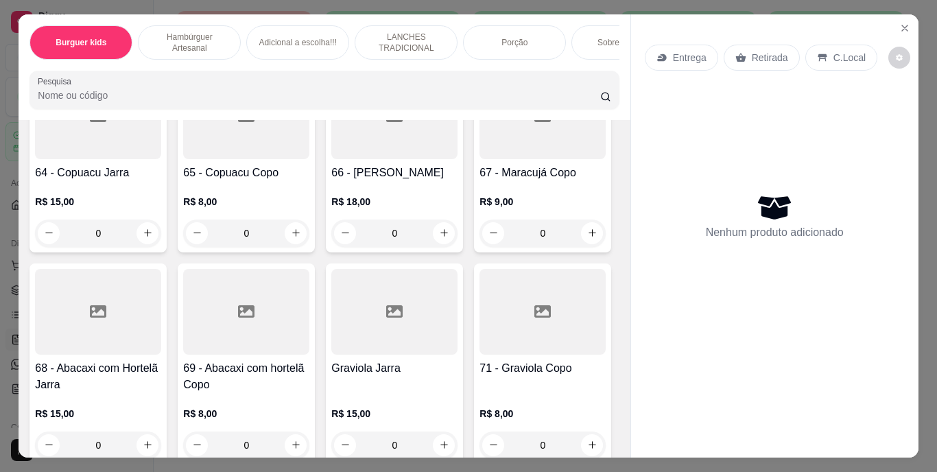
scroll to position [4802, 0]
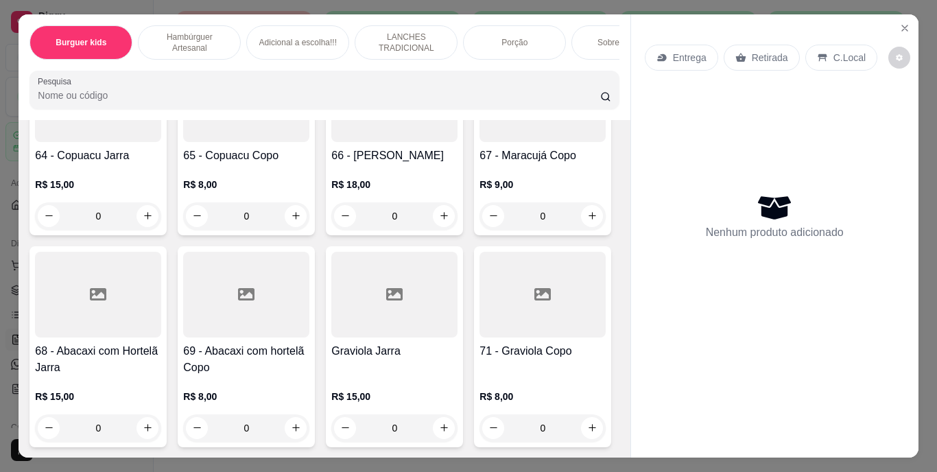
type input "2"
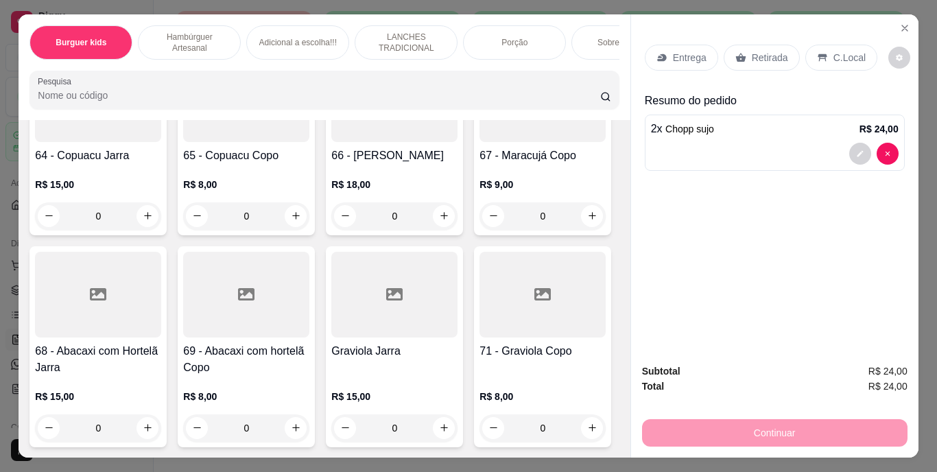
drag, startPoint x: 856, startPoint y: 49, endPoint x: 852, endPoint y: 56, distance: 8.0
click at [855, 49] on div "C.Local" at bounding box center [841, 58] width 72 height 26
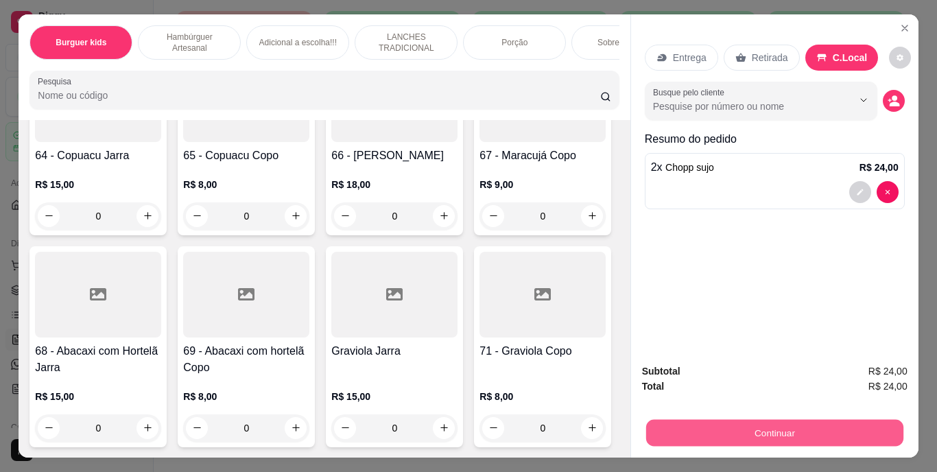
click at [813, 420] on button "Continuar" at bounding box center [773, 433] width 257 height 27
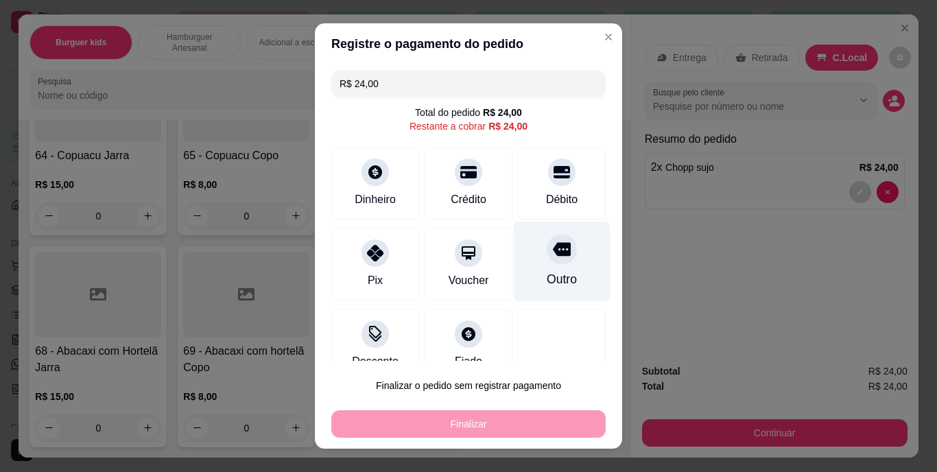
click at [547, 276] on div "Outro" at bounding box center [562, 280] width 30 height 18
type input "R$ 0,00"
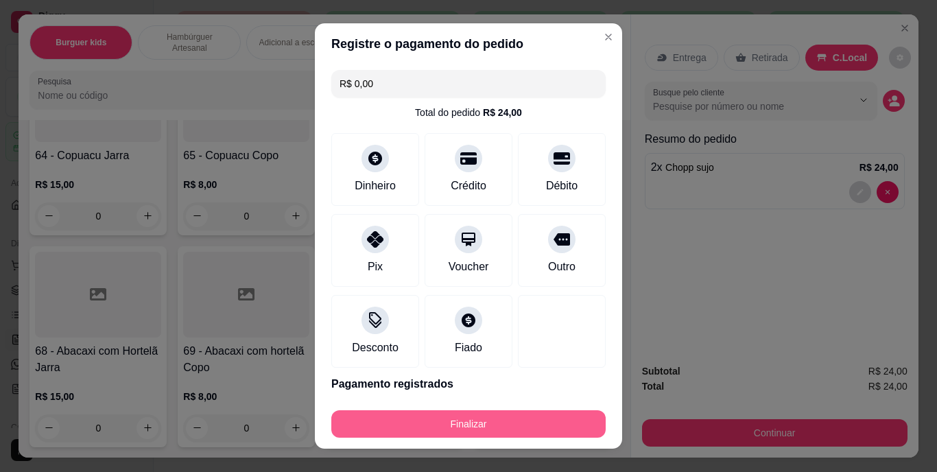
click at [542, 413] on button "Finalizar" at bounding box center [468, 423] width 274 height 27
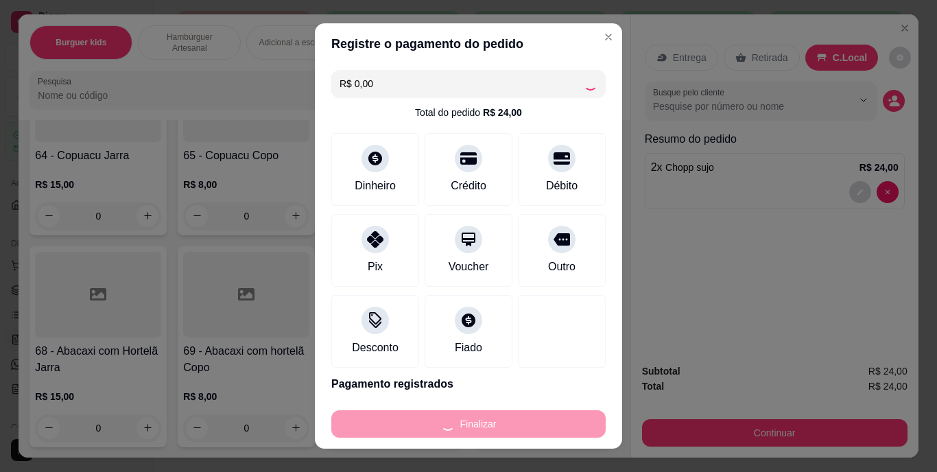
type input "0"
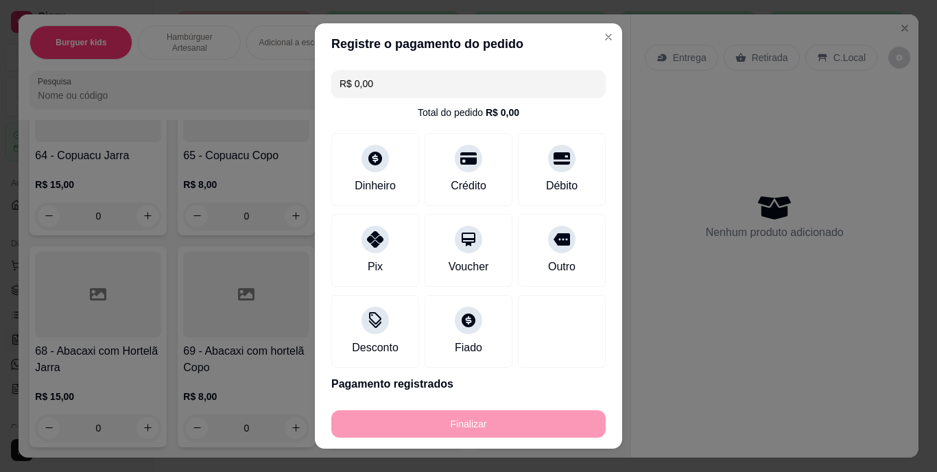
type input "-R$ 24,00"
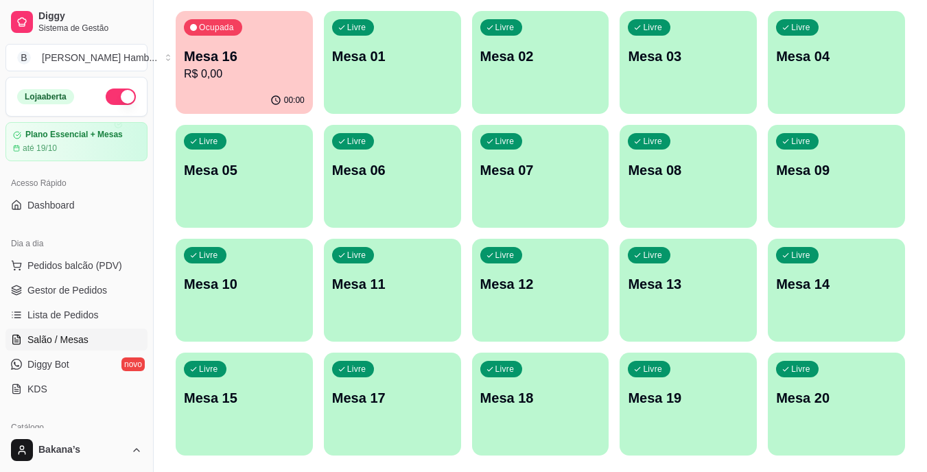
click at [274, 67] on p "R$ 0,00" at bounding box center [244, 74] width 121 height 16
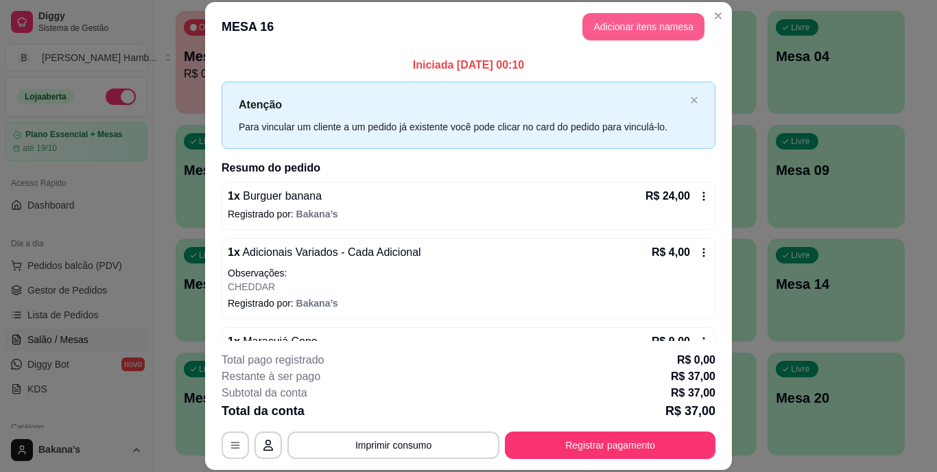
click at [613, 25] on button "Adicionar itens na mesa" at bounding box center [643, 26] width 122 height 27
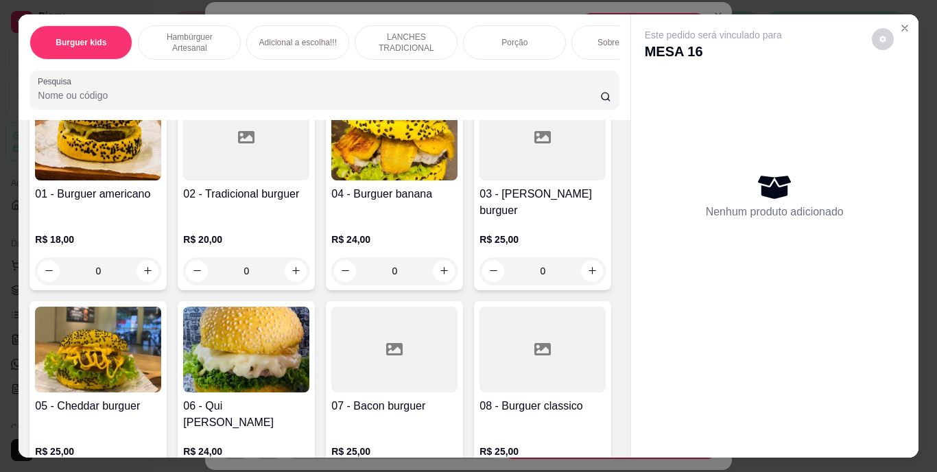
scroll to position [0, 27]
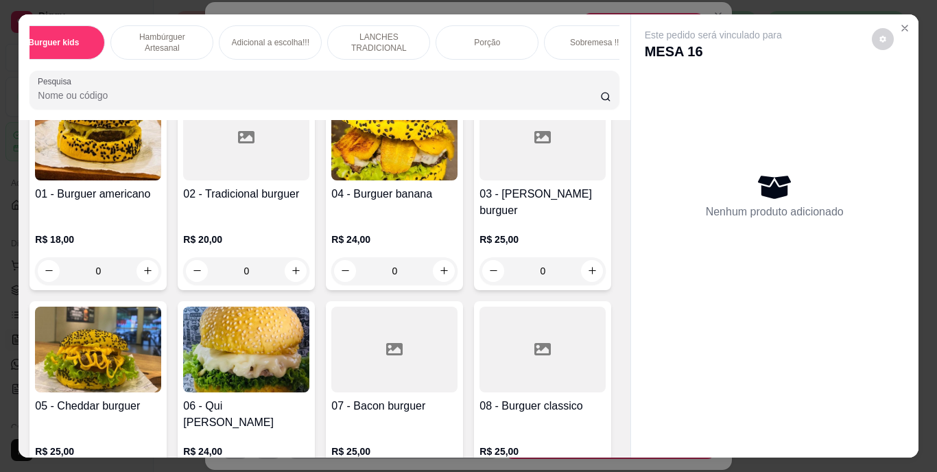
click at [591, 43] on div "Sobremesa !!!" at bounding box center [595, 42] width 103 height 34
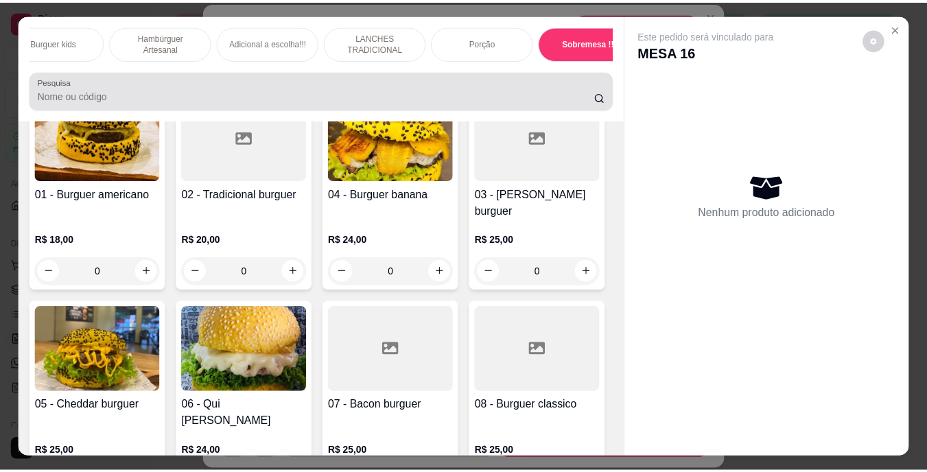
scroll to position [35, 0]
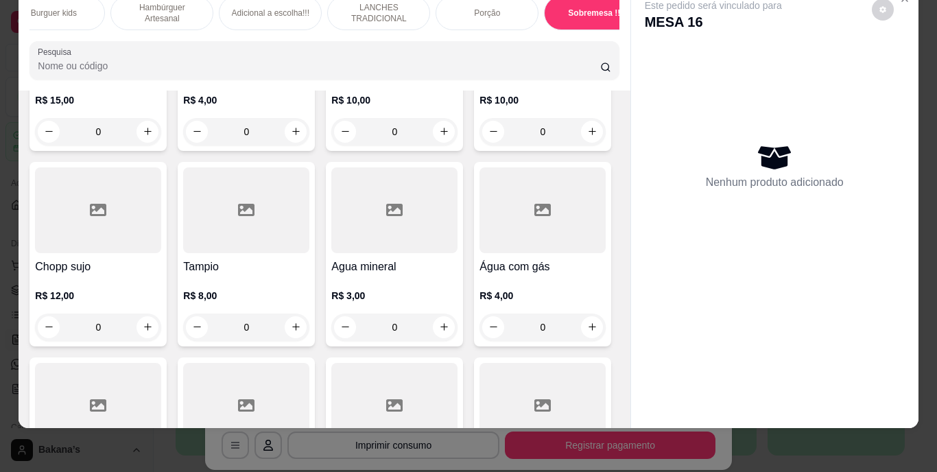
type input "1"
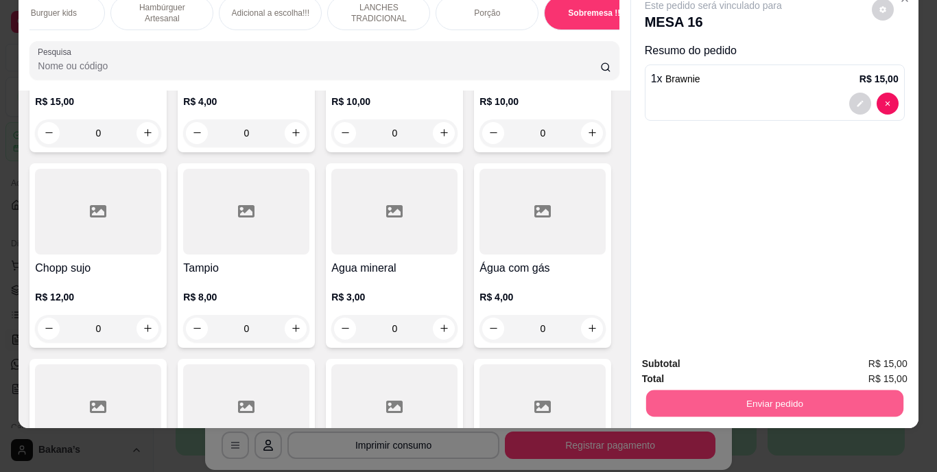
click at [692, 390] on button "Enviar pedido" at bounding box center [773, 403] width 257 height 27
click at [862, 358] on button "Enviar pedido" at bounding box center [871, 358] width 75 height 25
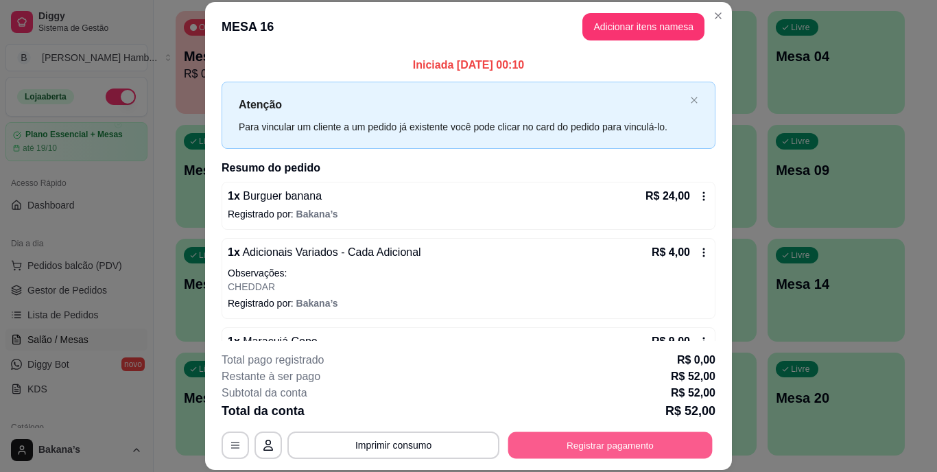
click at [568, 449] on button "Registrar pagamento" at bounding box center [610, 444] width 204 height 27
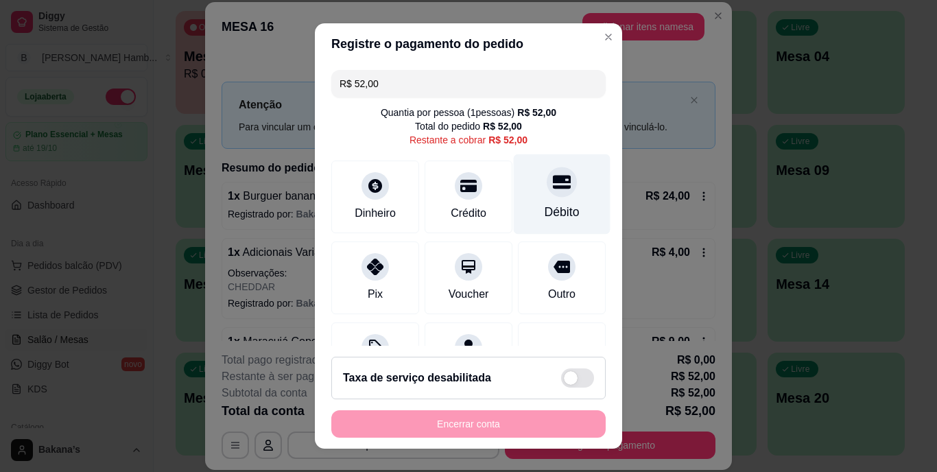
click at [547, 191] on div at bounding box center [562, 182] width 30 height 30
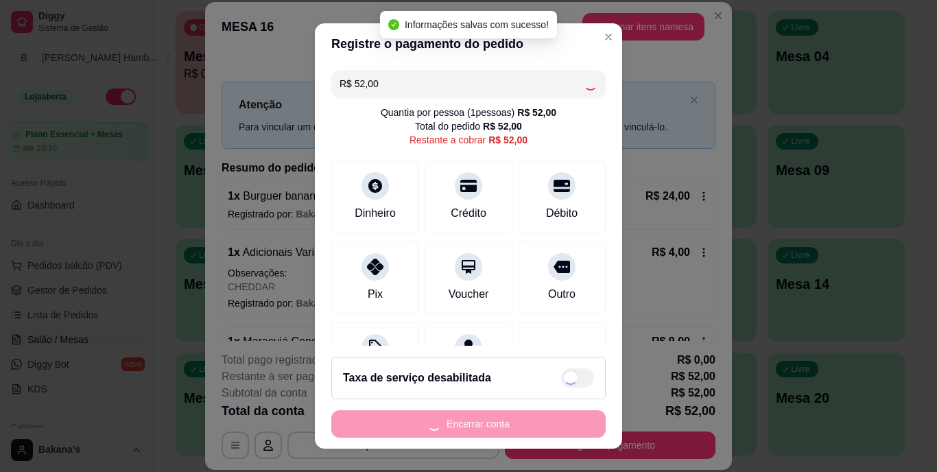
type input "R$ 0,00"
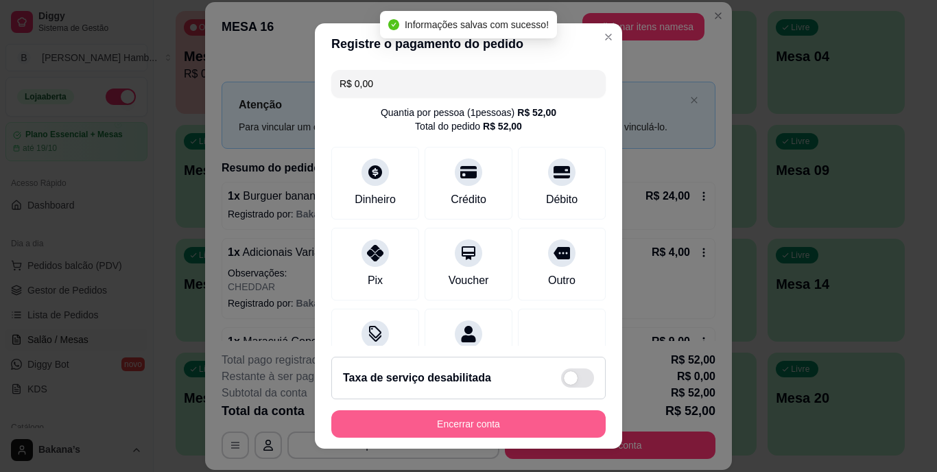
click at [446, 420] on button "Encerrar conta" at bounding box center [468, 423] width 274 height 27
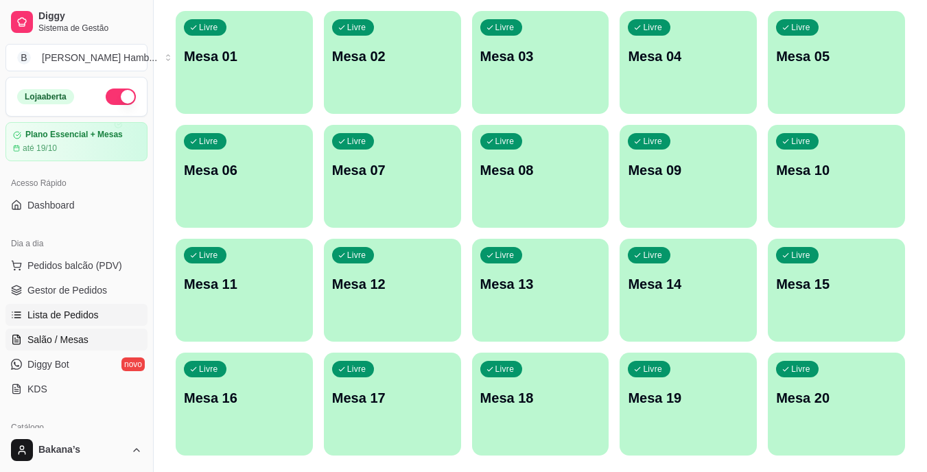
click at [67, 309] on span "Lista de Pedidos" at bounding box center [62, 315] width 71 height 14
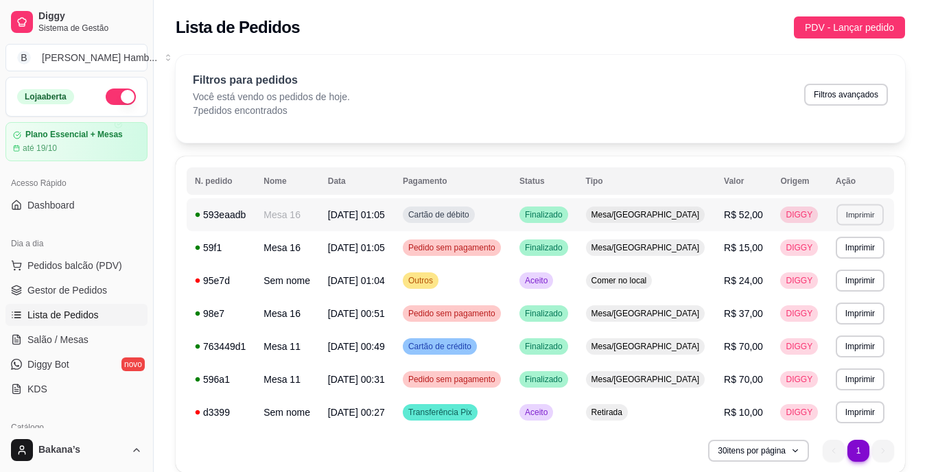
click at [842, 212] on button "Imprimir" at bounding box center [859, 214] width 47 height 21
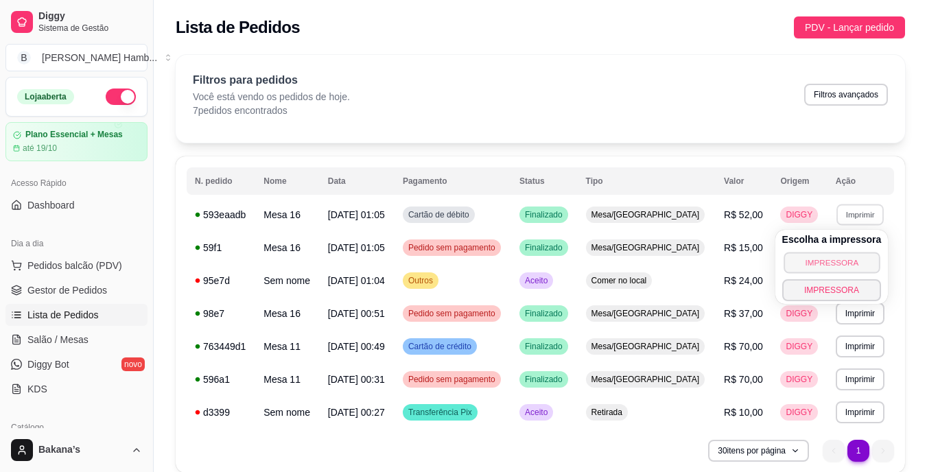
click at [796, 258] on button "IMPRESSORA" at bounding box center [831, 262] width 96 height 21
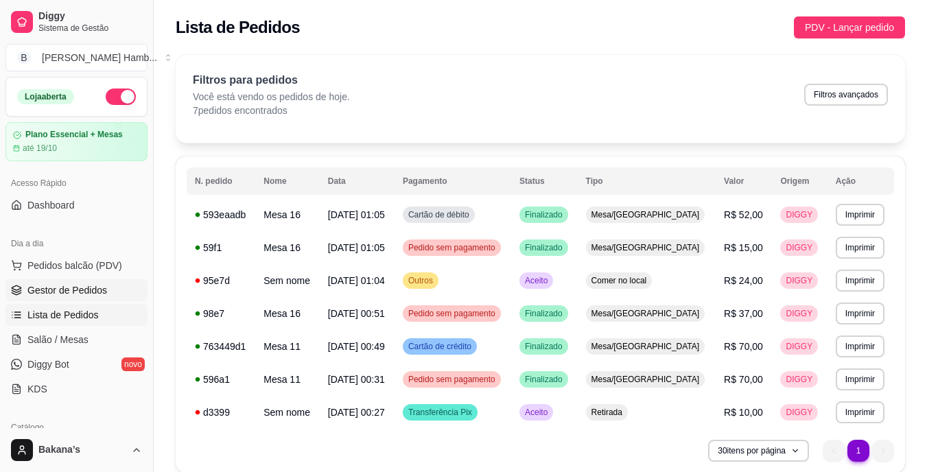
click at [101, 294] on span "Gestor de Pedidos" at bounding box center [67, 290] width 80 height 14
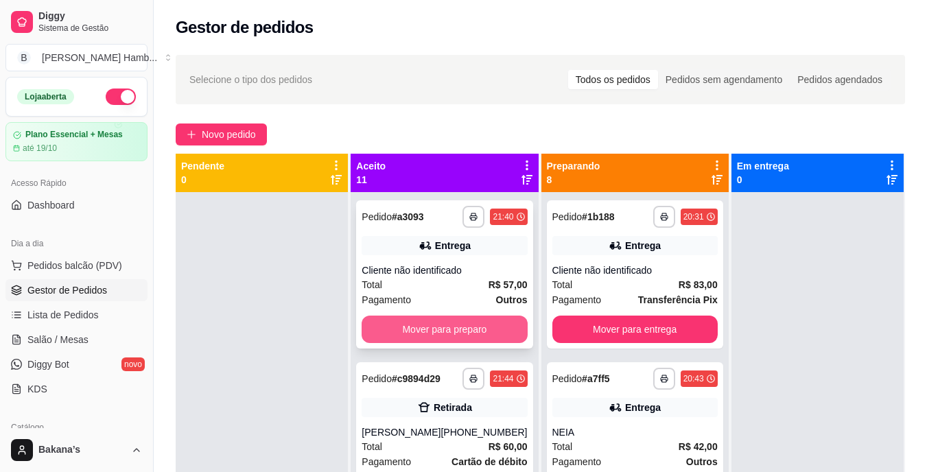
click at [463, 319] on button "Mover para preparo" at bounding box center [444, 329] width 165 height 27
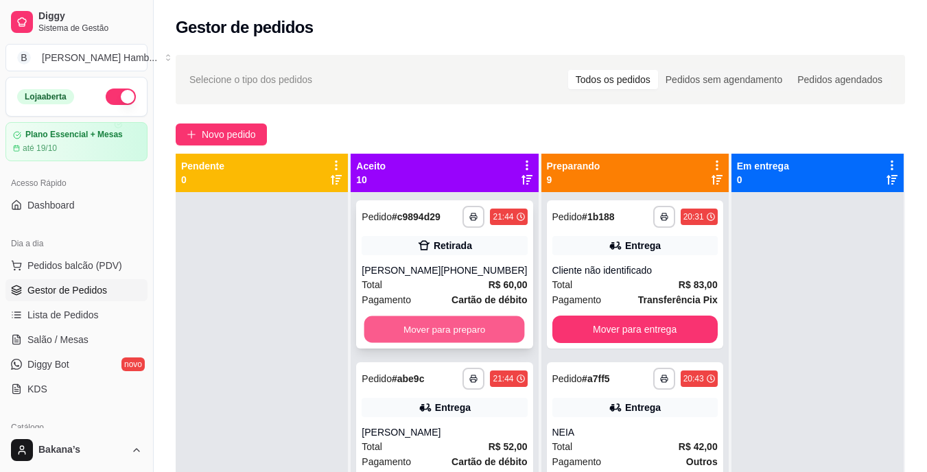
click at [463, 343] on button "Mover para preparo" at bounding box center [444, 329] width 161 height 27
click at [446, 320] on button "Mover para preparo" at bounding box center [444, 329] width 161 height 27
click at [444, 319] on button "Mover para preparo" at bounding box center [444, 329] width 161 height 27
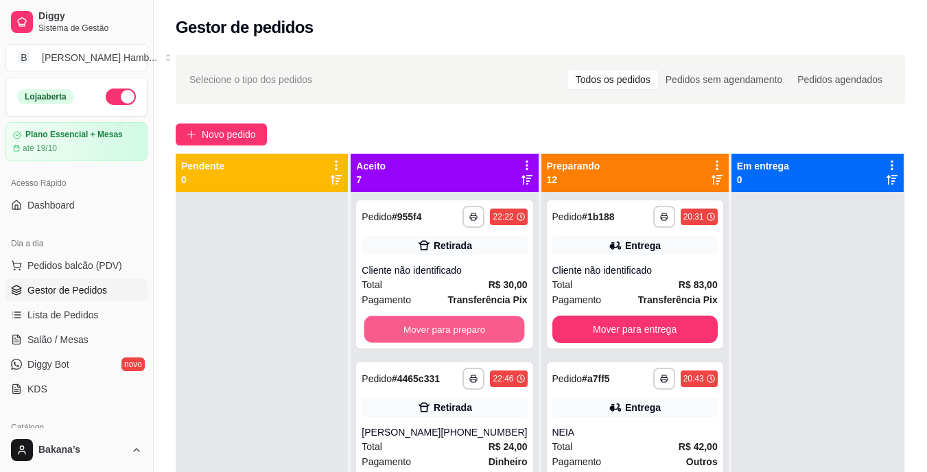
click at [444, 319] on button "Mover para preparo" at bounding box center [444, 329] width 161 height 27
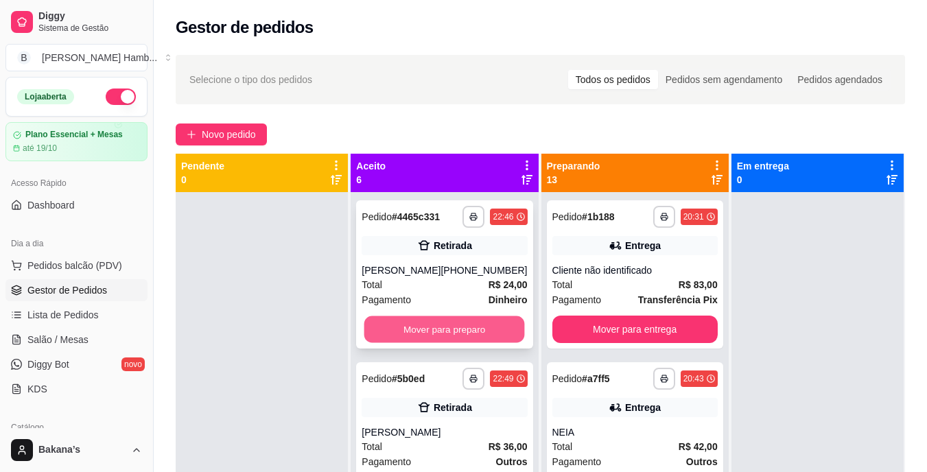
click at [446, 339] on button "Mover para preparo" at bounding box center [444, 329] width 161 height 27
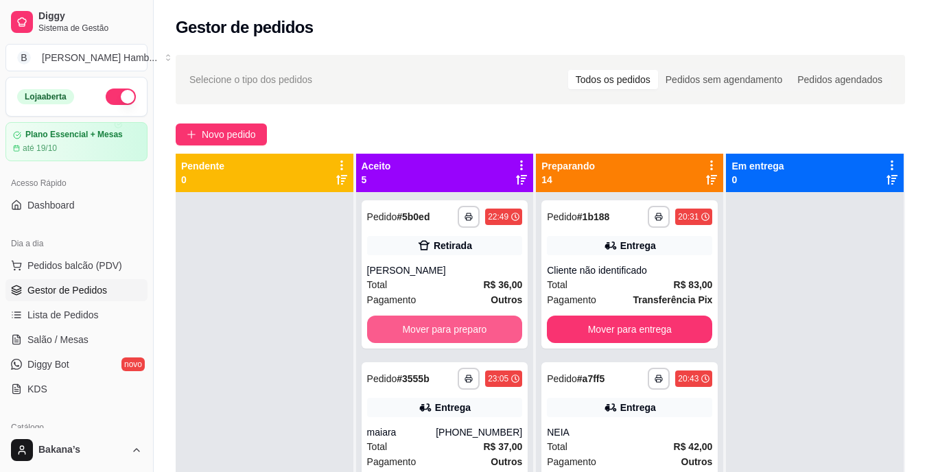
click at [416, 327] on button "Mover para preparo" at bounding box center [445, 329] width 156 height 27
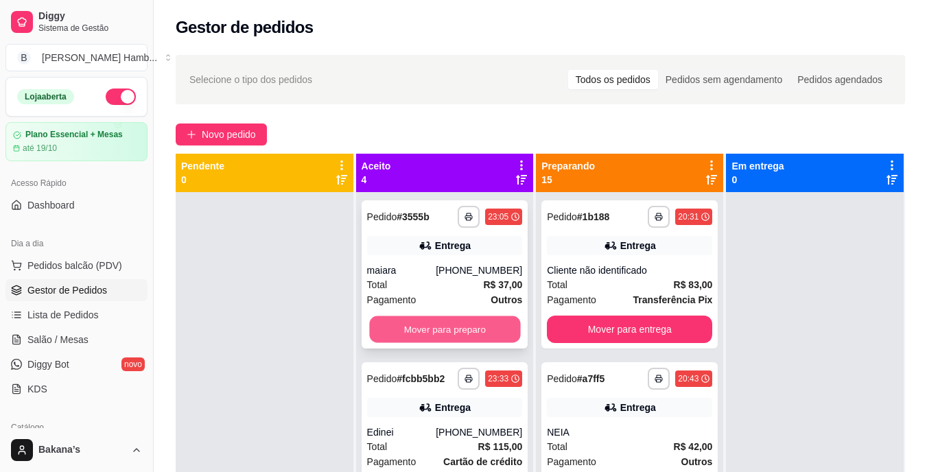
click at [429, 328] on button "Mover para preparo" at bounding box center [444, 329] width 151 height 27
click at [447, 335] on button "Mover para preparo" at bounding box center [444, 329] width 151 height 27
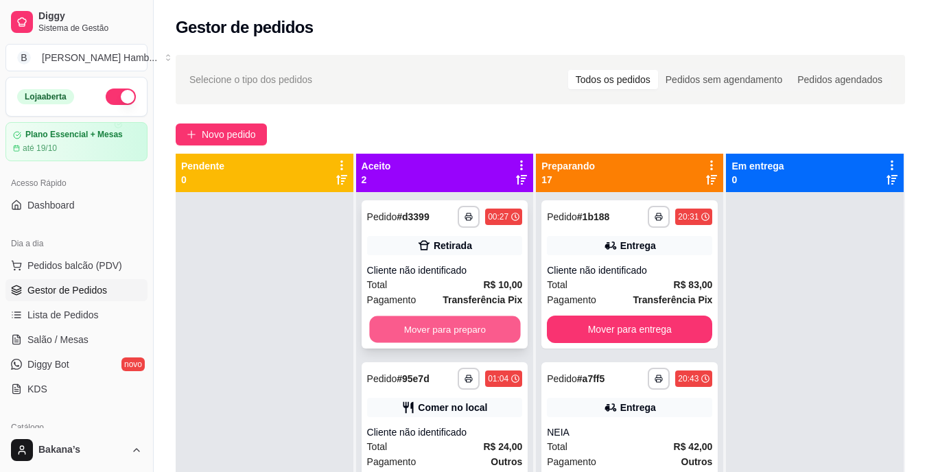
click at [473, 326] on button "Mover para preparo" at bounding box center [444, 329] width 151 height 27
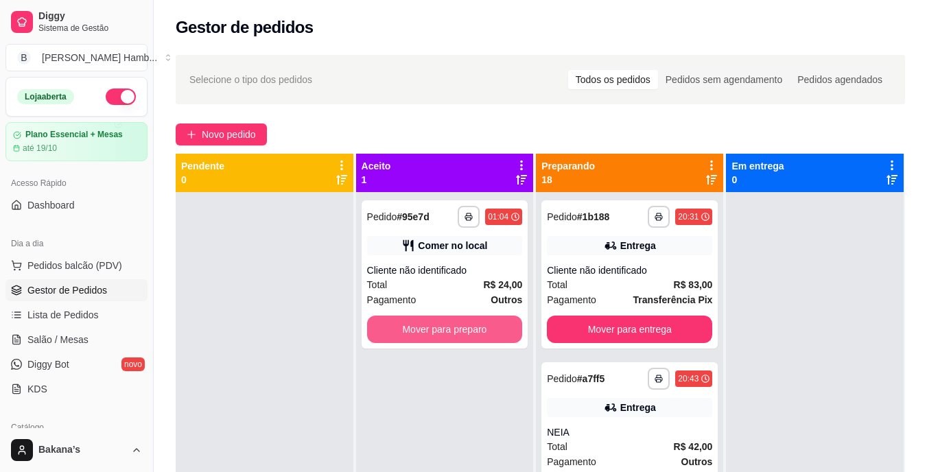
click at [473, 326] on button "Mover para preparo" at bounding box center [445, 329] width 156 height 27
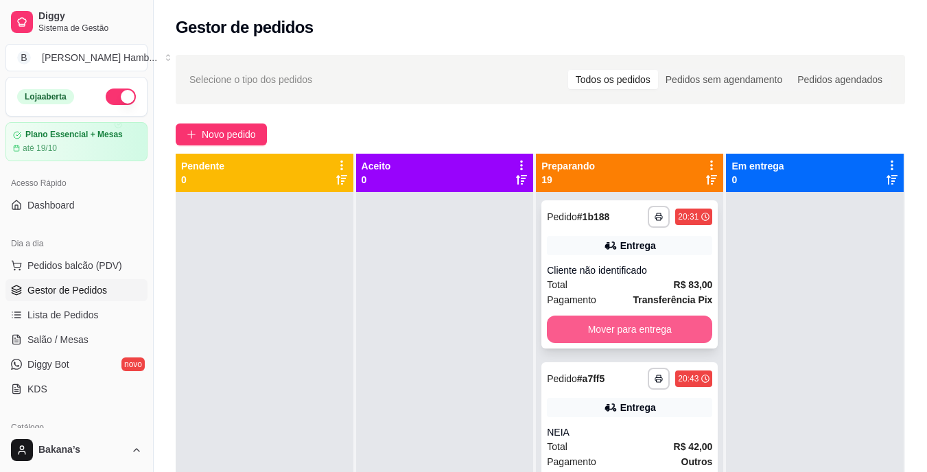
click at [582, 324] on button "Mover para entrega" at bounding box center [629, 329] width 165 height 27
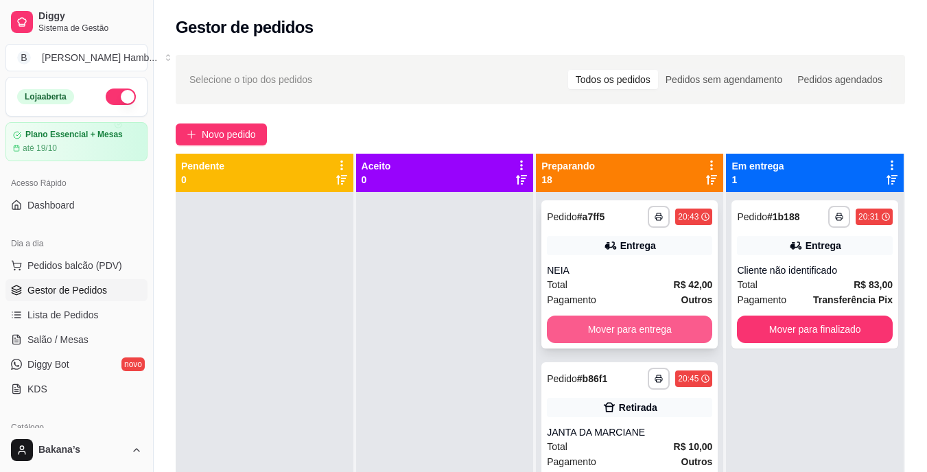
click at [581, 324] on button "Mover para entrega" at bounding box center [629, 329] width 165 height 27
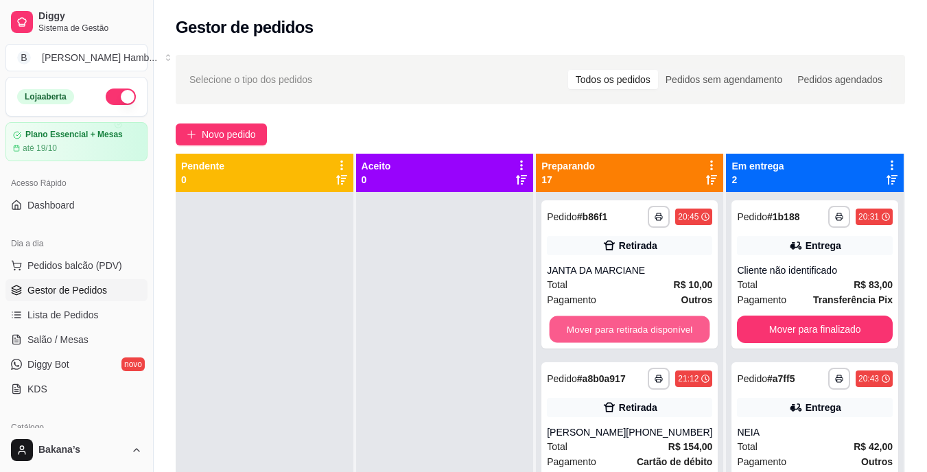
click at [581, 324] on button "Mover para retirada disponível" at bounding box center [629, 329] width 161 height 27
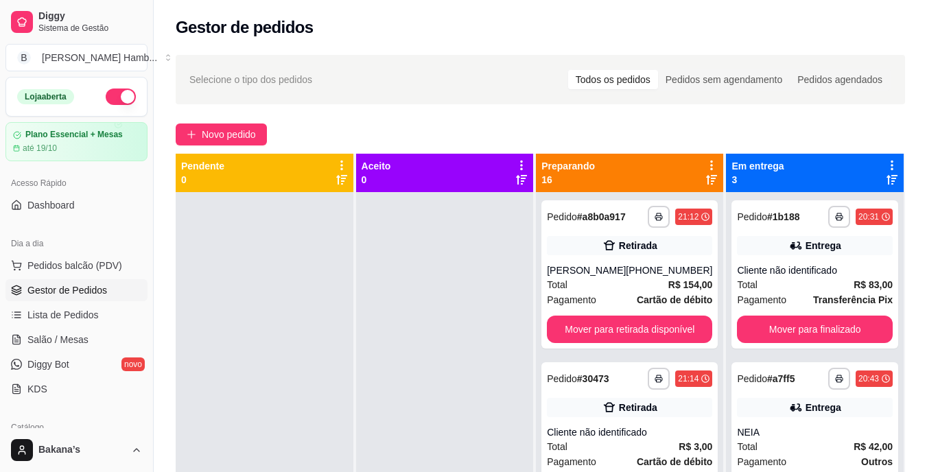
click at [581, 324] on div "**********" at bounding box center [629, 274] width 176 height 148
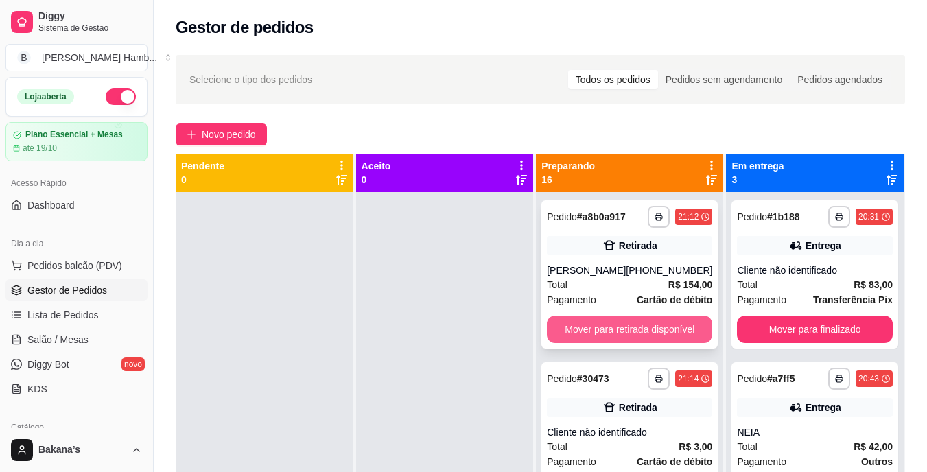
click at [676, 340] on button "Mover para retirada disponível" at bounding box center [629, 329] width 165 height 27
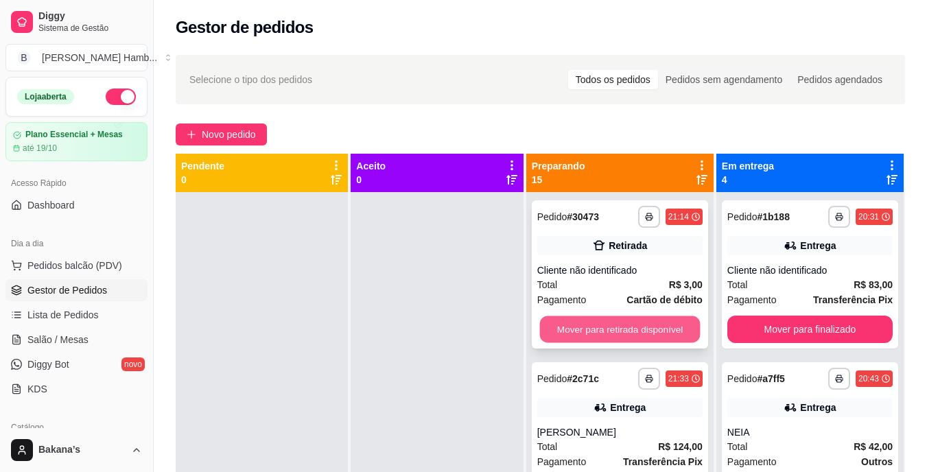
click at [672, 333] on button "Mover para retirada disponível" at bounding box center [619, 329] width 161 height 27
click at [670, 331] on button "Mover para entrega" at bounding box center [619, 329] width 161 height 27
click at [670, 329] on button "Mover para retirada disponível" at bounding box center [619, 329] width 165 height 27
click at [668, 342] on button "Mover para retirada disponível" at bounding box center [619, 329] width 161 height 27
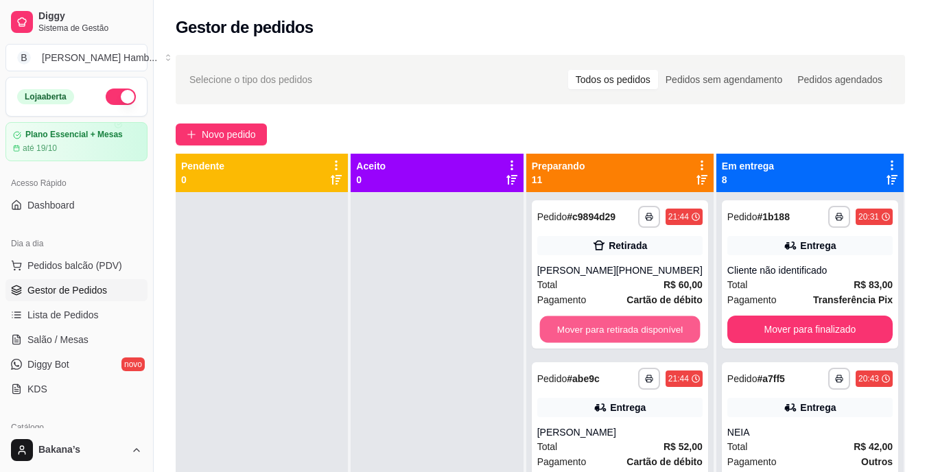
click at [668, 342] on button "Mover para retirada disponível" at bounding box center [619, 329] width 161 height 27
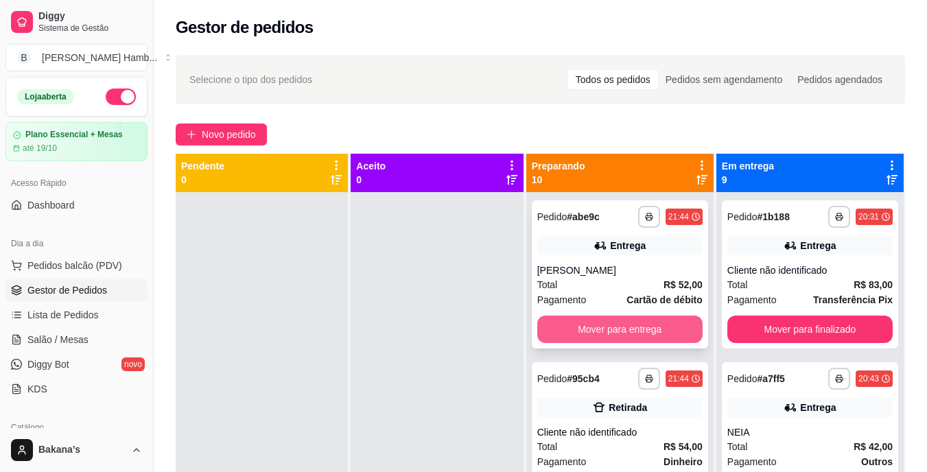
click at [665, 334] on button "Mover para entrega" at bounding box center [619, 329] width 165 height 27
click at [665, 334] on button "Mover para retirada disponível" at bounding box center [619, 329] width 161 height 27
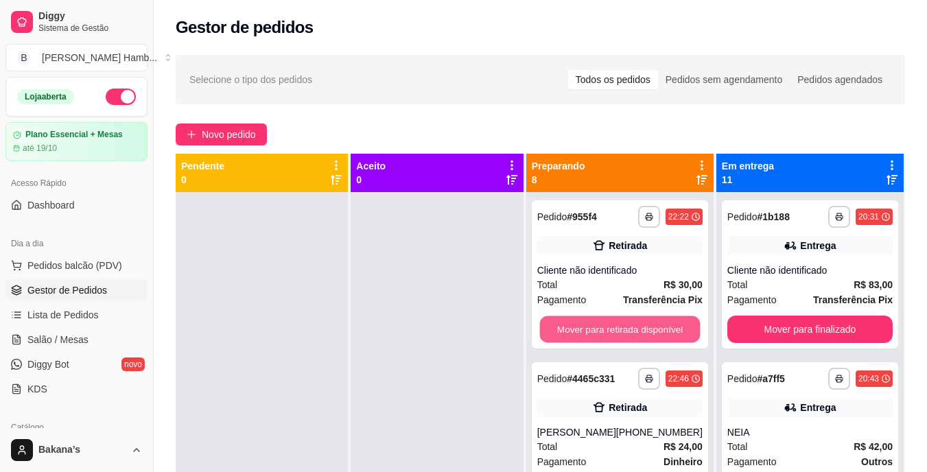
click at [665, 334] on button "Mover para retirada disponível" at bounding box center [619, 329] width 161 height 27
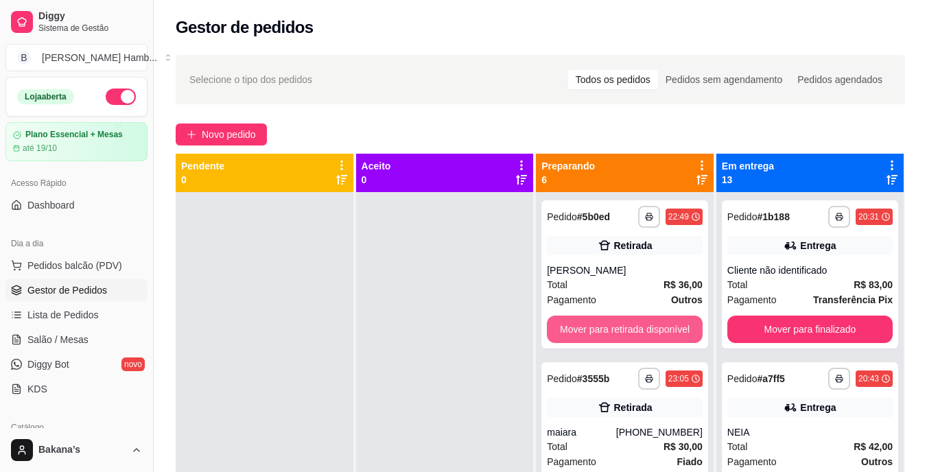
click at [669, 335] on button "Mover para retirada disponível" at bounding box center [625, 329] width 156 height 27
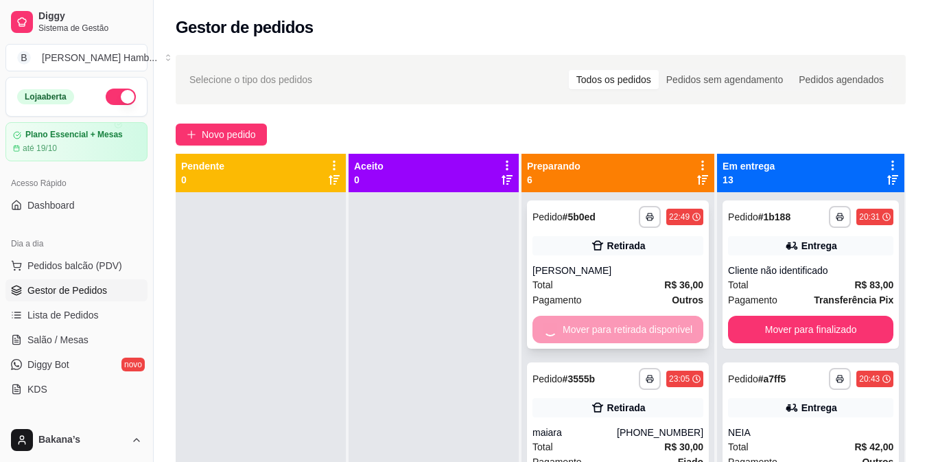
click at [667, 327] on div "Mover para retirada disponível" at bounding box center [617, 329] width 171 height 27
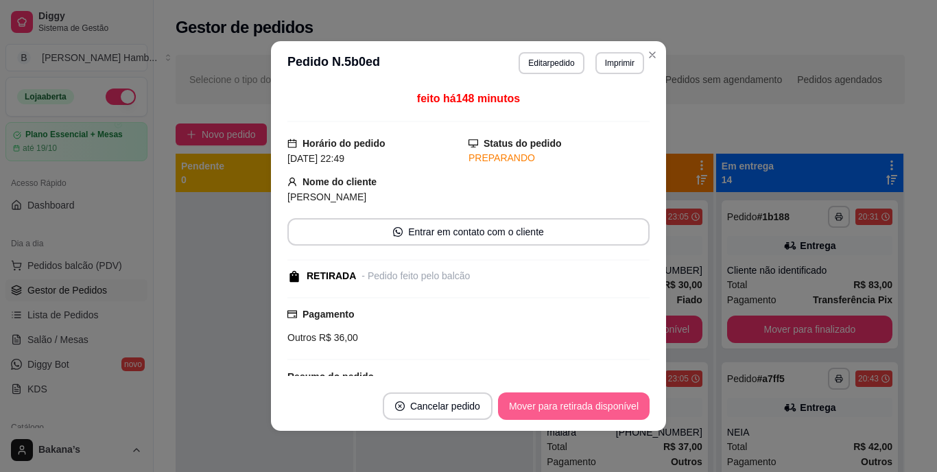
click at [623, 405] on button "Mover para retirada disponível" at bounding box center [574, 405] width 152 height 27
click at [619, 409] on button "Mover para finalizado" at bounding box center [593, 405] width 114 height 27
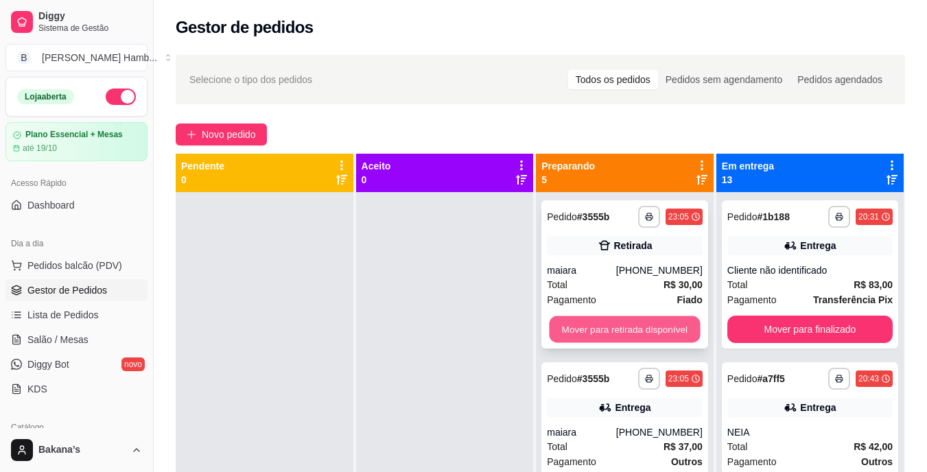
click at [632, 335] on button "Mover para retirada disponível" at bounding box center [624, 329] width 151 height 27
click at [665, 325] on button "Mover para entrega" at bounding box center [624, 329] width 151 height 27
click at [659, 333] on button "Mover para retirada disponível" at bounding box center [624, 329] width 151 height 27
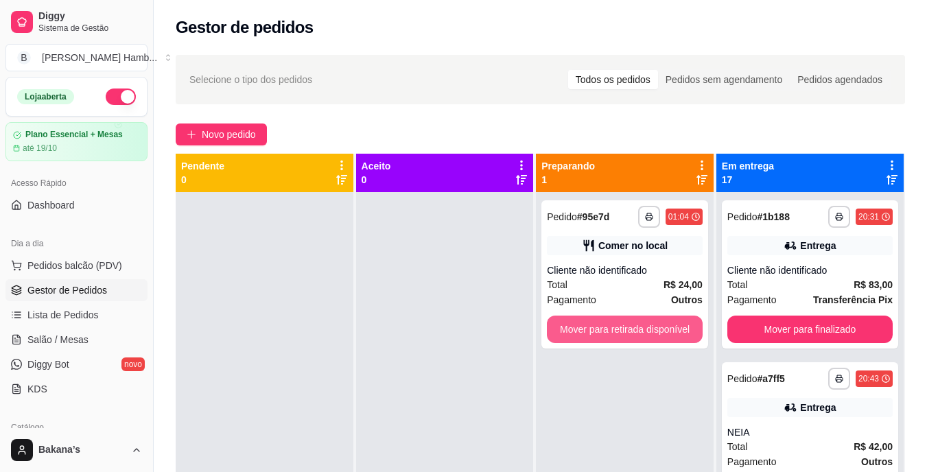
click at [659, 333] on button "Mover para retirada disponível" at bounding box center [625, 329] width 156 height 27
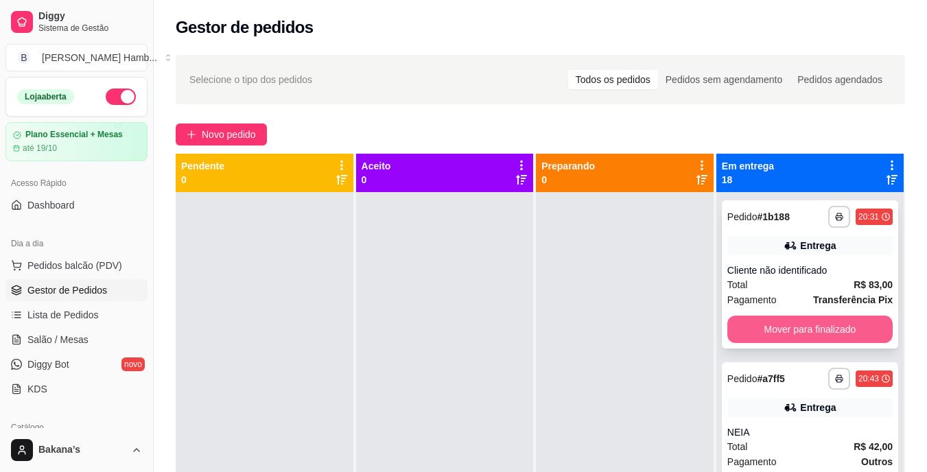
click at [766, 328] on button "Mover para finalizado" at bounding box center [809, 329] width 165 height 27
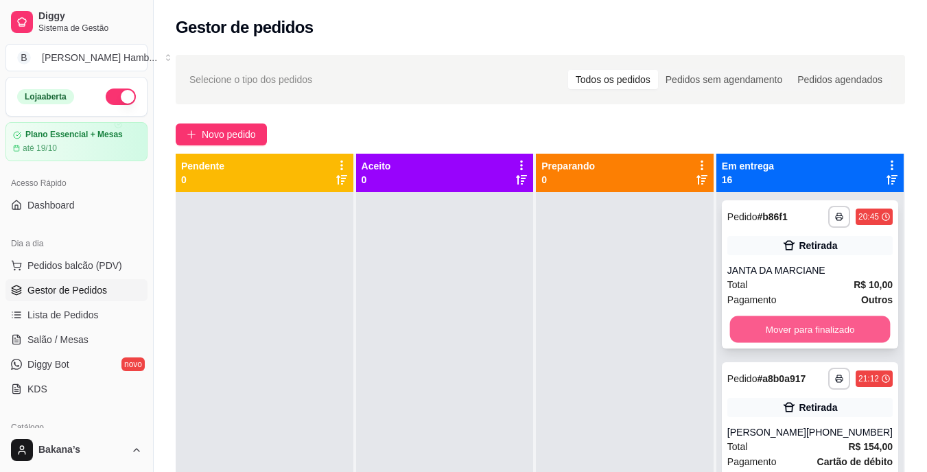
click at [768, 329] on button "Mover para finalizado" at bounding box center [809, 329] width 161 height 27
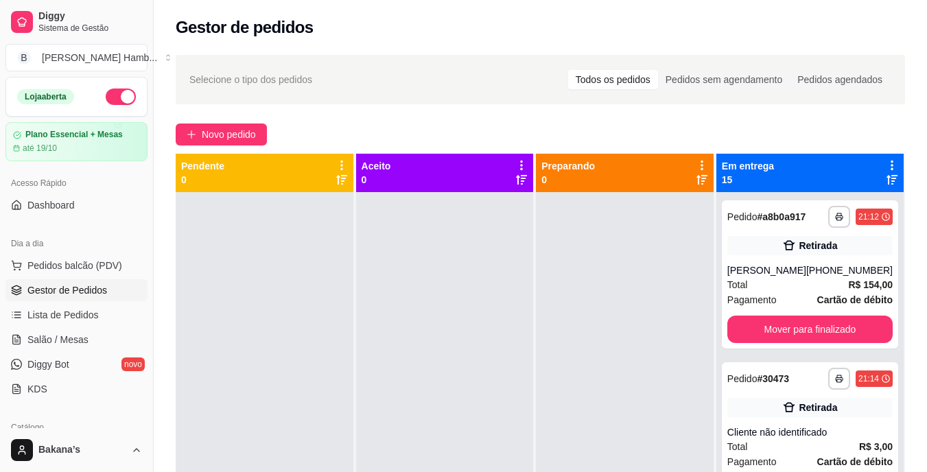
click at [768, 329] on div "**********" at bounding box center [810, 274] width 176 height 148
click at [770, 340] on button "Mover para finalizado" at bounding box center [809, 329] width 165 height 27
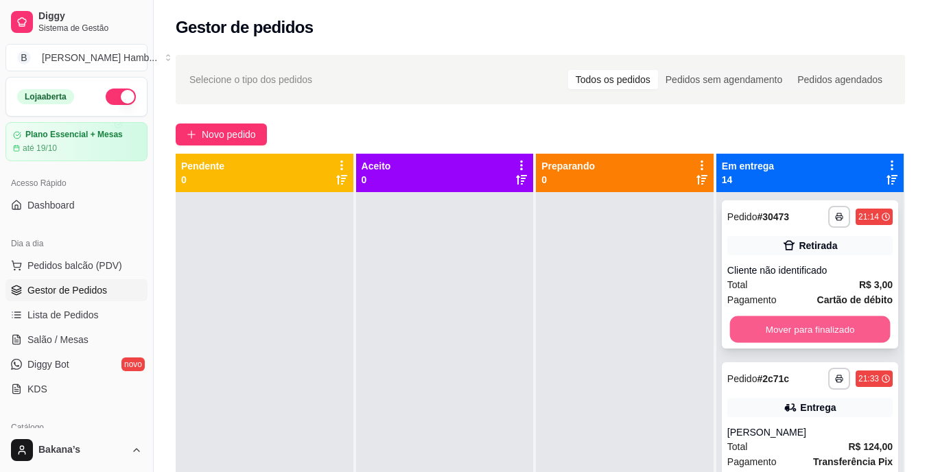
click at [770, 333] on button "Mover para finalizado" at bounding box center [809, 329] width 161 height 27
click at [771, 328] on button "Mover para finalizado" at bounding box center [809, 329] width 161 height 27
click at [774, 334] on button "Mover para finalizado" at bounding box center [809, 329] width 165 height 27
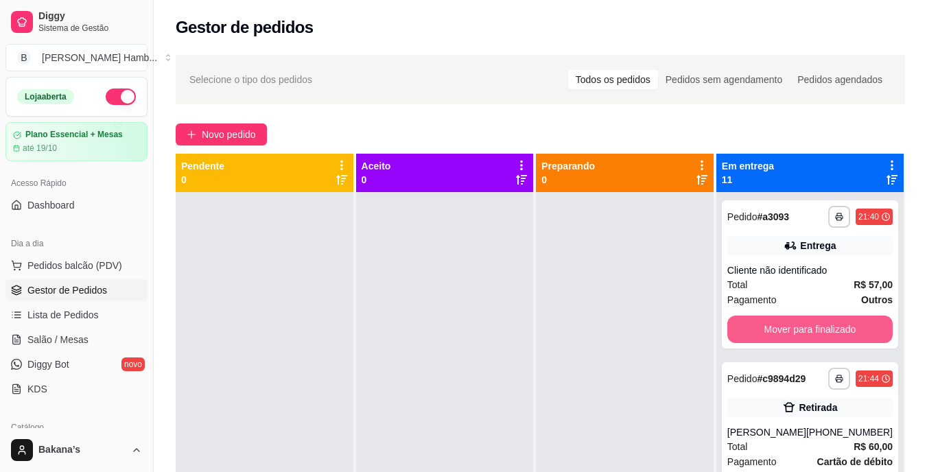
click at [774, 334] on button "Mover para finalizado" at bounding box center [809, 329] width 165 height 27
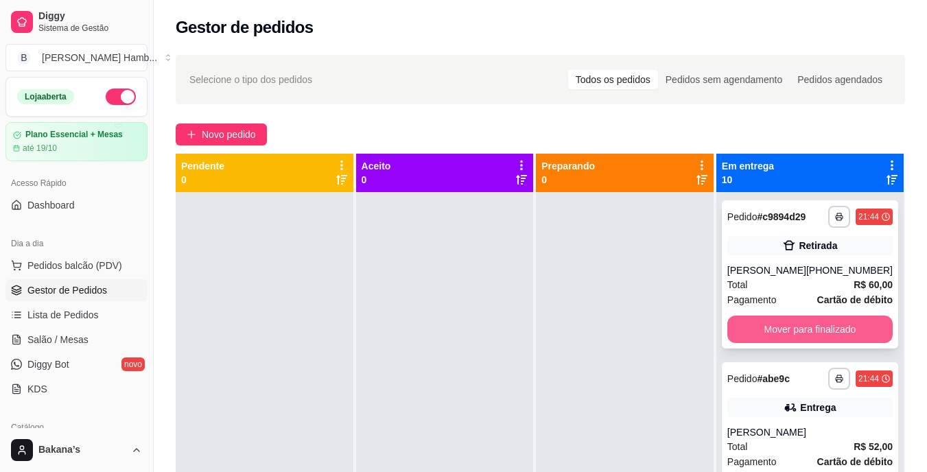
click at [776, 329] on button "Mover para finalizado" at bounding box center [809, 329] width 165 height 27
click at [777, 331] on button "Mover para finalizado" at bounding box center [809, 329] width 165 height 27
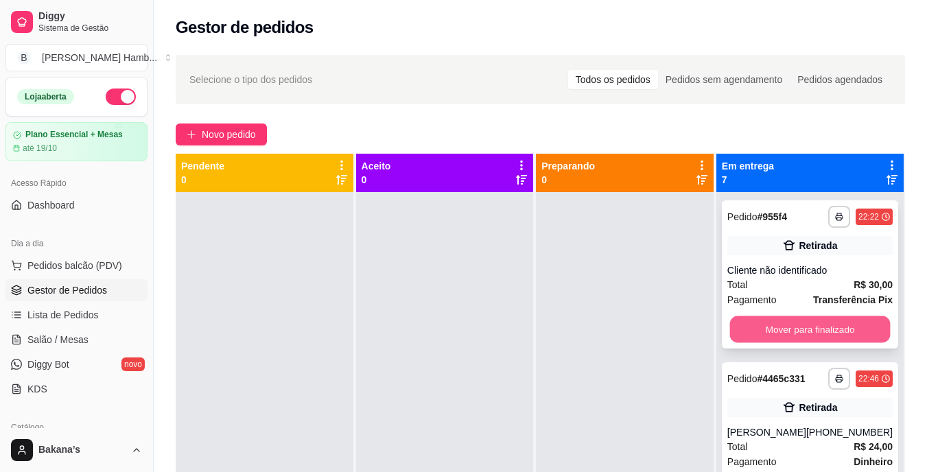
click at [779, 327] on button "Mover para finalizado" at bounding box center [809, 329] width 161 height 27
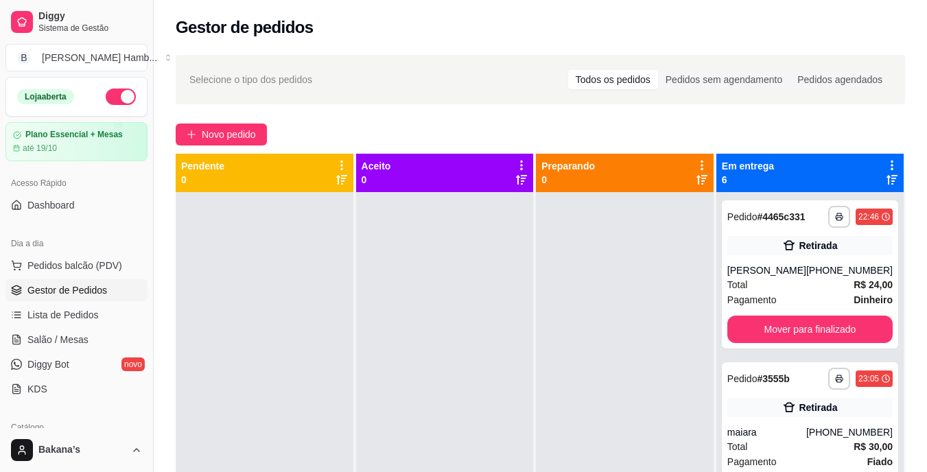
click at [779, 327] on div "**********" at bounding box center [810, 274] width 176 height 148
click at [780, 335] on button "Mover para finalizado" at bounding box center [809, 329] width 165 height 27
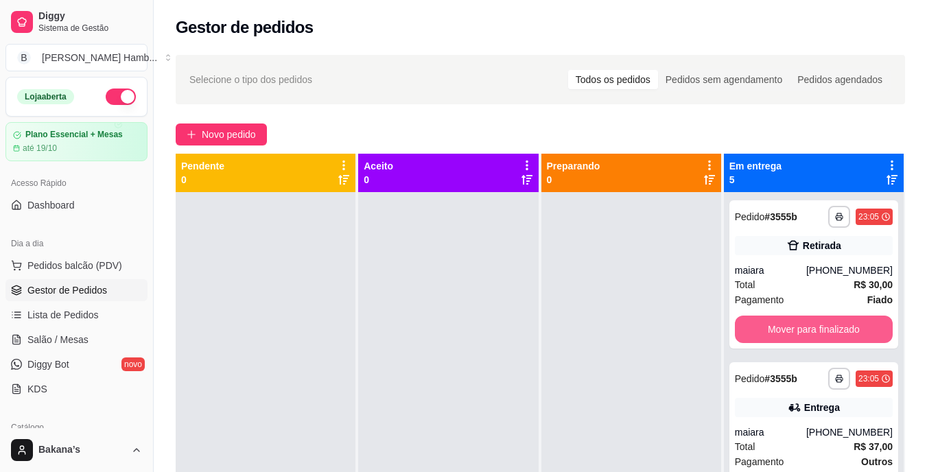
click at [780, 335] on button "Mover para finalizado" at bounding box center [814, 329] width 158 height 27
click at [780, 333] on button "Mover para finalizado" at bounding box center [813, 329] width 153 height 27
click at [781, 331] on button "Mover para finalizado" at bounding box center [813, 329] width 153 height 27
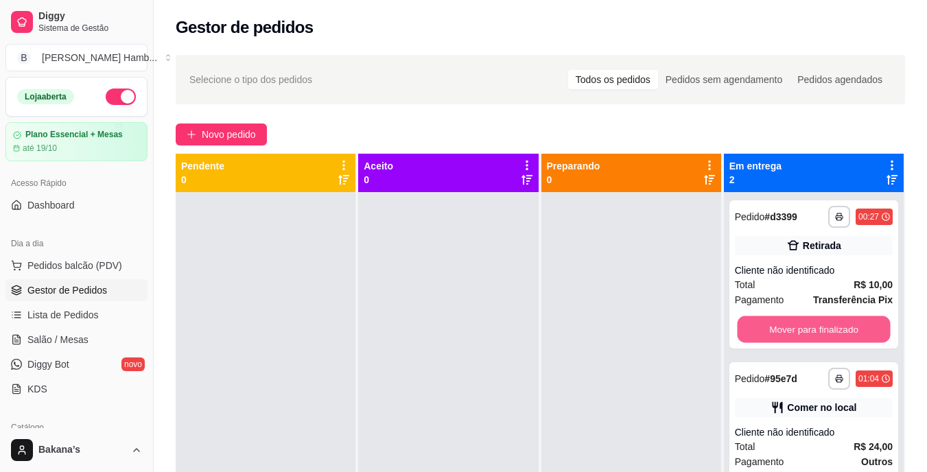
click at [781, 331] on button "Mover para finalizado" at bounding box center [813, 329] width 153 height 27
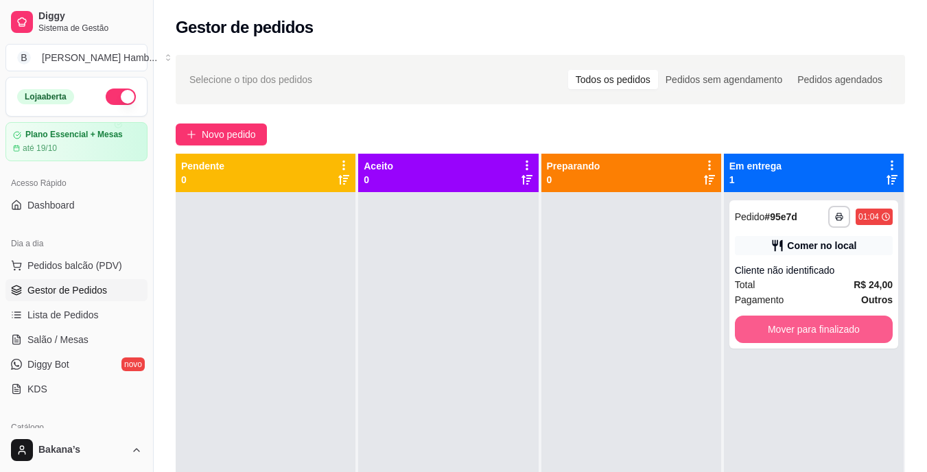
click at [783, 322] on button "Mover para finalizado" at bounding box center [814, 329] width 158 height 27
